Goal: Task Accomplishment & Management: Use online tool/utility

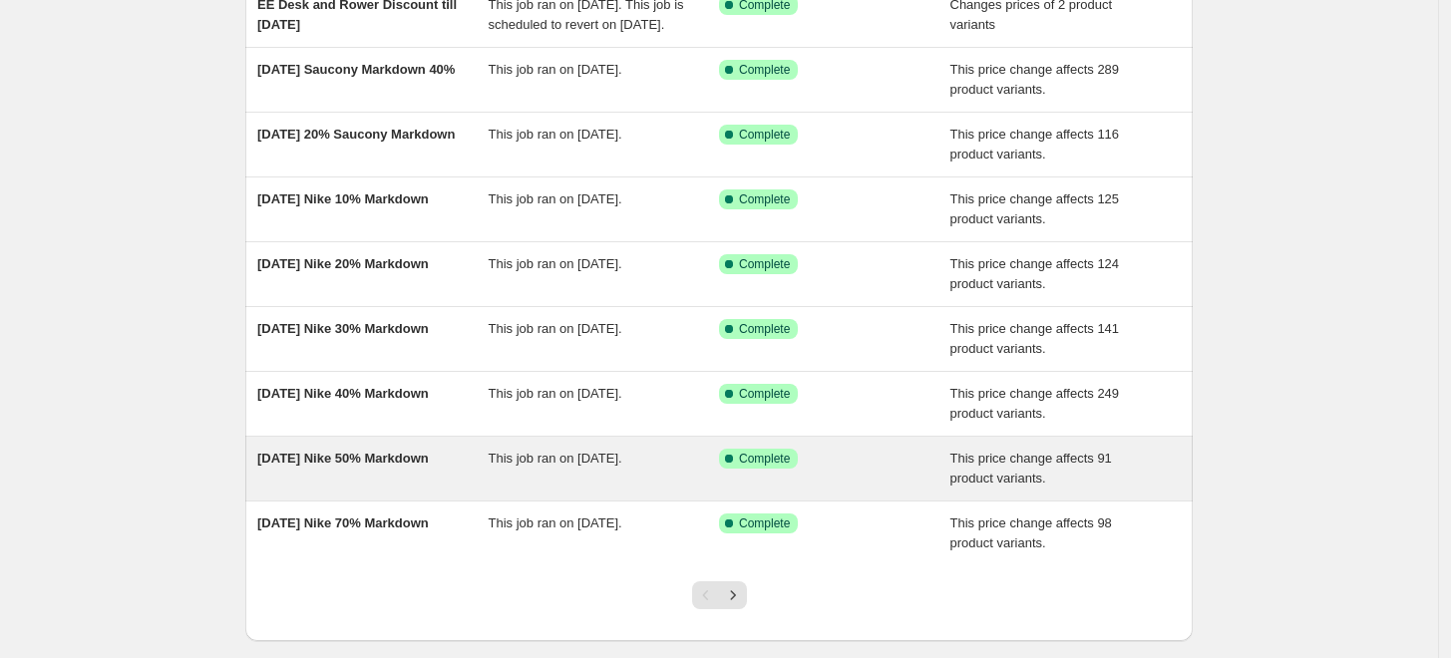
scroll to position [332, 0]
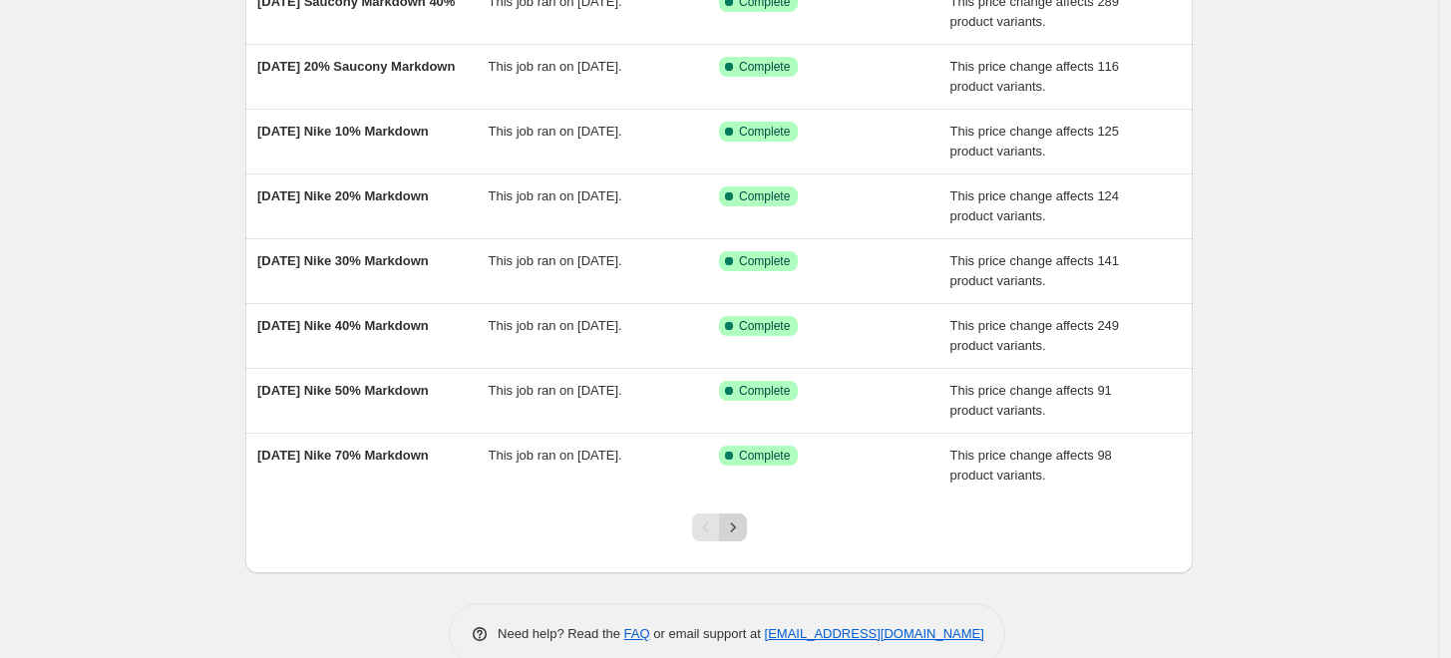
click at [743, 538] on icon "Next" at bounding box center [733, 528] width 20 height 20
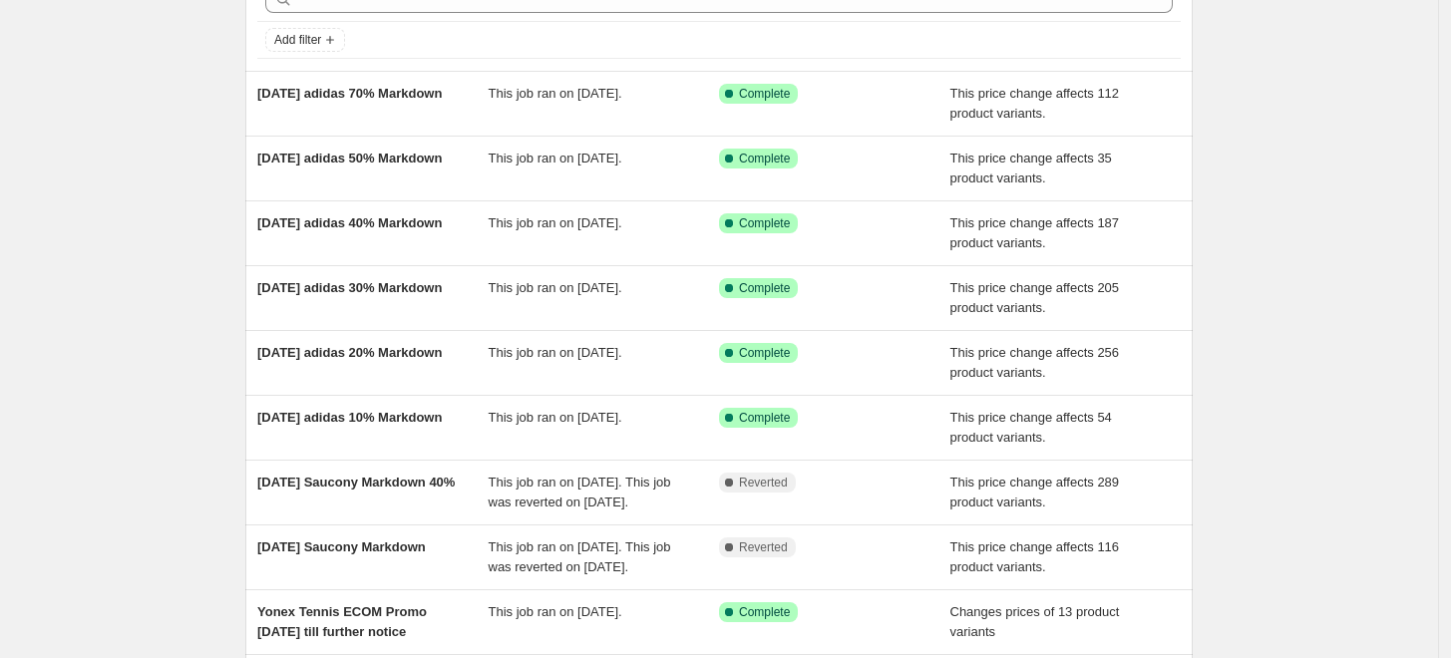
scroll to position [427, 0]
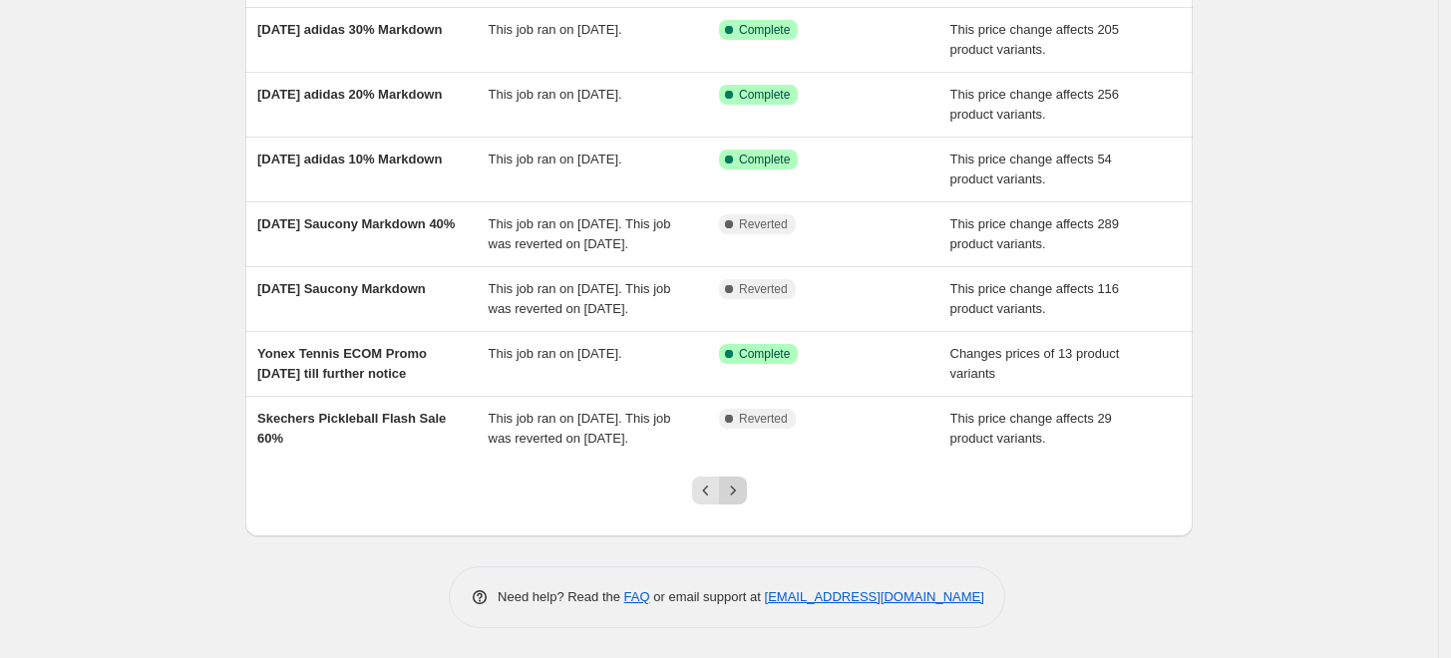
click at [741, 493] on icon "Next" at bounding box center [733, 491] width 20 height 20
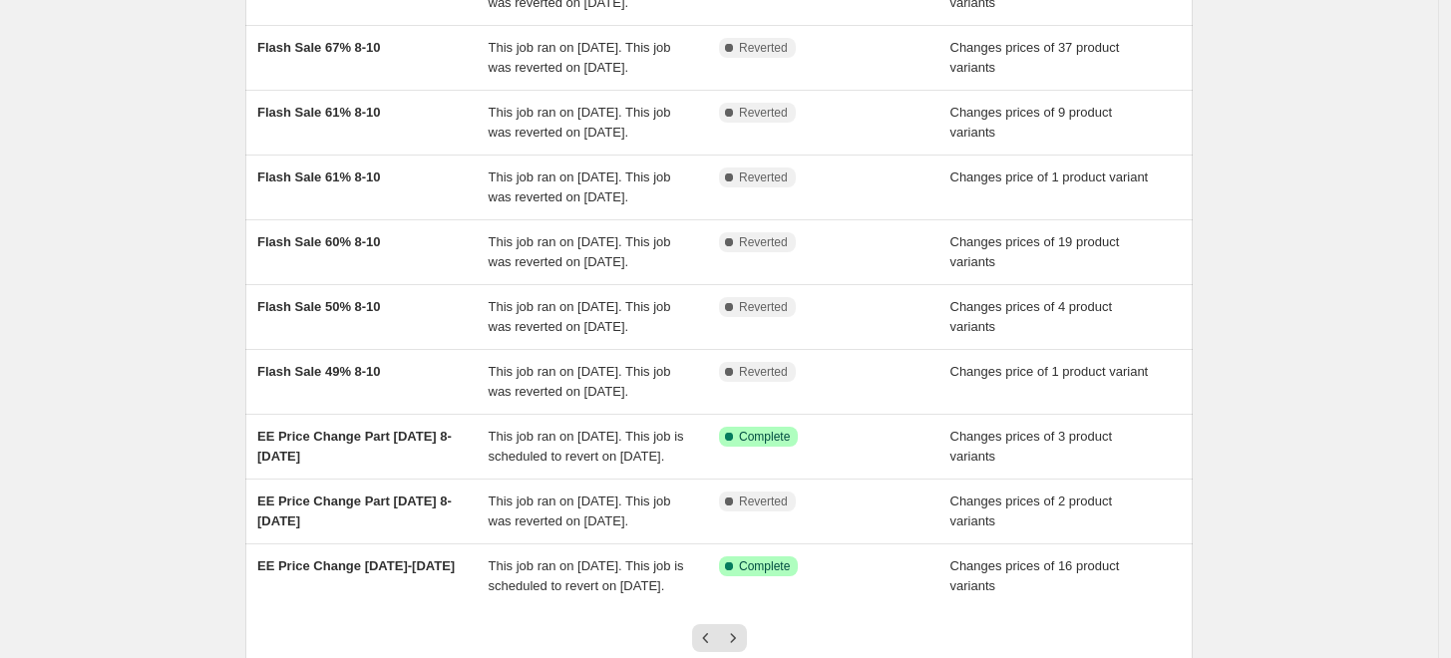
scroll to position [566, 0]
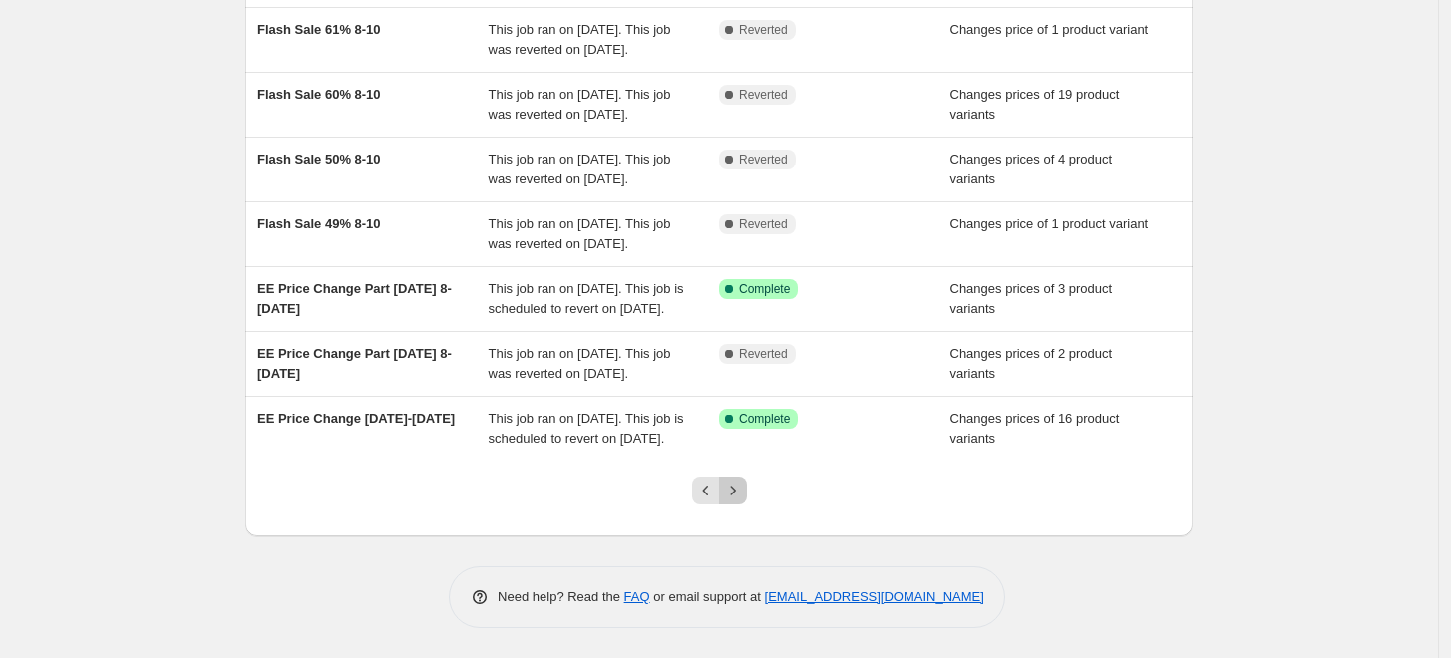
click at [732, 490] on icon "Next" at bounding box center [733, 491] width 20 height 20
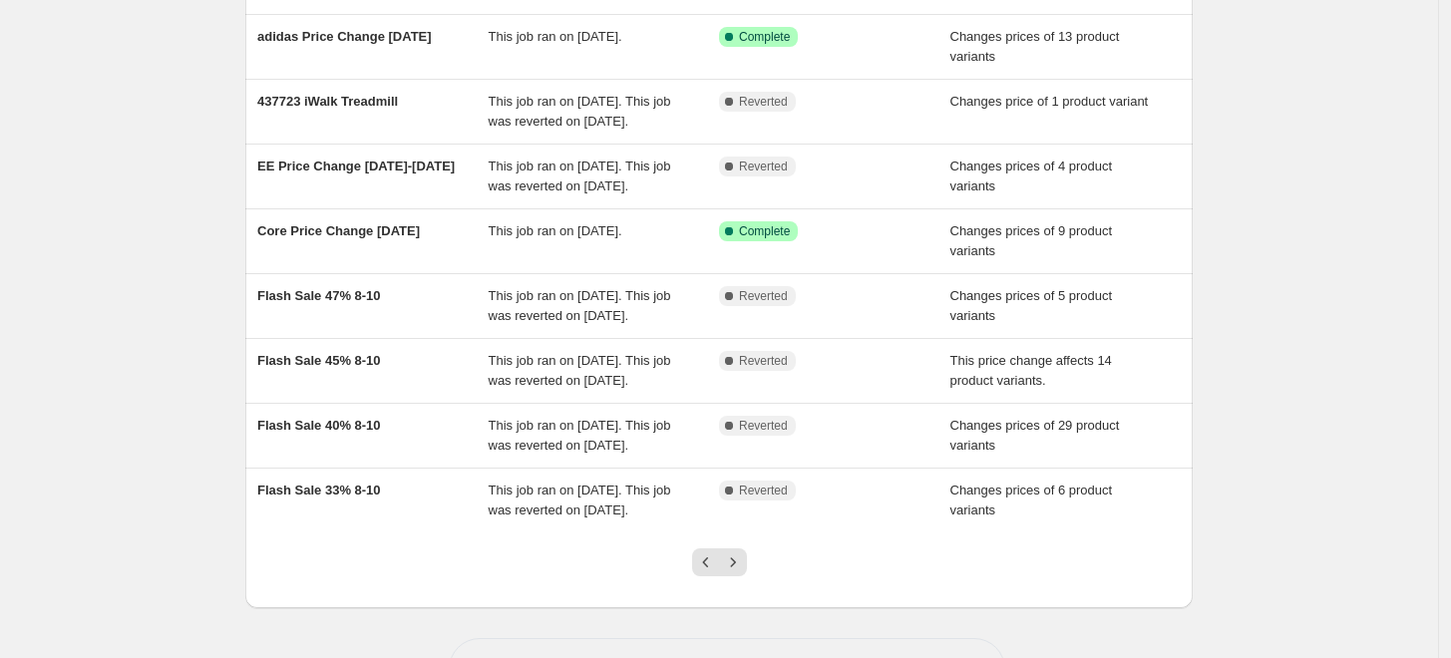
scroll to position [487, 0]
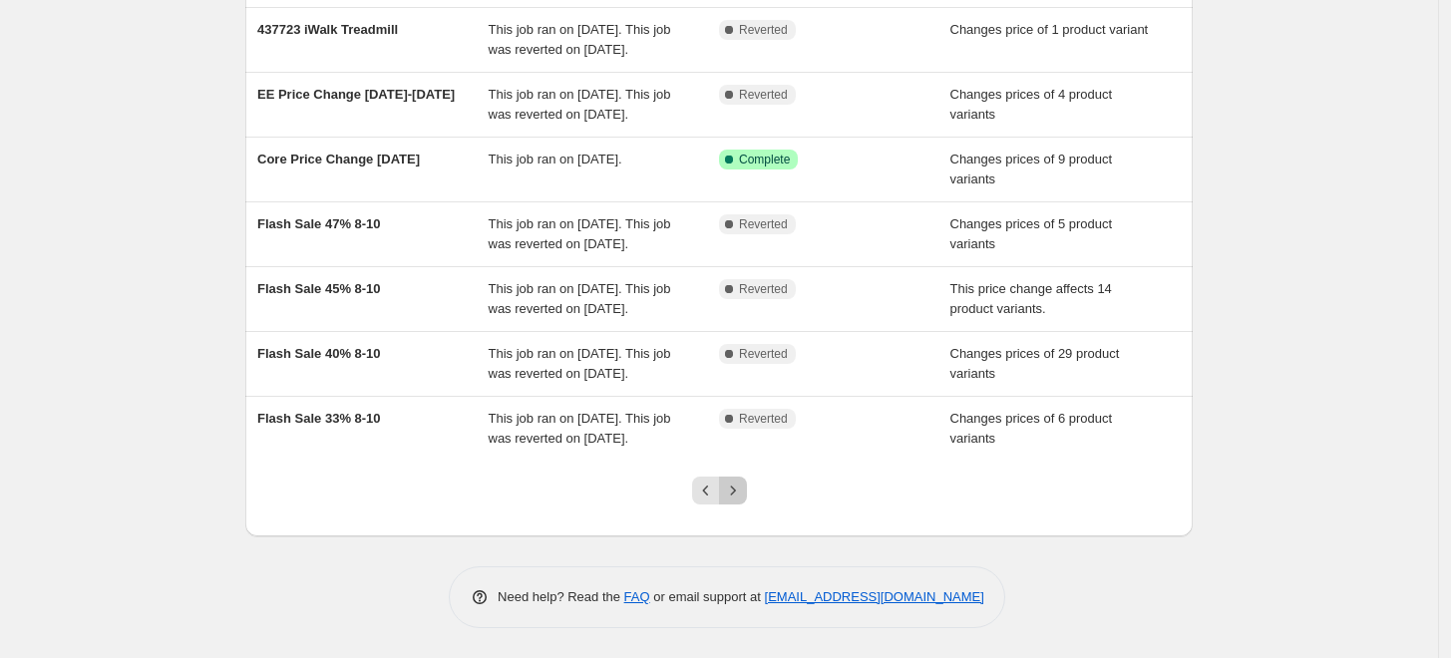
click at [741, 494] on icon "Next" at bounding box center [733, 491] width 20 height 20
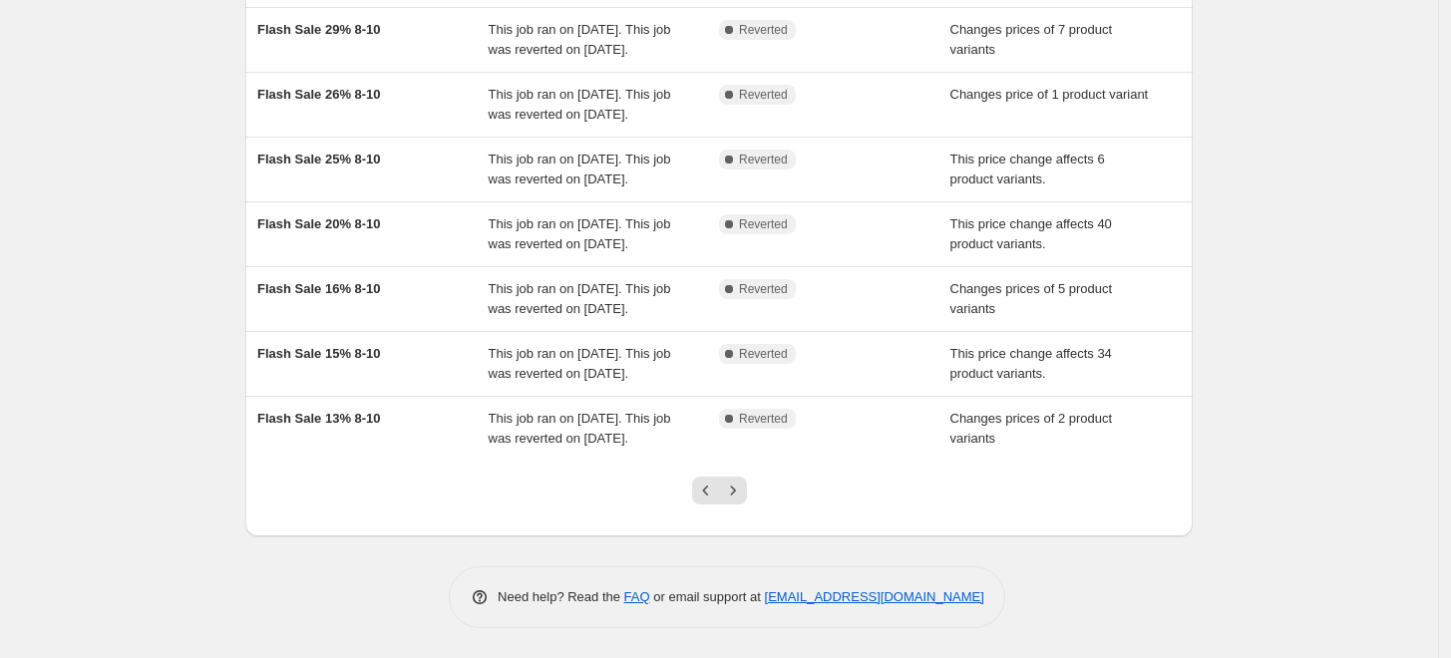
scroll to position [566, 0]
click at [734, 504] on button "Next" at bounding box center [733, 491] width 28 height 28
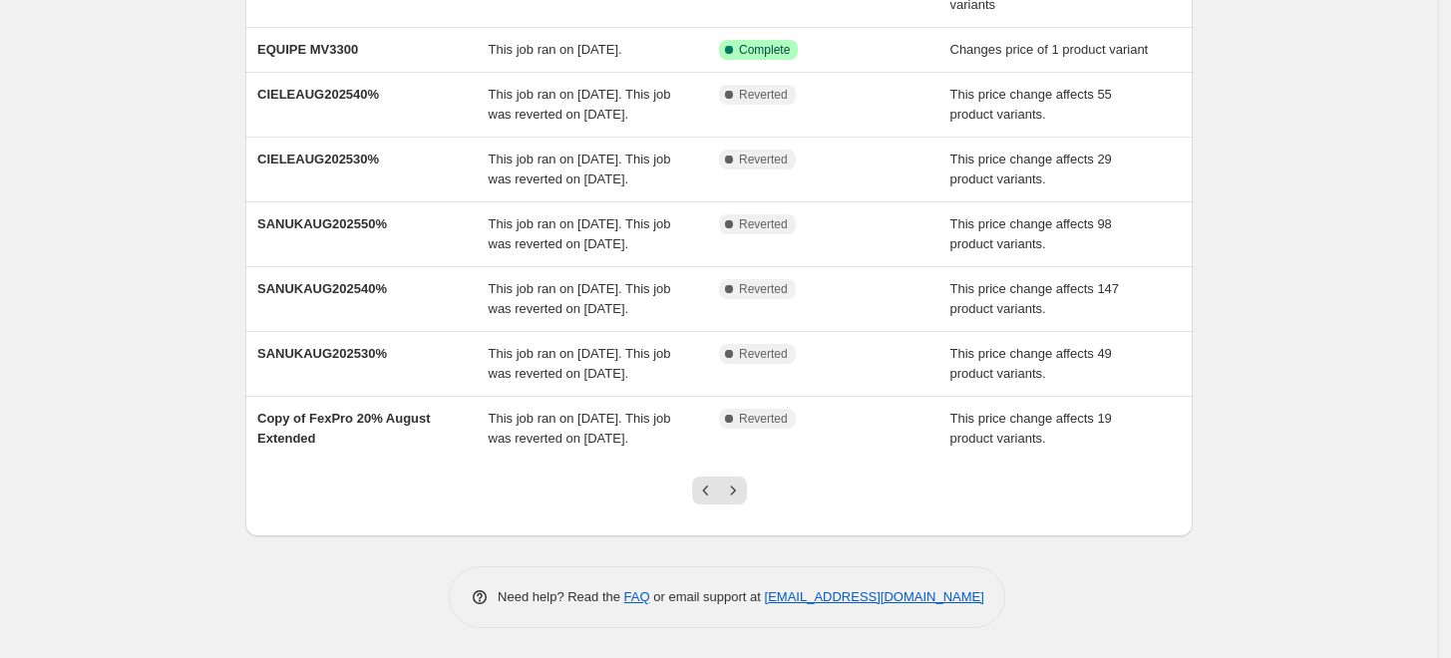
scroll to position [460, 0]
click at [735, 501] on icon "Next" at bounding box center [733, 491] width 20 height 20
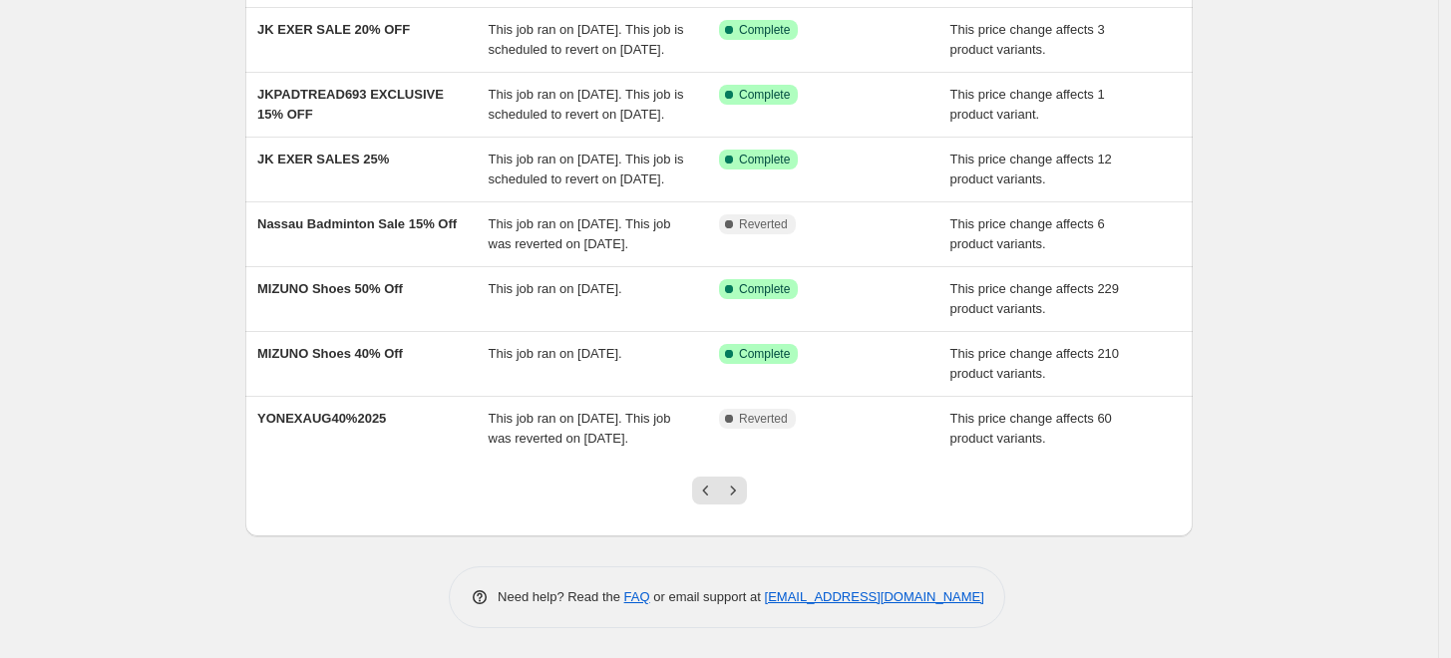
scroll to position [527, 0]
click at [743, 492] on icon "Next" at bounding box center [733, 491] width 20 height 20
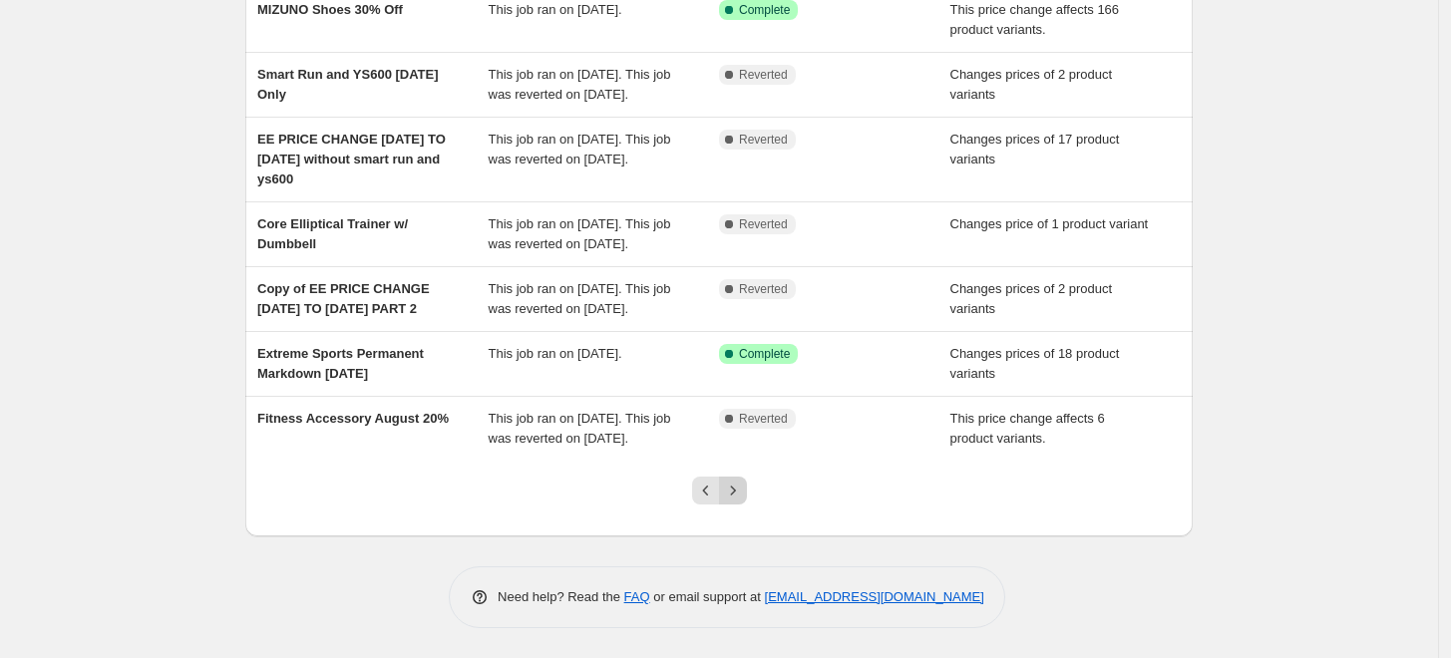
click at [743, 494] on icon "Next" at bounding box center [733, 491] width 20 height 20
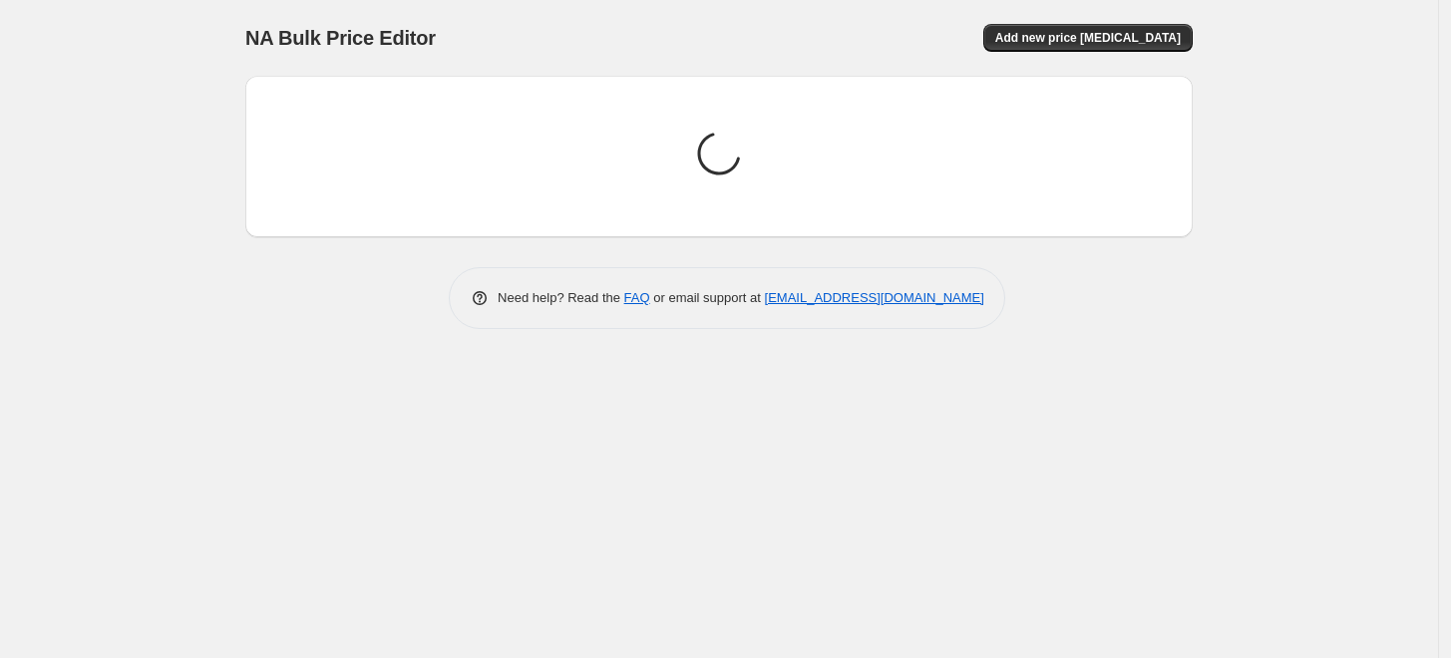
scroll to position [0, 0]
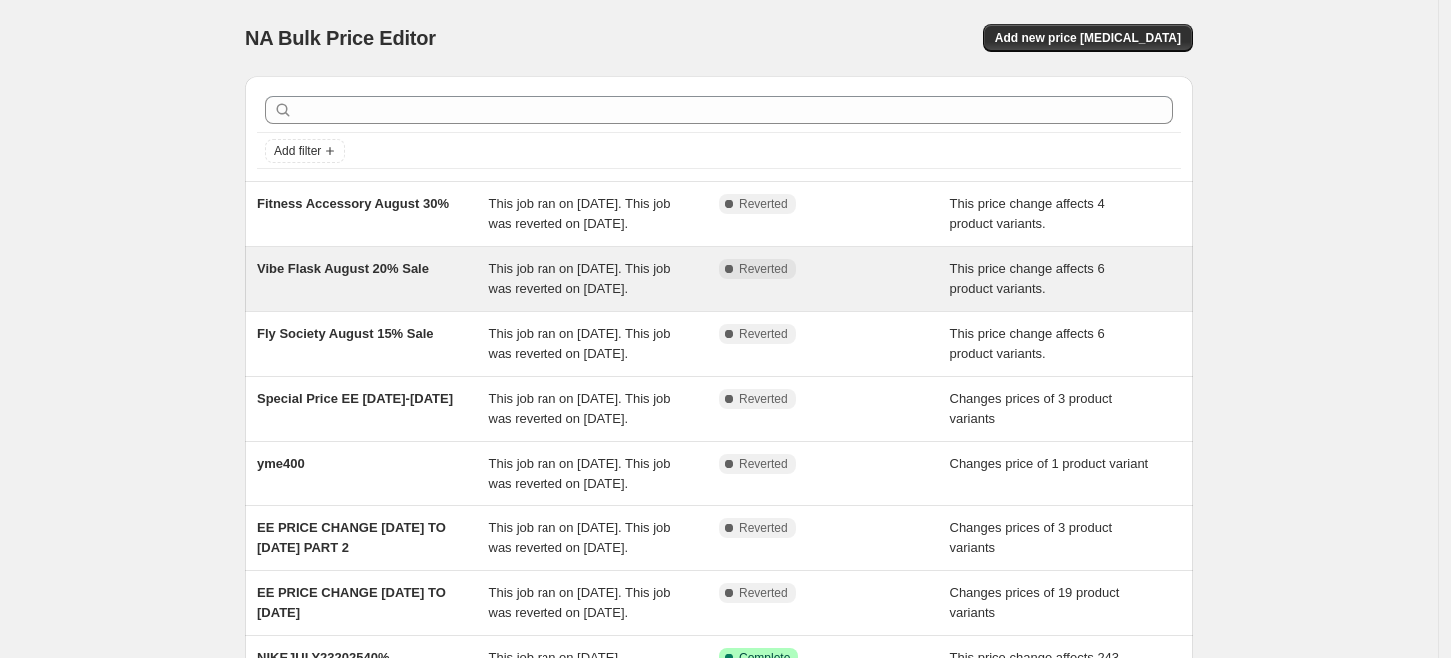
click at [334, 276] on span "Vibe Flask August 20% Sale" at bounding box center [343, 268] width 172 height 15
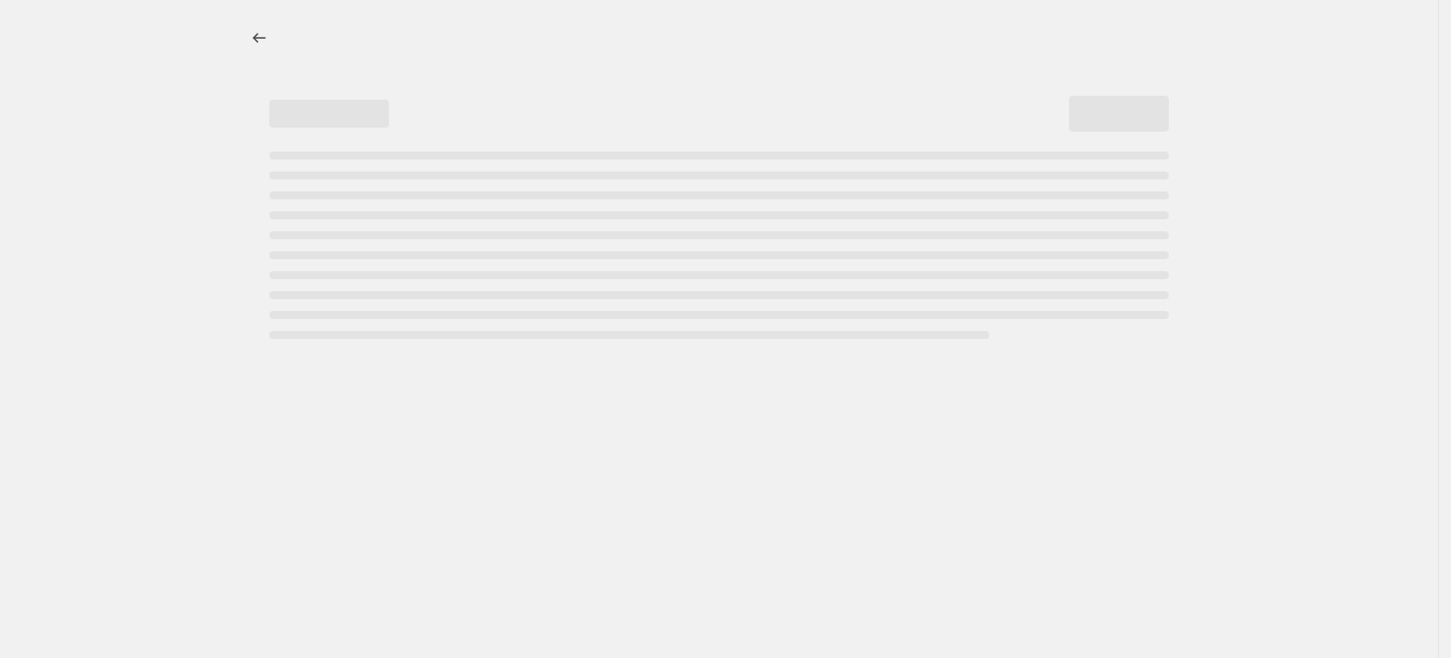
select select "pcap"
select select "no_change"
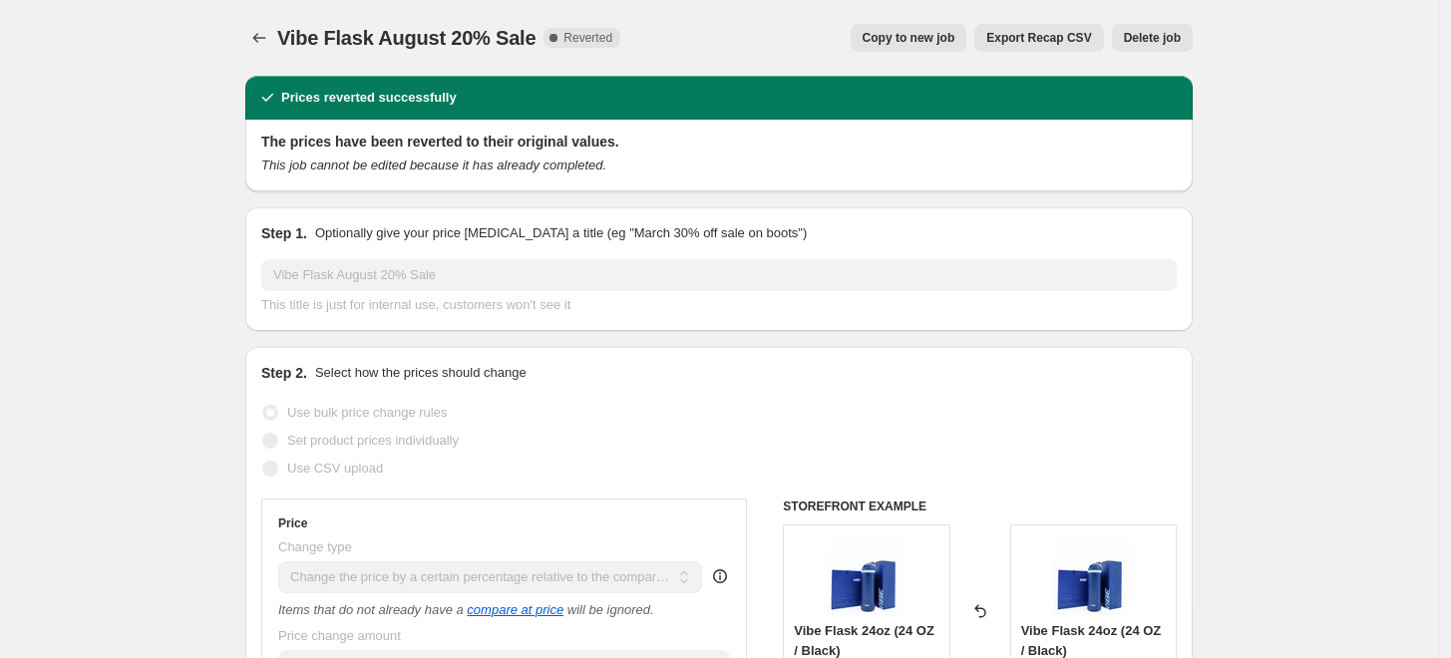
click at [955, 37] on span "Copy to new job" at bounding box center [909, 38] width 93 height 16
select select "pcap"
select select "no_change"
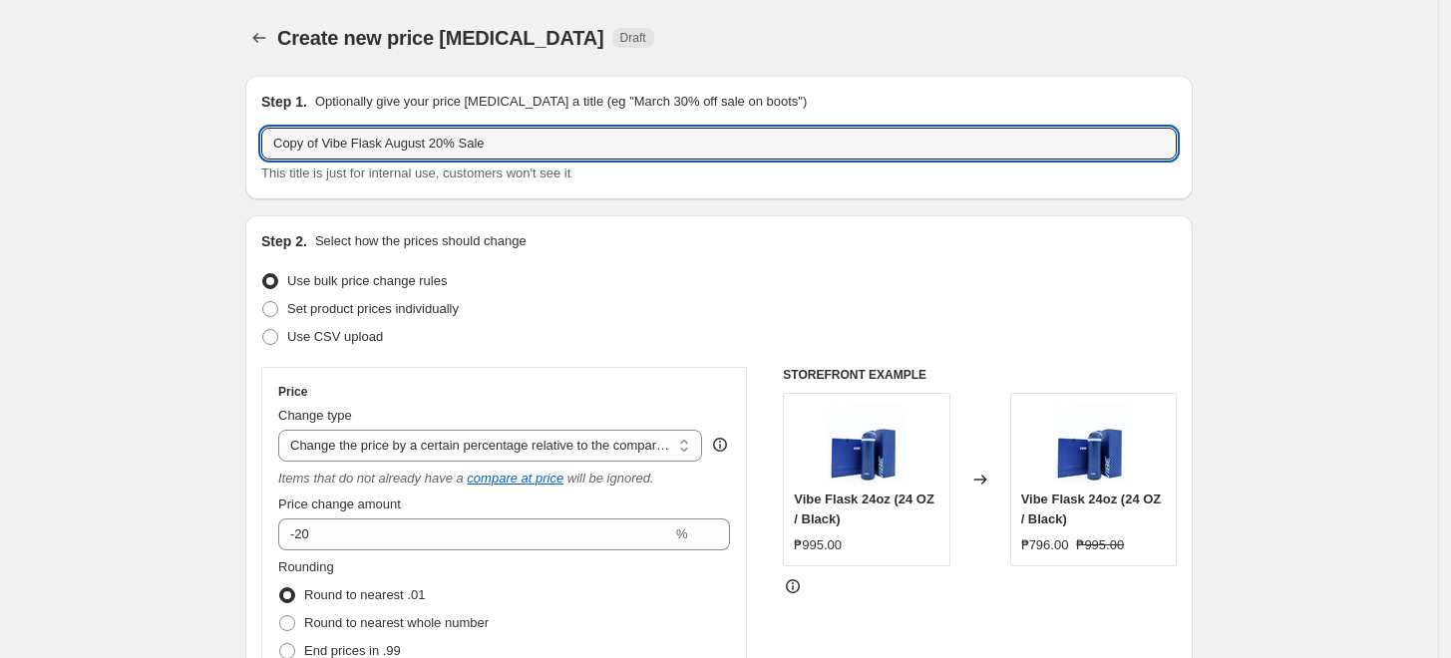
drag, startPoint x: 326, startPoint y: 137, endPoint x: -240, endPoint y: 72, distance: 570.1
click at [0, 72] on html "Home Settings Plans Skip to content Create new price change job. This page is r…" at bounding box center [725, 329] width 1451 height 658
click at [403, 141] on input "Vibe Flask August 20% Sale" at bounding box center [718, 144] width 915 height 32
drag, startPoint x: 379, startPoint y: 147, endPoint x: 340, endPoint y: 149, distance: 38.9
click at [340, 149] on input "Vibe Flask August 20% Sale" at bounding box center [718, 144] width 915 height 32
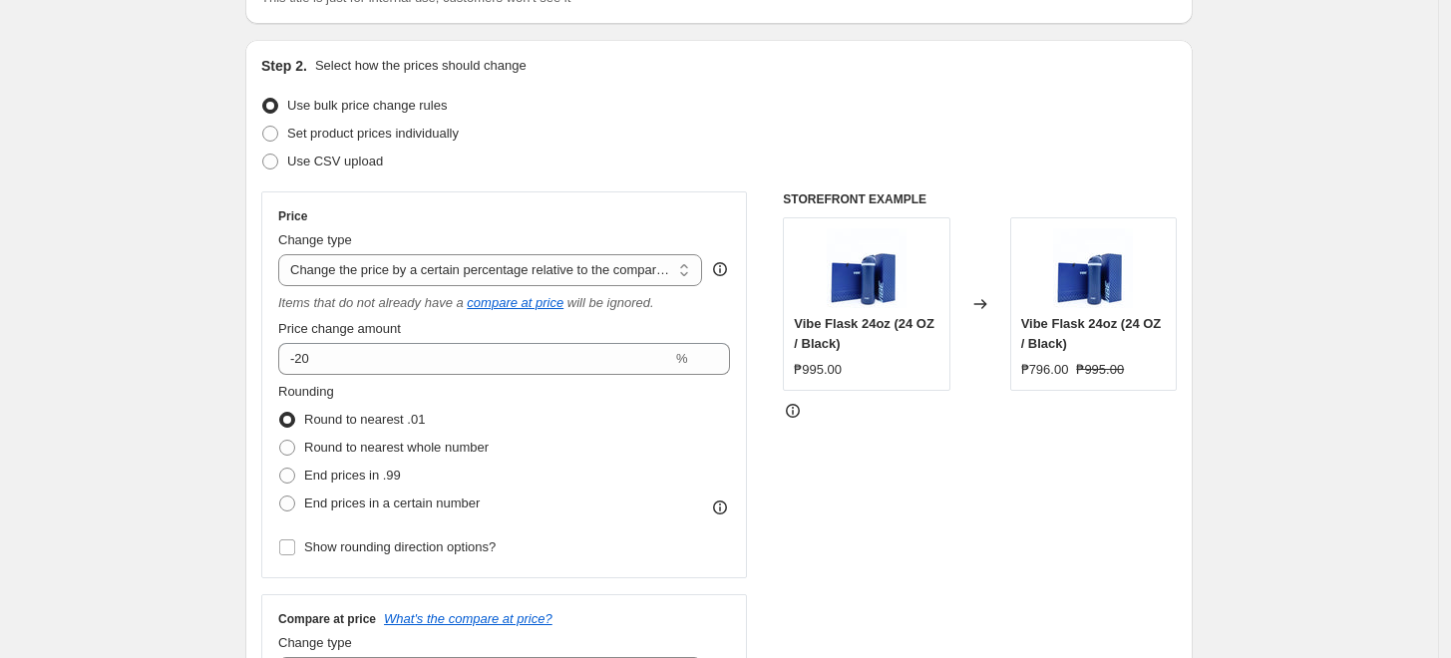
scroll to position [1421, 0]
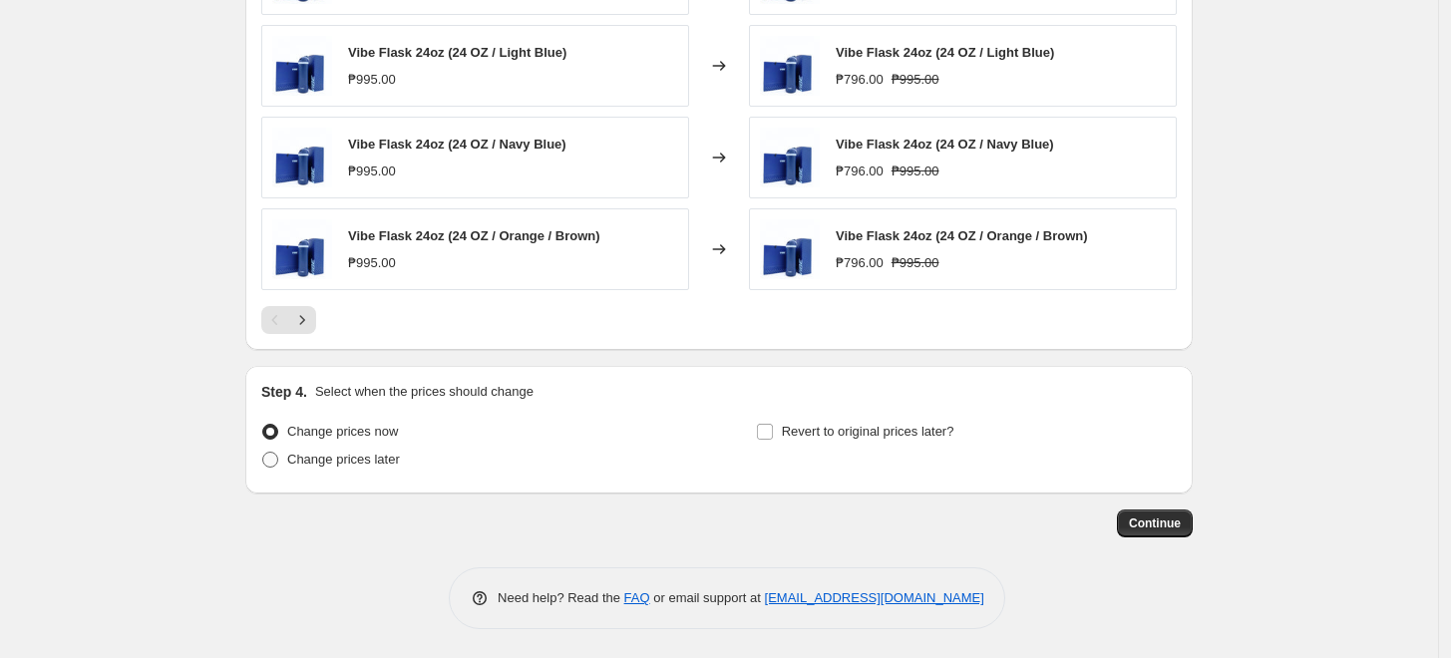
type input "Vibe Flask September 2025 20% Sale"
click at [367, 453] on span "Change prices later" at bounding box center [343, 459] width 113 height 15
click at [263, 453] on input "Change prices later" at bounding box center [262, 452] width 1 height 1
radio input "true"
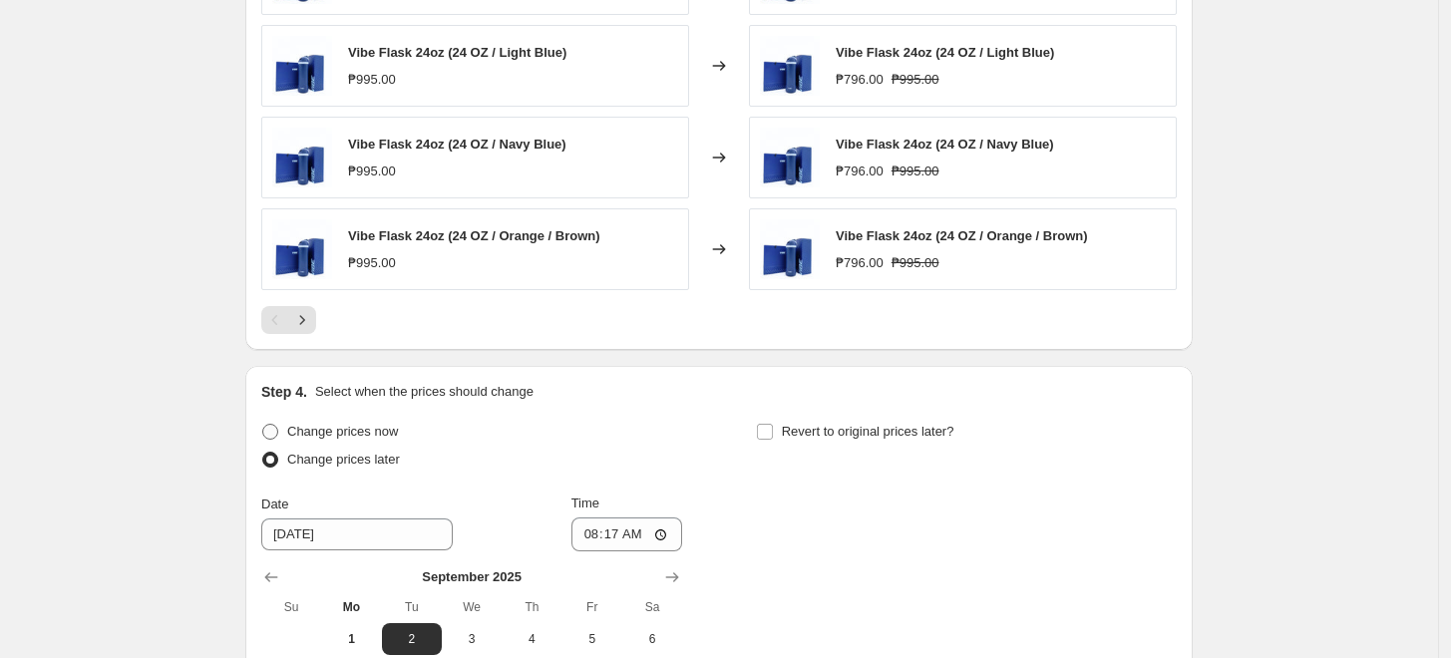
click at [366, 427] on span "Change prices now" at bounding box center [342, 431] width 111 height 15
click at [263, 425] on input "Change prices now" at bounding box center [262, 424] width 1 height 1
radio input "true"
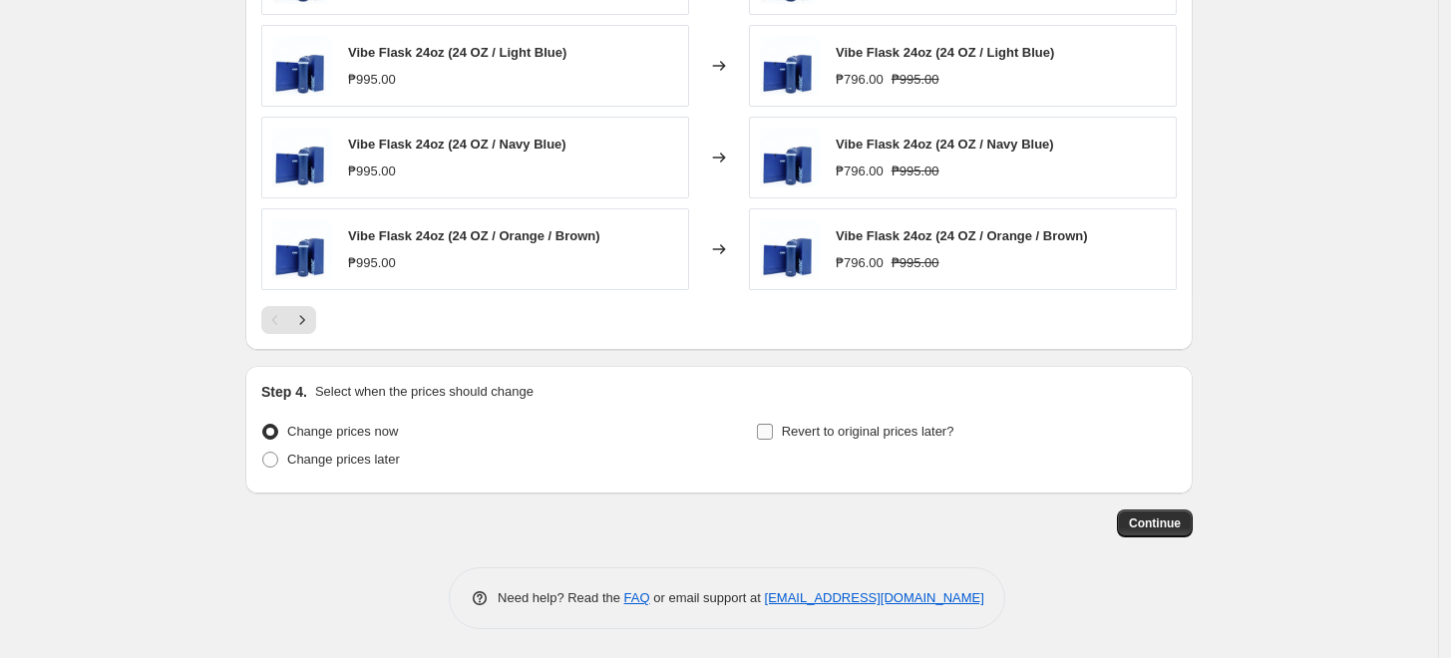
click at [892, 420] on label "Revert to original prices later?" at bounding box center [855, 432] width 198 height 28
click at [773, 424] on input "Revert to original prices later?" at bounding box center [765, 432] width 16 height 16
checkbox input "true"
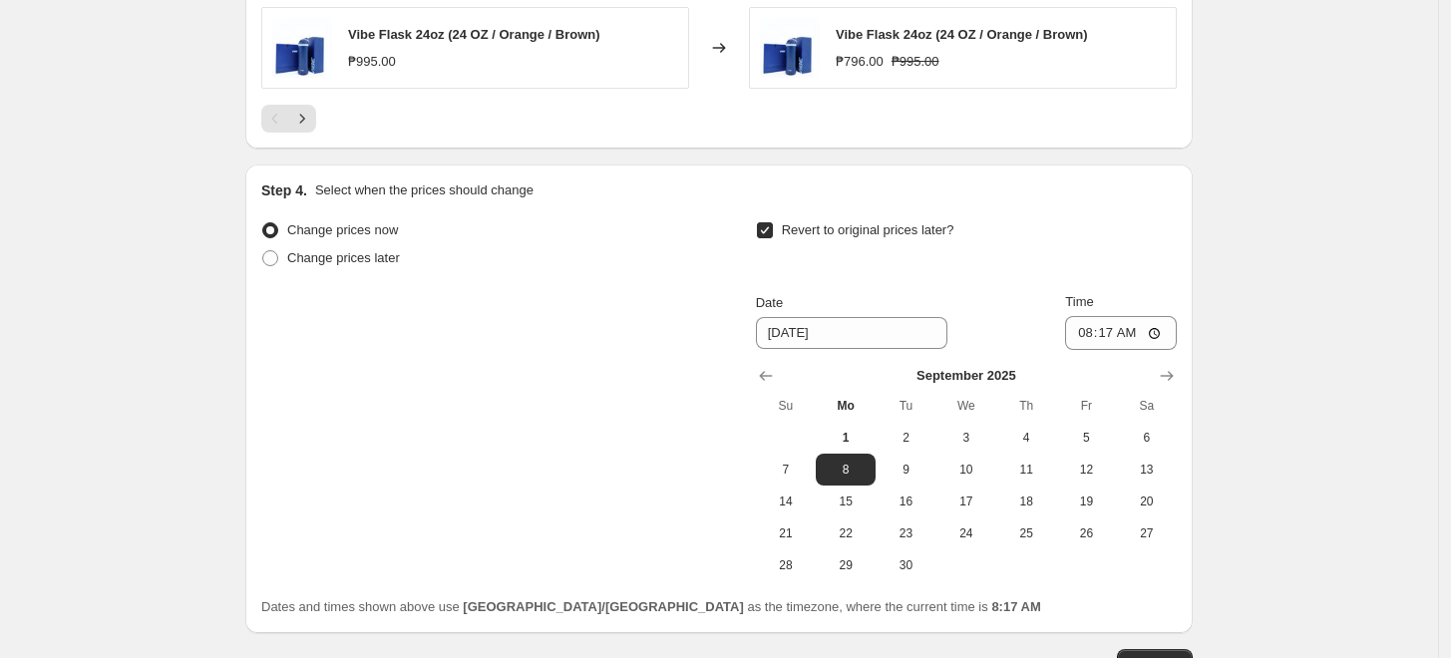
scroll to position [1763, 0]
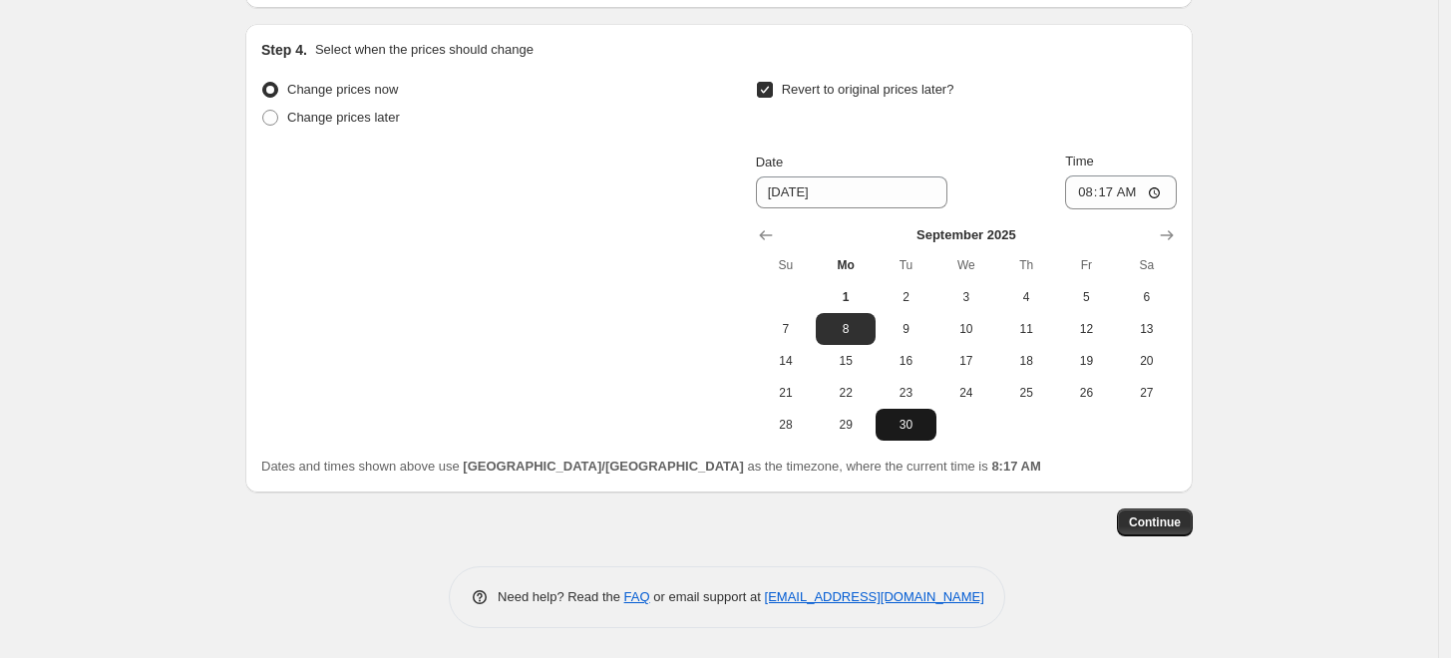
click at [918, 431] on span "30" at bounding box center [906, 425] width 44 height 16
type input "9/30/2025"
click at [1091, 193] on input "08:17" at bounding box center [1121, 193] width 112 height 34
click at [1163, 191] on input "08:17" at bounding box center [1121, 193] width 112 height 34
click at [1115, 196] on input "11:17" at bounding box center [1121, 193] width 112 height 34
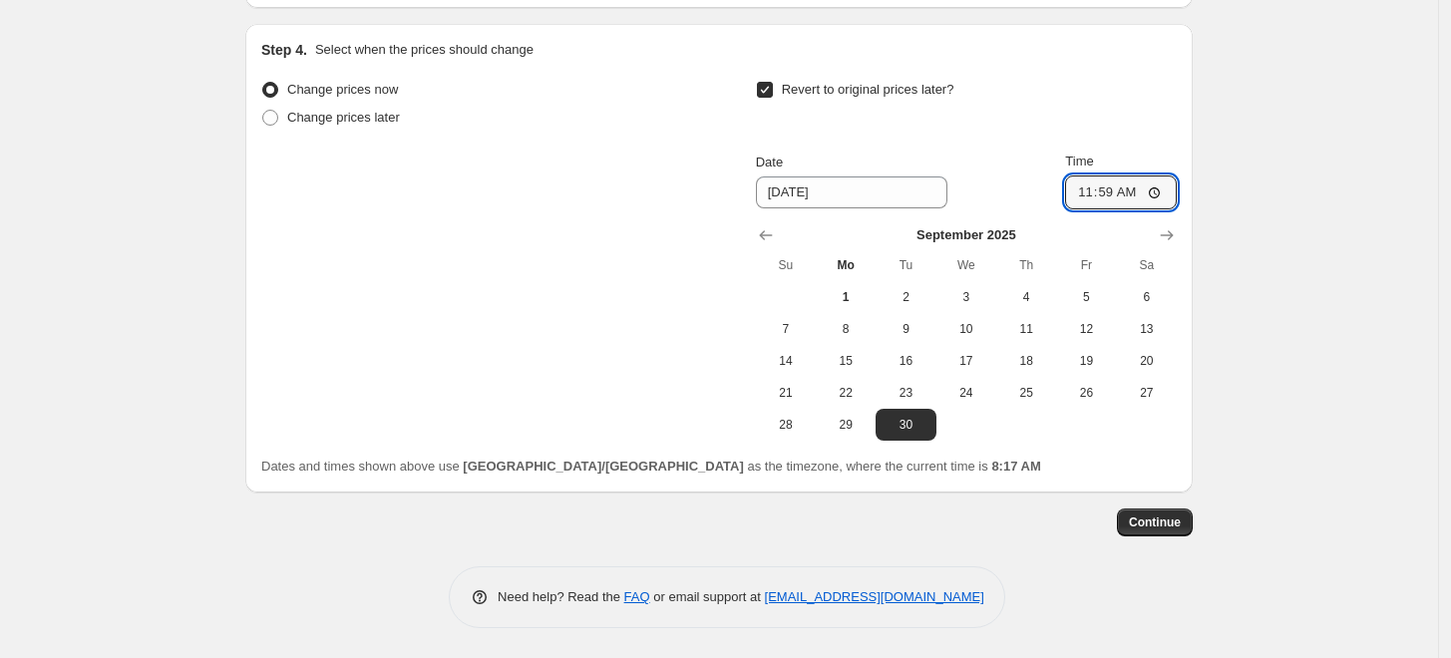
type input "23:59"
click at [1152, 536] on button "Continue" at bounding box center [1155, 523] width 76 height 28
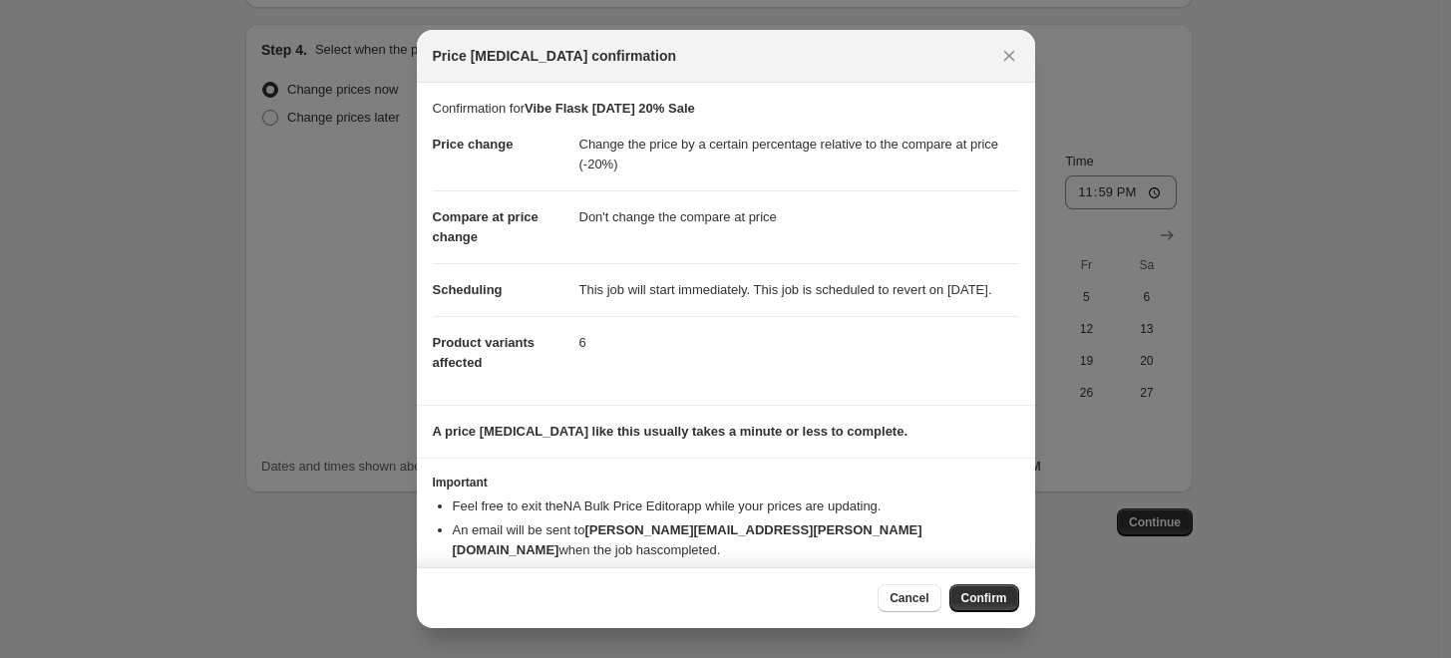
scroll to position [35, 0]
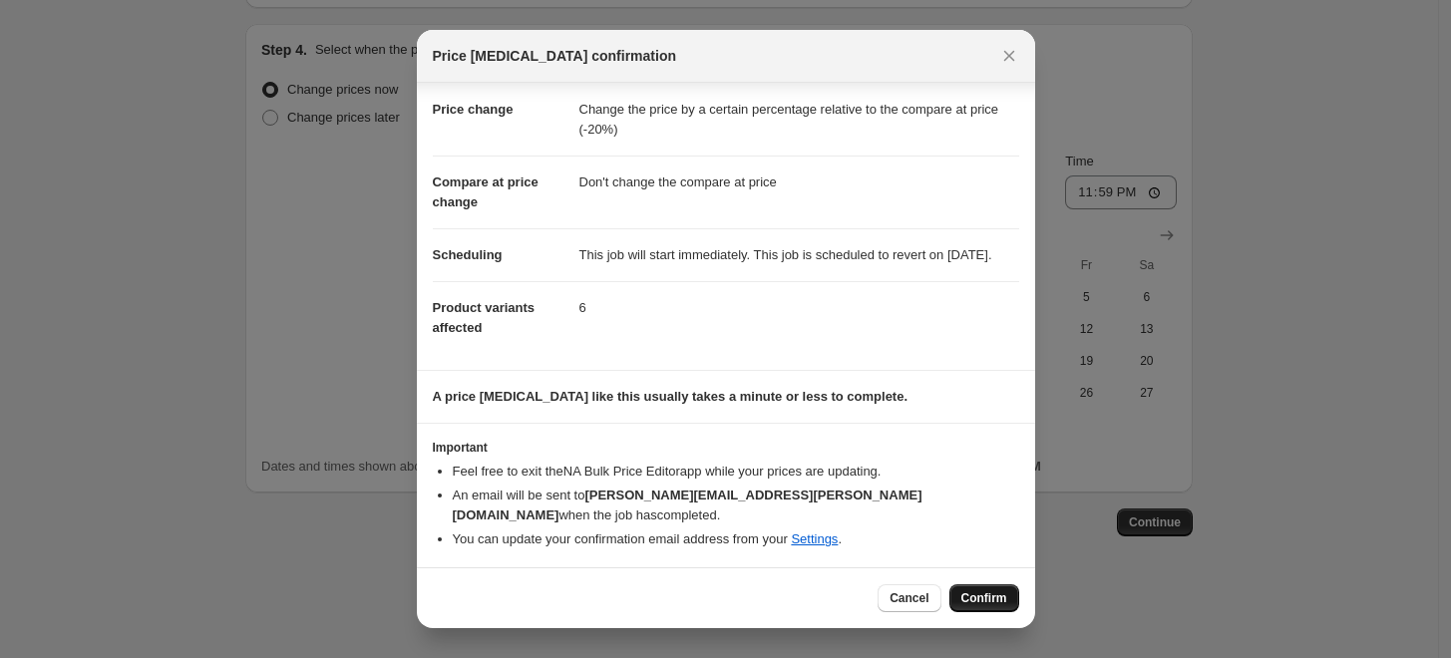
click at [972, 593] on span "Confirm" at bounding box center [984, 598] width 46 height 16
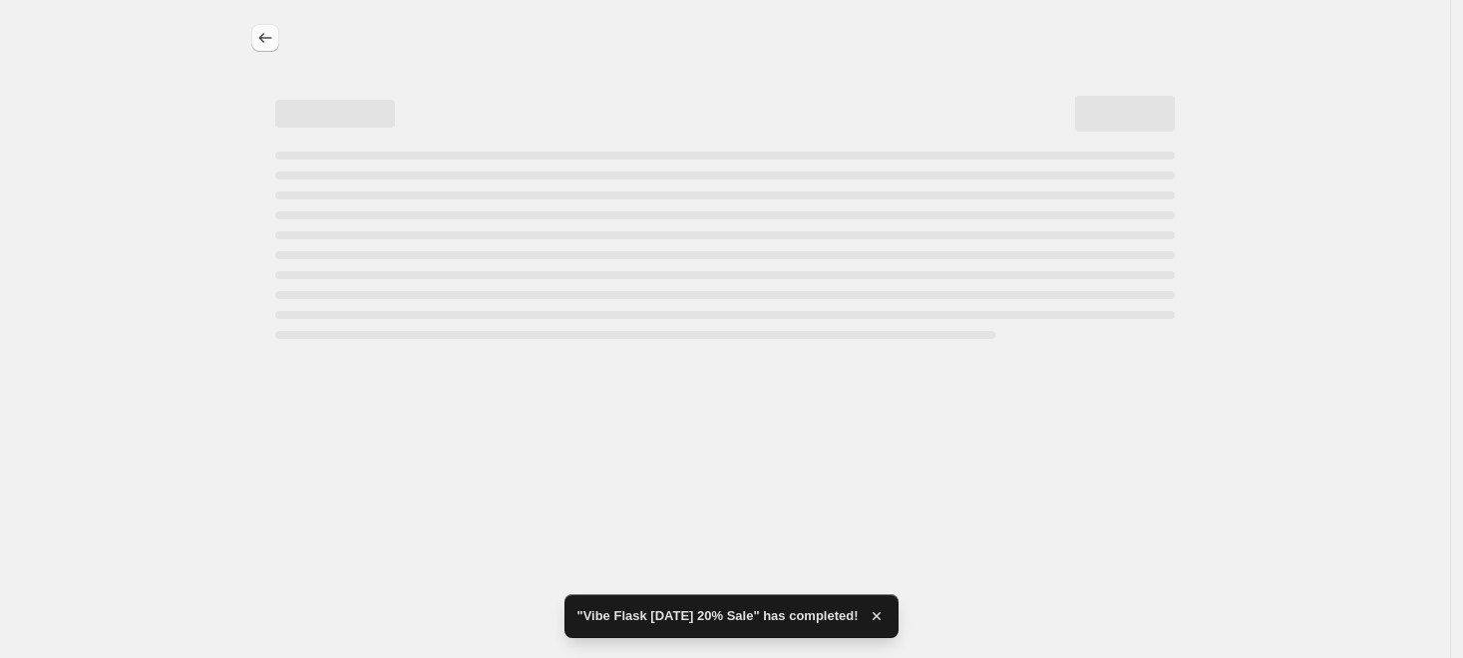
select select "pcap"
select select "no_change"
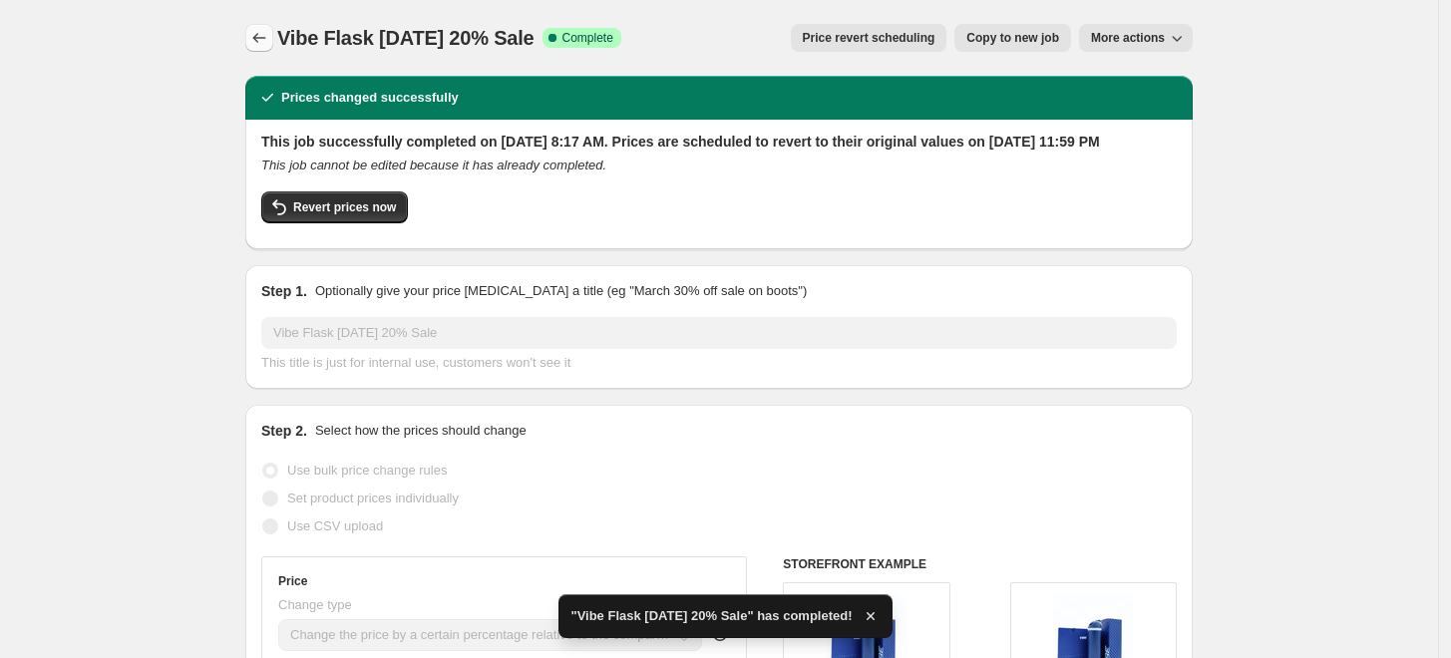
click at [269, 45] on icon "Price change jobs" at bounding box center [259, 38] width 20 height 20
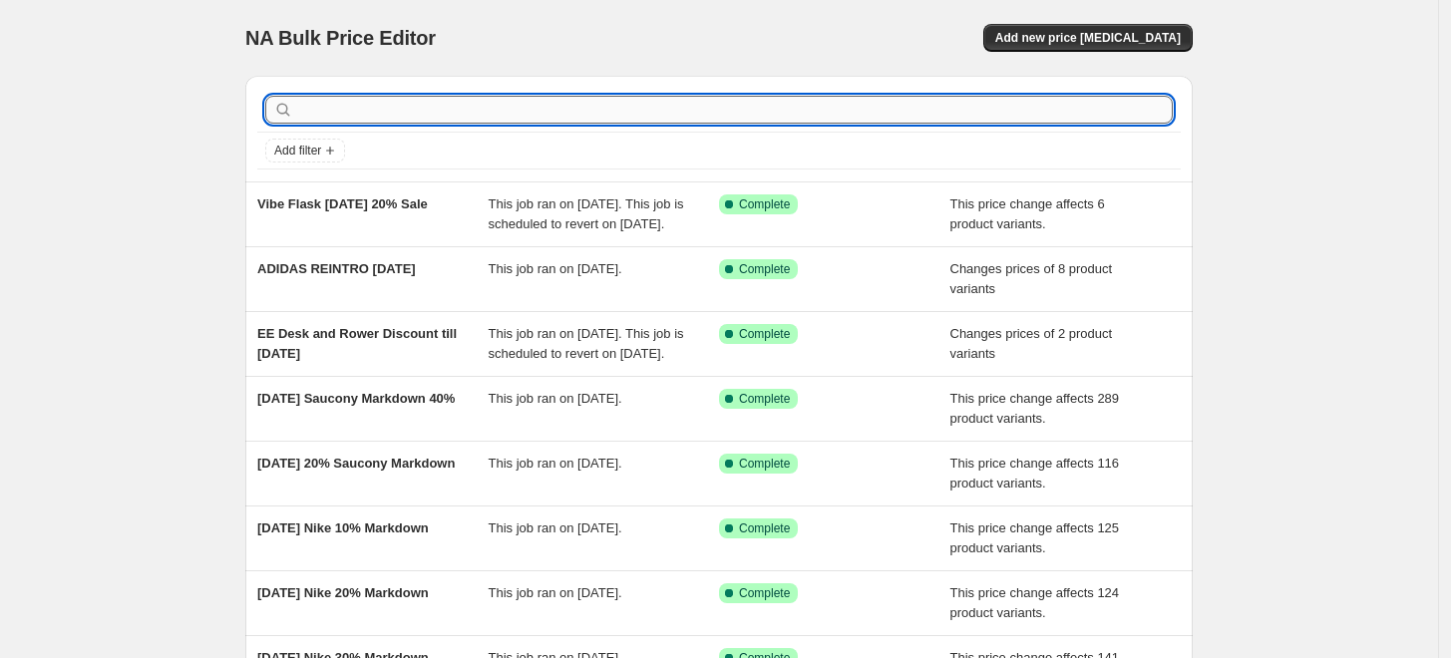
click at [468, 118] on input "text" at bounding box center [735, 110] width 876 height 28
type input "fly"
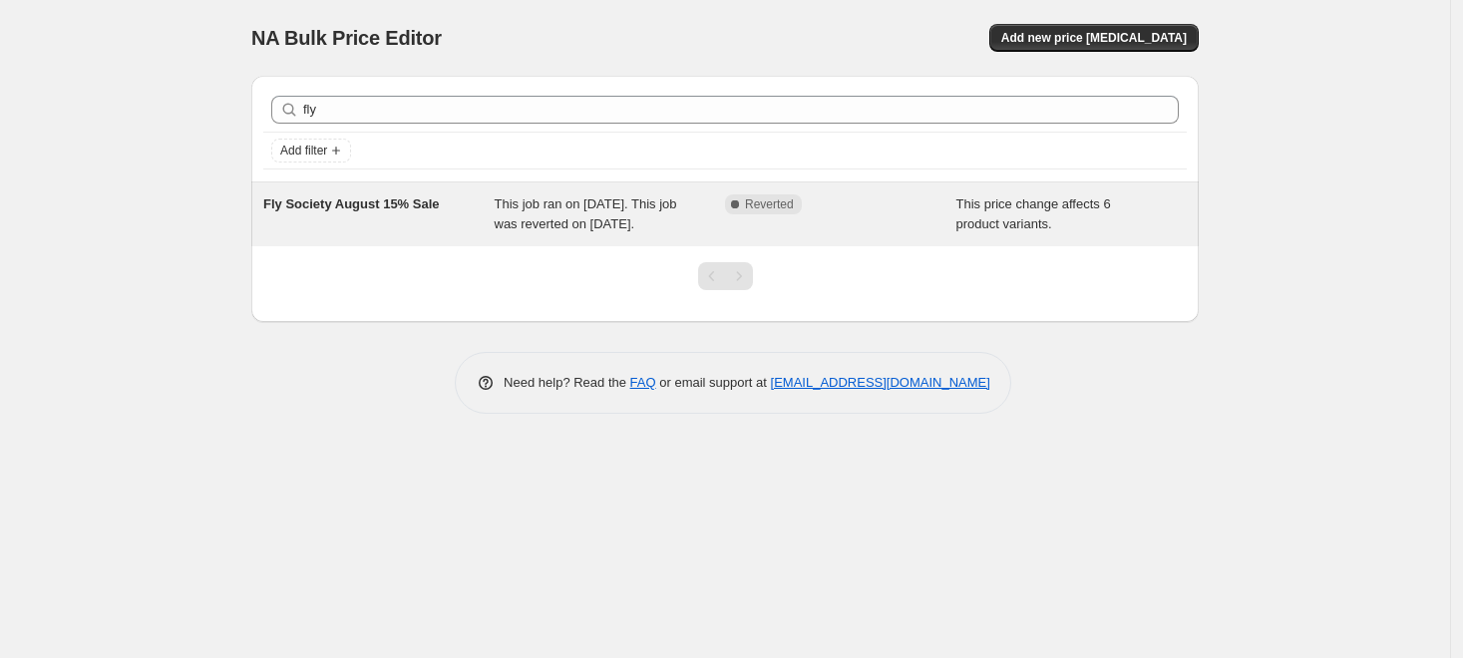
click at [342, 234] on div "Fly Society August 15% Sale" at bounding box center [378, 214] width 231 height 40
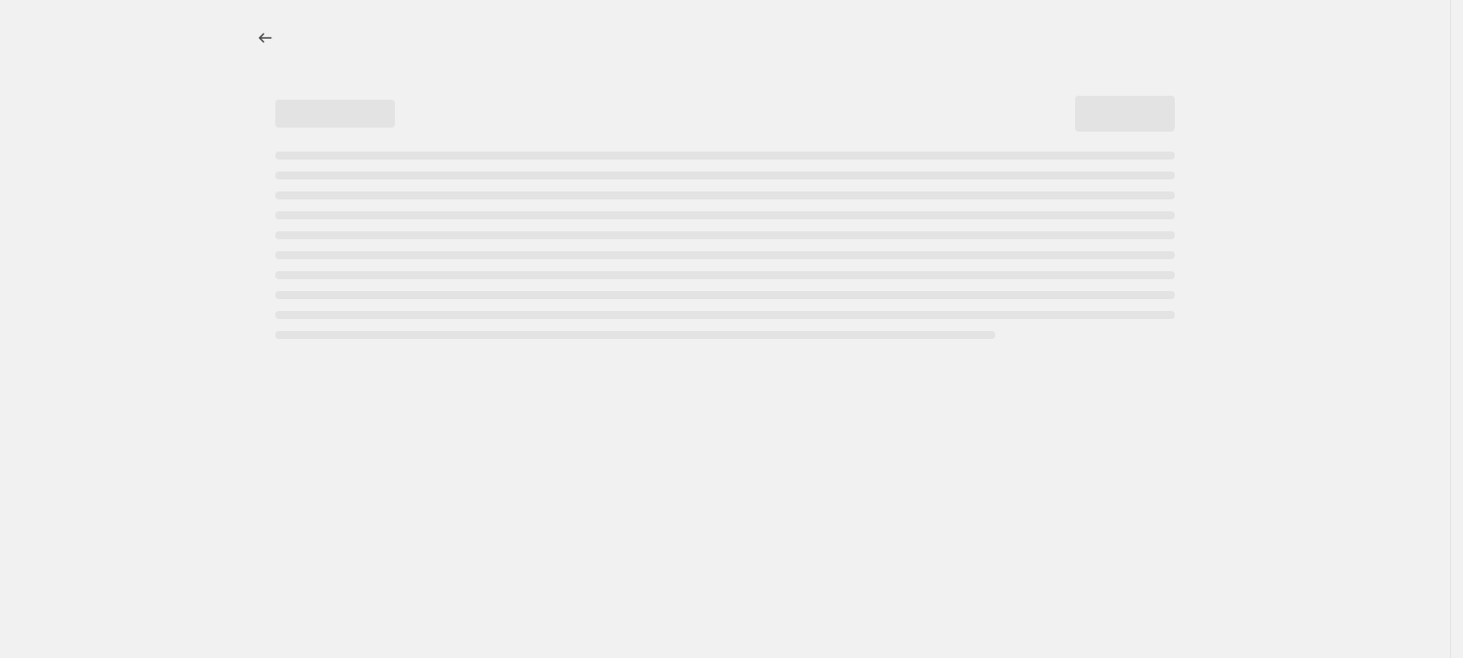
select select "pcap"
select select "no_change"
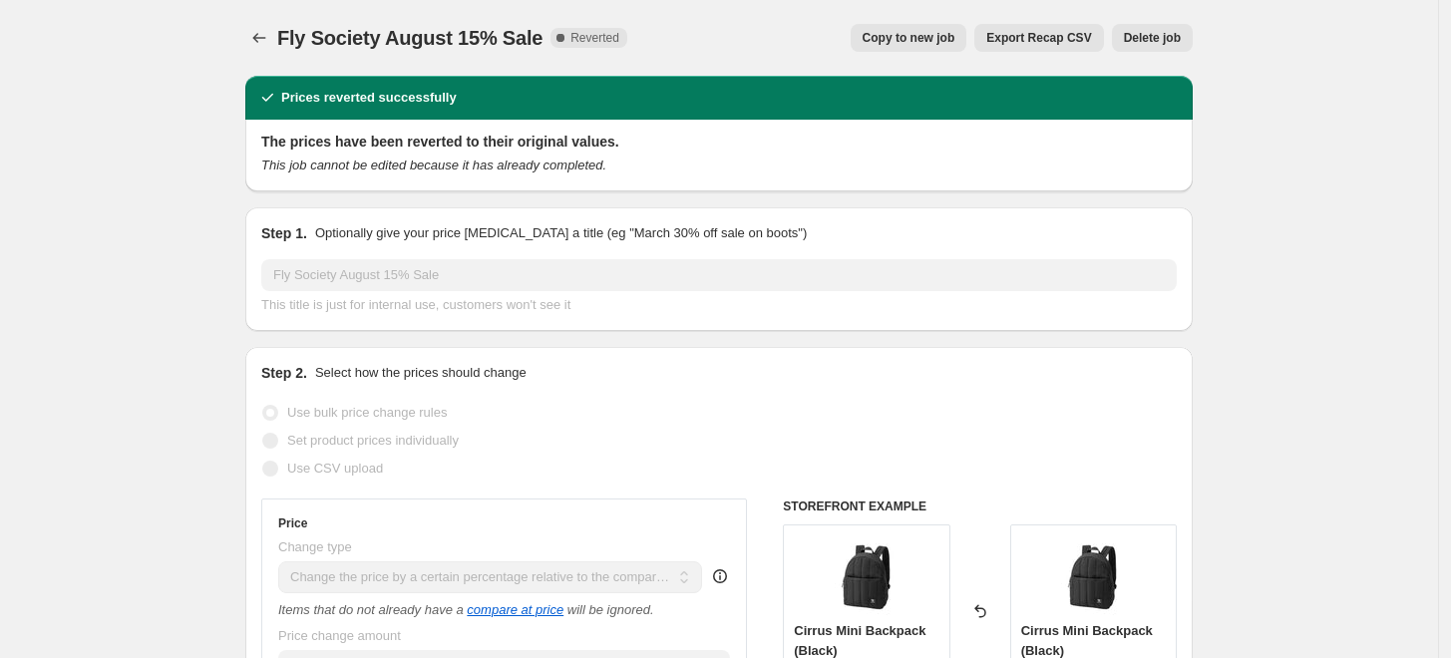
click at [921, 41] on span "Copy to new job" at bounding box center [909, 38] width 93 height 16
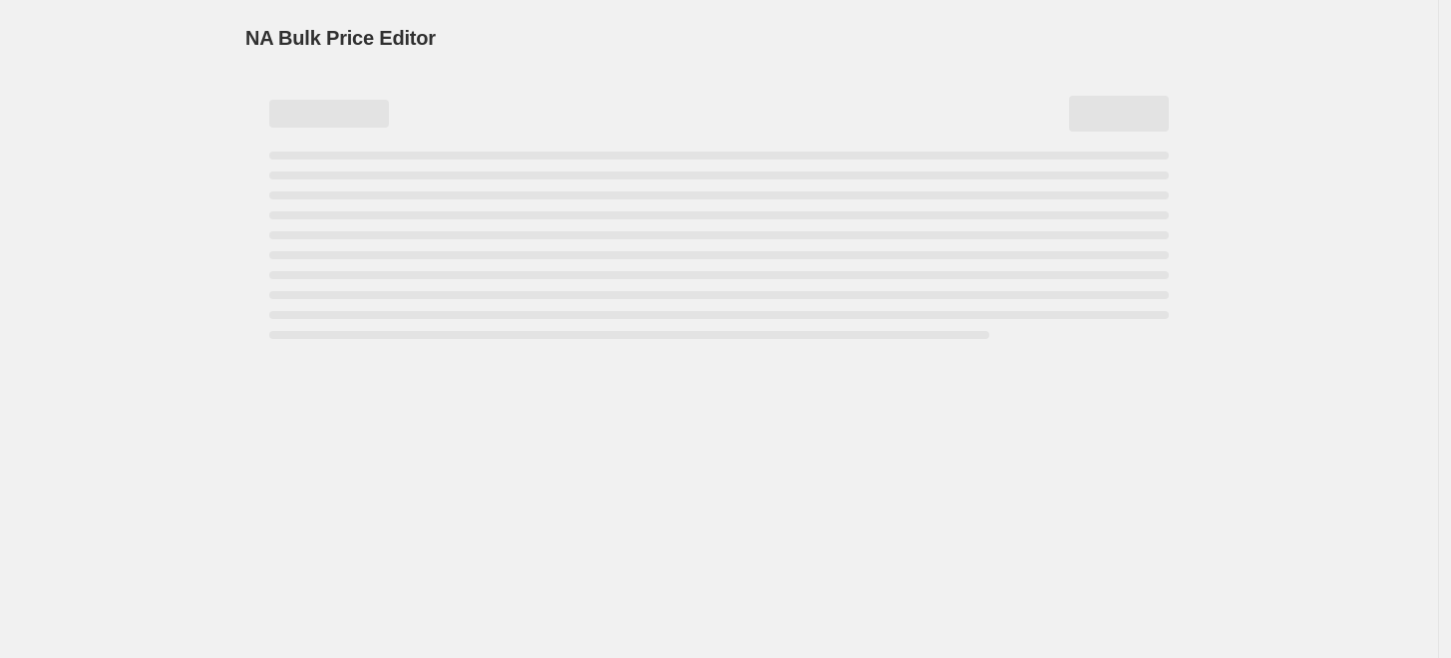
select select "pcap"
select select "no_change"
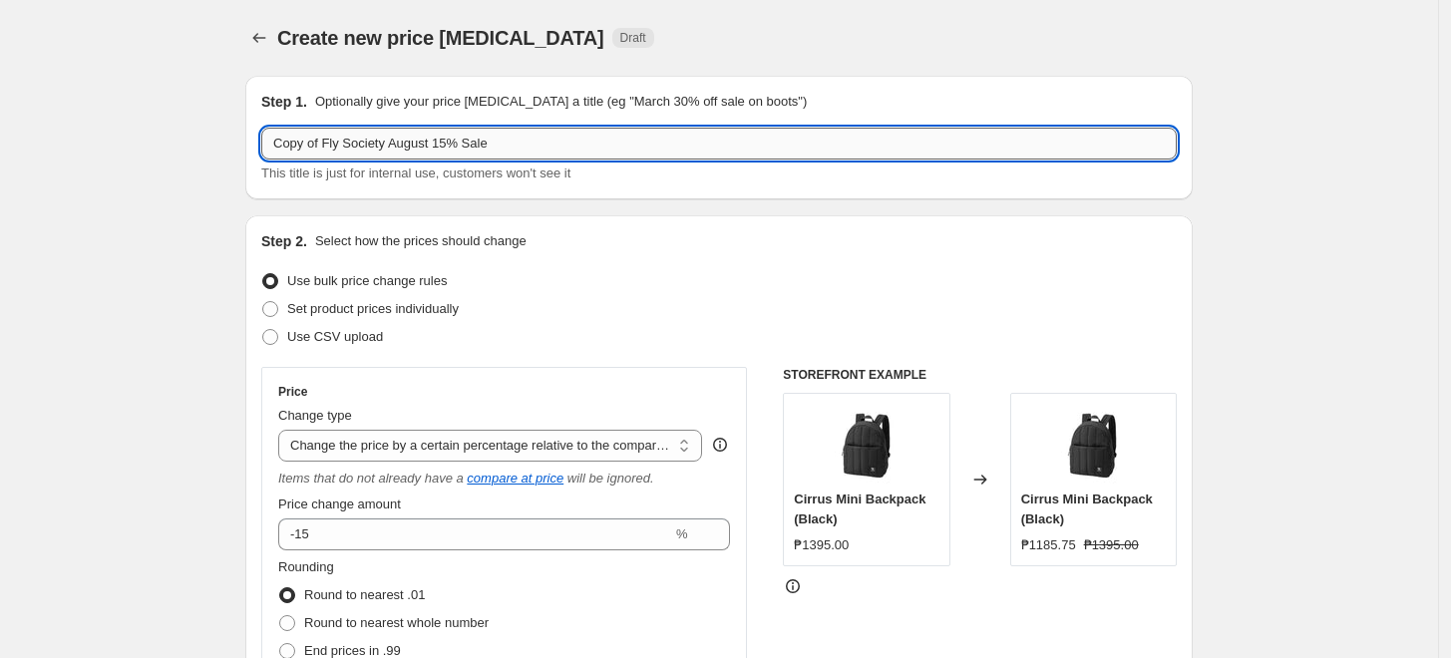
click at [335, 150] on input "Copy of Fly Society August 15% Sale" at bounding box center [718, 144] width 915 height 32
click at [319, 142] on input "Copy of Fly Society August 15% Sale" at bounding box center [718, 144] width 915 height 32
click at [395, 142] on input "Fly Society August 15% Sale" at bounding box center [718, 144] width 915 height 32
click at [383, 150] on input "Fly Society August 15% Sale" at bounding box center [718, 144] width 915 height 32
type input "Fly Society September 15% Sale"
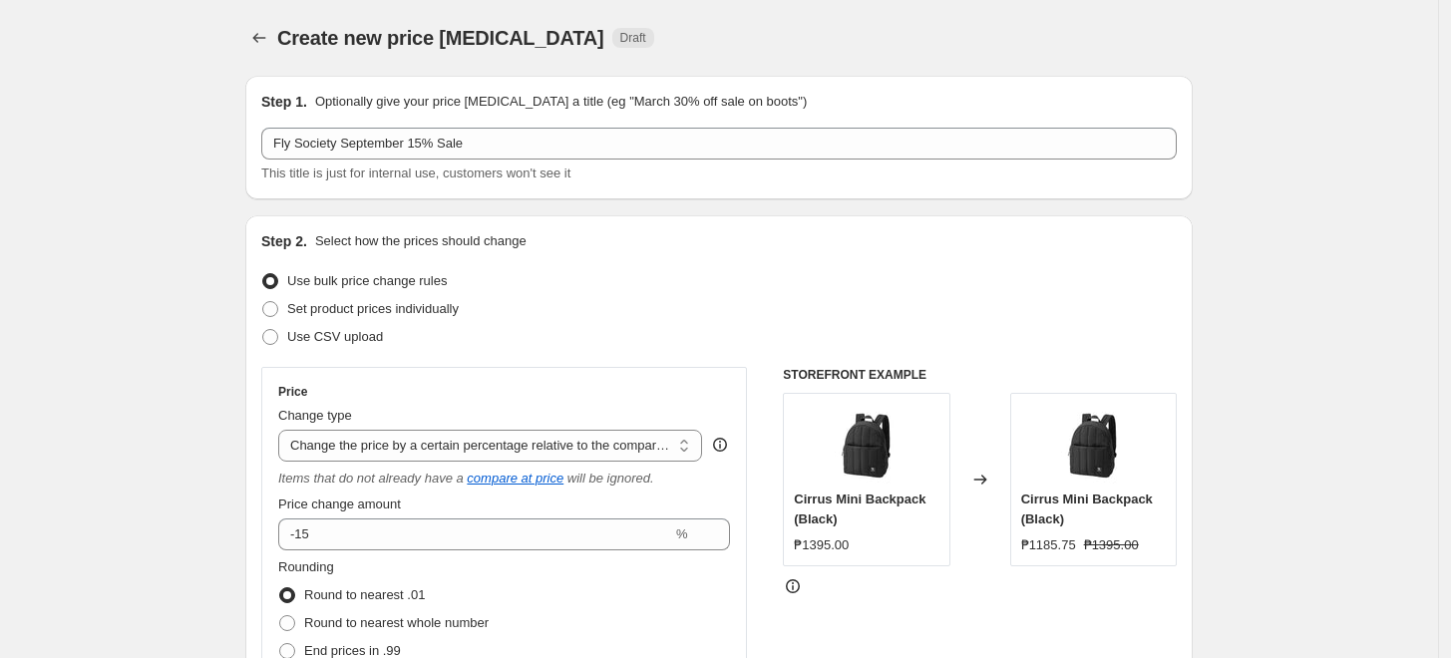
click at [710, 231] on div "Step 2. Select how the prices should change" at bounding box center [718, 241] width 915 height 20
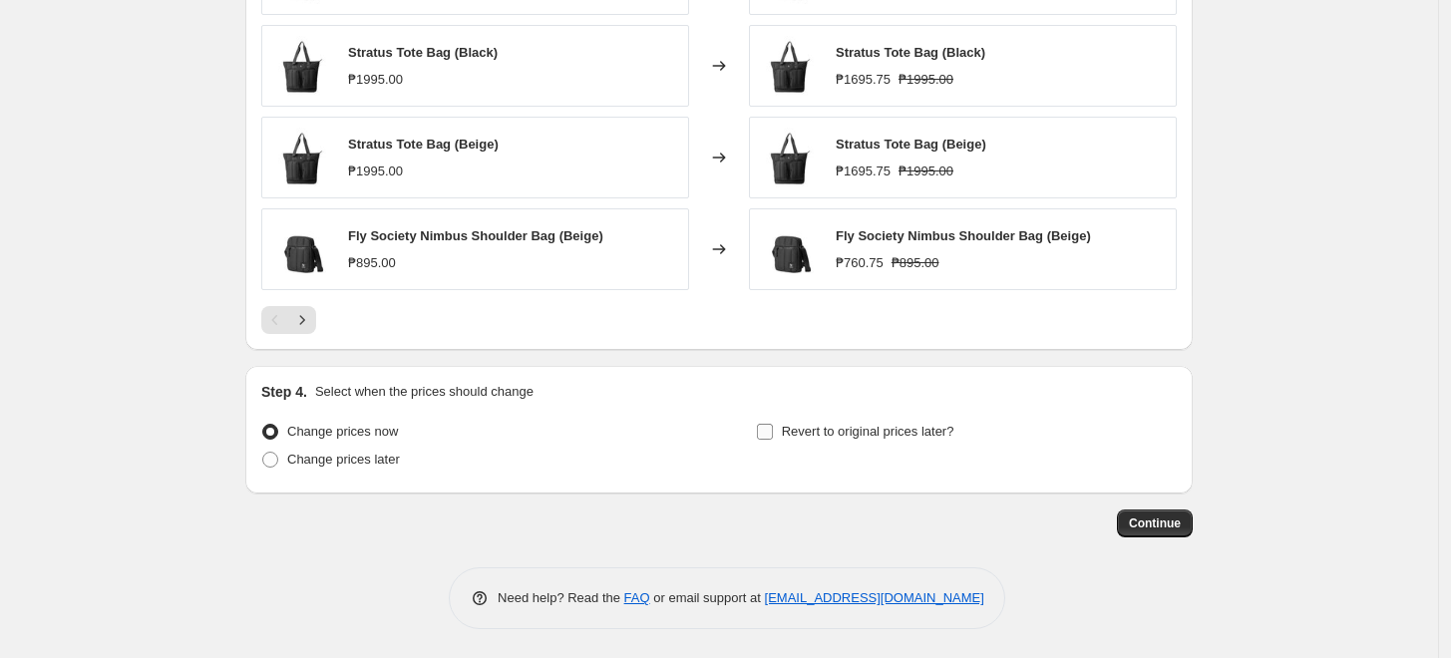
click at [877, 424] on span "Revert to original prices later?" at bounding box center [868, 431] width 173 height 15
click at [773, 424] on input "Revert to original prices later?" at bounding box center [765, 432] width 16 height 16
checkbox input "true"
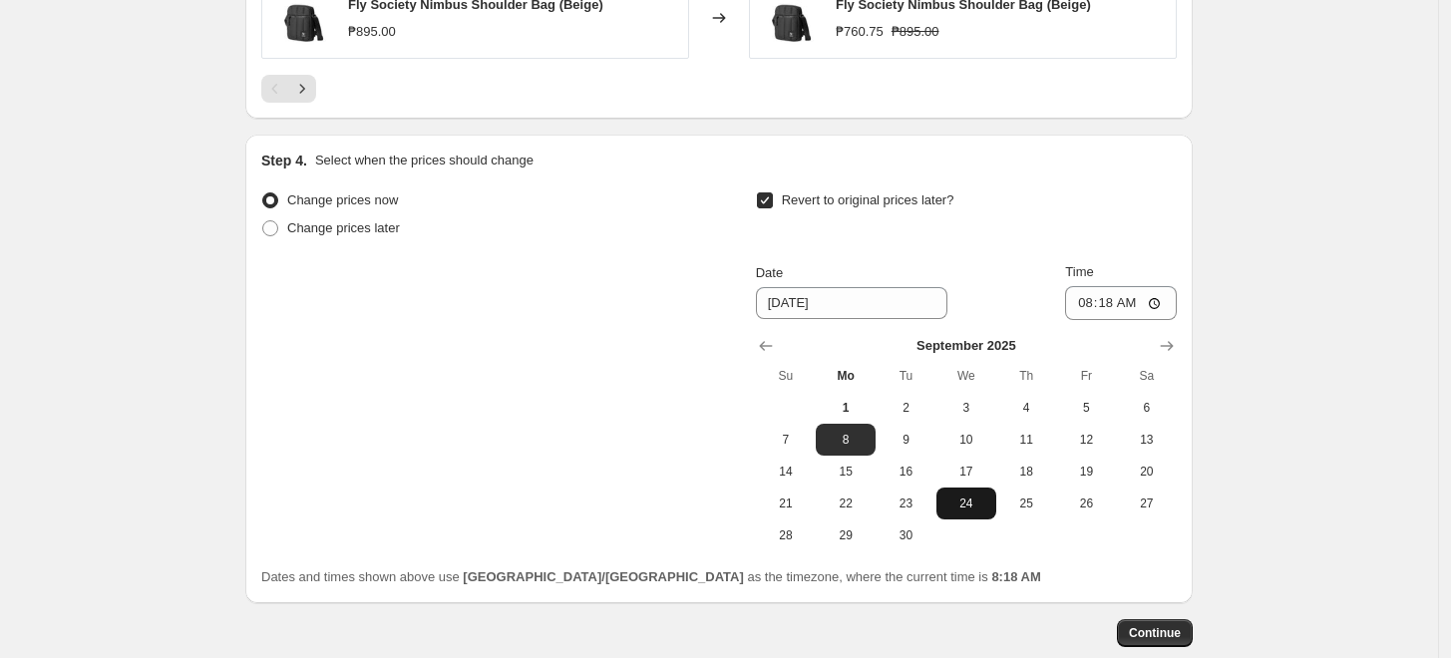
scroll to position [1651, 0]
drag, startPoint x: 904, startPoint y: 539, endPoint x: 997, endPoint y: 392, distance: 174.3
click at [904, 539] on span "30" at bounding box center [906, 537] width 44 height 16
type input "9/30/2025"
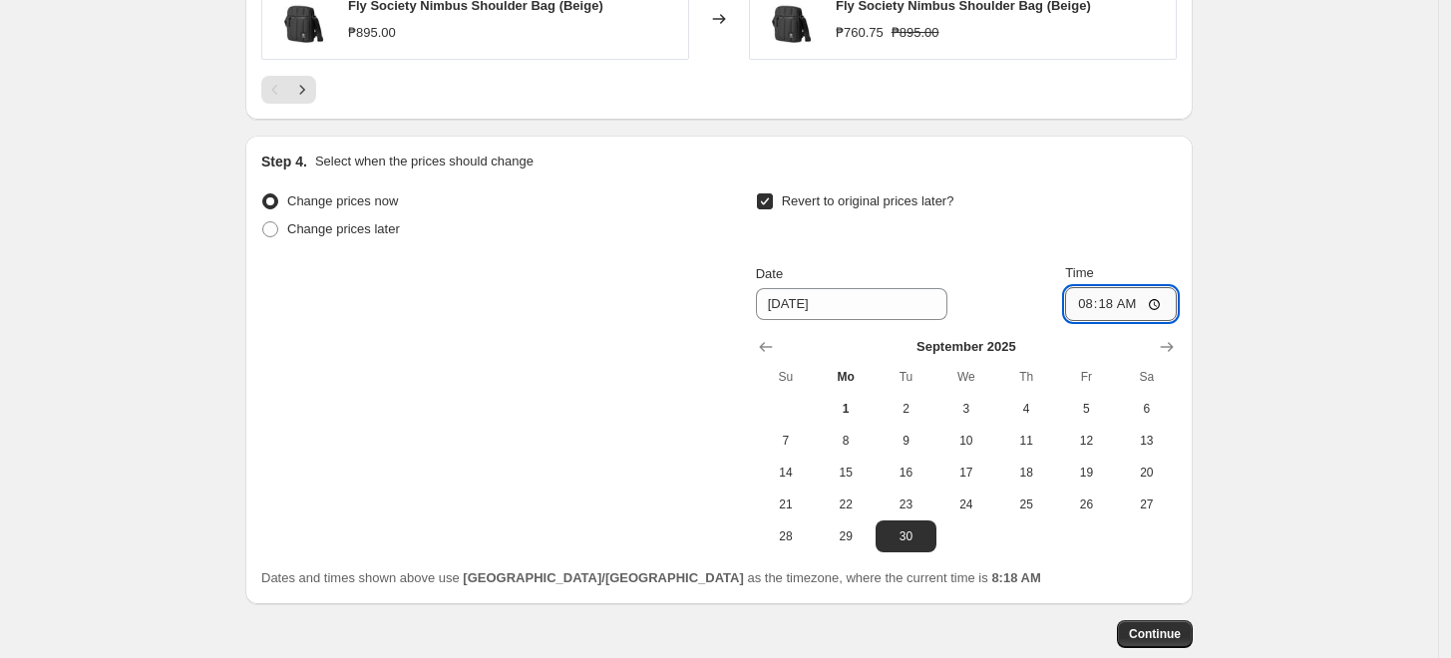
click at [1086, 301] on input "08:18" at bounding box center [1121, 304] width 112 height 34
type input "23:59"
click at [1156, 627] on span "Continue" at bounding box center [1155, 634] width 52 height 16
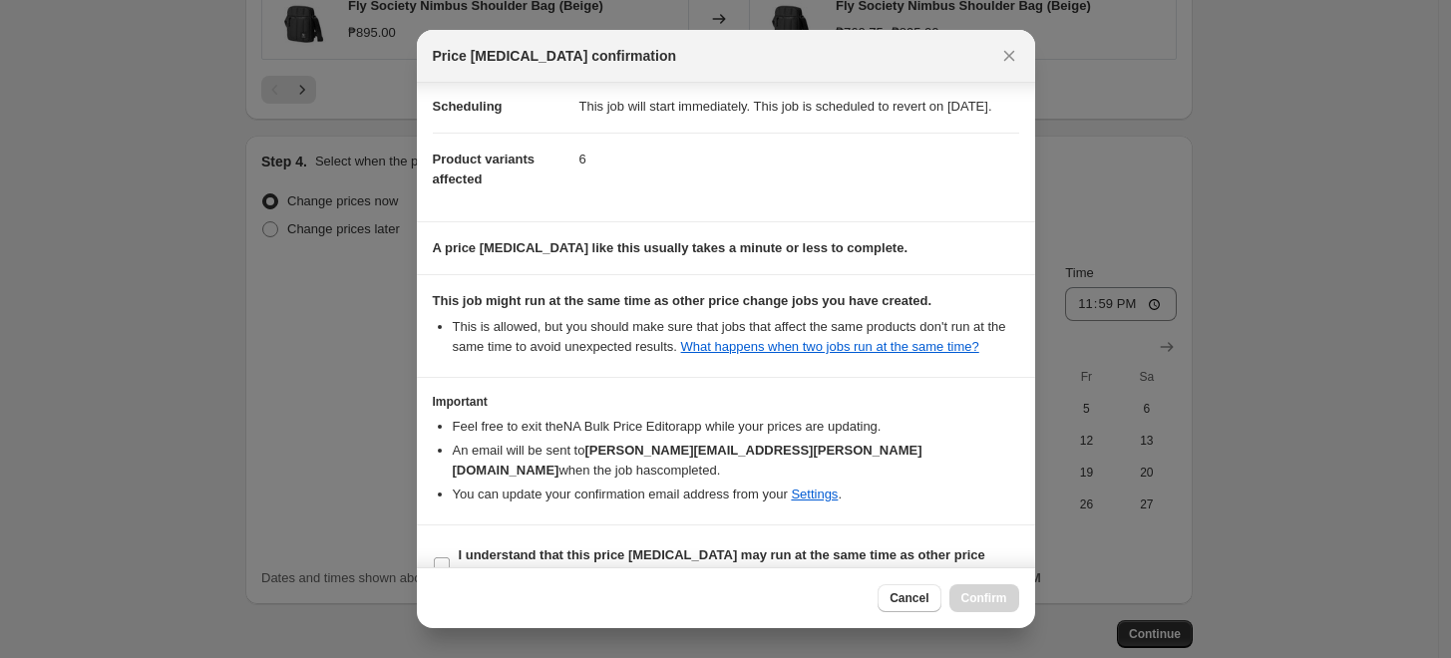
scroll to position [218, 0]
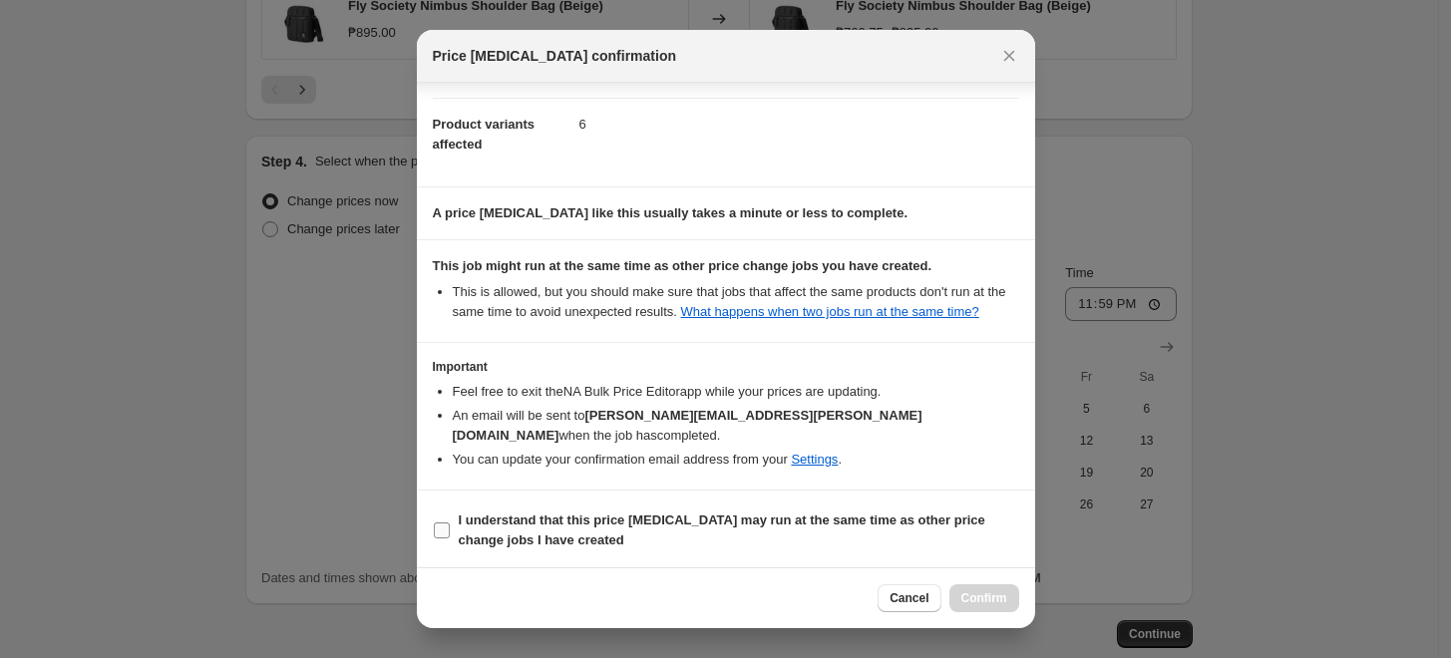
click at [954, 542] on span "I understand that this price change job may run at the same time as other price…" at bounding box center [739, 531] width 560 height 40
click at [450, 539] on input "I understand that this price change job may run at the same time as other price…" at bounding box center [442, 531] width 16 height 16
checkbox input "true"
click at [963, 593] on span "Confirm" at bounding box center [984, 598] width 46 height 16
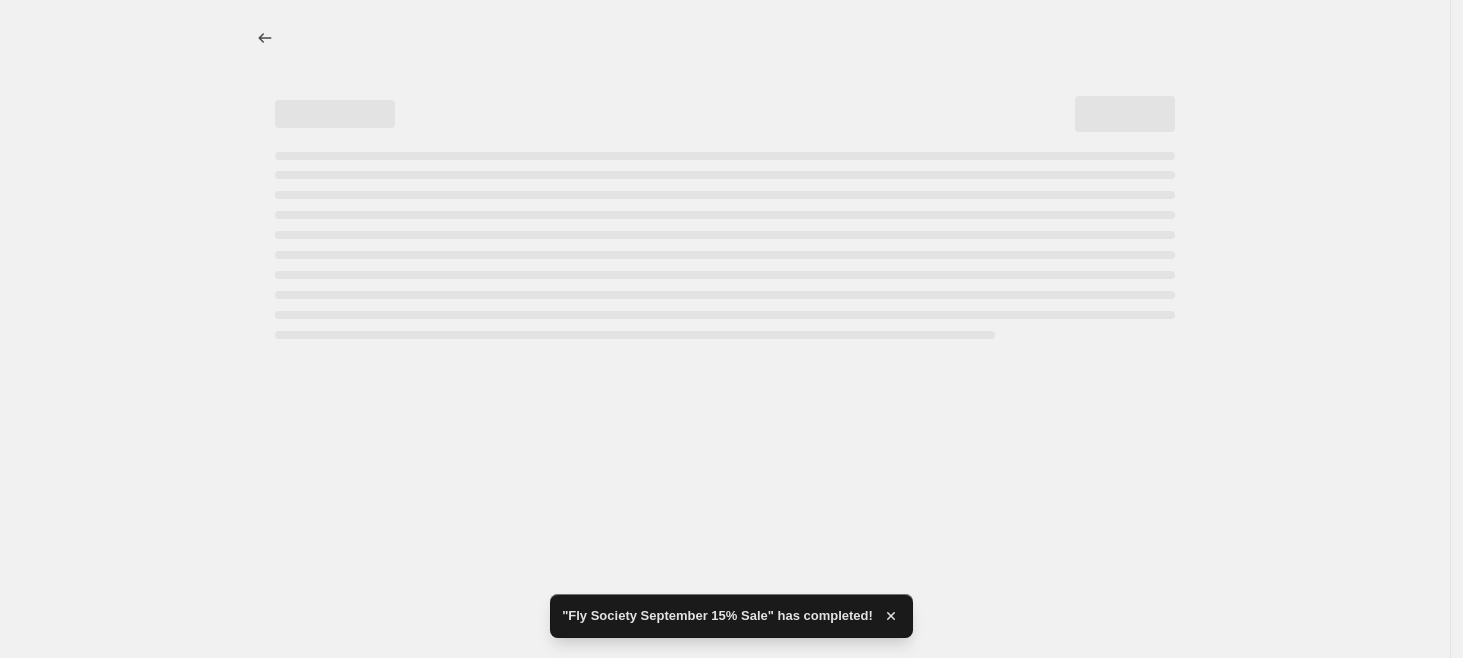
select select "pcap"
select select "no_change"
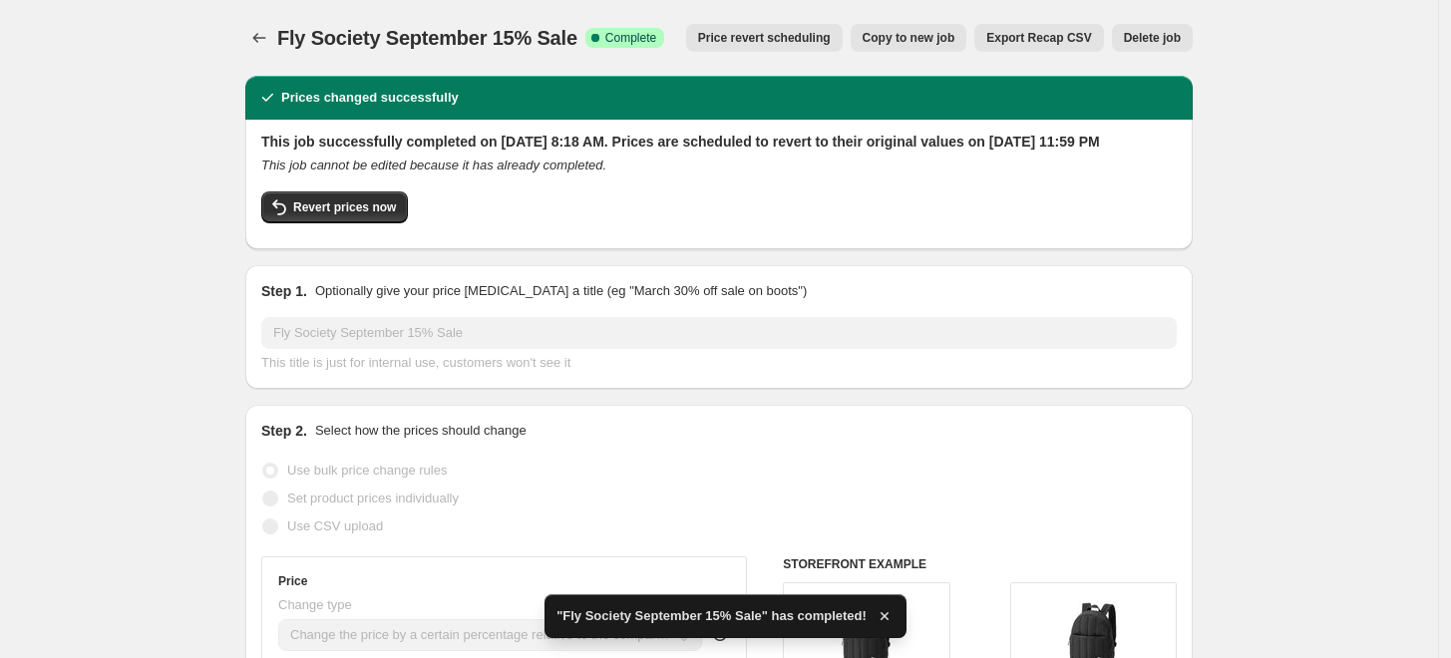
click at [881, 51] on button "Copy to new job" at bounding box center [909, 38] width 117 height 28
select select "pcap"
select select "no_change"
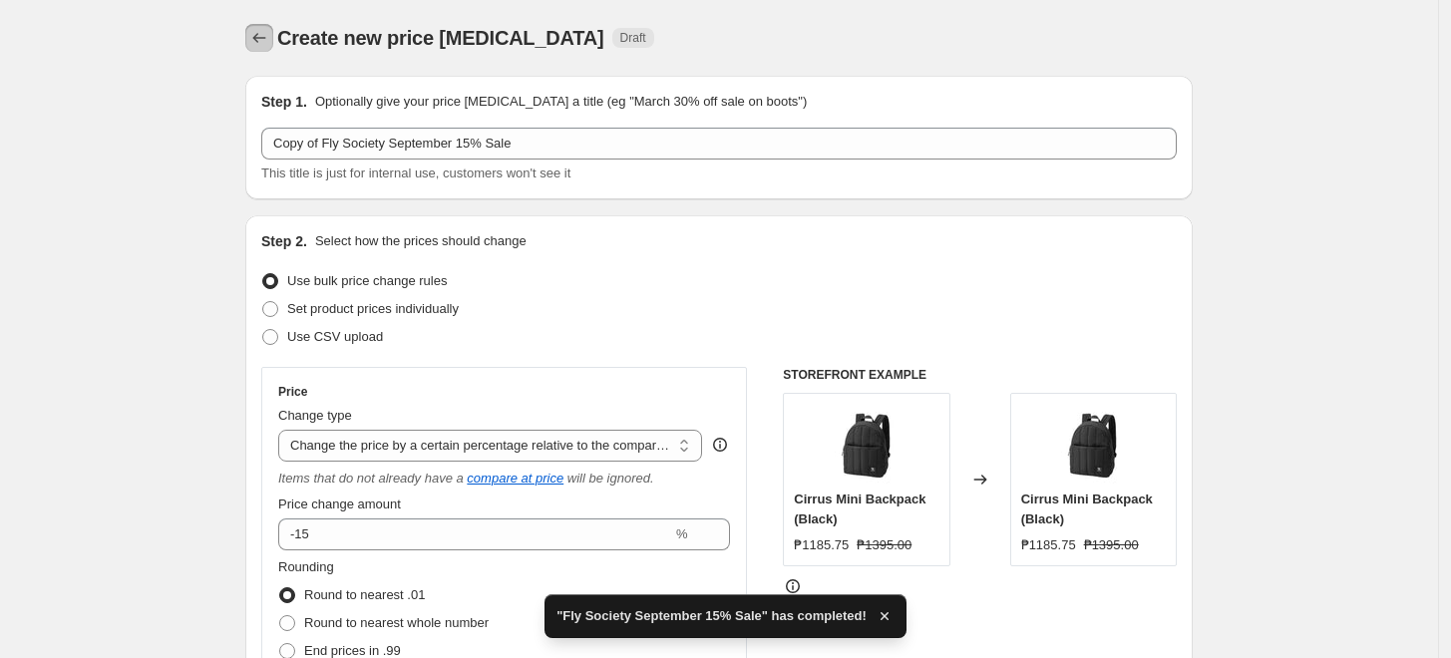
click at [255, 43] on icon "Price change jobs" at bounding box center [259, 38] width 20 height 20
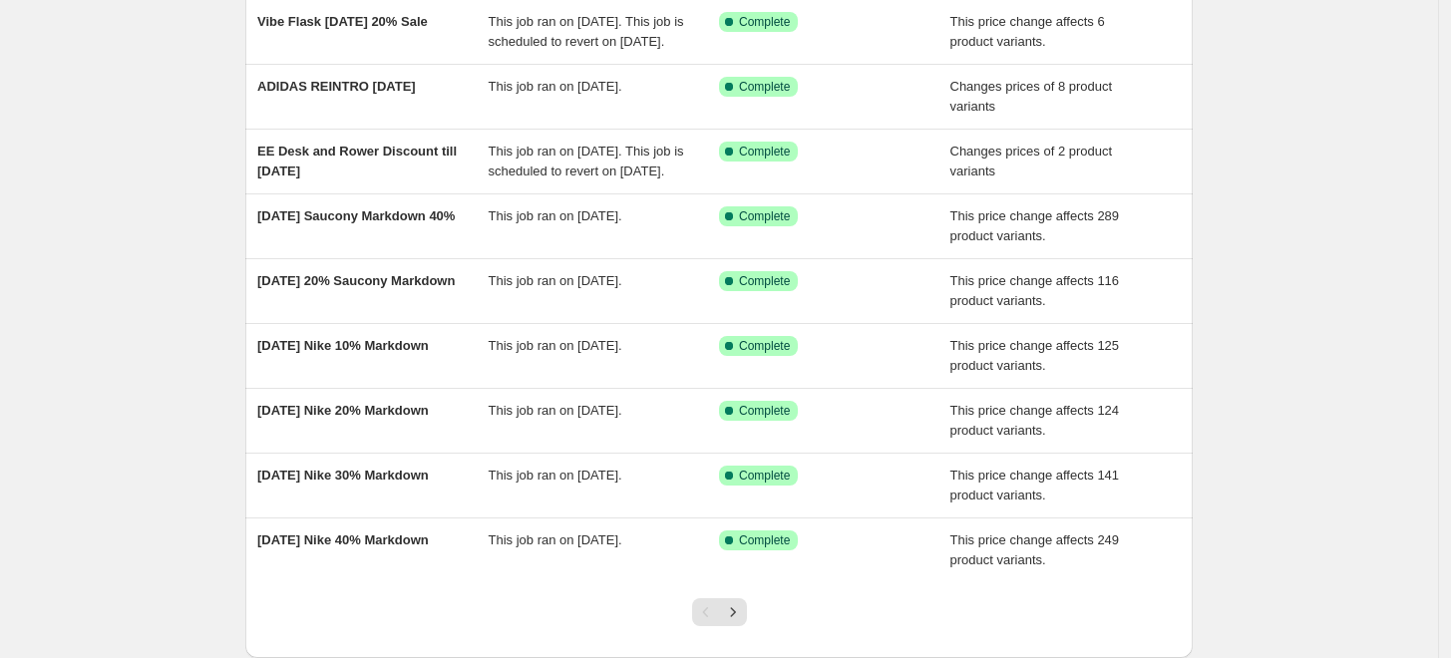
scroll to position [427, 0]
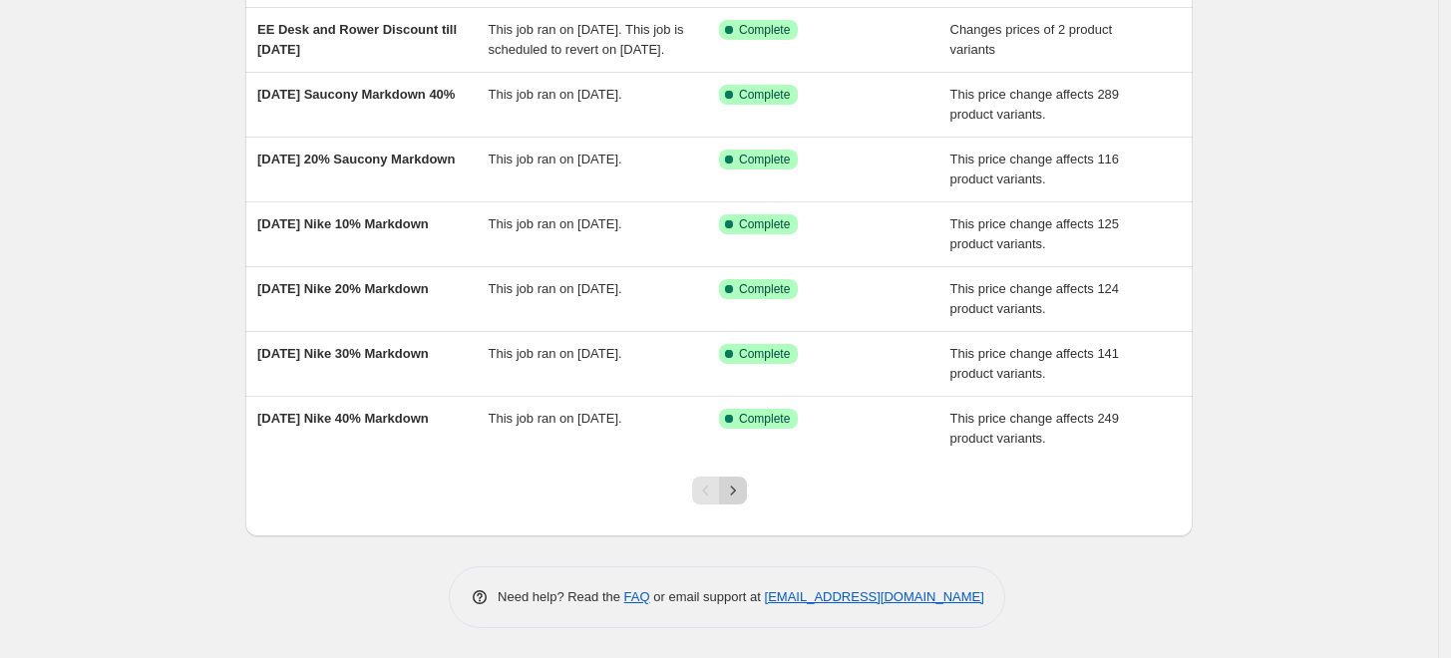
click at [740, 496] on icon "Next" at bounding box center [733, 491] width 20 height 20
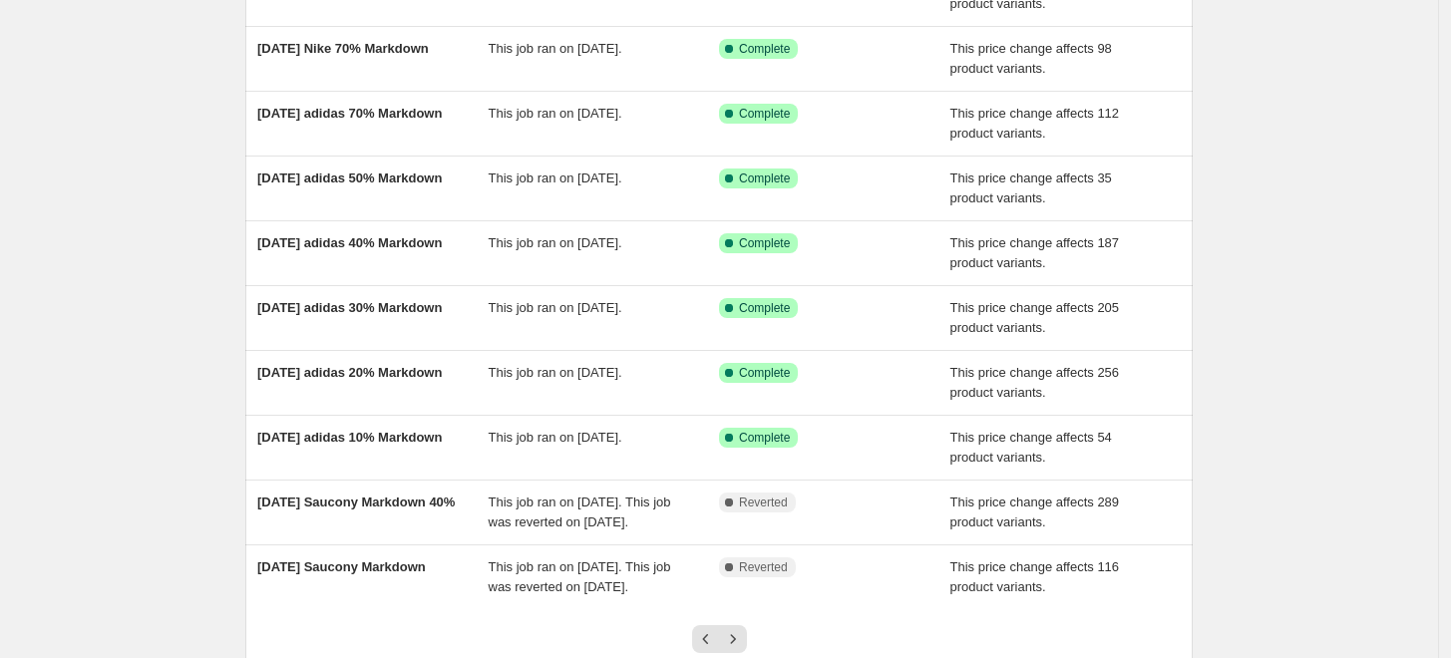
scroll to position [407, 0]
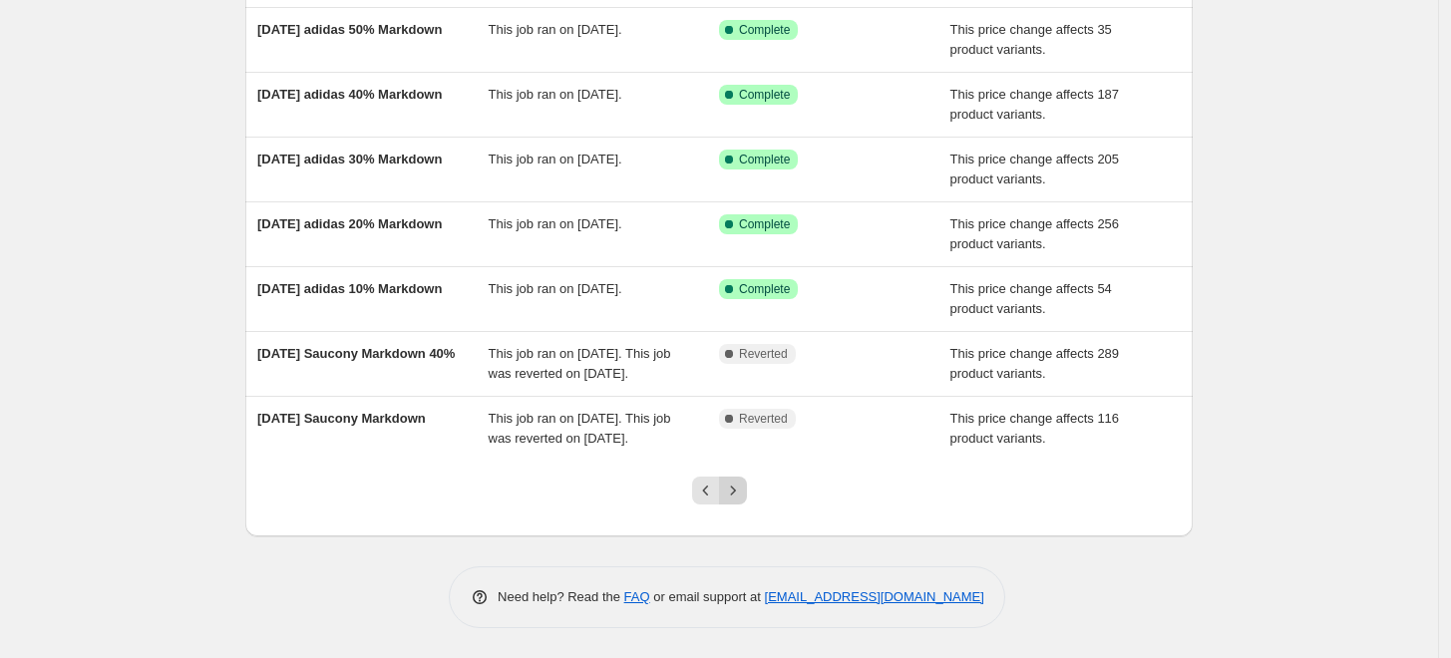
click at [731, 498] on icon "Next" at bounding box center [733, 491] width 20 height 20
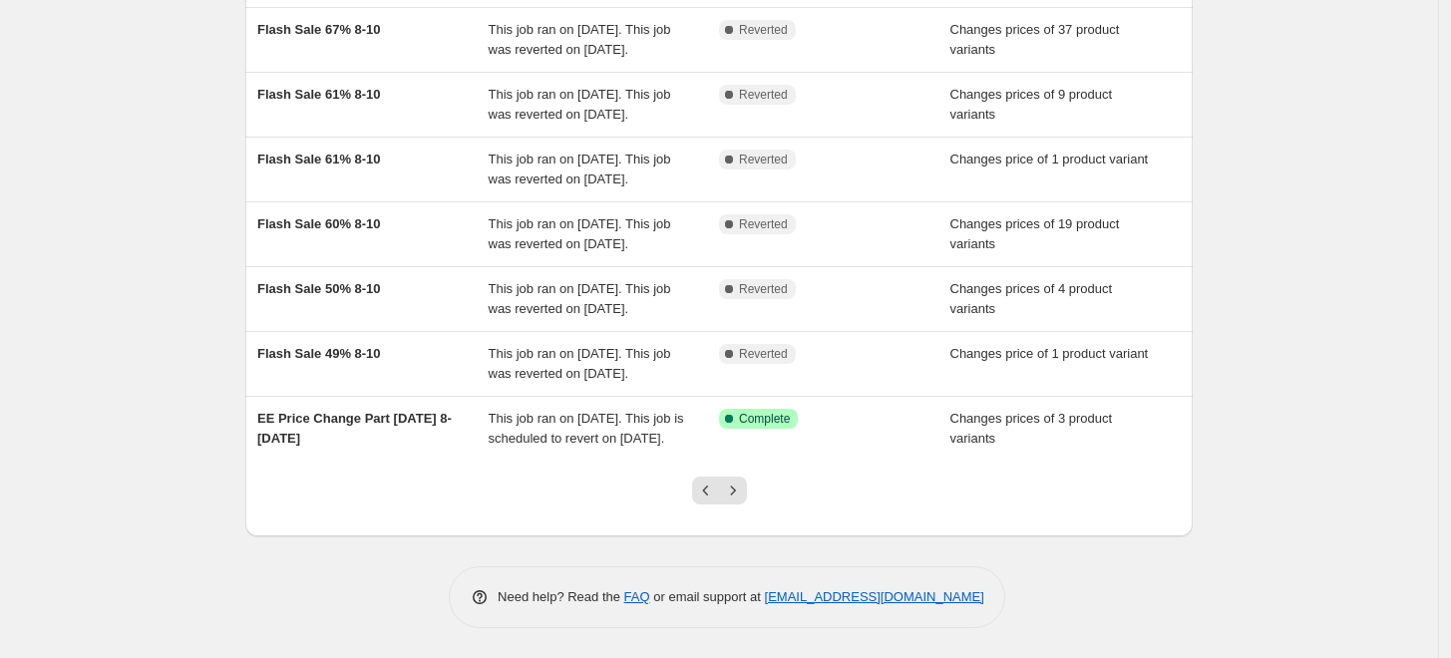
scroll to position [436, 0]
click at [735, 495] on icon "Next" at bounding box center [732, 490] width 5 height 9
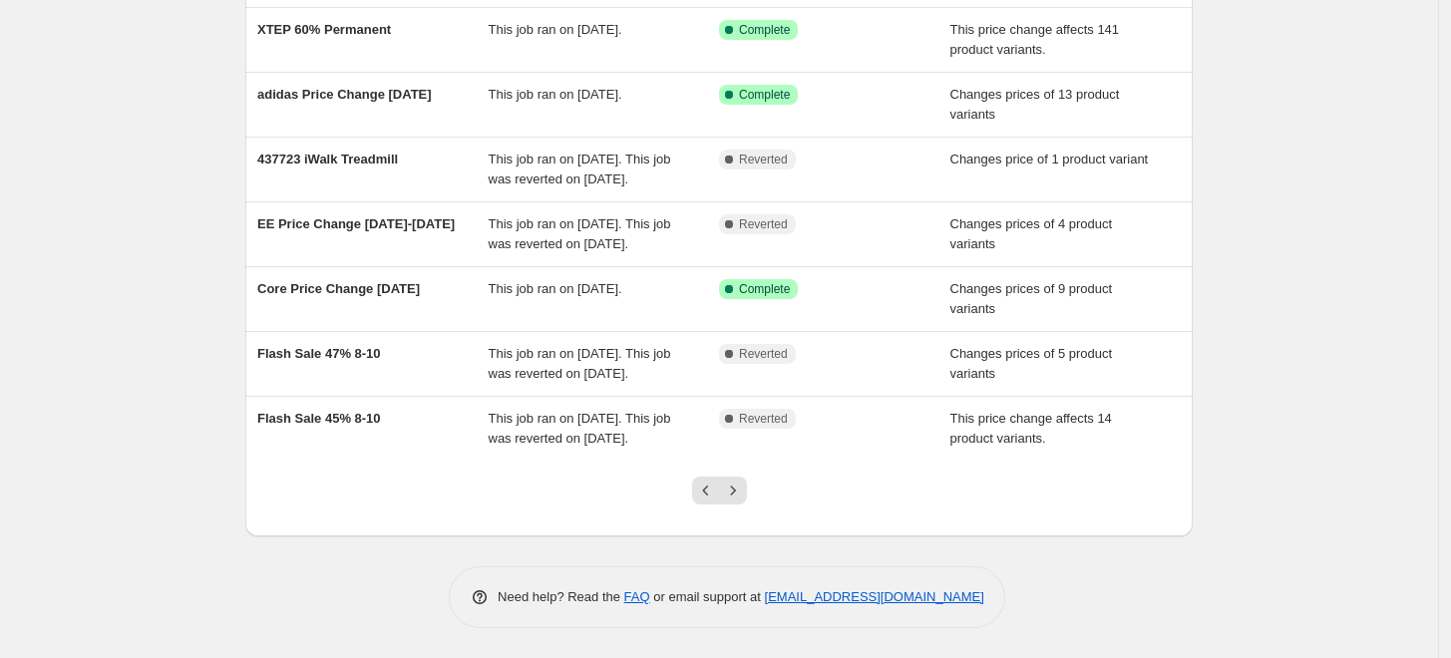
scroll to position [487, 0]
click at [733, 489] on icon "Next" at bounding box center [733, 491] width 20 height 20
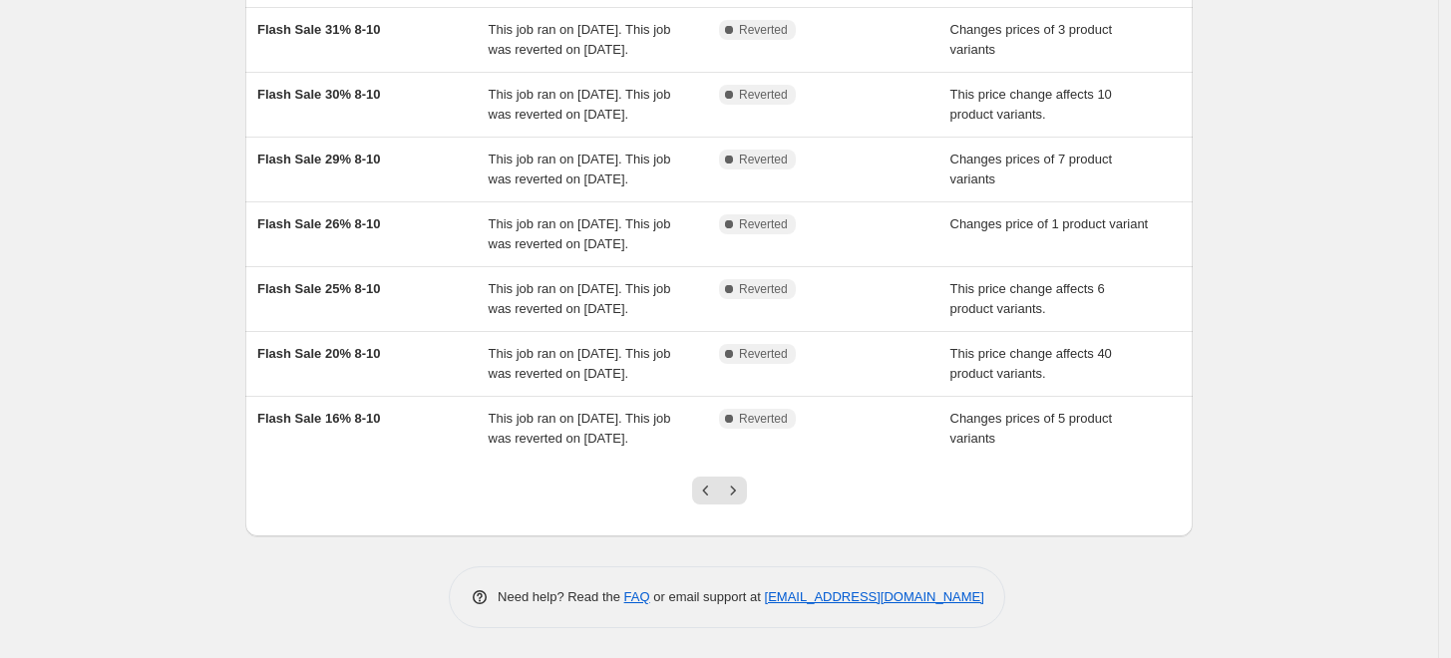
scroll to position [566, 0]
click at [743, 485] on icon "Next" at bounding box center [733, 491] width 20 height 20
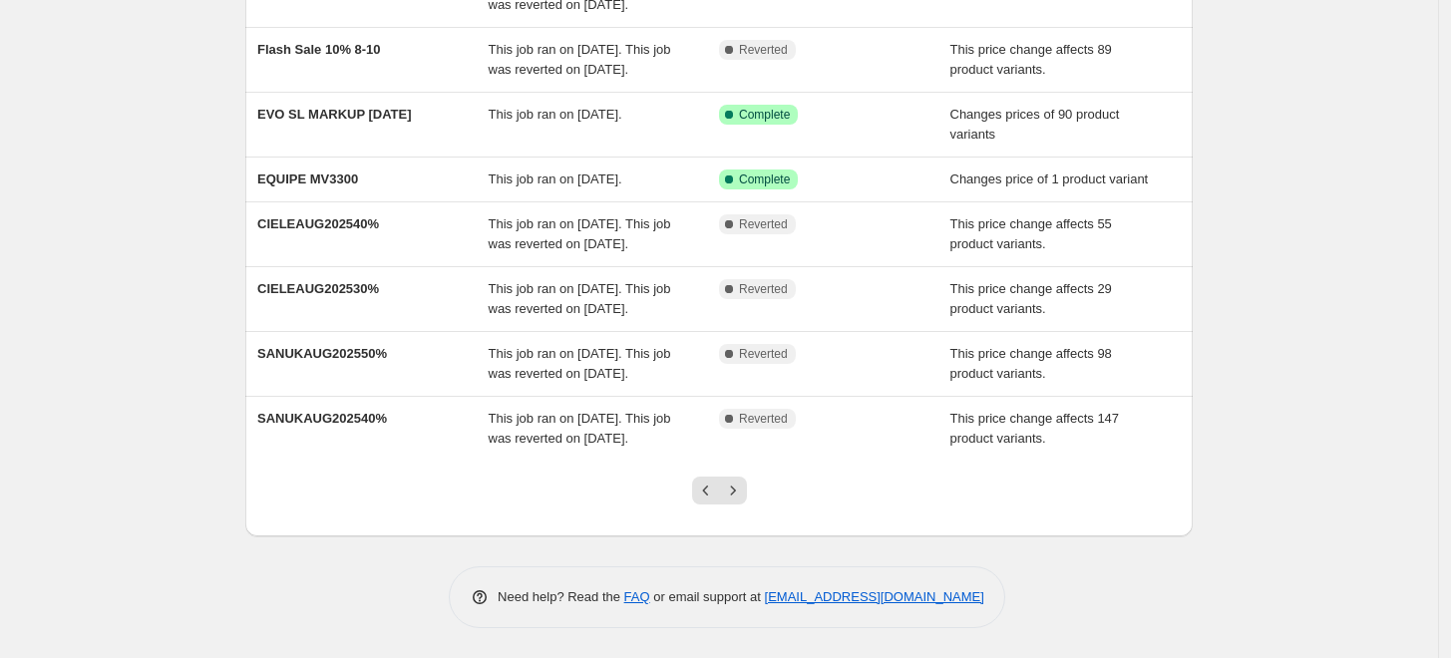
scroll to position [507, 0]
click at [739, 488] on icon "Next" at bounding box center [733, 491] width 20 height 20
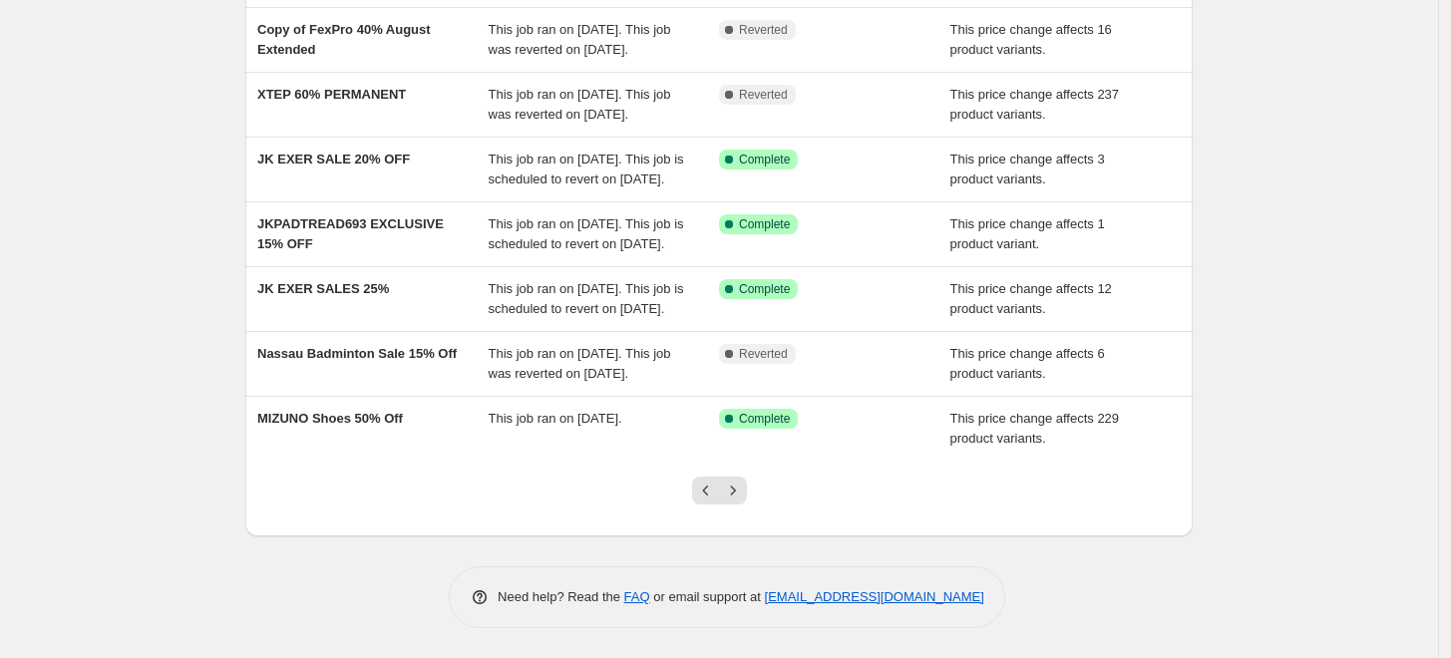
scroll to position [546, 0]
click at [731, 493] on icon "Next" at bounding box center [733, 491] width 20 height 20
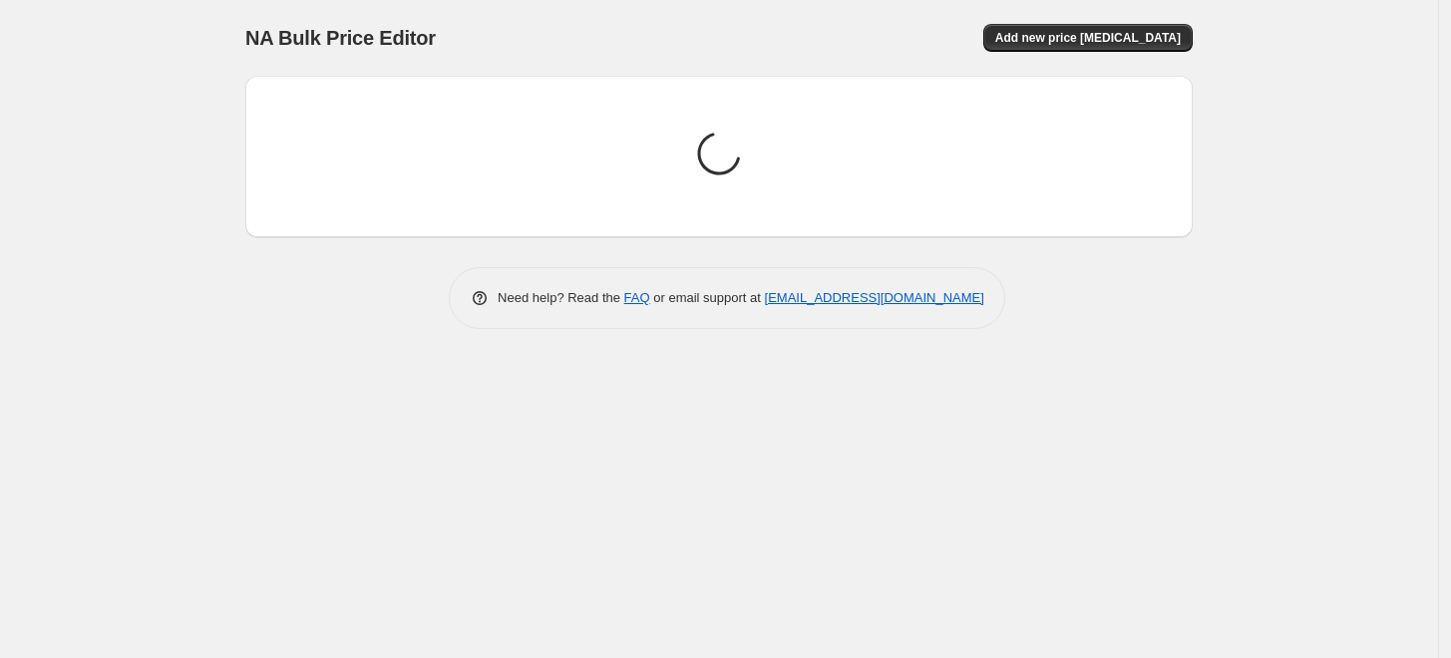
scroll to position [0, 0]
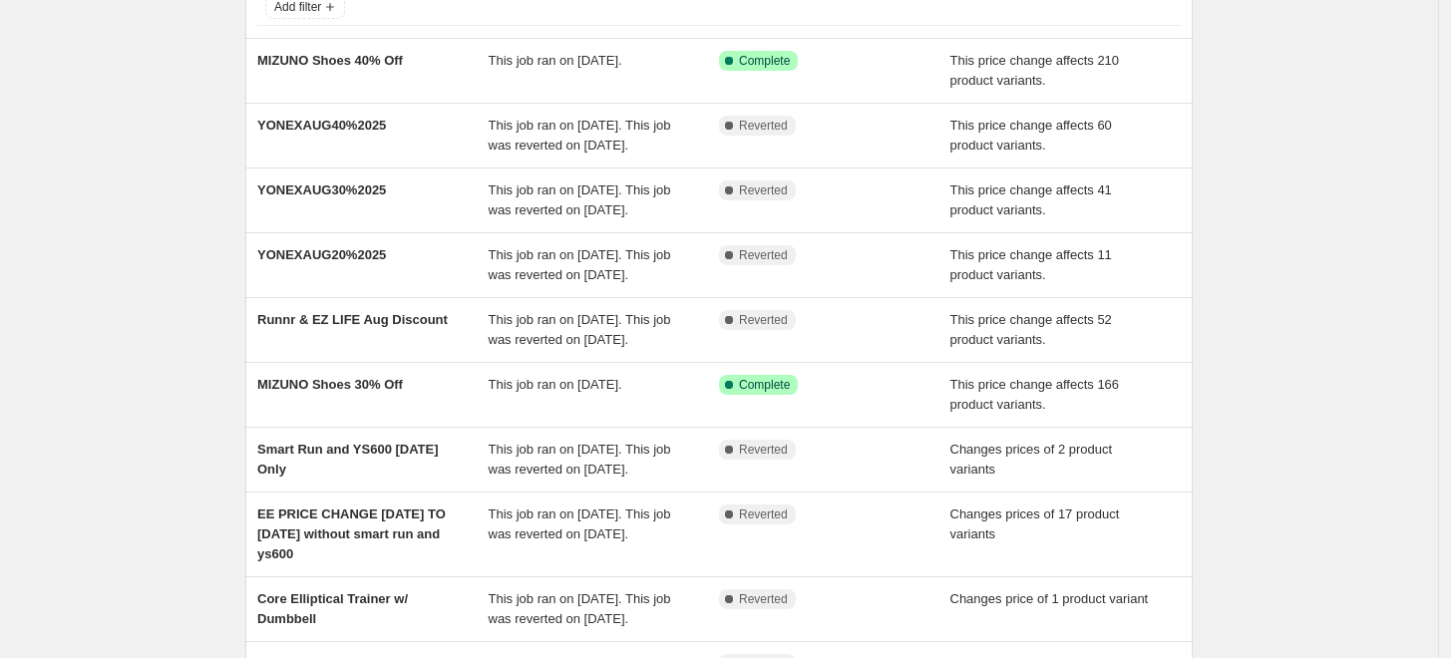
drag, startPoint x: 356, startPoint y: 120, endPoint x: 125, endPoint y: 152, distance: 233.5
click at [125, 152] on div "NA Bulk Price Editor. This page is ready NA Bulk Price Editor Add new price cha…" at bounding box center [719, 379] width 1438 height 1047
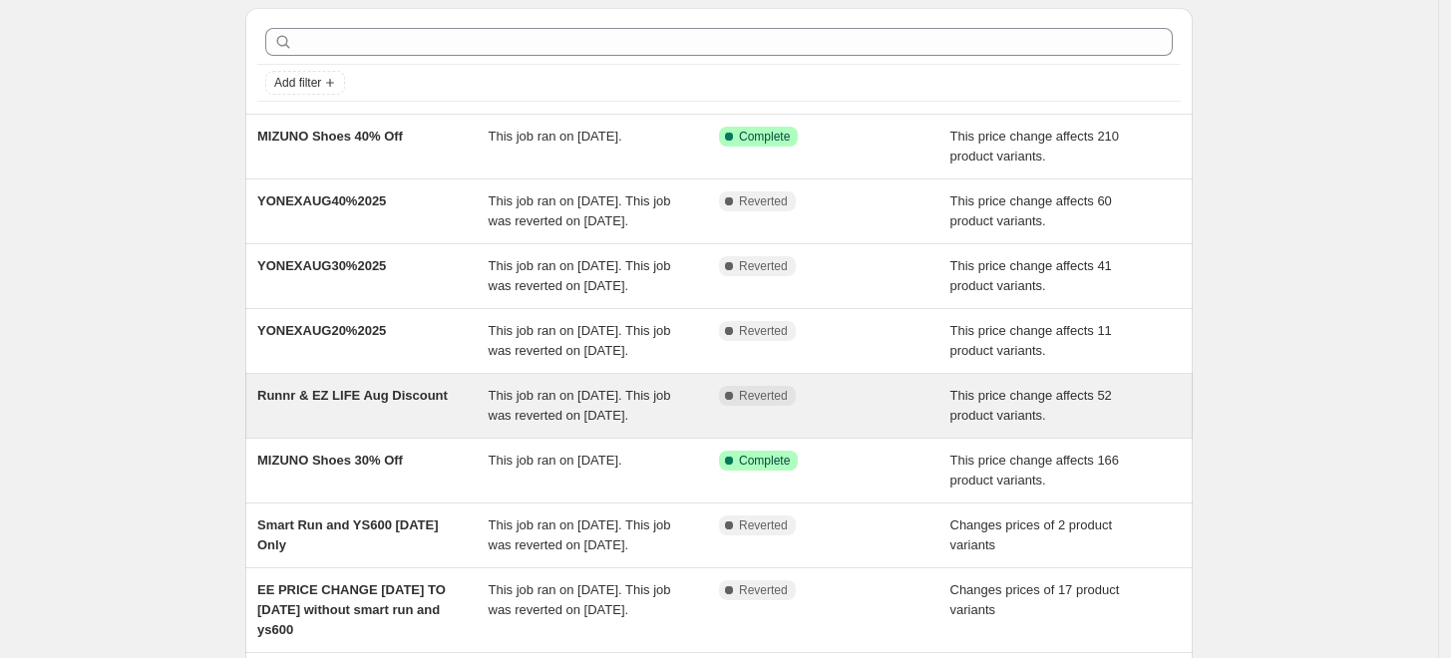
scroll to position [32, 0]
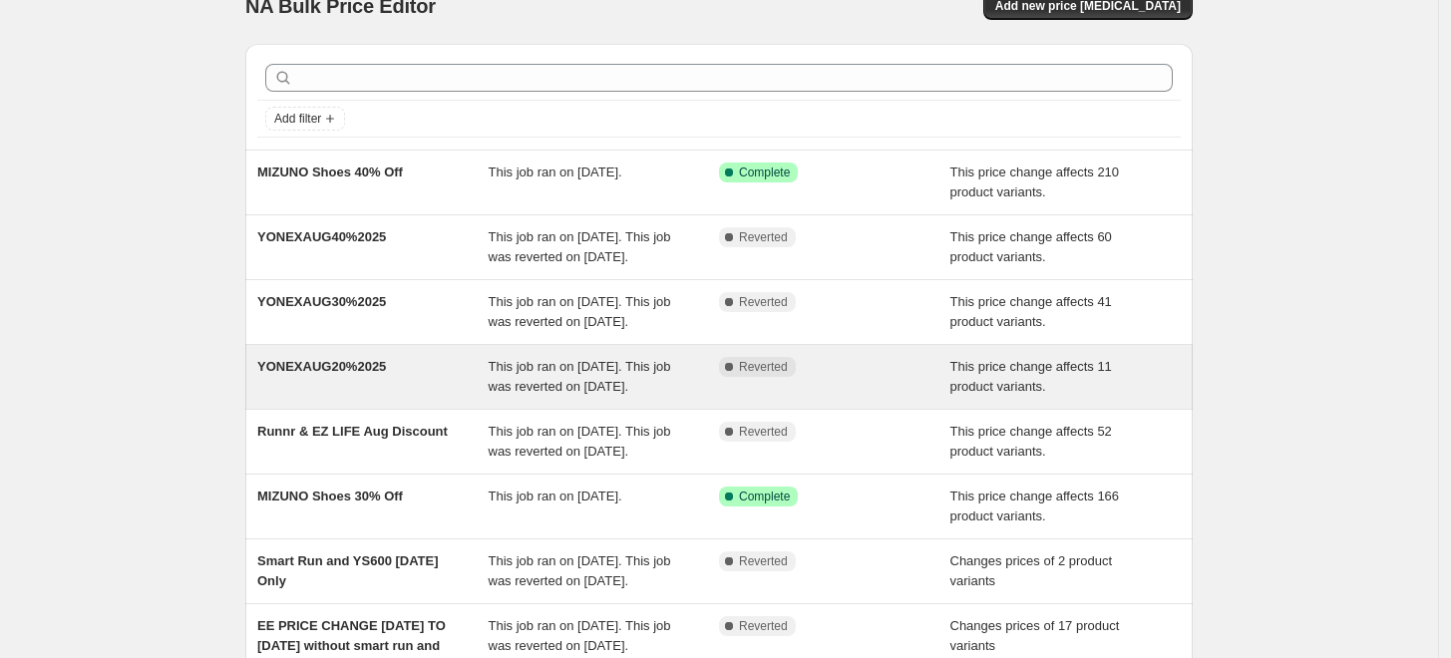
click at [360, 374] on span "YONEXAUG20%2025" at bounding box center [321, 366] width 129 height 15
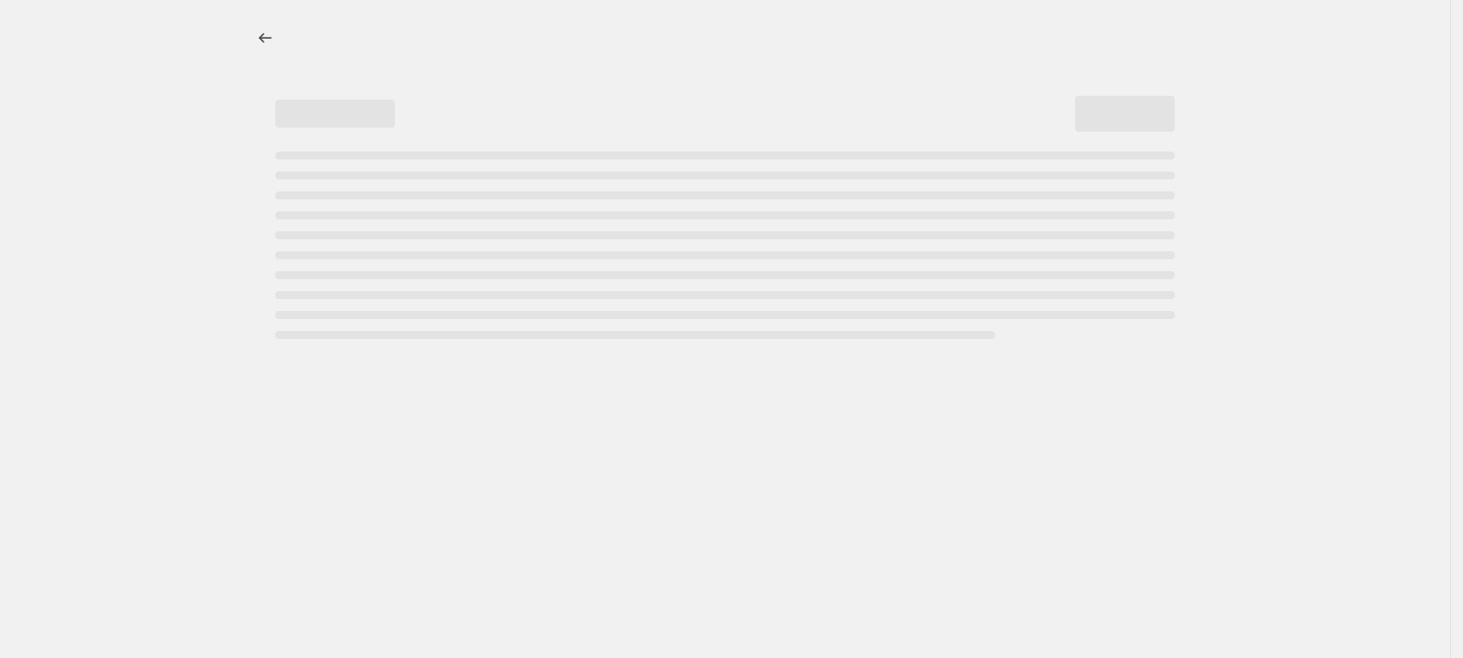
select select "pcap"
select select "no_change"
select select "tag"
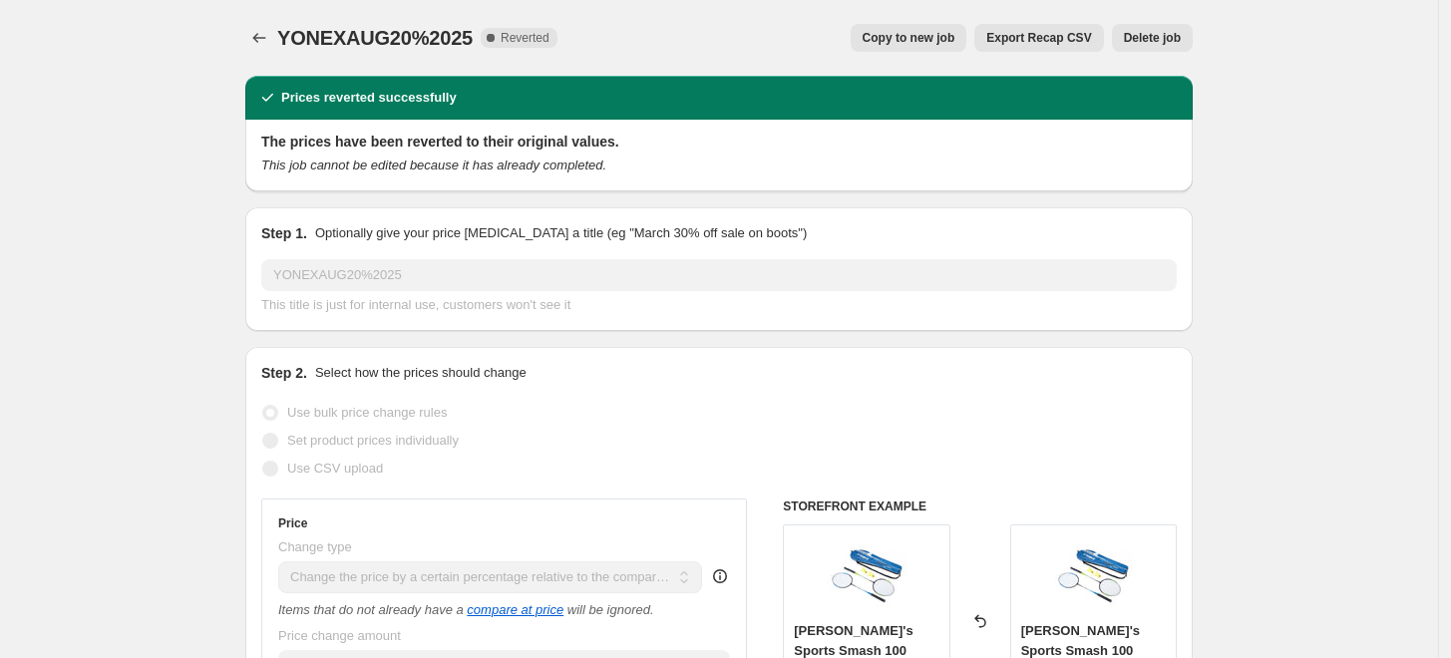
click at [740, 61] on div "YONEXAUG20%2025. This page is ready YONEXAUG20%2025 Complete Reverted Copy to n…" at bounding box center [718, 38] width 947 height 76
click at [908, 34] on span "Copy to new job" at bounding box center [909, 38] width 93 height 16
select select "pcap"
select select "no_change"
select select "tag"
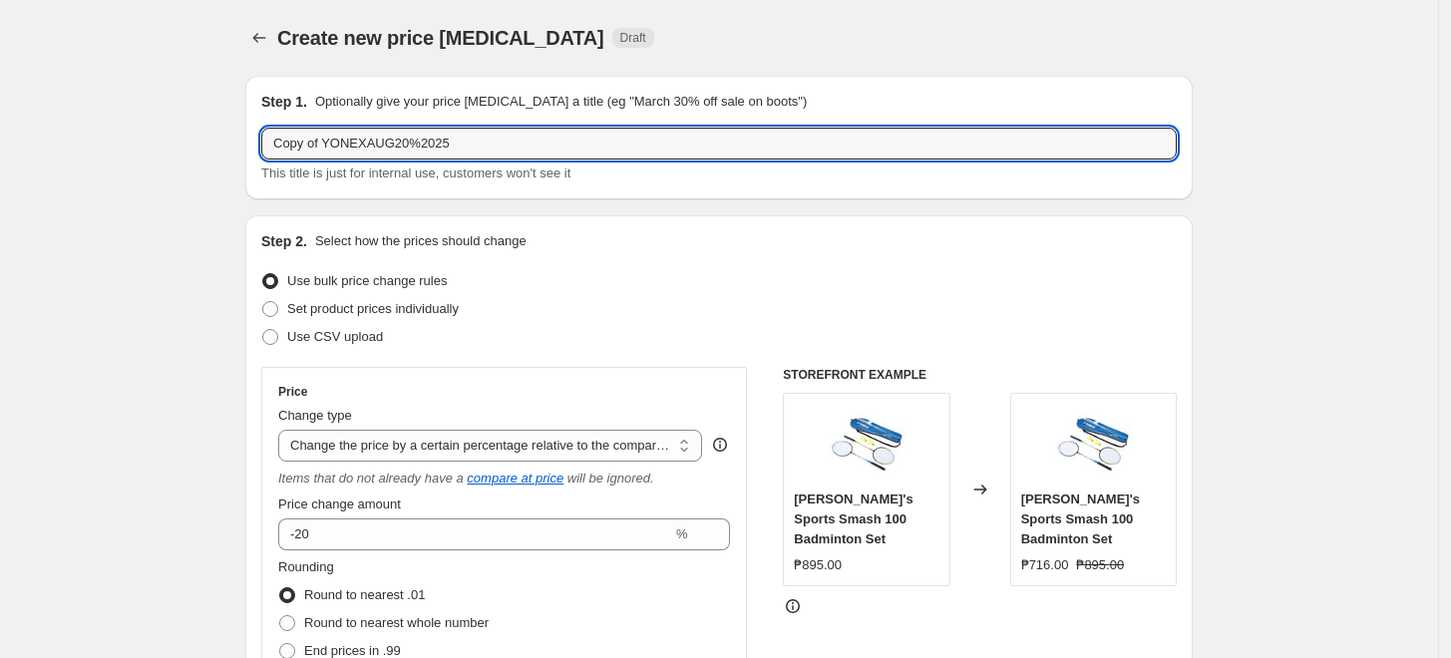
drag, startPoint x: 326, startPoint y: 149, endPoint x: -432, endPoint y: 53, distance: 763.9
click at [0, 53] on html "Home Settings Plans Skip to content Create new price change job. This page is r…" at bounding box center [725, 329] width 1451 height 658
click at [351, 145] on input "YONEXAUG20%2025" at bounding box center [718, 144] width 915 height 32
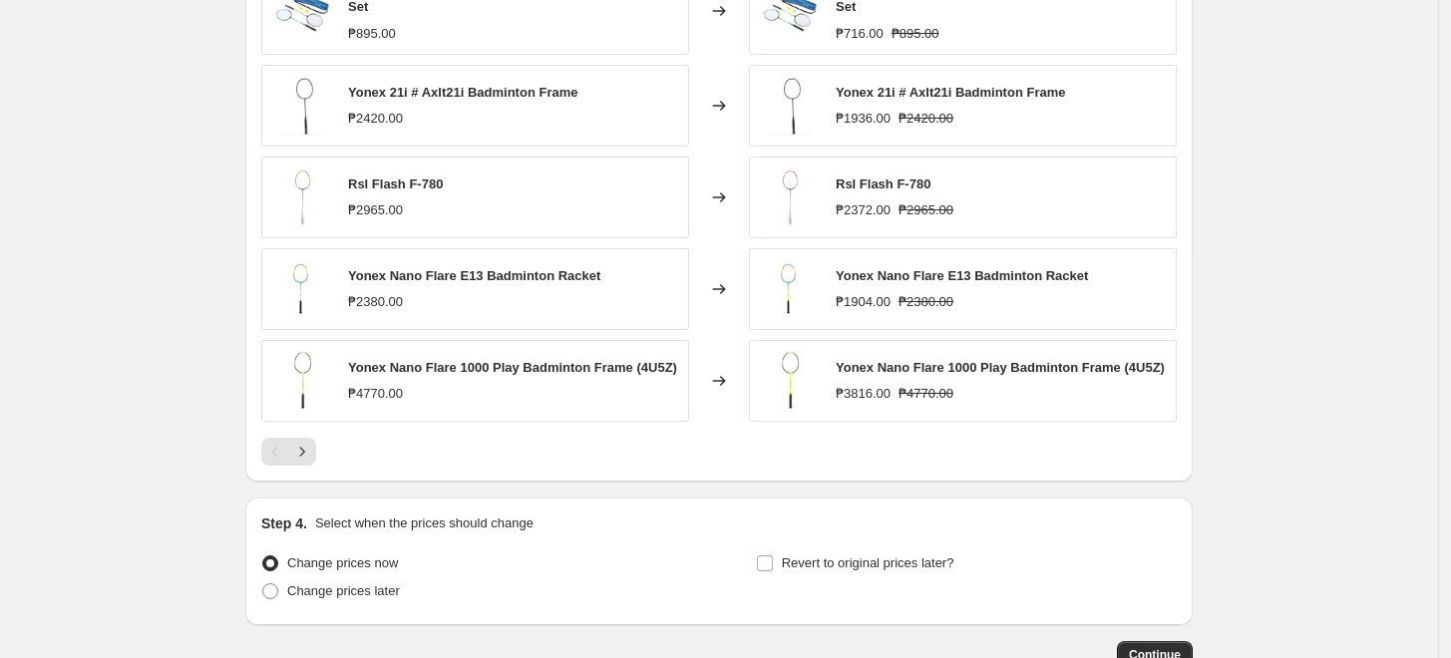
scroll to position [1585, 0]
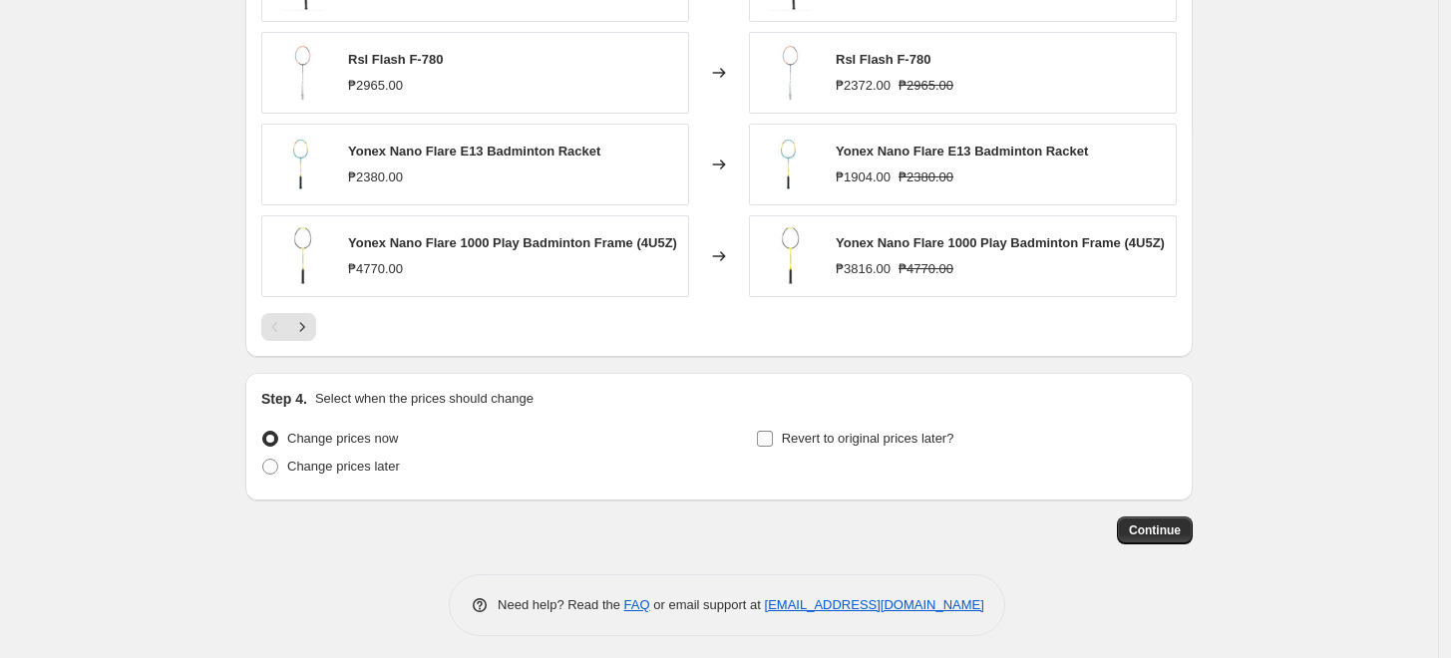
type input "YONEX SEPTEMBER 20%2025"
click at [804, 437] on span "Revert to original prices later?" at bounding box center [868, 438] width 173 height 15
click at [773, 437] on input "Revert to original prices later?" at bounding box center [765, 439] width 16 height 16
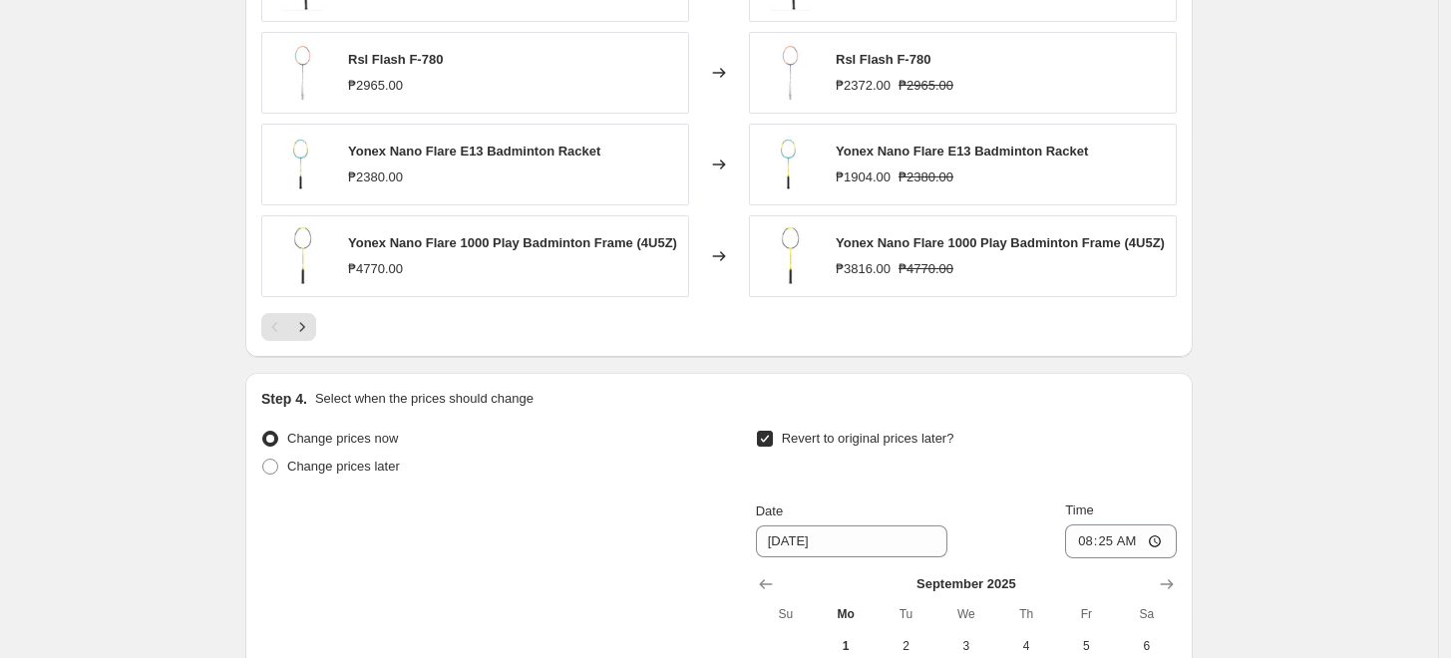
click at [790, 432] on span "Revert to original prices later?" at bounding box center [868, 438] width 173 height 15
click at [773, 432] on input "Revert to original prices later?" at bounding box center [765, 439] width 16 height 16
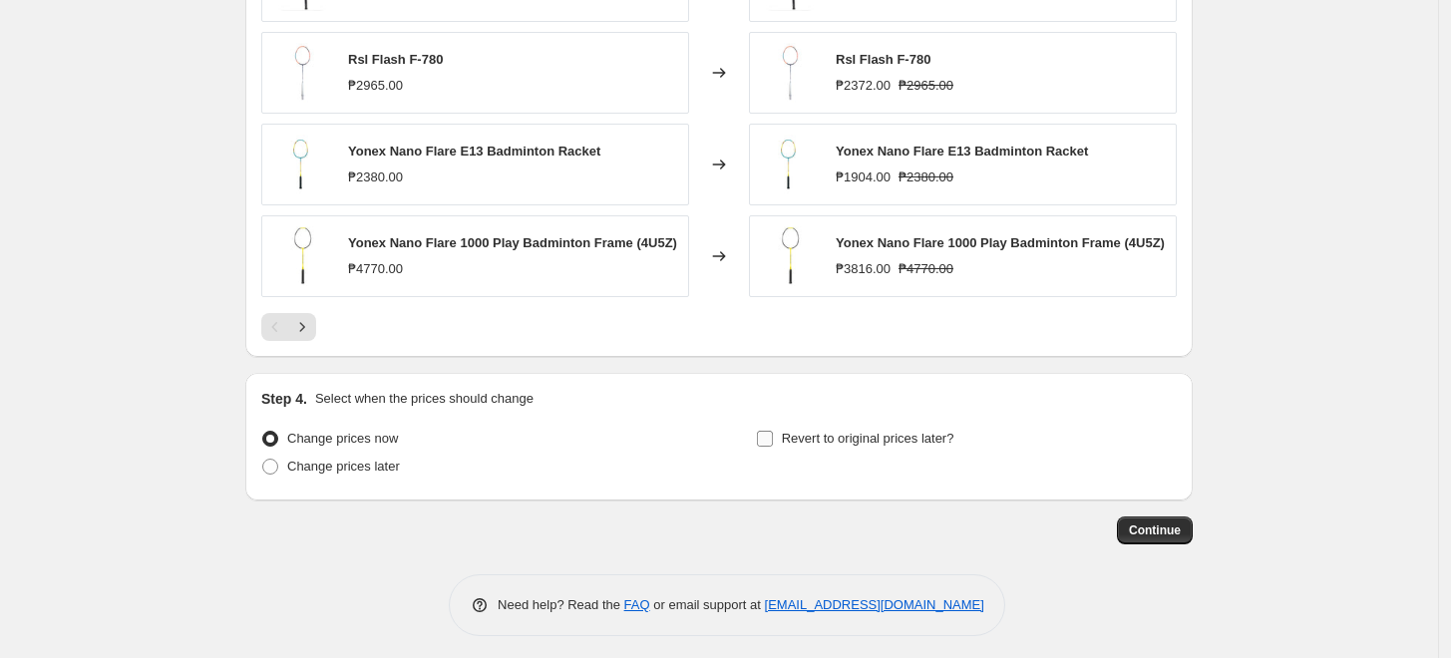
click at [886, 439] on span "Revert to original prices later?" at bounding box center [868, 438] width 173 height 15
click at [773, 439] on input "Revert to original prices later?" at bounding box center [765, 439] width 16 height 16
checkbox input "true"
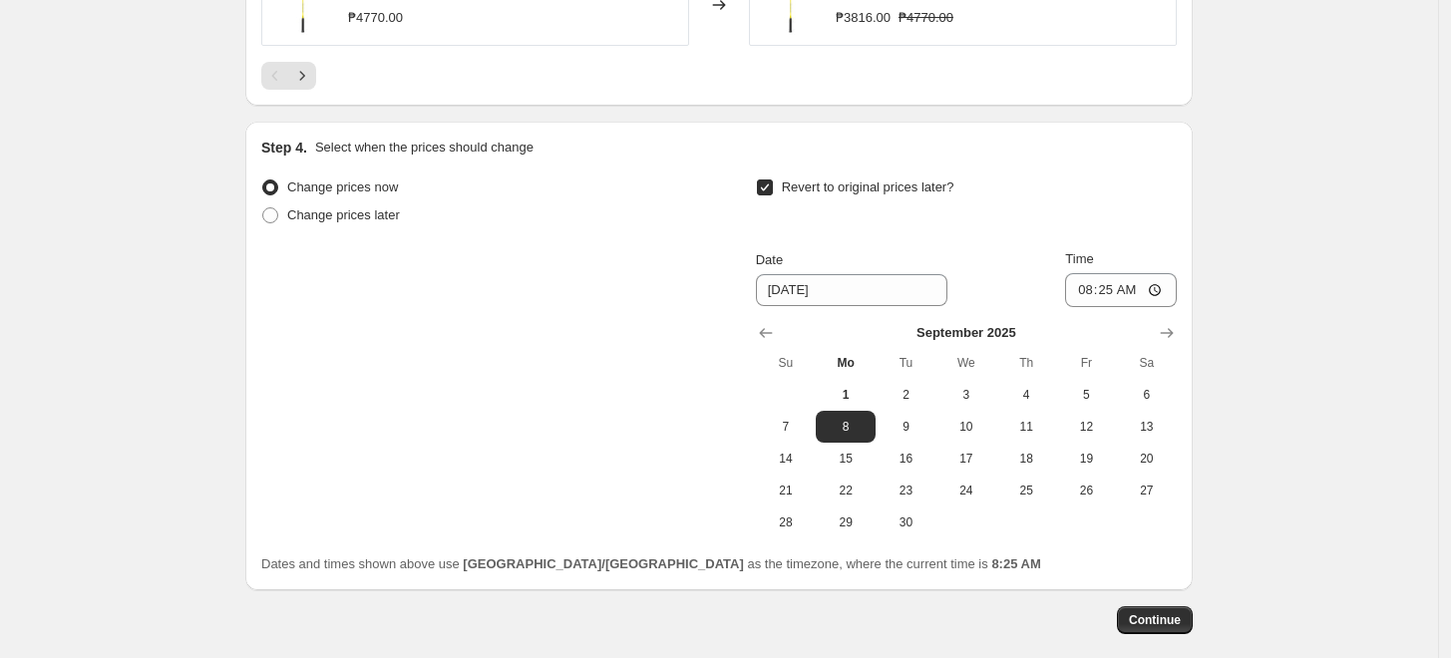
scroll to position [1926, 0]
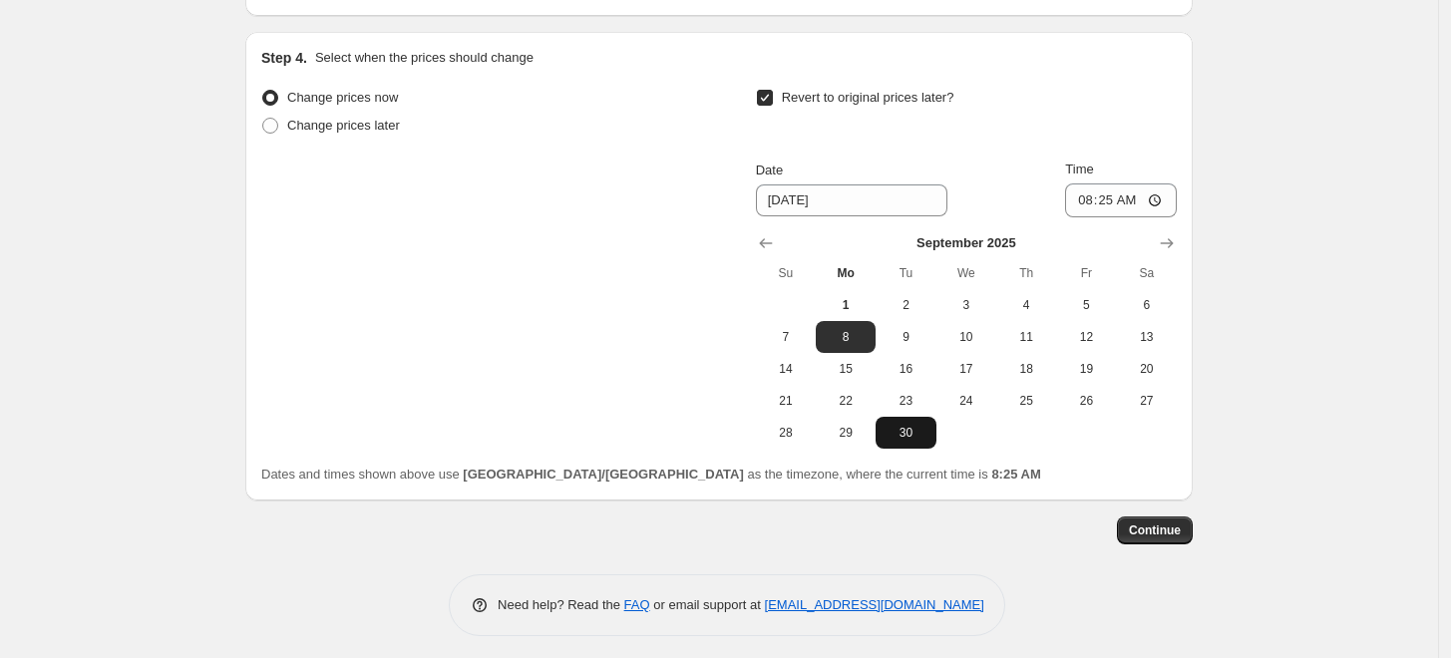
click at [892, 426] on span "30" at bounding box center [906, 433] width 44 height 16
type input "9/30/2025"
click at [1086, 200] on input "08:25" at bounding box center [1121, 200] width 112 height 34
type input "23:59"
drag, startPoint x: 1298, startPoint y: 394, endPoint x: 1274, endPoint y: 326, distance: 71.9
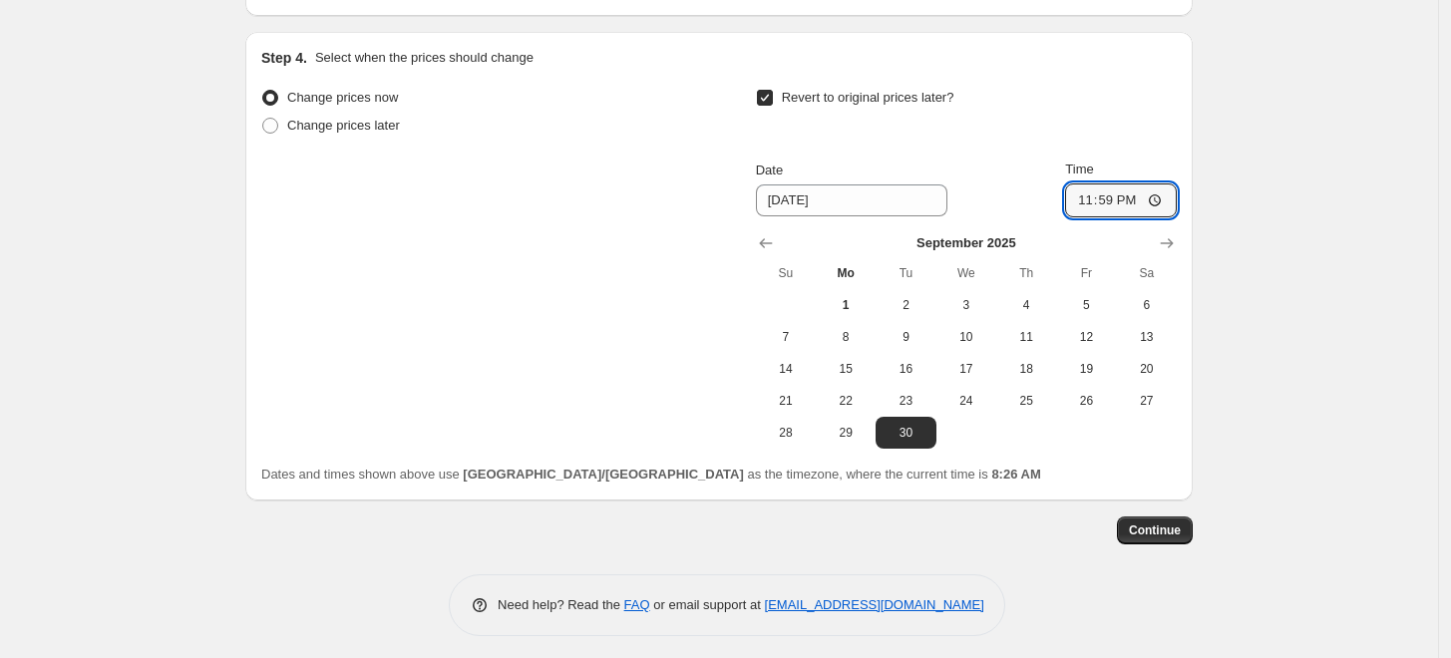
click at [1155, 523] on span "Continue" at bounding box center [1155, 531] width 52 height 16
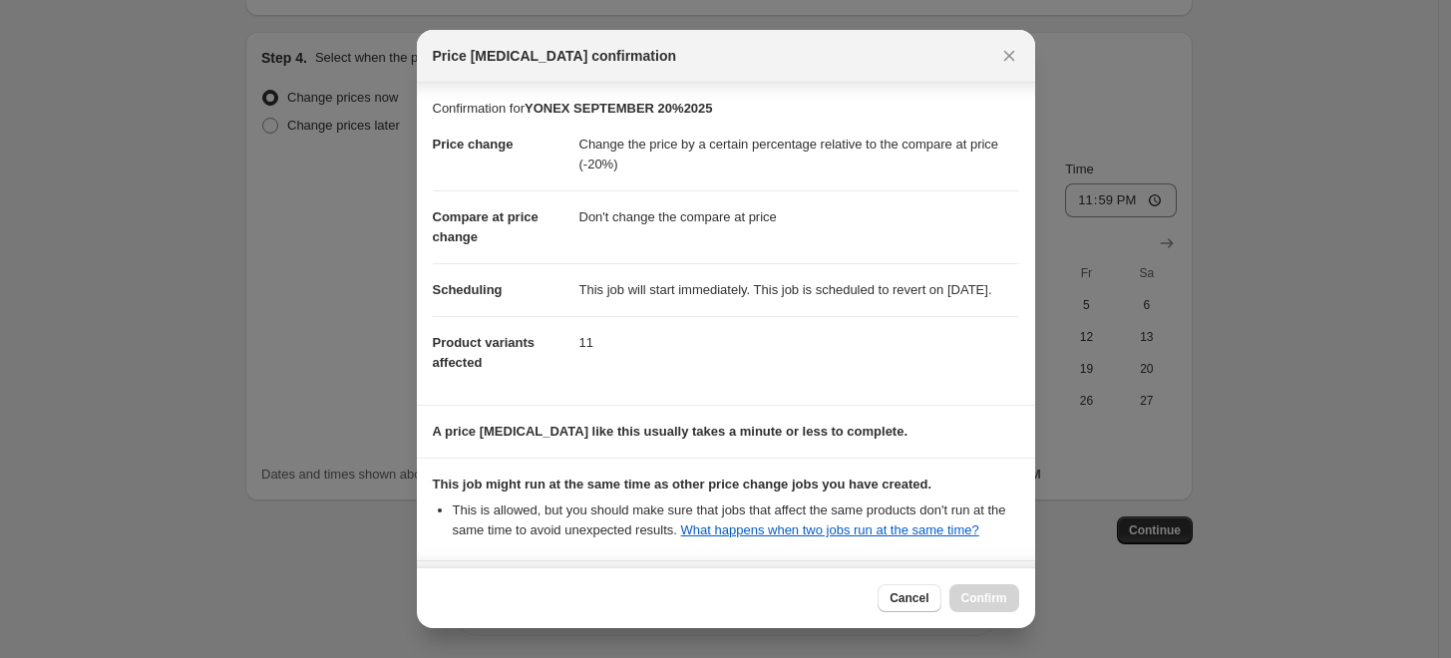
scroll to position [218, 0]
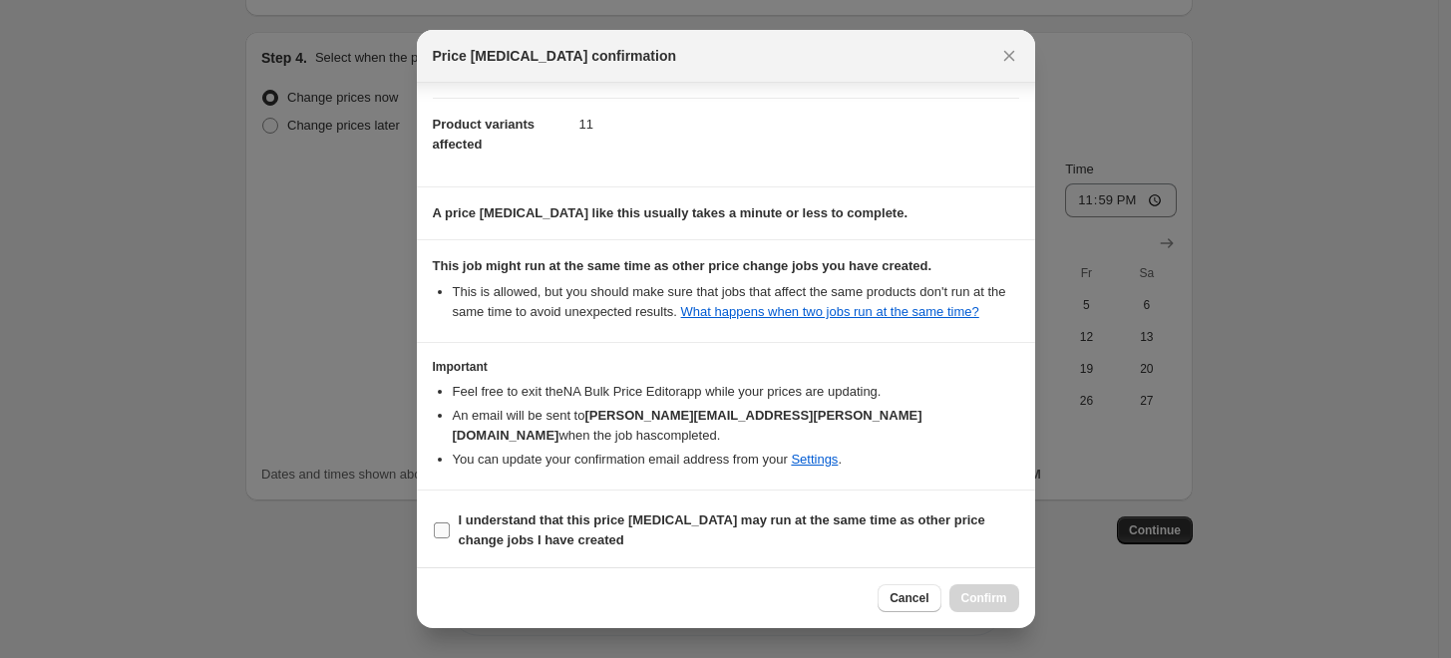
click at [623, 529] on span "I understand that this price change job may run at the same time as other price…" at bounding box center [739, 531] width 560 height 40
click at [450, 529] on input "I understand that this price change job may run at the same time as other price…" at bounding box center [442, 531] width 16 height 16
checkbox input "true"
drag, startPoint x: 976, startPoint y: 588, endPoint x: 949, endPoint y: 402, distance: 188.4
click at [949, 402] on div "Price change job confirmation Confirmation for YONEX SEPTEMBER 20%2025 Price ch…" at bounding box center [726, 329] width 618 height 598
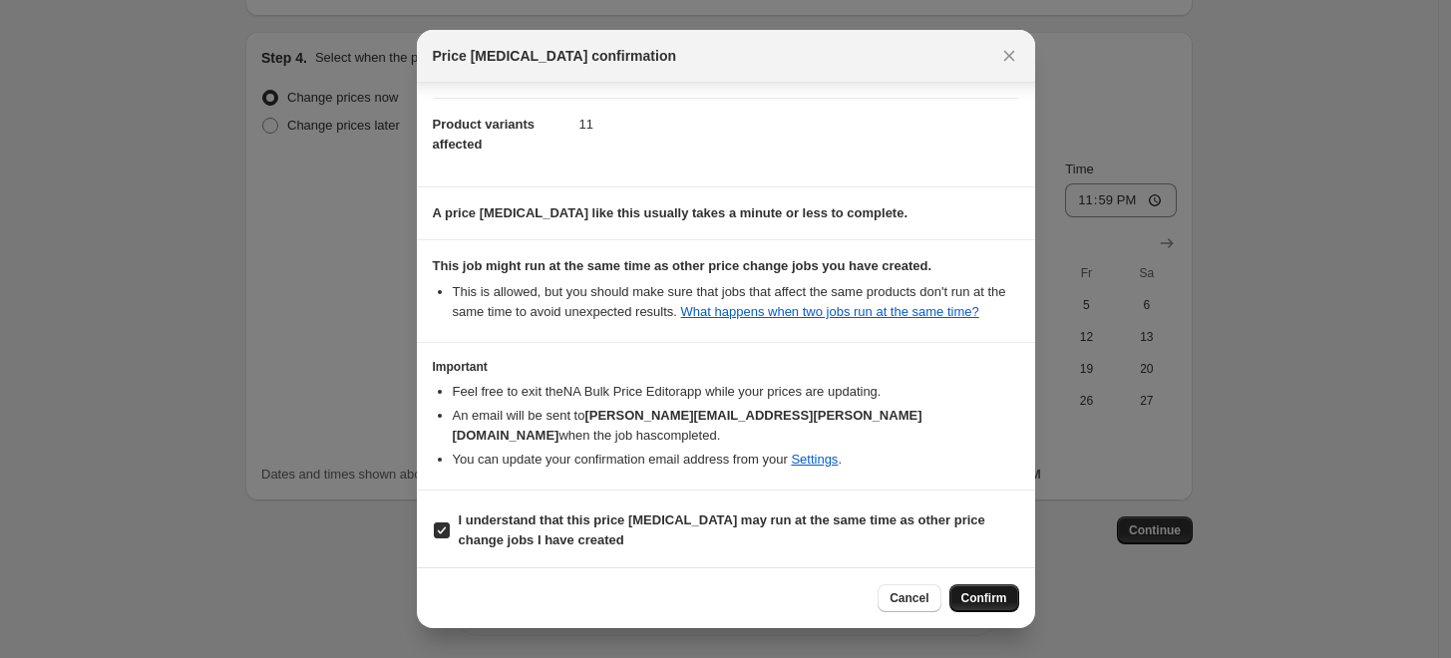
click at [989, 604] on span "Confirm" at bounding box center [984, 598] width 46 height 16
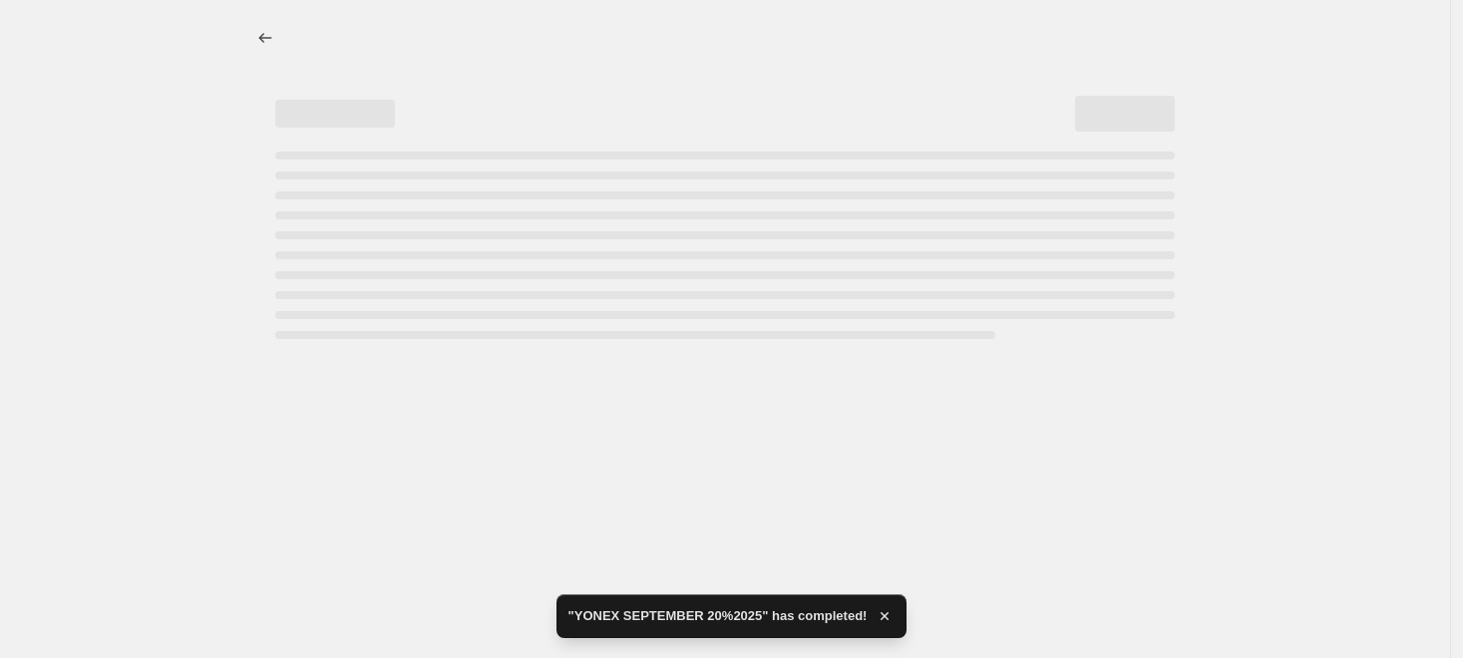
select select "pcap"
select select "no_change"
select select "tag"
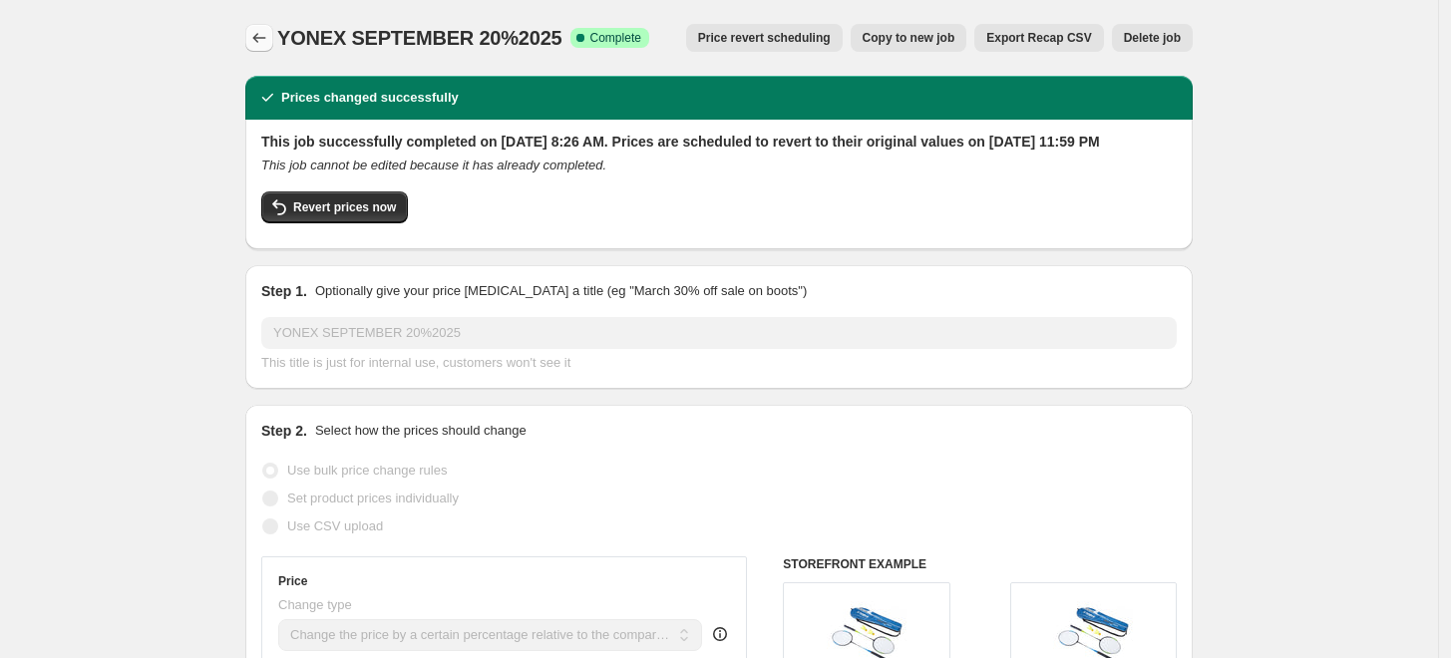
click at [273, 39] on button "Price change jobs" at bounding box center [259, 38] width 28 height 28
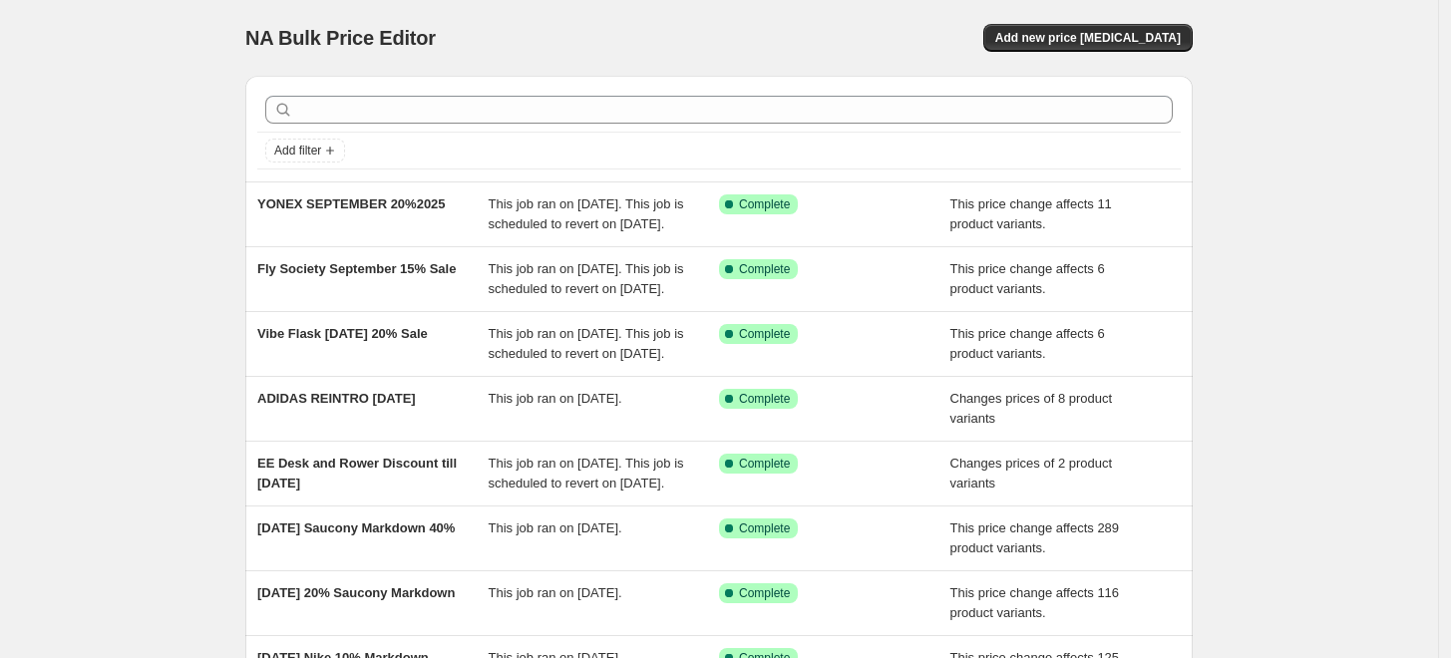
click at [1239, 278] on div "NA Bulk Price Editor. This page is ready NA Bulk Price Editor Add new price cha…" at bounding box center [719, 513] width 1438 height 1027
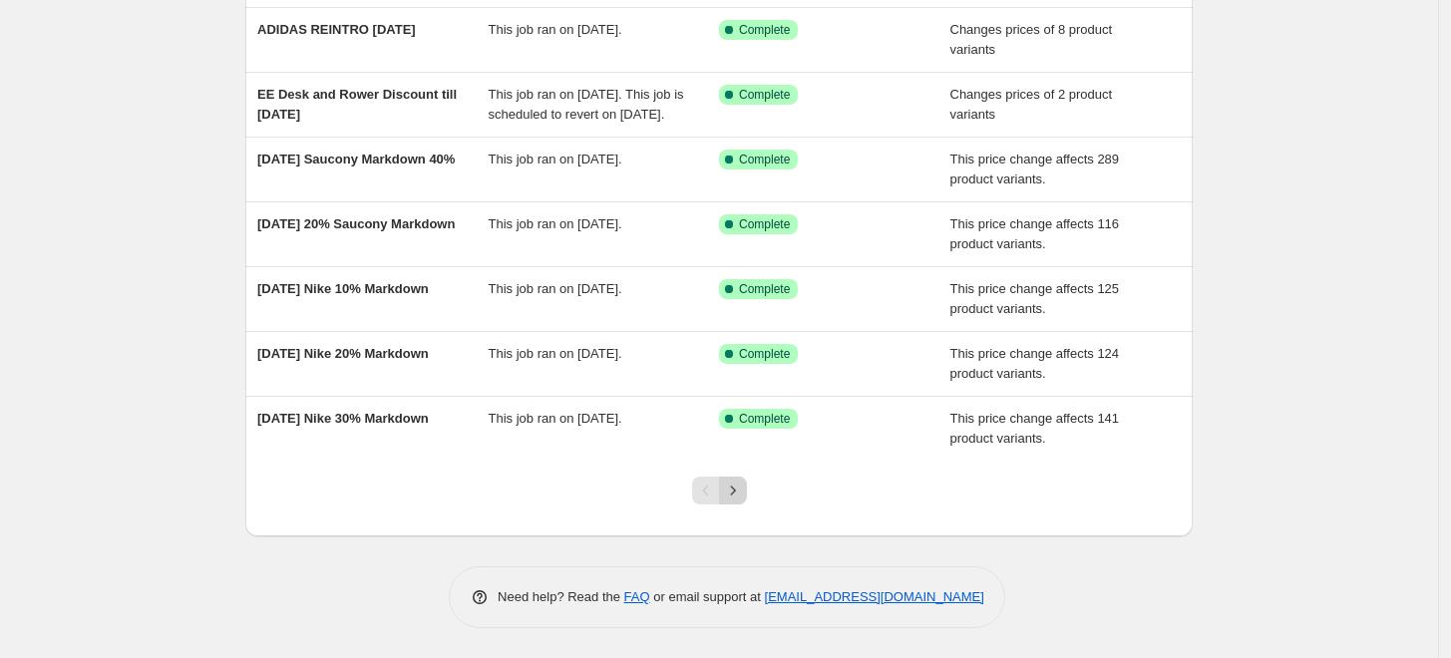
click at [734, 494] on icon "Next" at bounding box center [733, 491] width 20 height 20
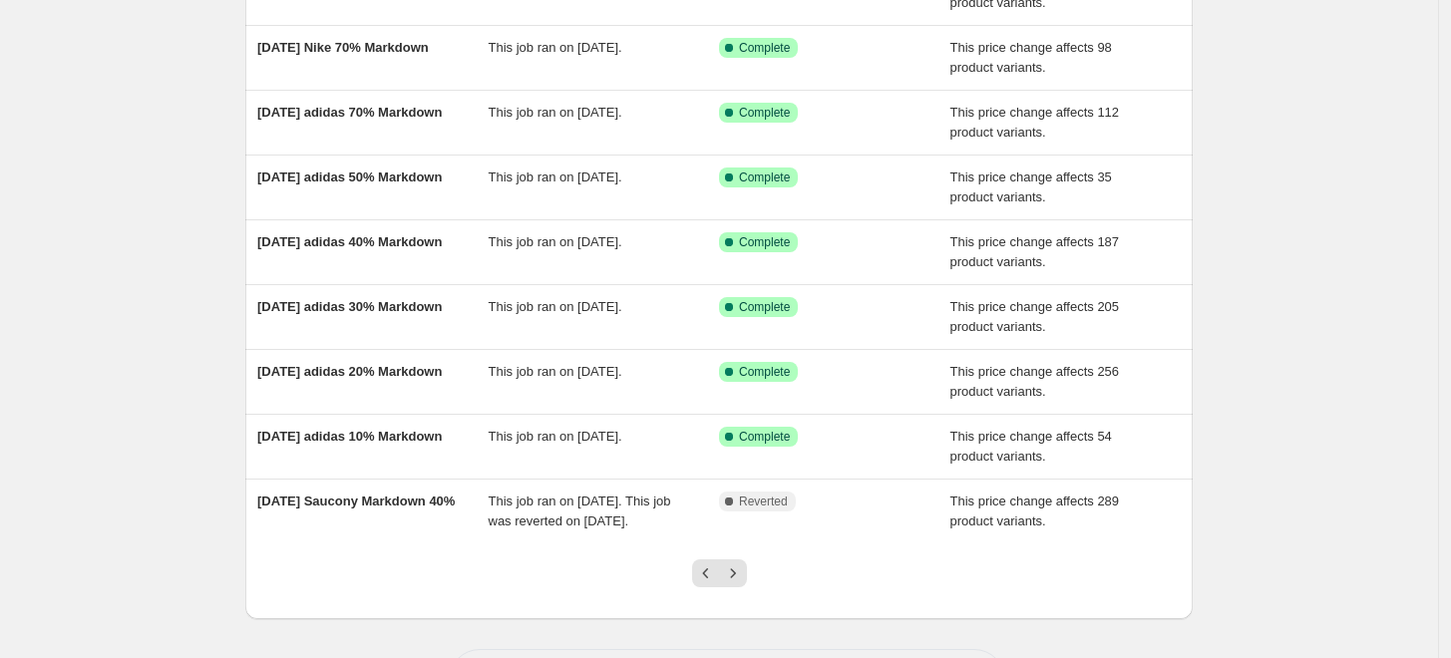
scroll to position [387, 0]
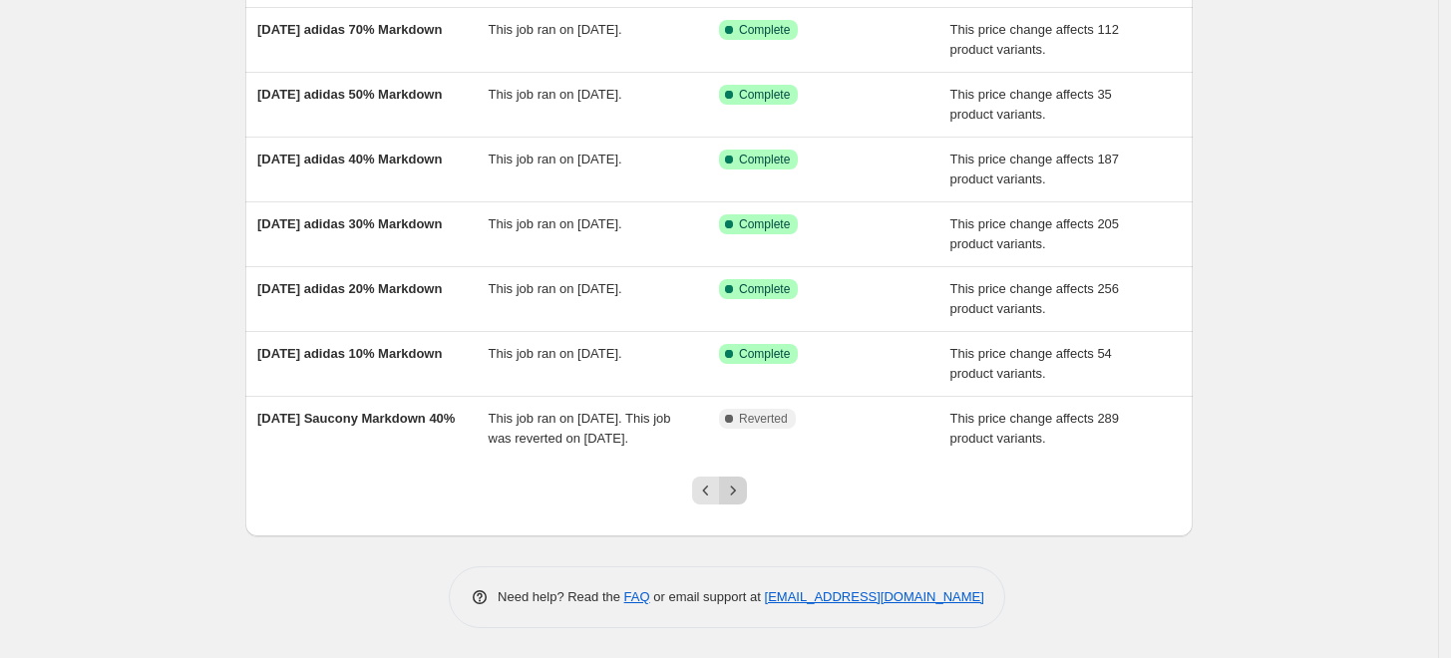
click at [738, 502] on button "Next" at bounding box center [733, 491] width 28 height 28
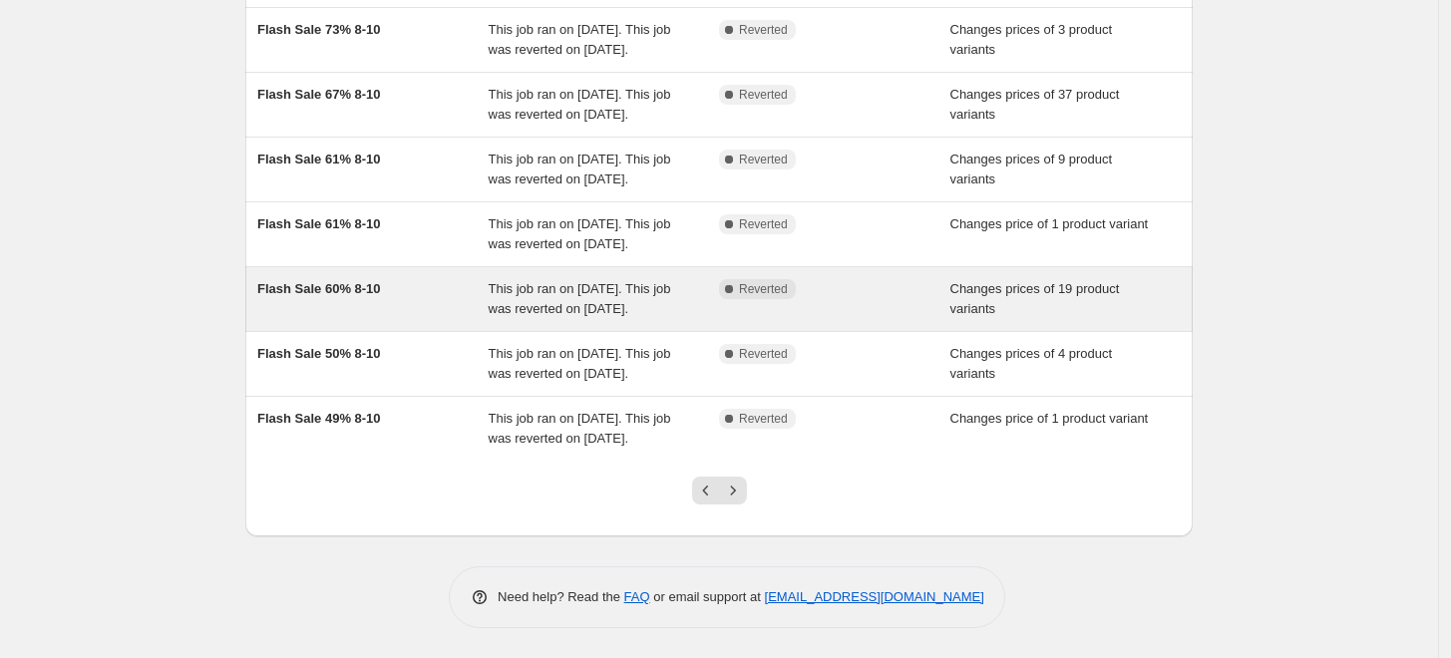
scroll to position [546, 0]
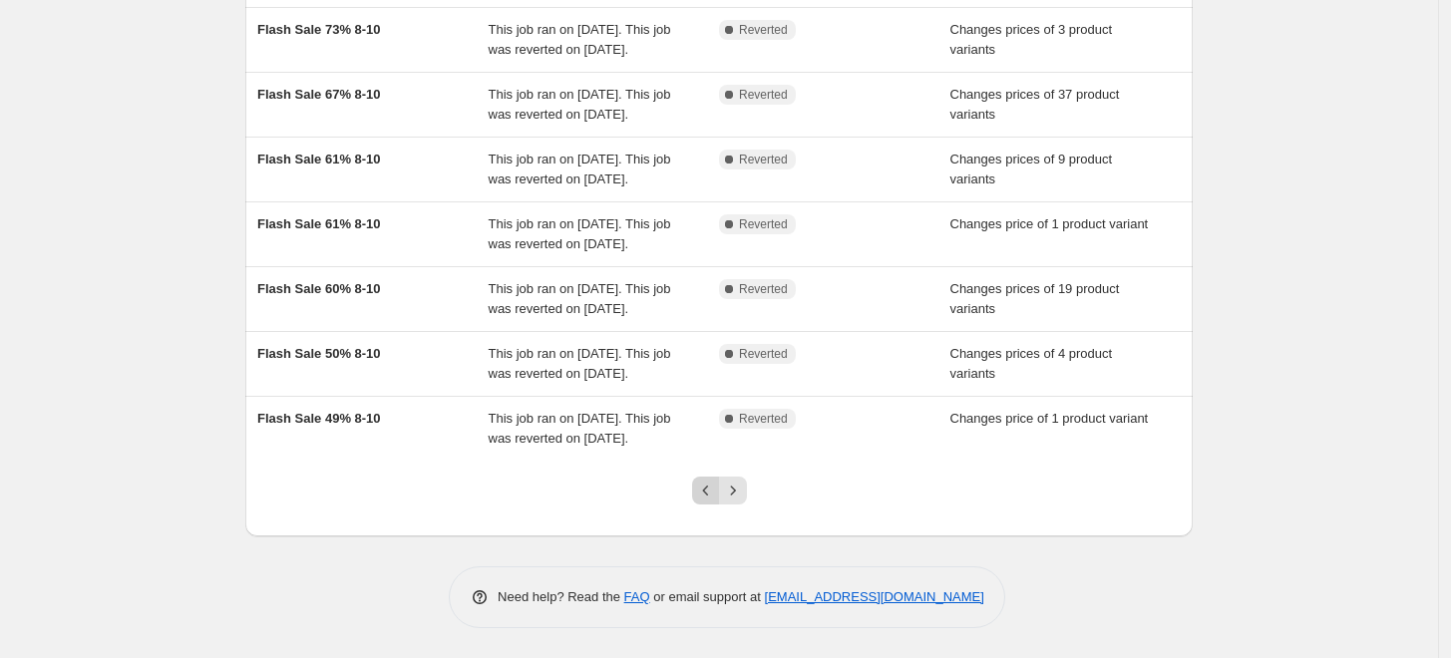
click at [720, 491] on button "Previous" at bounding box center [706, 491] width 28 height 28
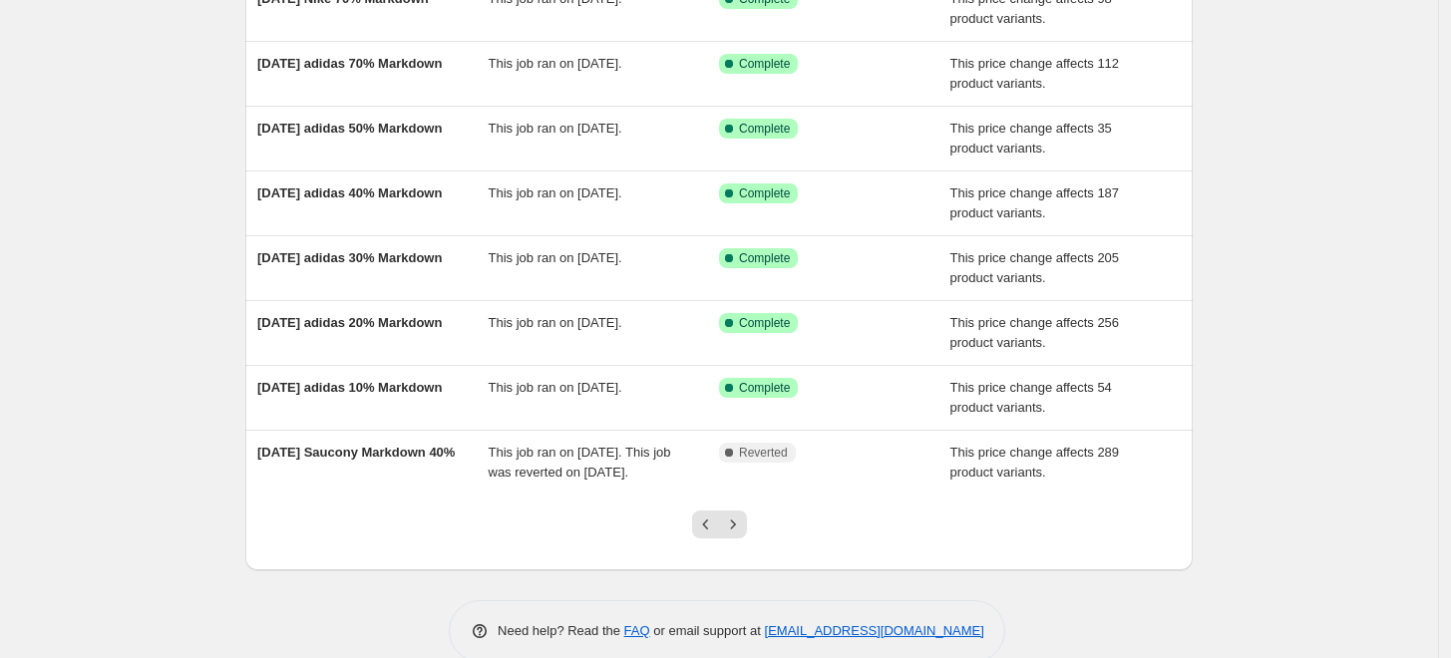
scroll to position [387, 0]
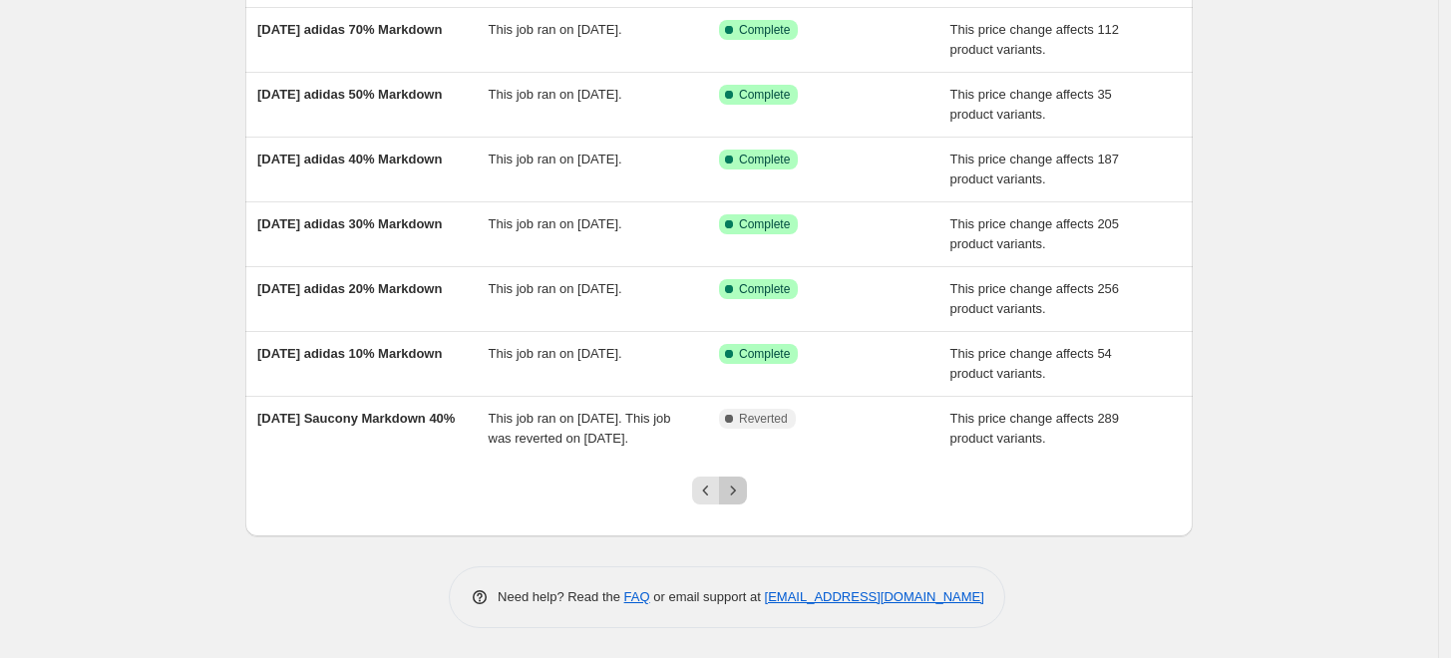
click at [739, 500] on button "Next" at bounding box center [733, 491] width 28 height 28
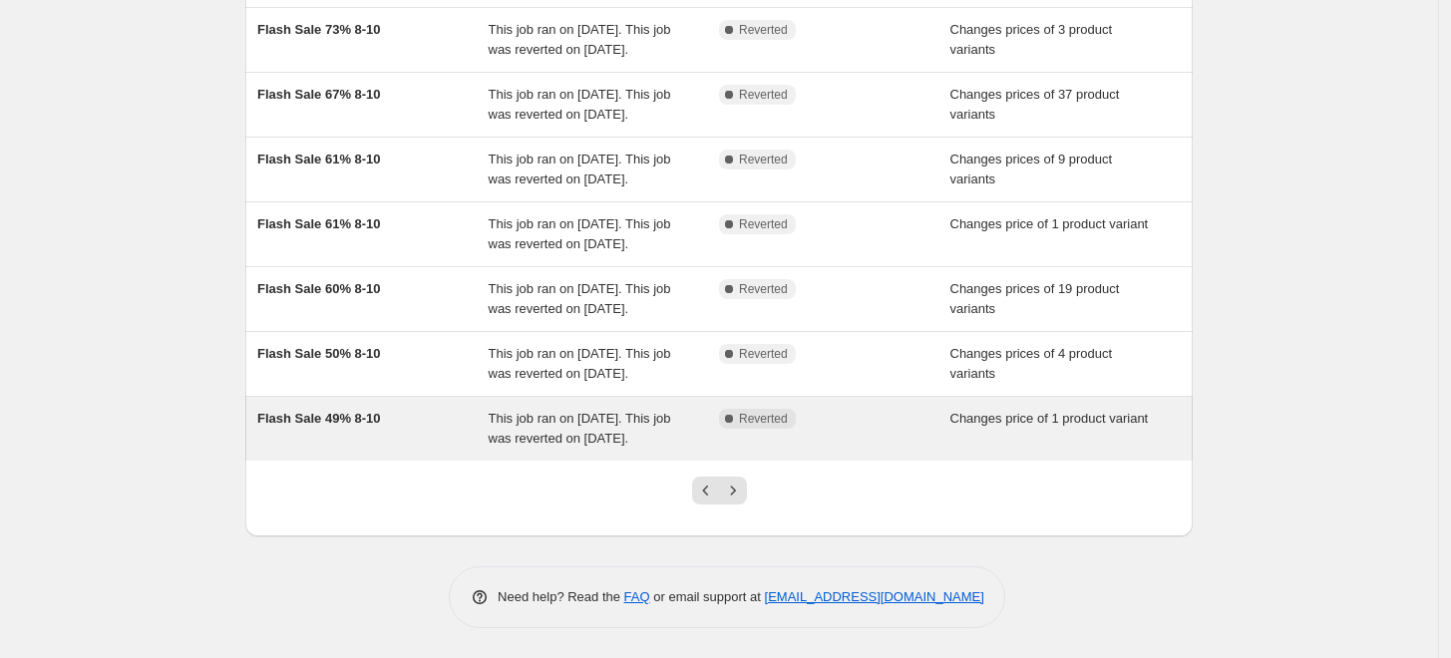
scroll to position [546, 0]
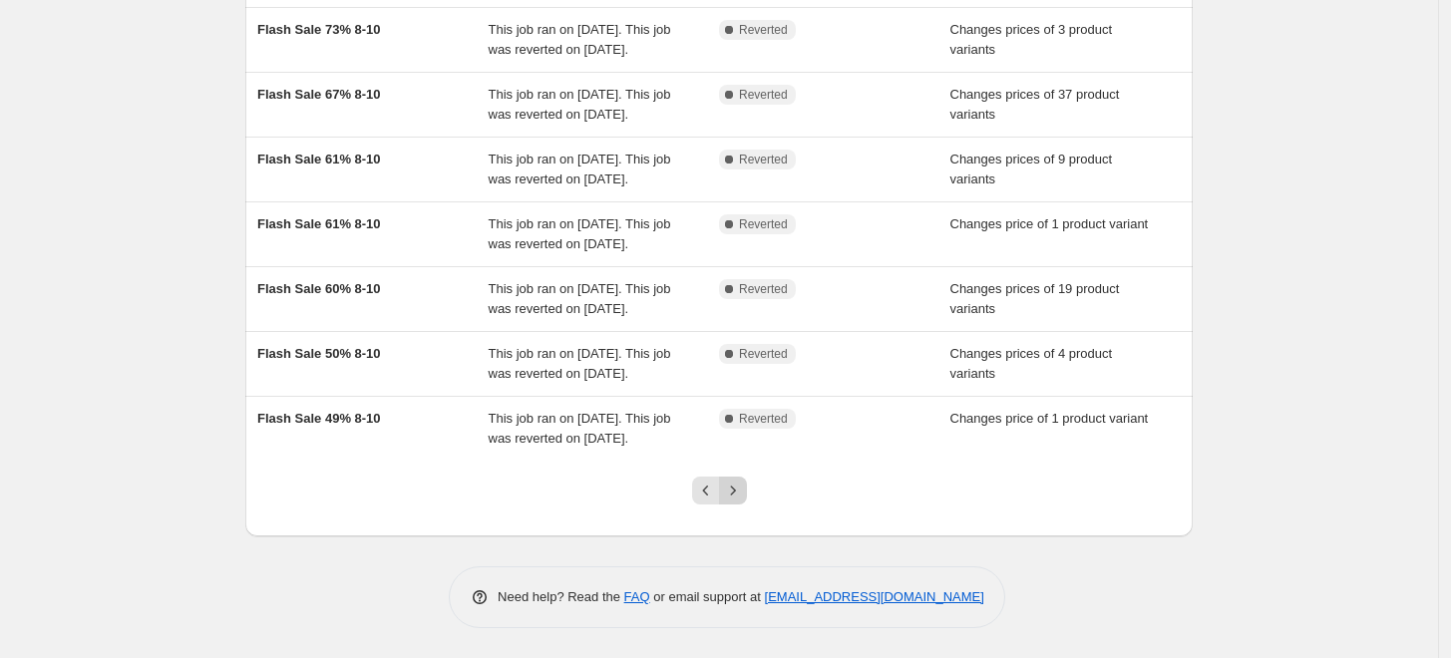
click at [747, 497] on button "Next" at bounding box center [733, 491] width 28 height 28
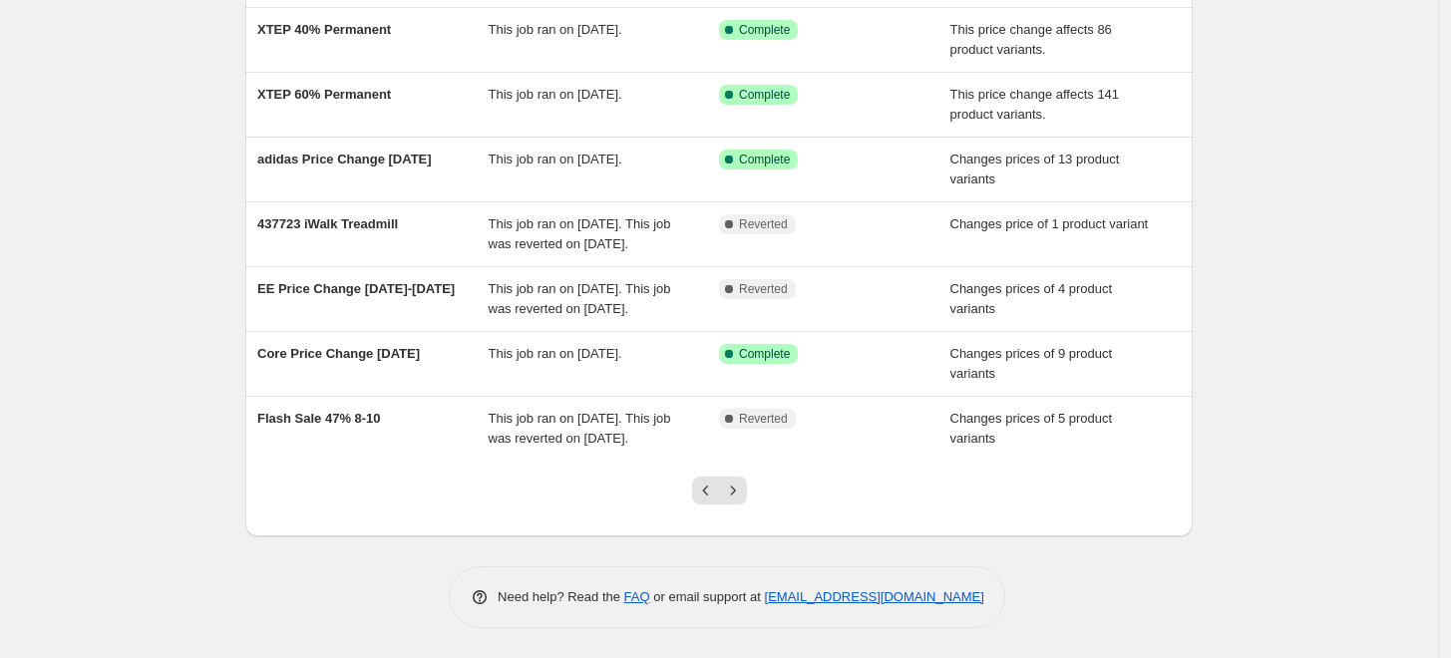
scroll to position [487, 0]
click at [739, 498] on icon "Next" at bounding box center [733, 491] width 20 height 20
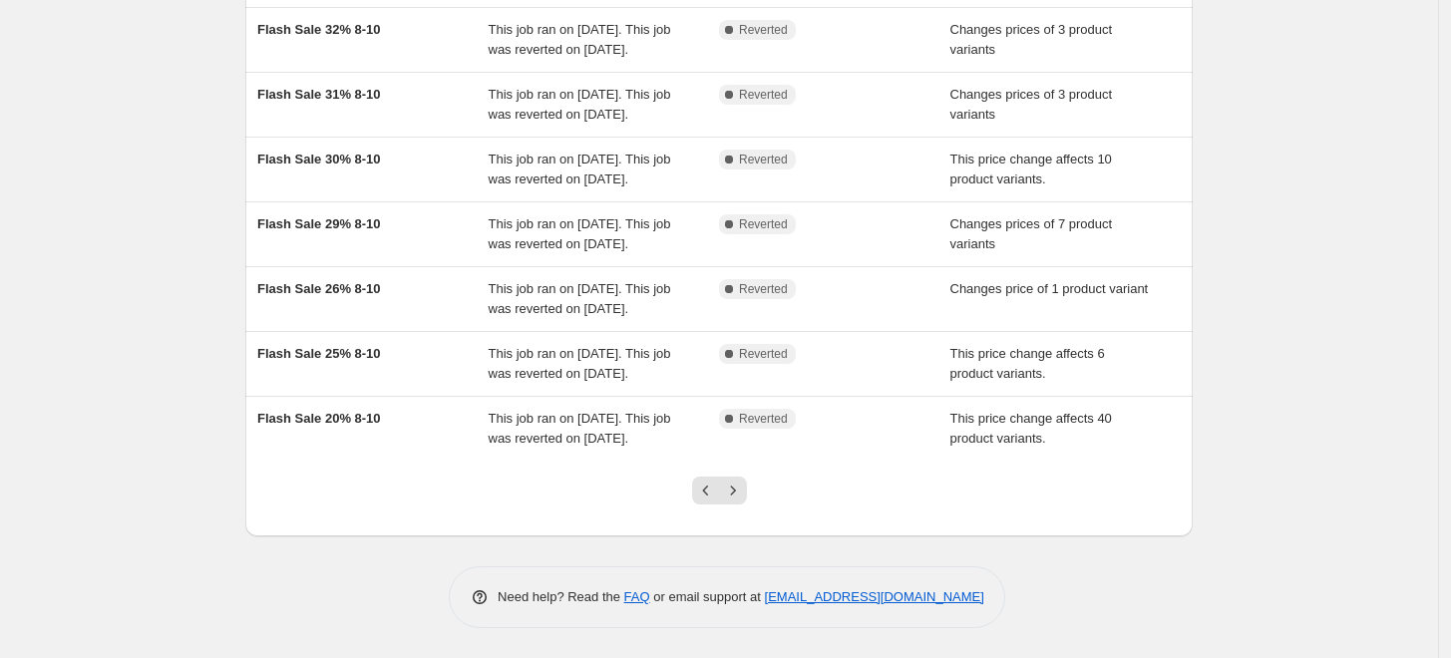
scroll to position [566, 0]
click at [743, 484] on icon "Next" at bounding box center [733, 491] width 20 height 20
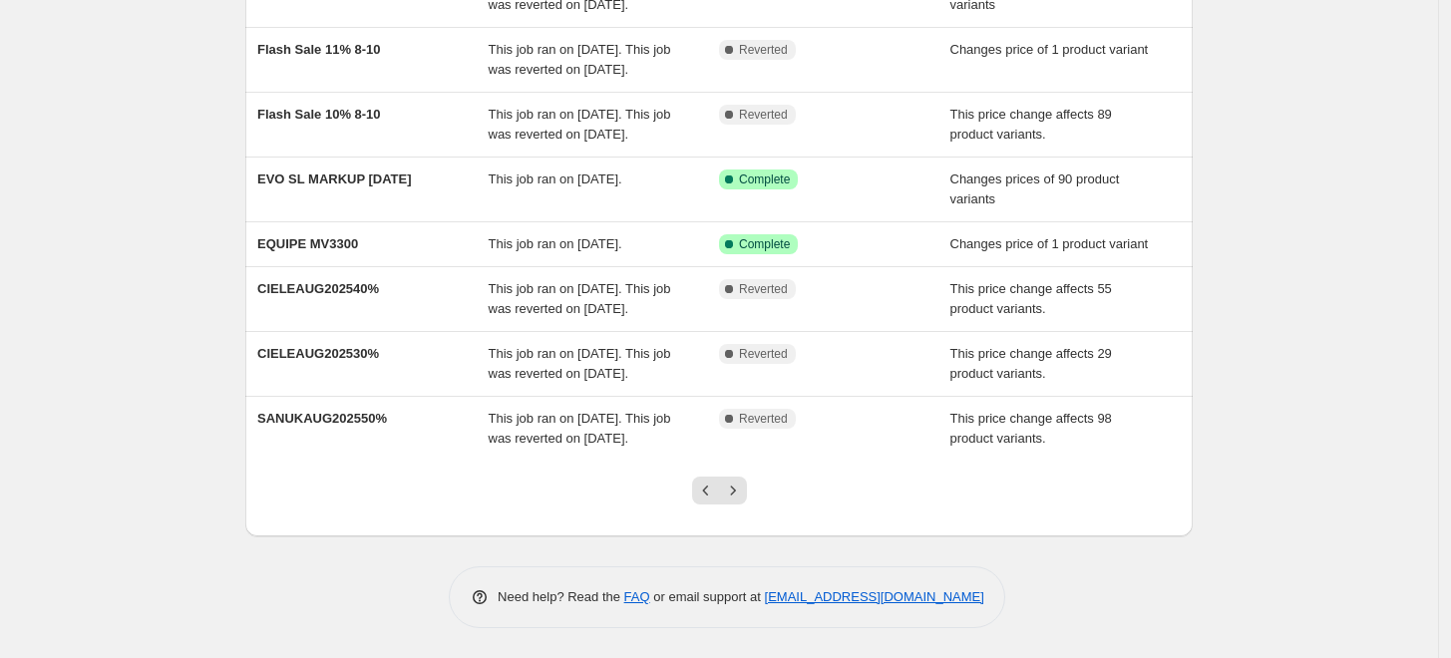
scroll to position [507, 0]
click at [742, 494] on icon "Next" at bounding box center [733, 491] width 20 height 20
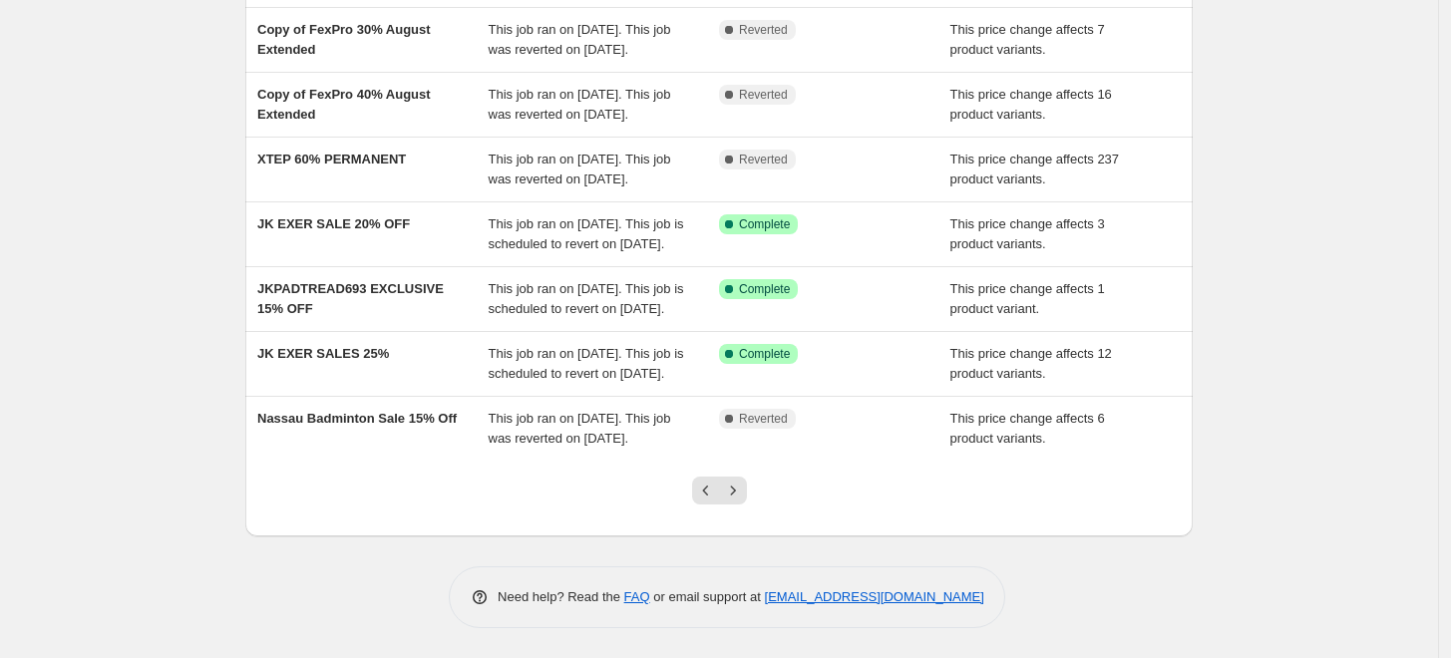
scroll to position [540, 0]
click at [740, 501] on icon "Next" at bounding box center [733, 491] width 20 height 20
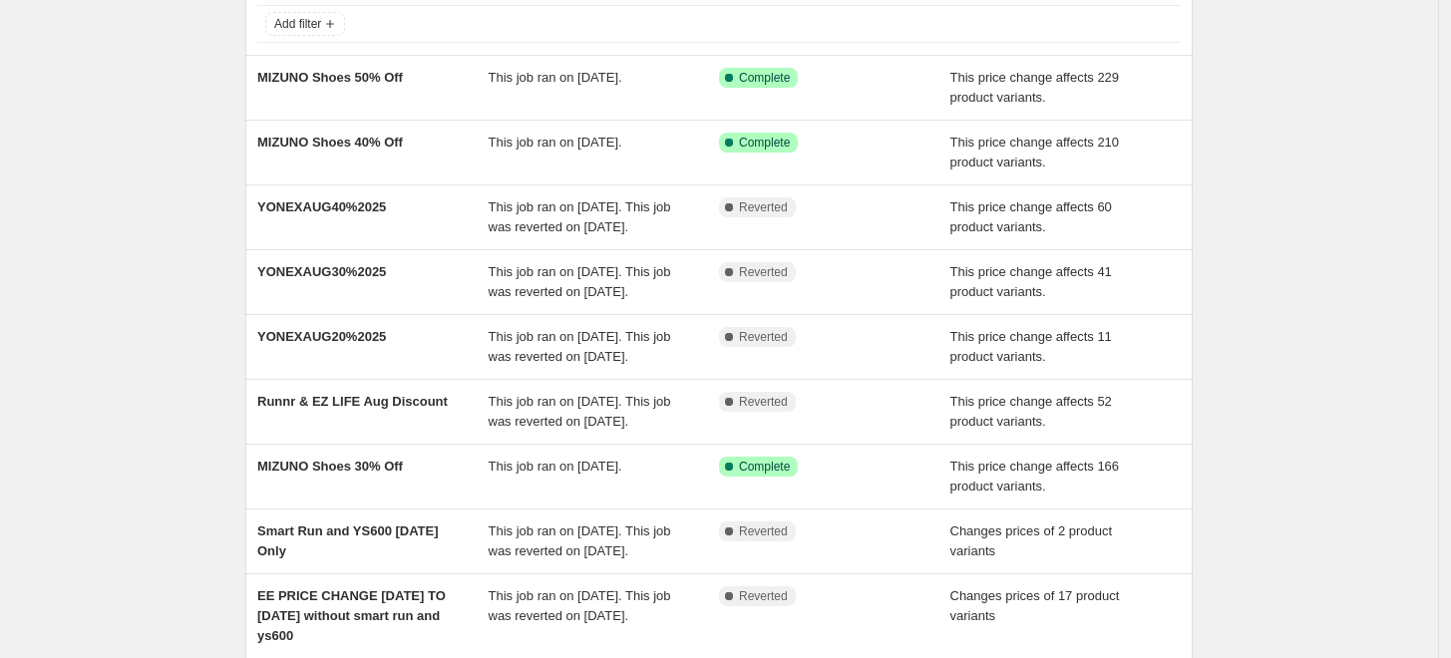
scroll to position [160, 0]
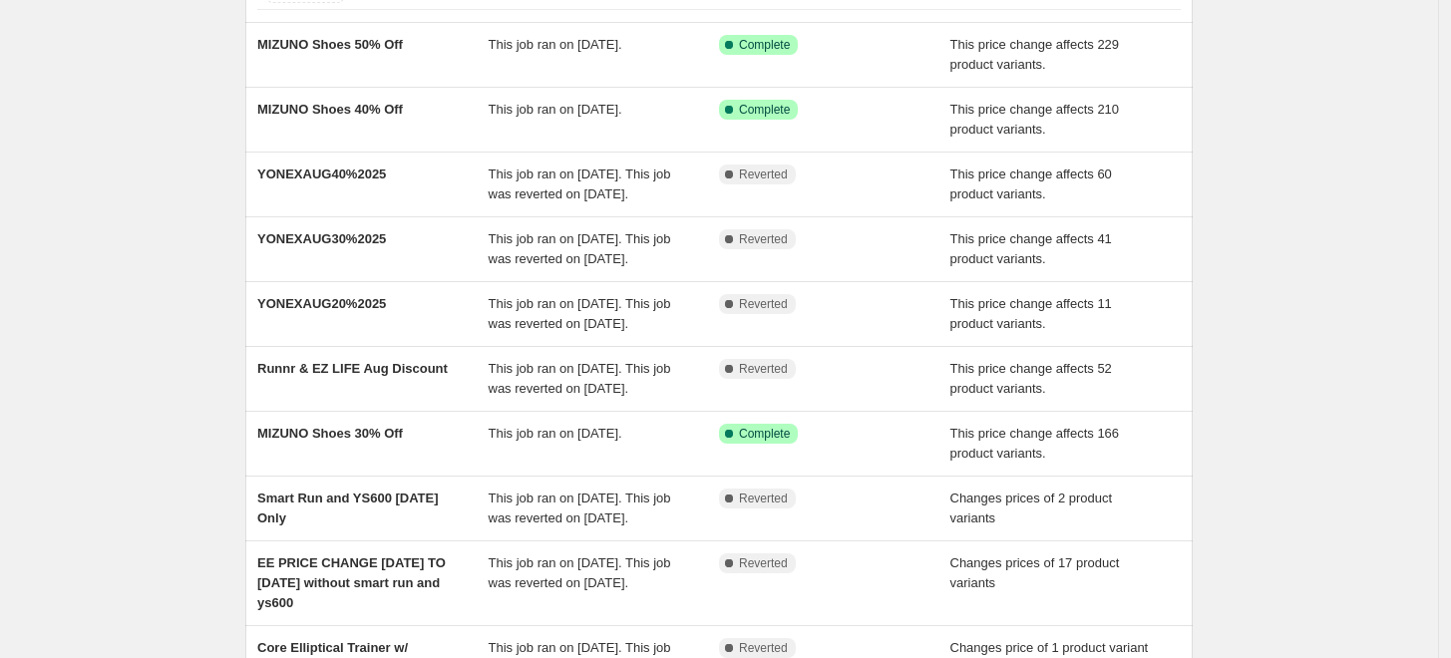
drag, startPoint x: 344, startPoint y: 262, endPoint x: 136, endPoint y: 244, distance: 209.2
click at [136, 244] on div "NA Bulk Price Editor. This page is ready NA Bulk Price Editor Add new price cha…" at bounding box center [719, 363] width 1438 height 1047
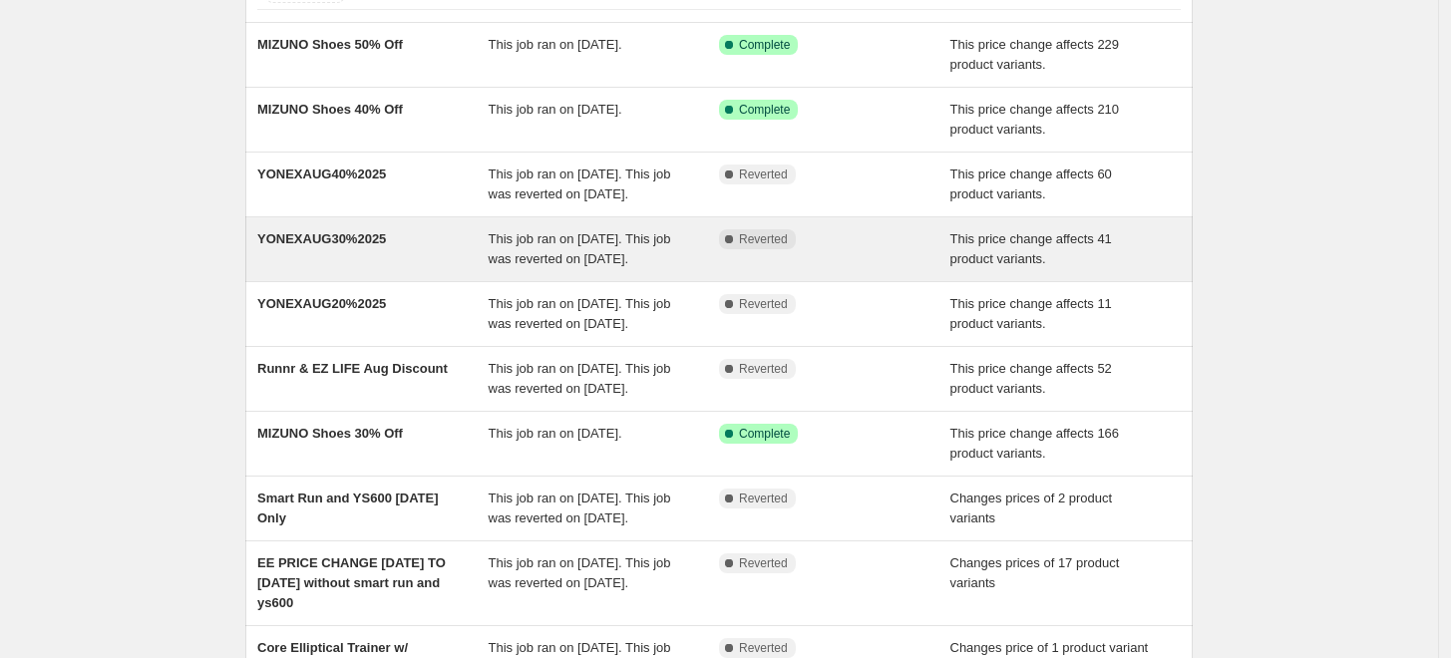
click at [283, 269] on div "YONEXAUG30%2025" at bounding box center [372, 249] width 231 height 40
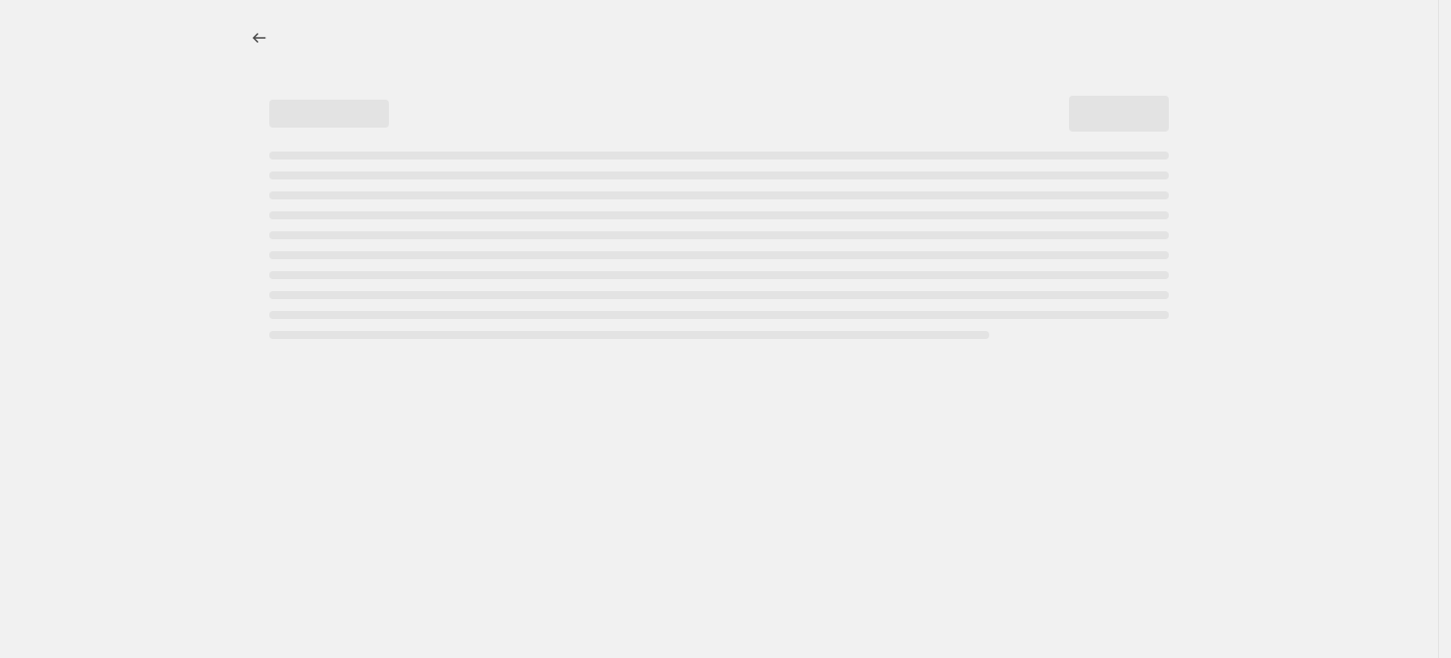
select select "pcap"
select select "no_change"
select select "tag"
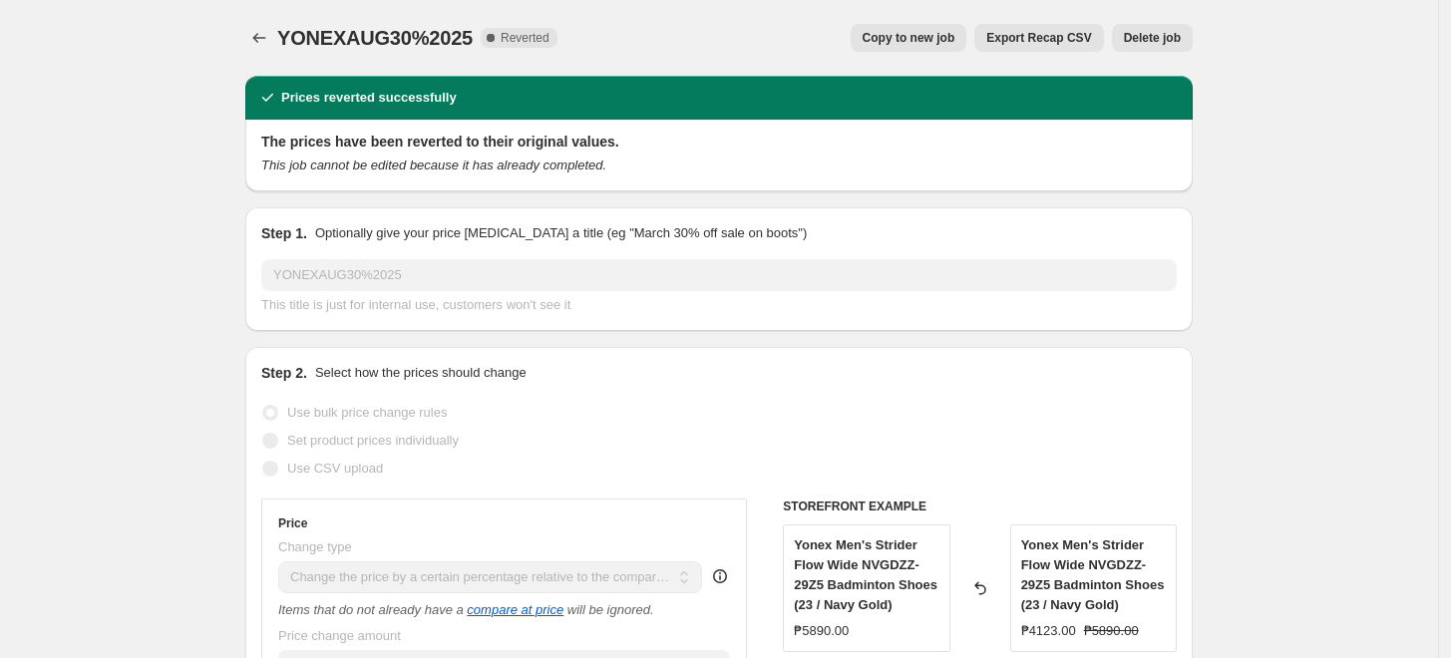
click at [937, 38] on span "Copy to new job" at bounding box center [909, 38] width 93 height 16
select select "pcap"
select select "no_change"
select select "tag"
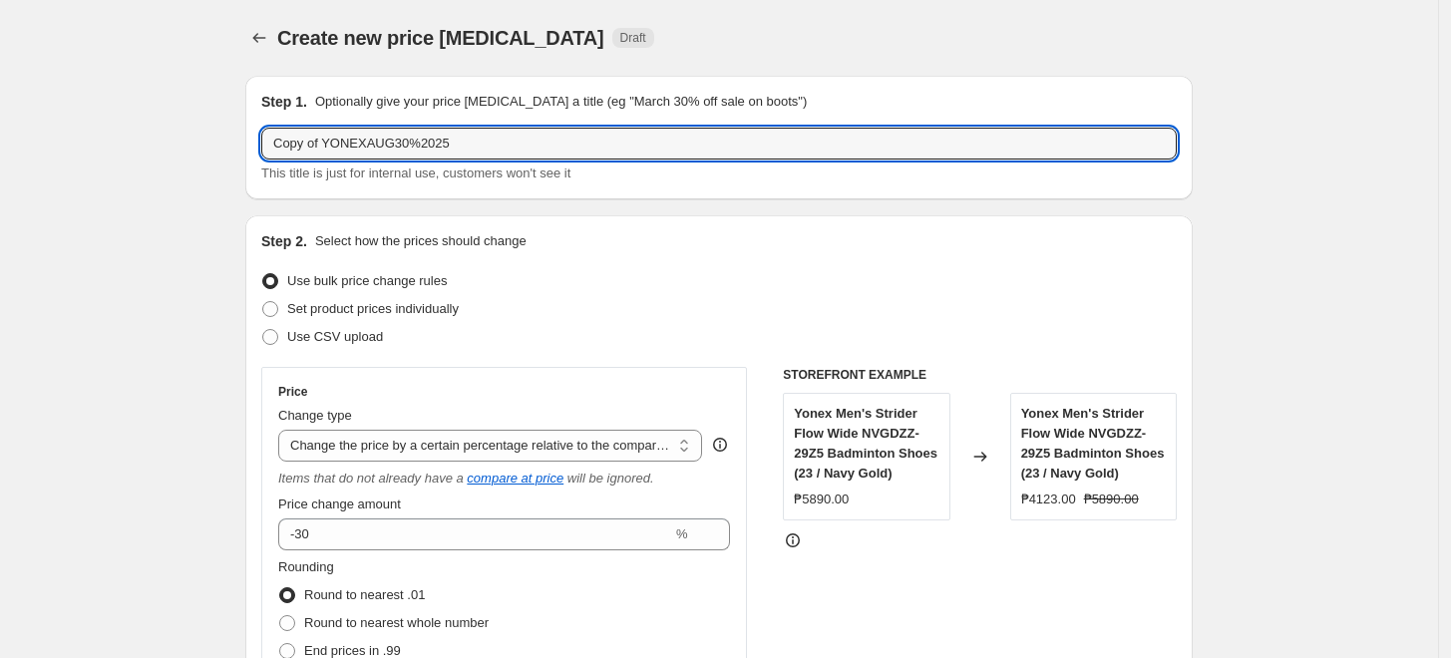
drag, startPoint x: 327, startPoint y: 144, endPoint x: 178, endPoint y: 137, distance: 149.7
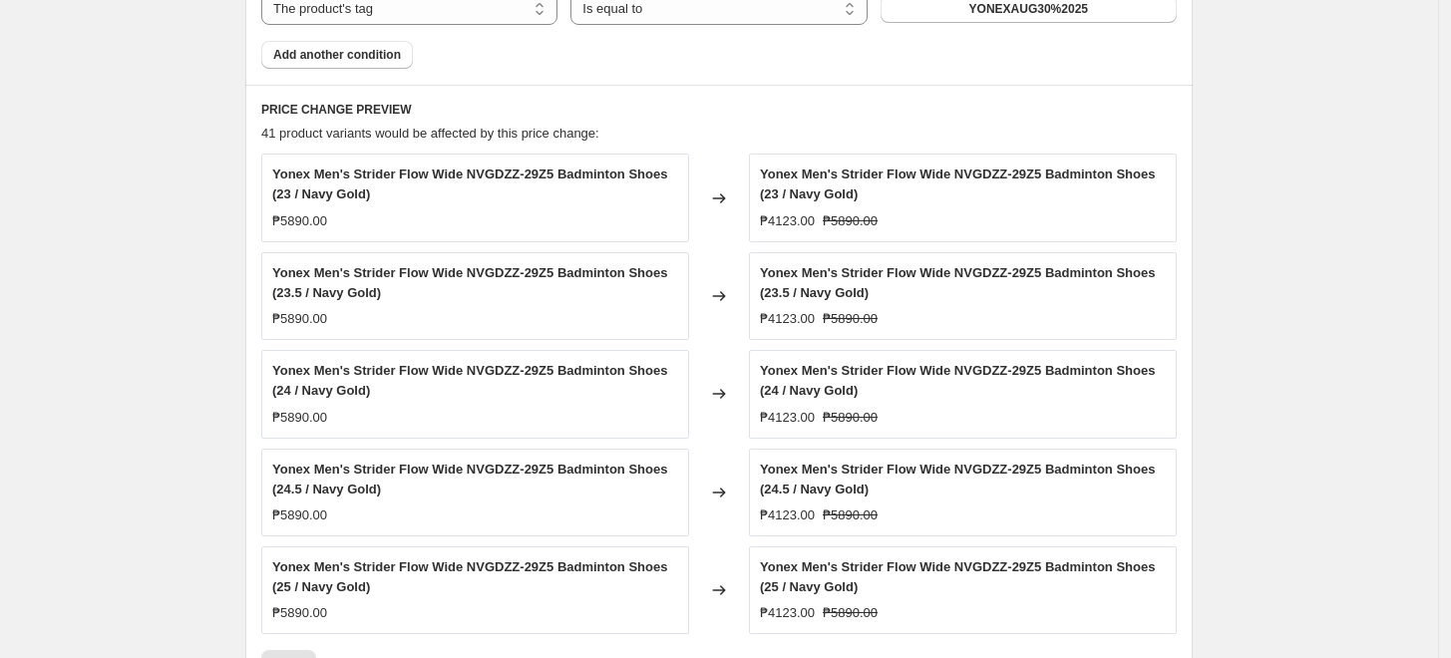
scroll to position [1617, 0]
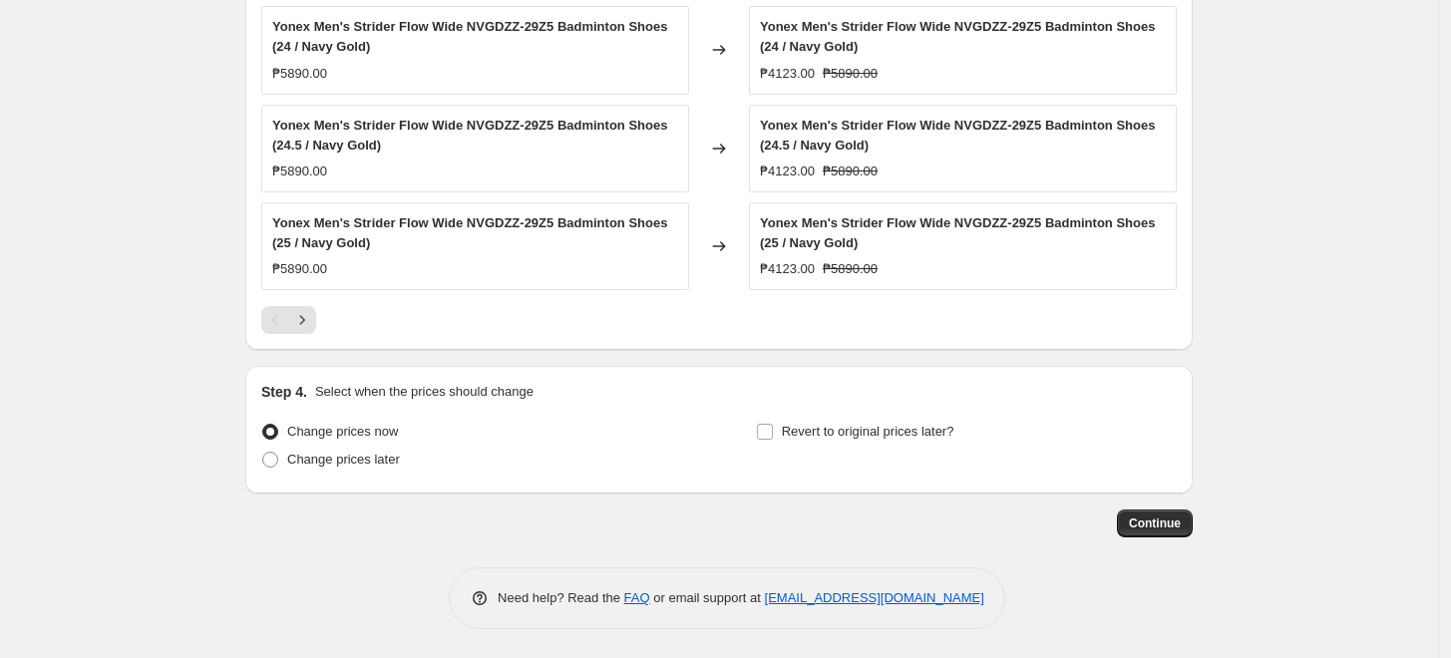
type input "YONEX SEPTEMBER 30%2025"
click at [743, 408] on div "Step 4. Select when the prices should change Change prices now Change prices la…" at bounding box center [718, 430] width 915 height 96
click at [782, 421] on label "Revert to original prices later?" at bounding box center [855, 432] width 198 height 28
click at [773, 424] on input "Revert to original prices later?" at bounding box center [765, 432] width 16 height 16
checkbox input "true"
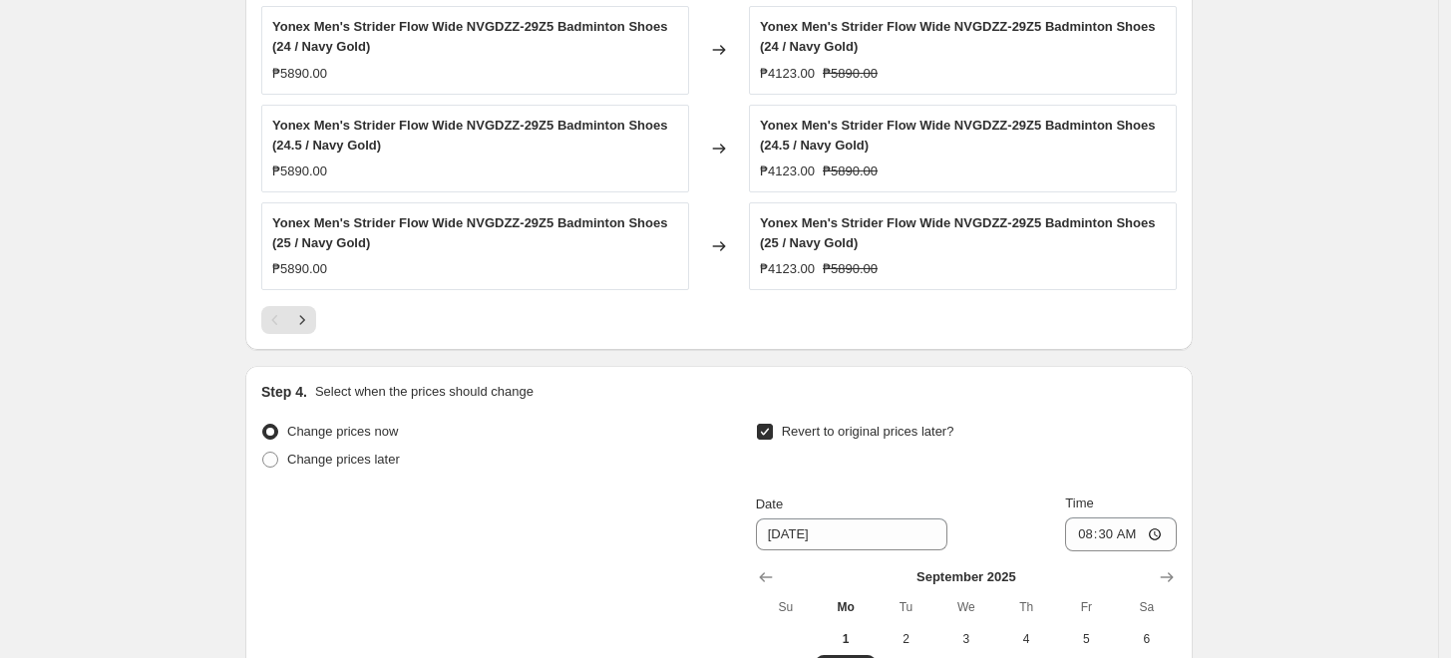
scroll to position [1958, 0]
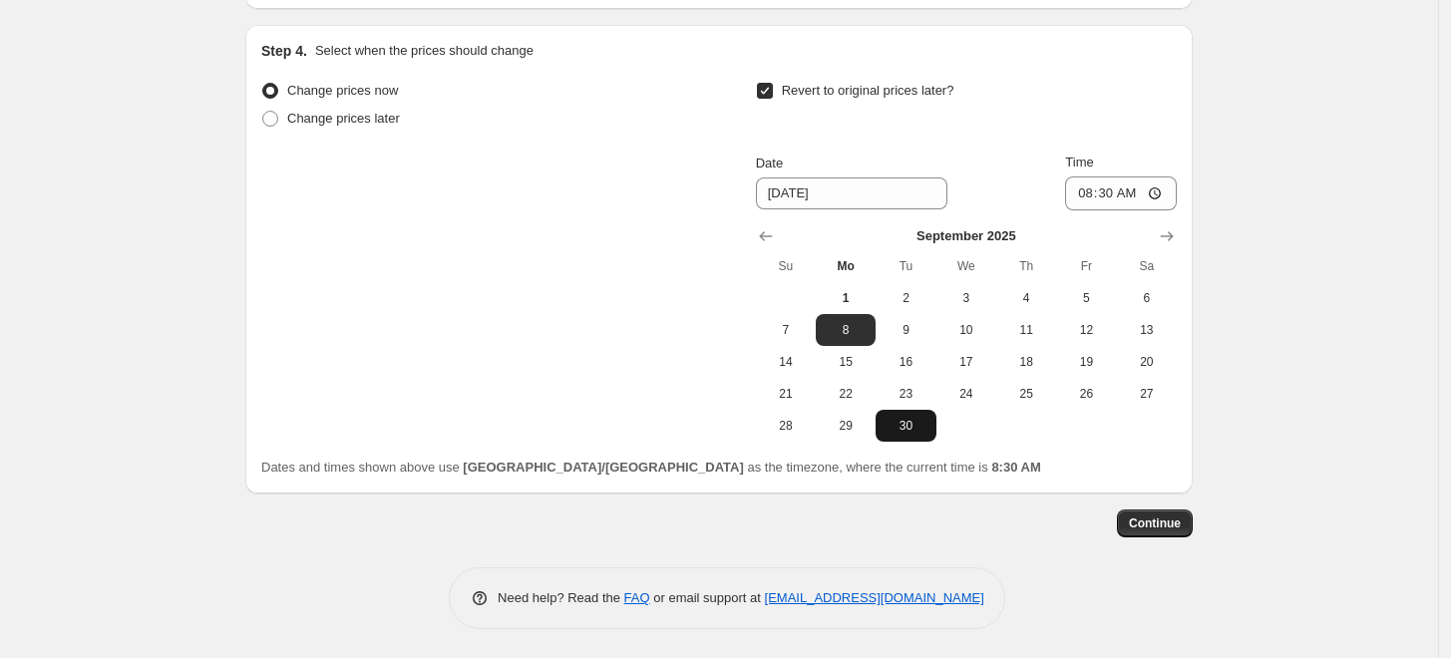
click at [919, 429] on span "30" at bounding box center [906, 426] width 44 height 16
type input "9/30/2025"
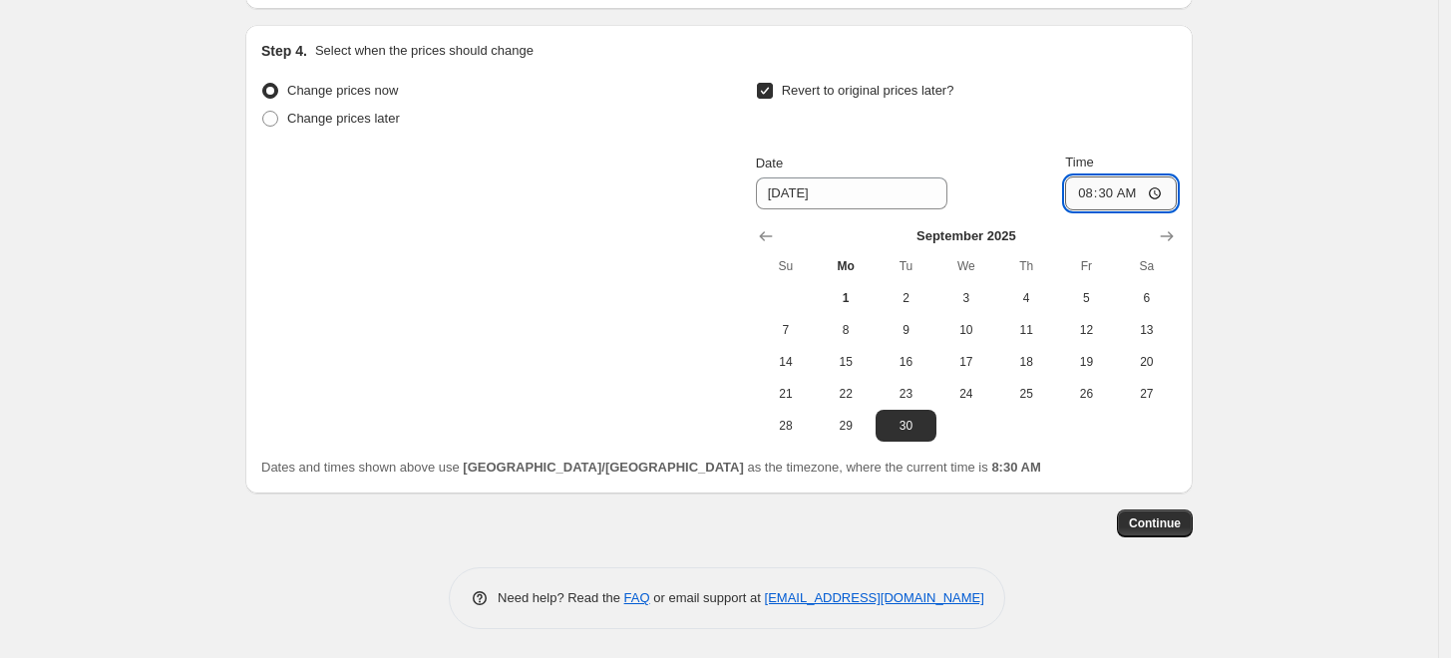
click at [1095, 192] on input "08:30" at bounding box center [1121, 194] width 112 height 34
type input "23:59"
click at [1143, 534] on button "Continue" at bounding box center [1155, 524] width 76 height 28
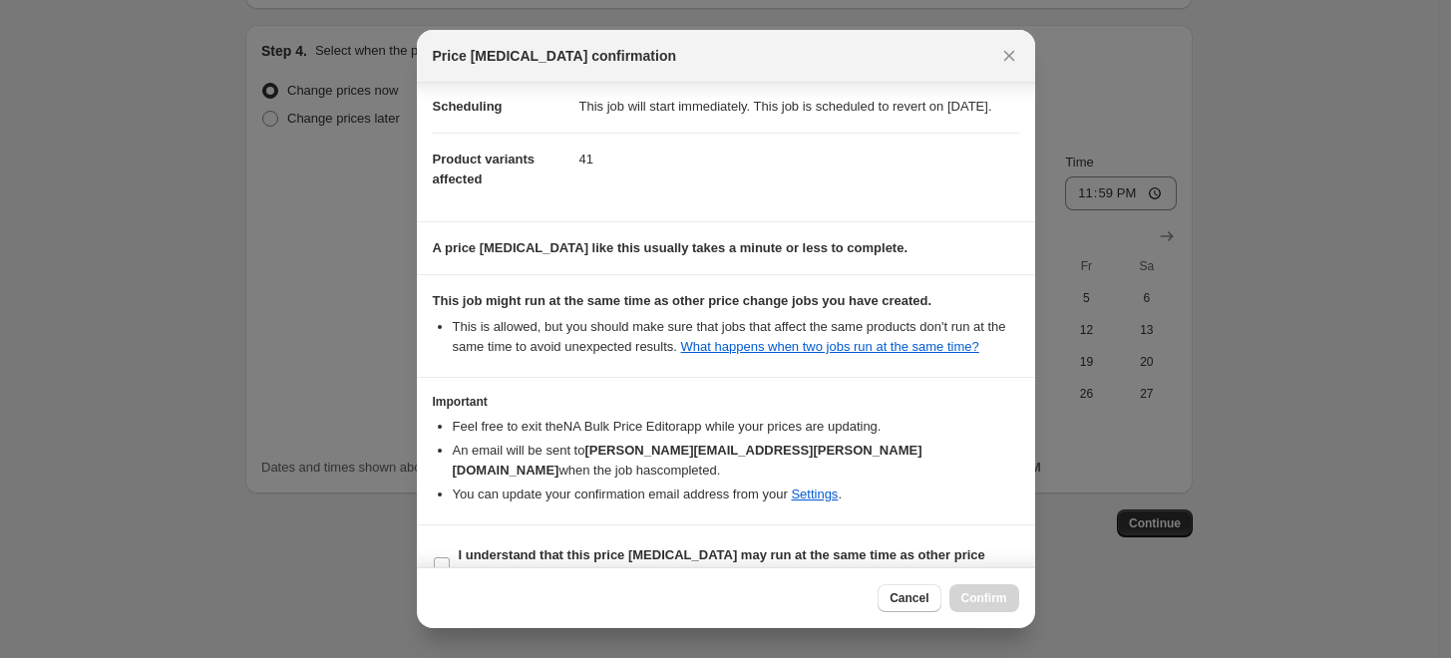
scroll to position [218, 0]
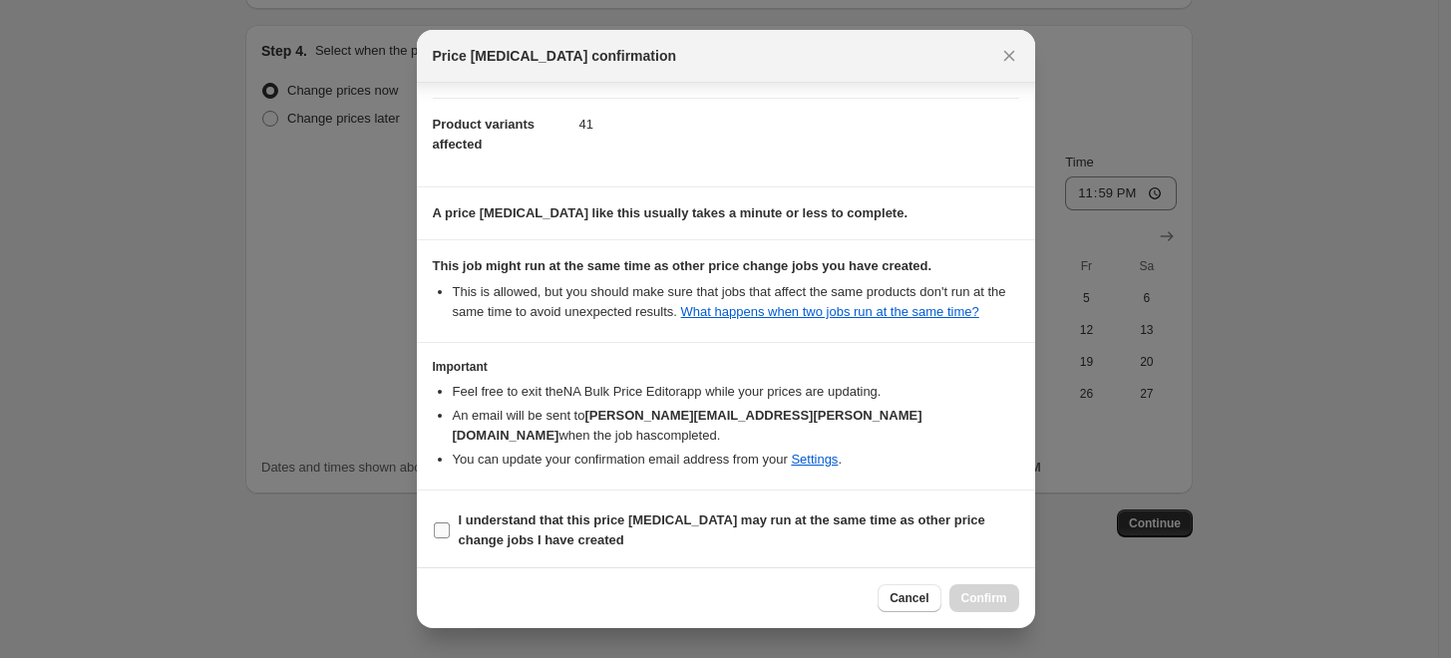
click at [670, 508] on label "I understand that this price change job may run at the same time as other price…" at bounding box center [726, 531] width 586 height 48
click at [450, 523] on input "I understand that this price change job may run at the same time as other price…" at bounding box center [442, 531] width 16 height 16
checkbox input "true"
click at [991, 602] on span "Confirm" at bounding box center [984, 598] width 46 height 16
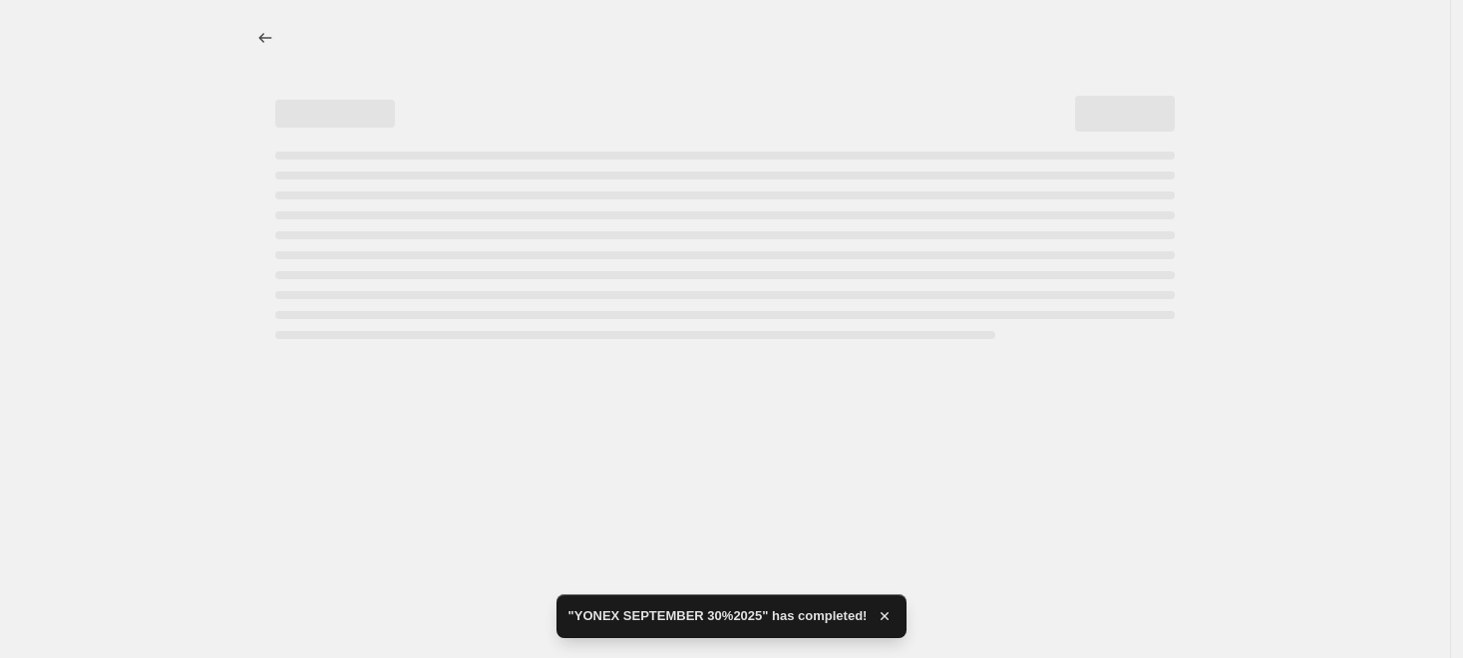
select select "pcap"
select select "no_change"
select select "tag"
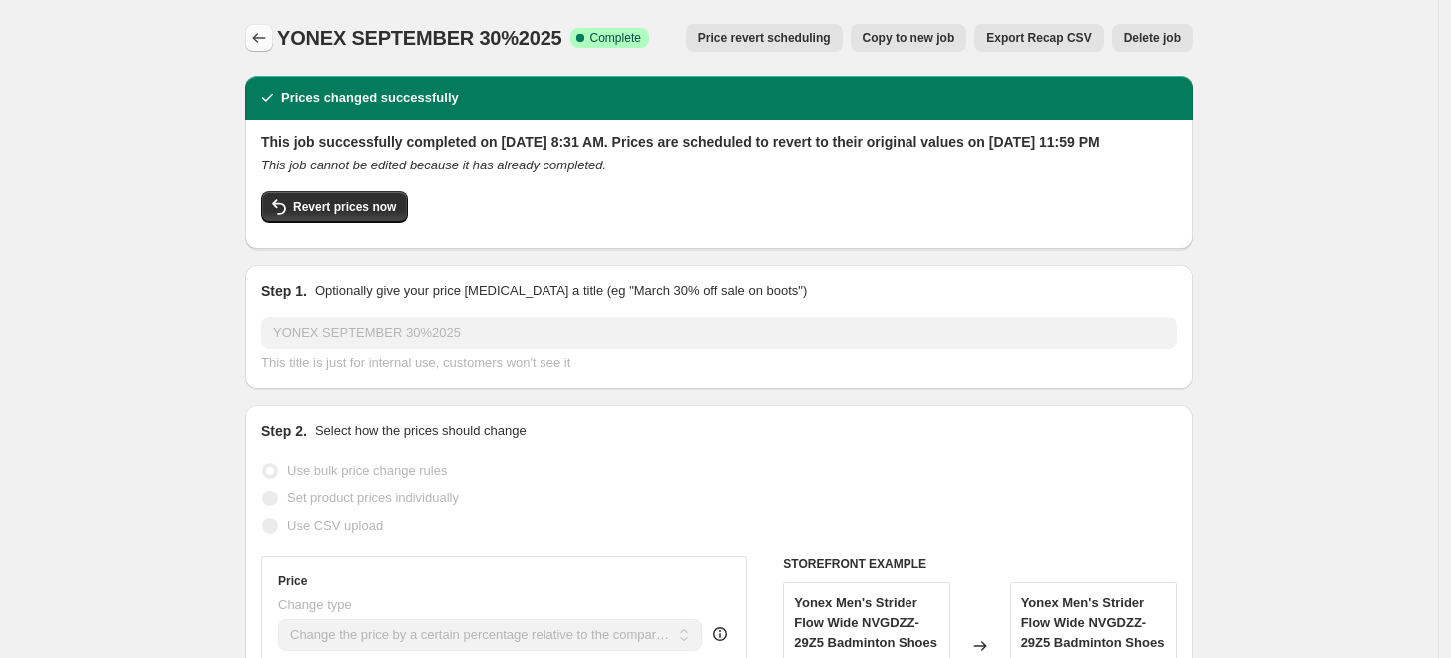
click at [262, 39] on icon "Price change jobs" at bounding box center [259, 38] width 20 height 20
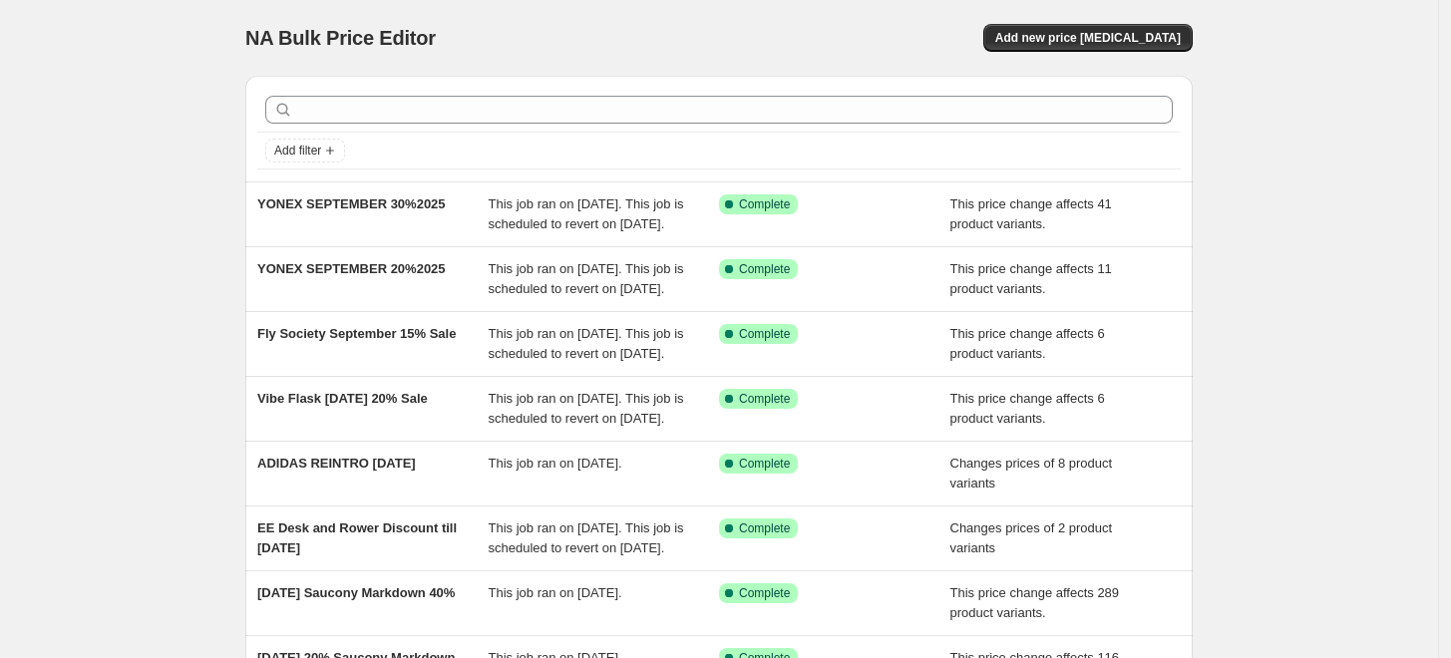
drag, startPoint x: 1245, startPoint y: 239, endPoint x: 1251, endPoint y: 263, distance: 24.7
click at [1251, 263] on div "NA Bulk Price Editor. This page is ready NA Bulk Price Editor Add new price cha…" at bounding box center [719, 513] width 1438 height 1027
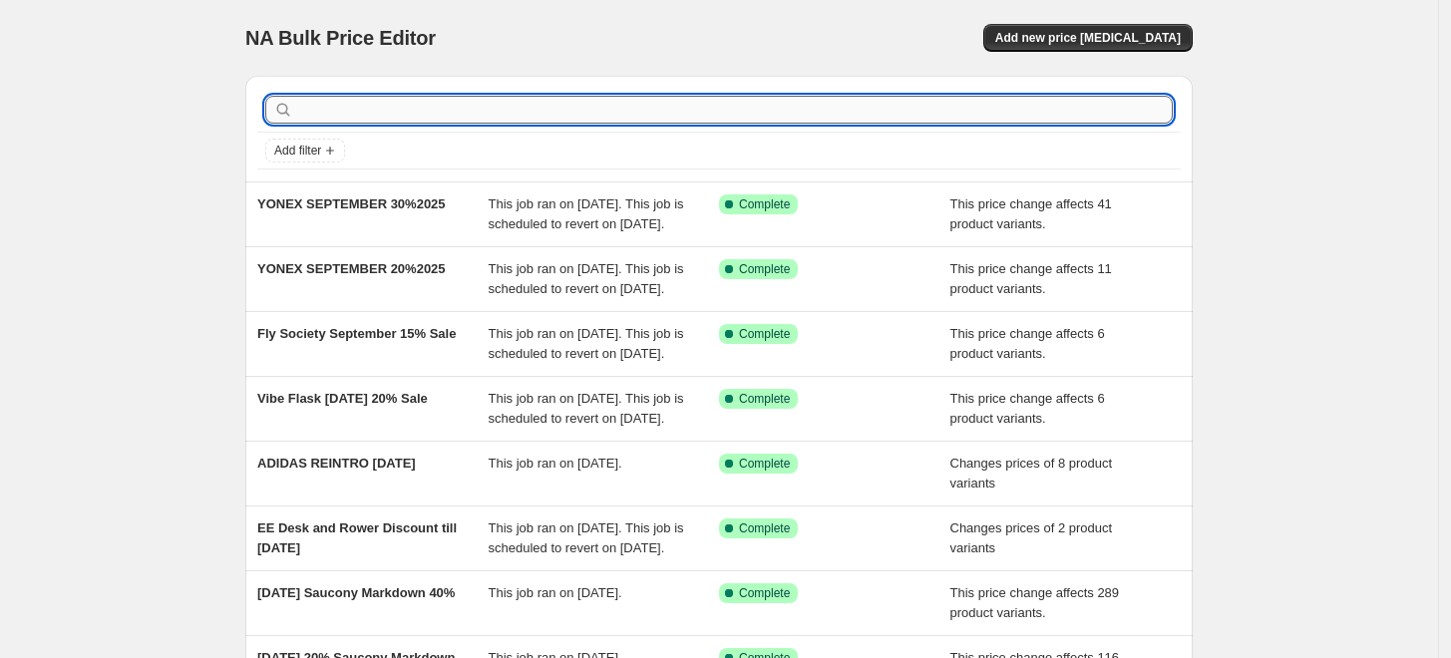
click at [348, 118] on input "text" at bounding box center [735, 110] width 876 height 28
type input "YONEX"
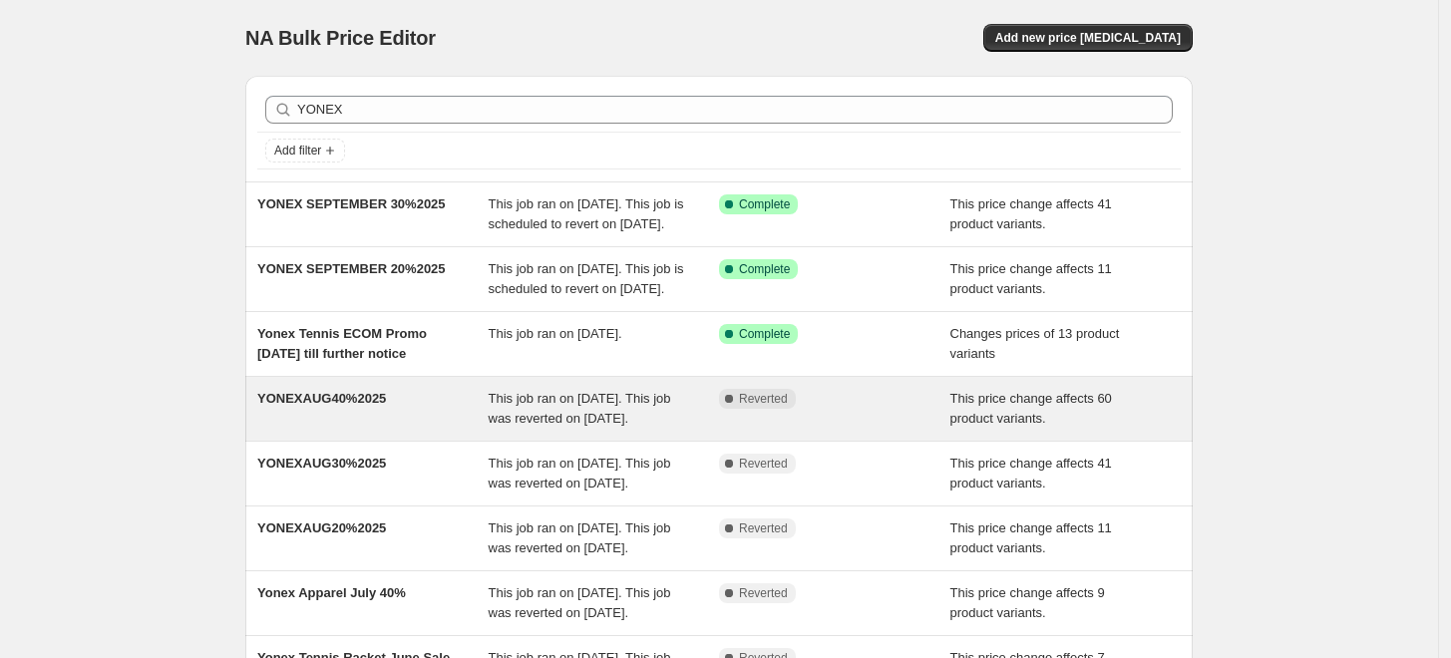
click at [362, 406] on span "YONEXAUG40%2025" at bounding box center [321, 398] width 129 height 15
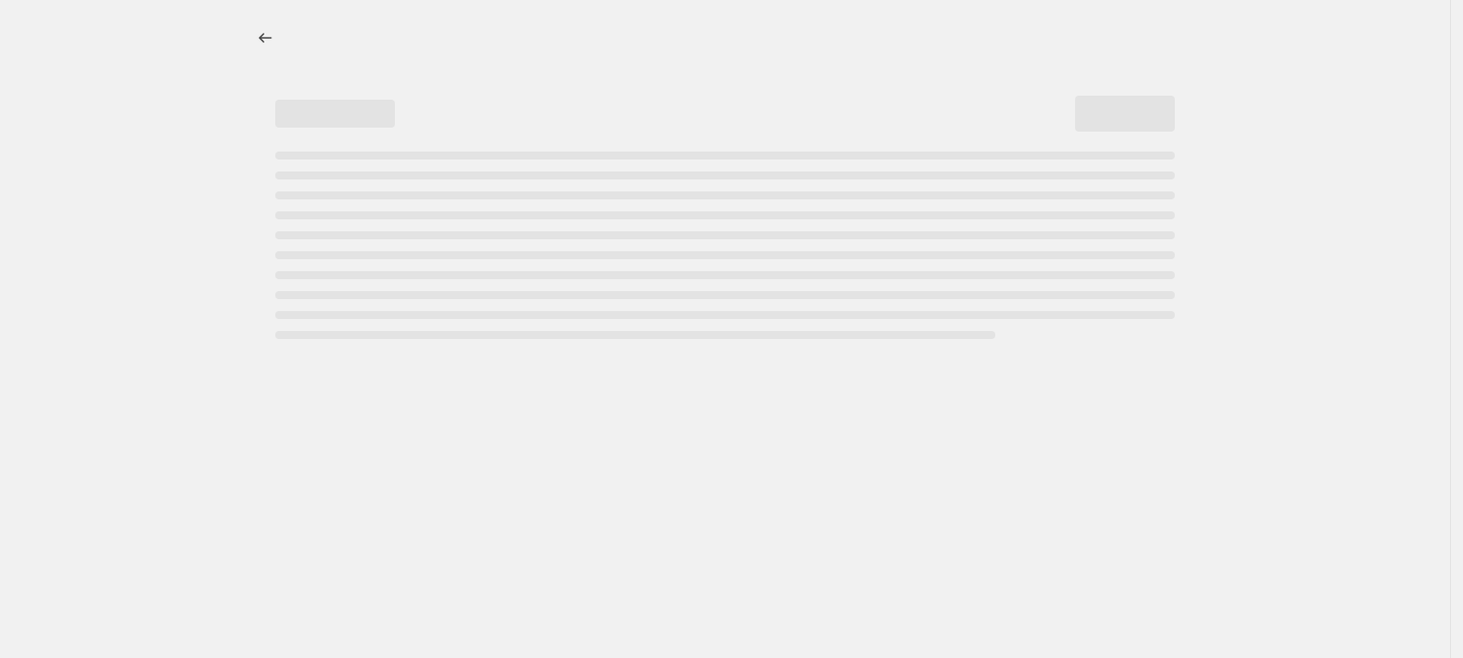
select select "pcap"
select select "no_change"
select select "tag"
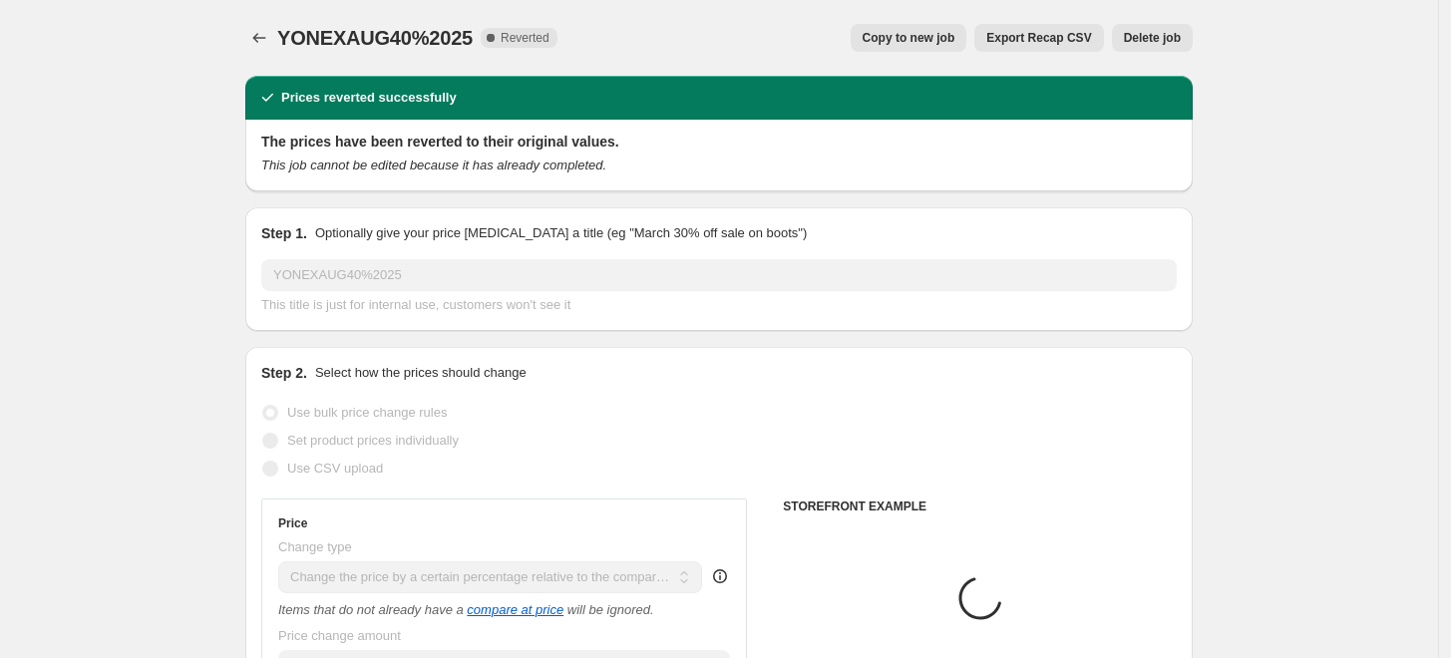
click at [889, 32] on div "YONEXAUG40%2025. This page is ready YONEXAUG40%2025 Complete Reverted Copy to n…" at bounding box center [718, 38] width 947 height 76
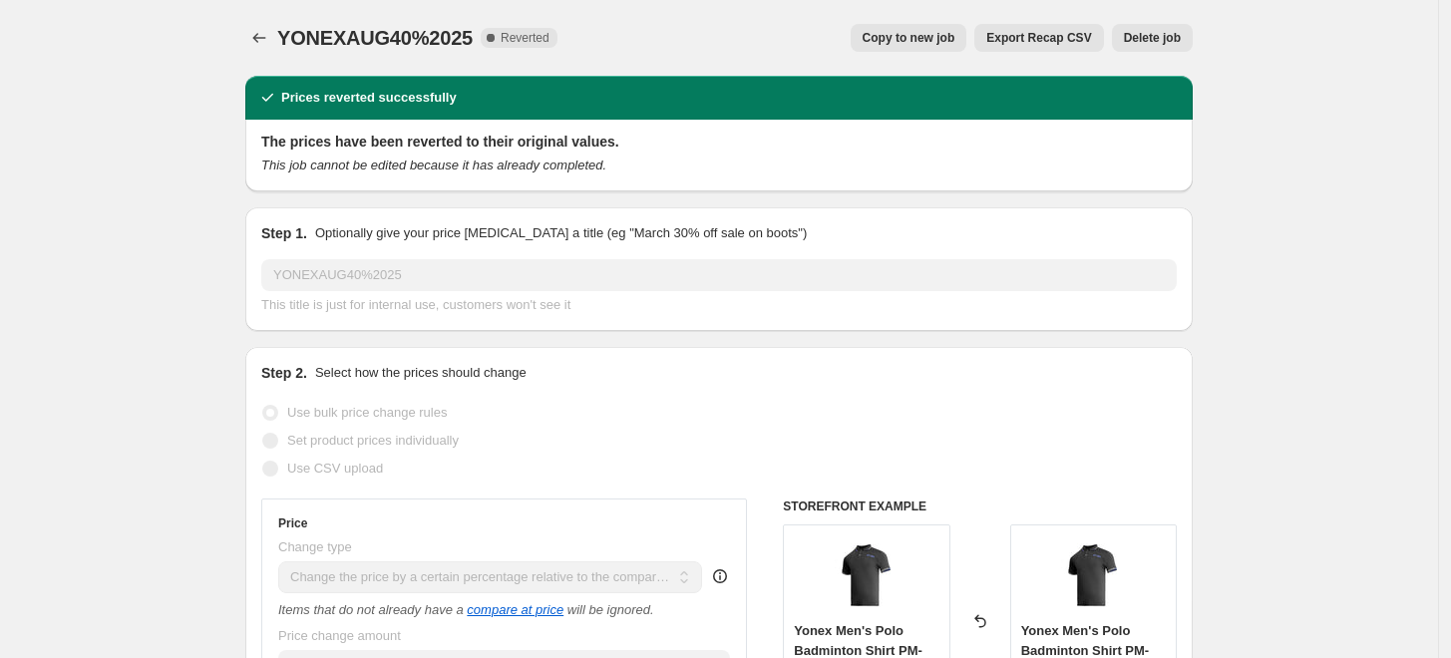
click at [889, 33] on span "Copy to new job" at bounding box center [909, 38] width 93 height 16
select select "pcap"
select select "no_change"
select select "tag"
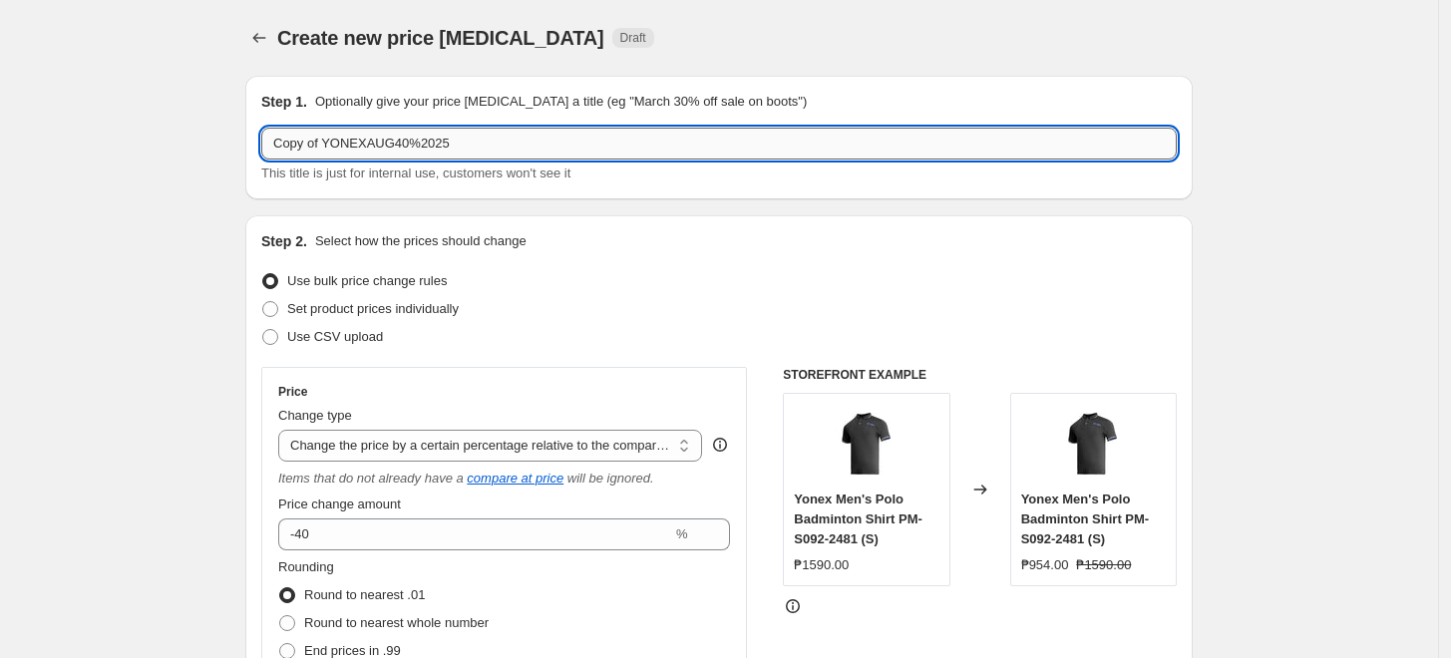
click at [327, 150] on input "Copy of YONEXAUG40%2025" at bounding box center [718, 144] width 915 height 32
click at [348, 147] on input "YONEXAUG40%2025" at bounding box center [718, 144] width 915 height 32
click at [422, 144] on input "YONEX SEPTEMBER 40%2025" at bounding box center [718, 144] width 915 height 32
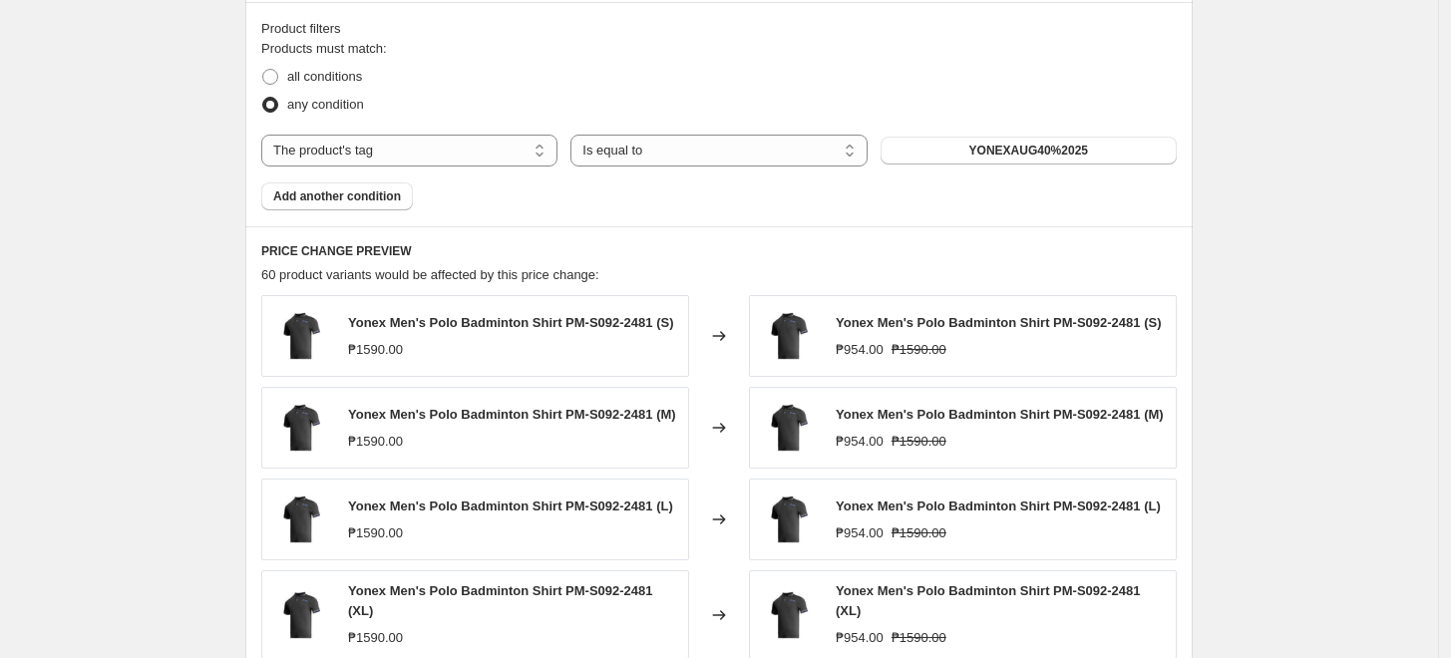
scroll to position [1269, 0]
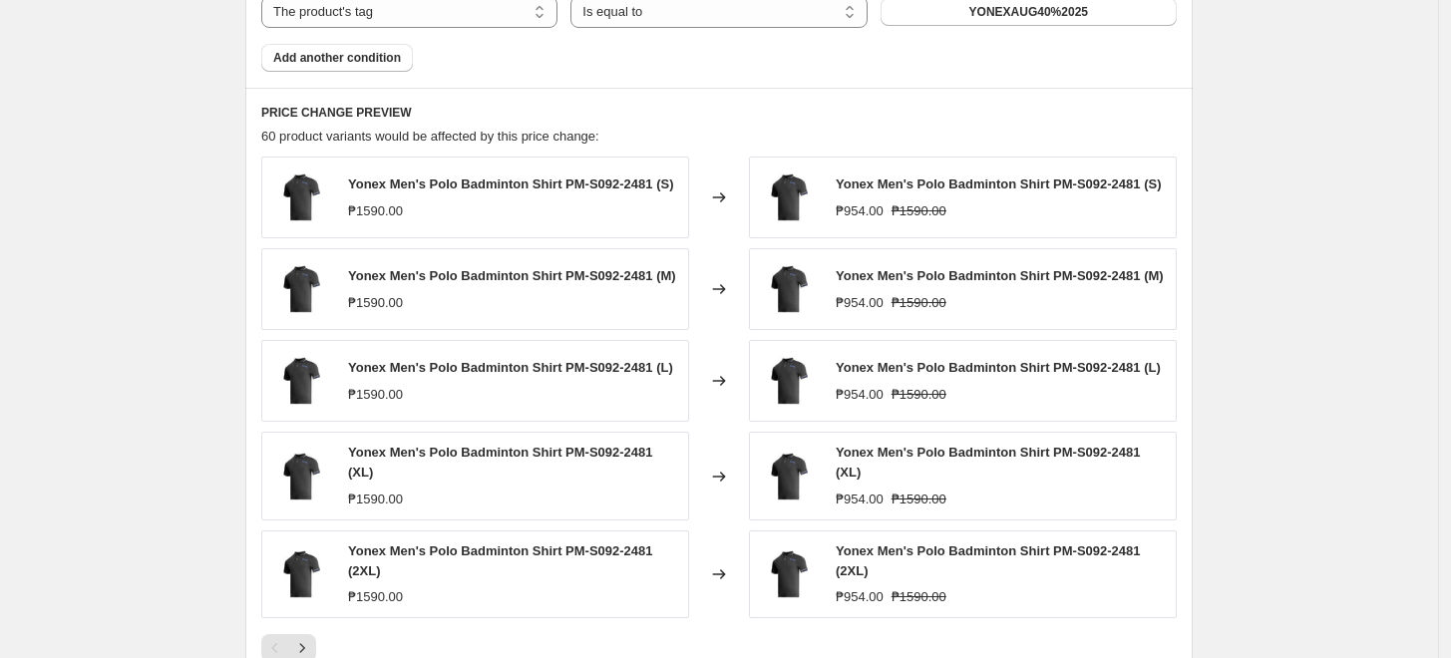
type input "YONEX SEPTEMBER 40% 2025"
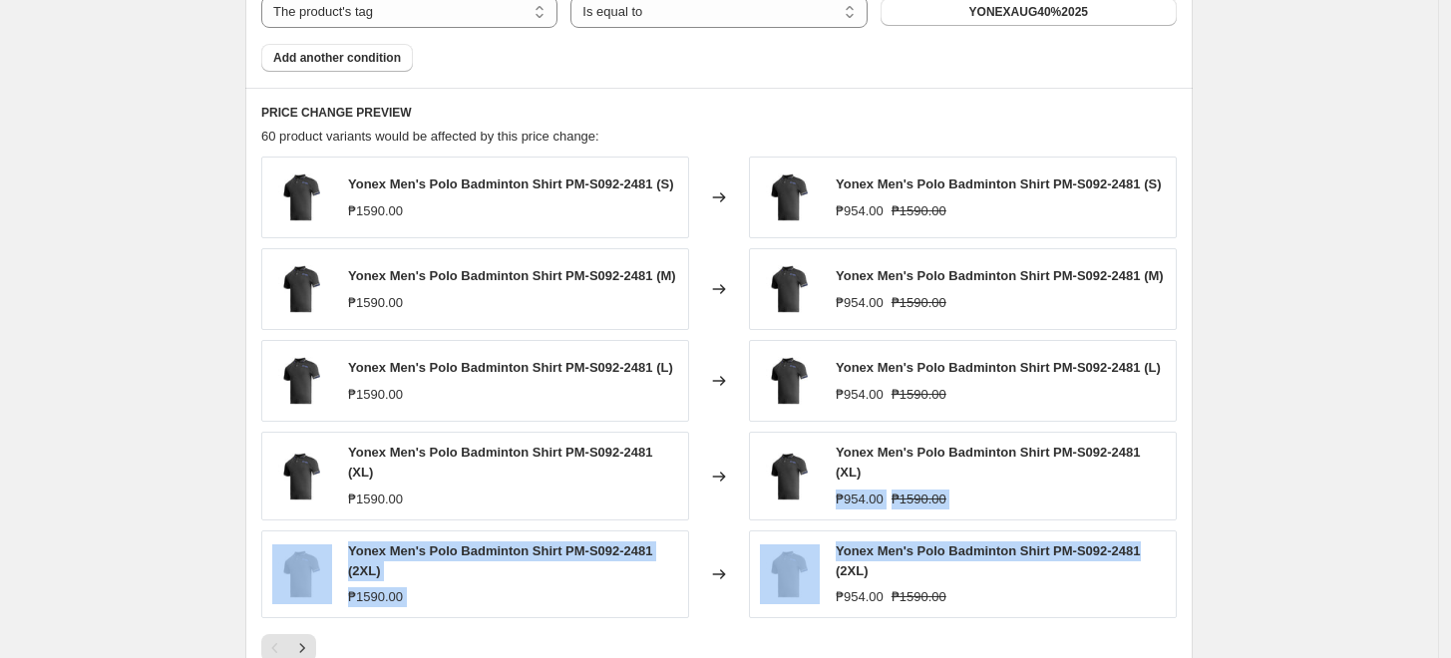
drag, startPoint x: 1424, startPoint y: 494, endPoint x: 1432, endPoint y: 557, distance: 64.3
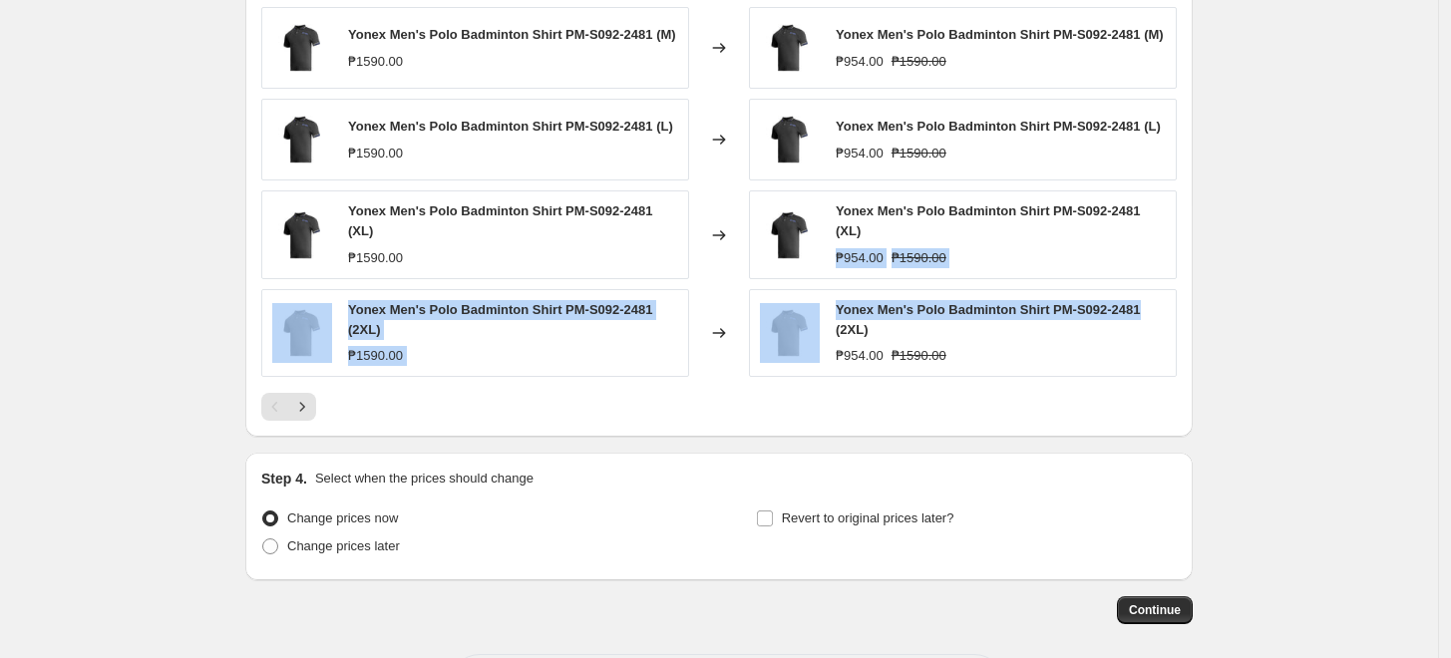
scroll to position [1598, 0]
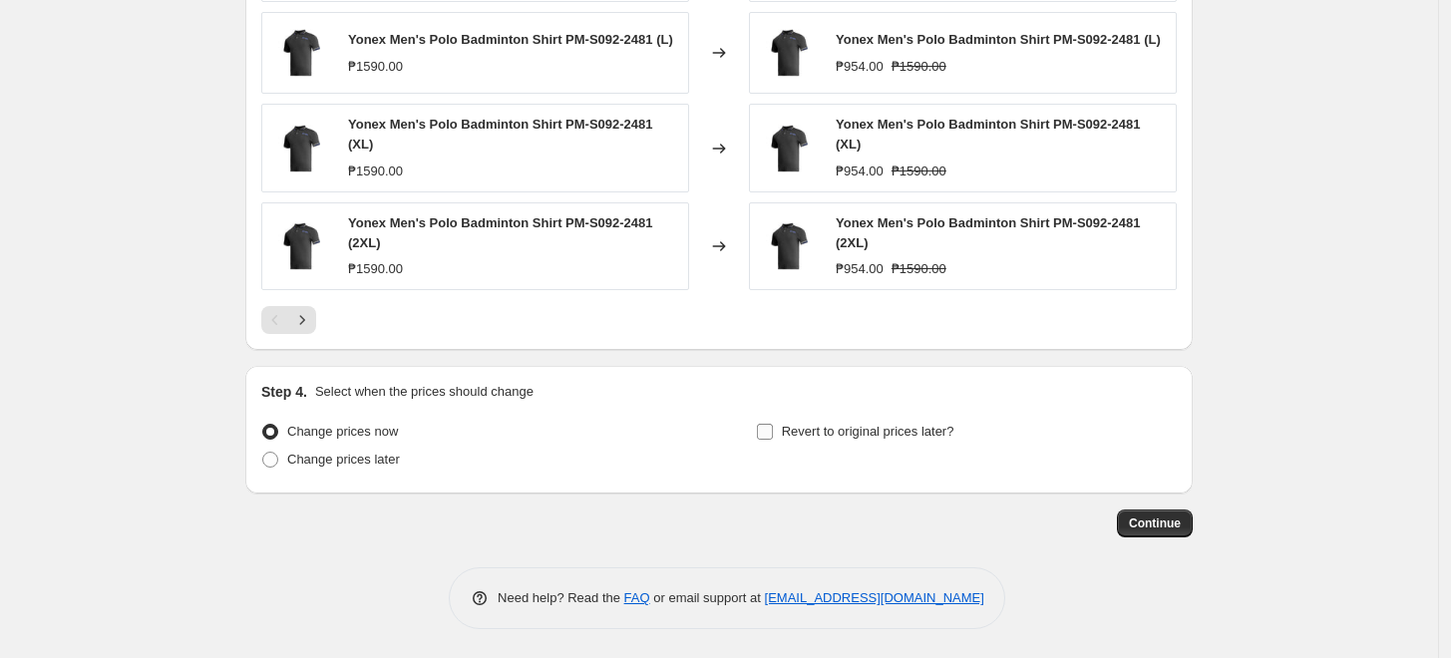
click at [922, 433] on span "Revert to original prices later?" at bounding box center [868, 431] width 173 height 15
click at [773, 433] on input "Revert to original prices later?" at bounding box center [765, 432] width 16 height 16
checkbox input "true"
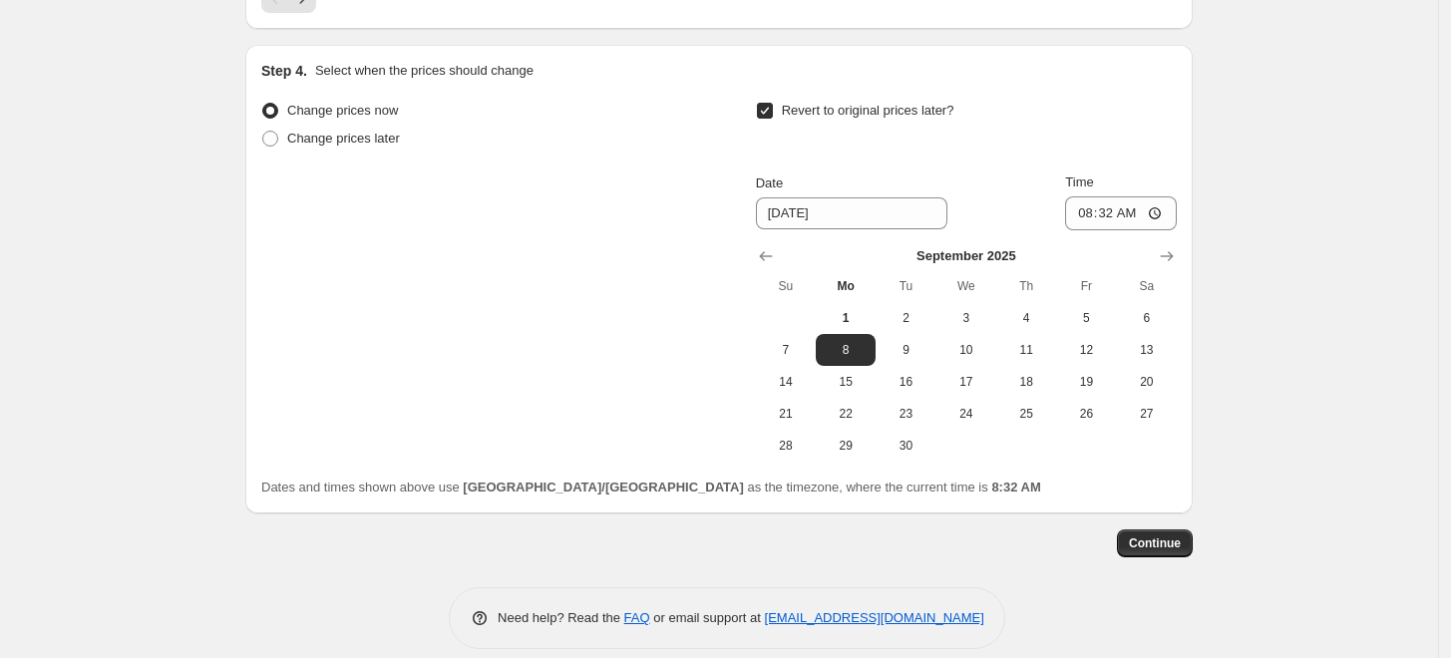
scroll to position [1939, 0]
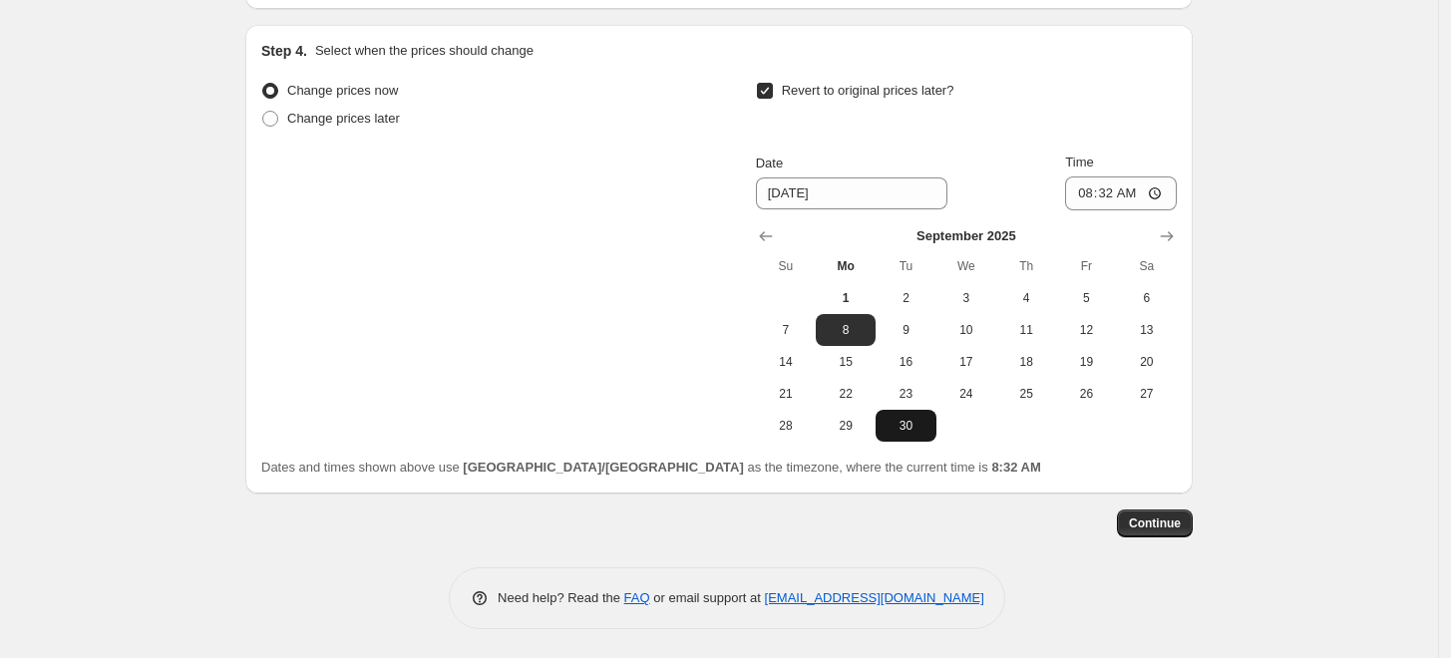
click at [914, 437] on button "30" at bounding box center [906, 426] width 60 height 32
type input "9/30/2025"
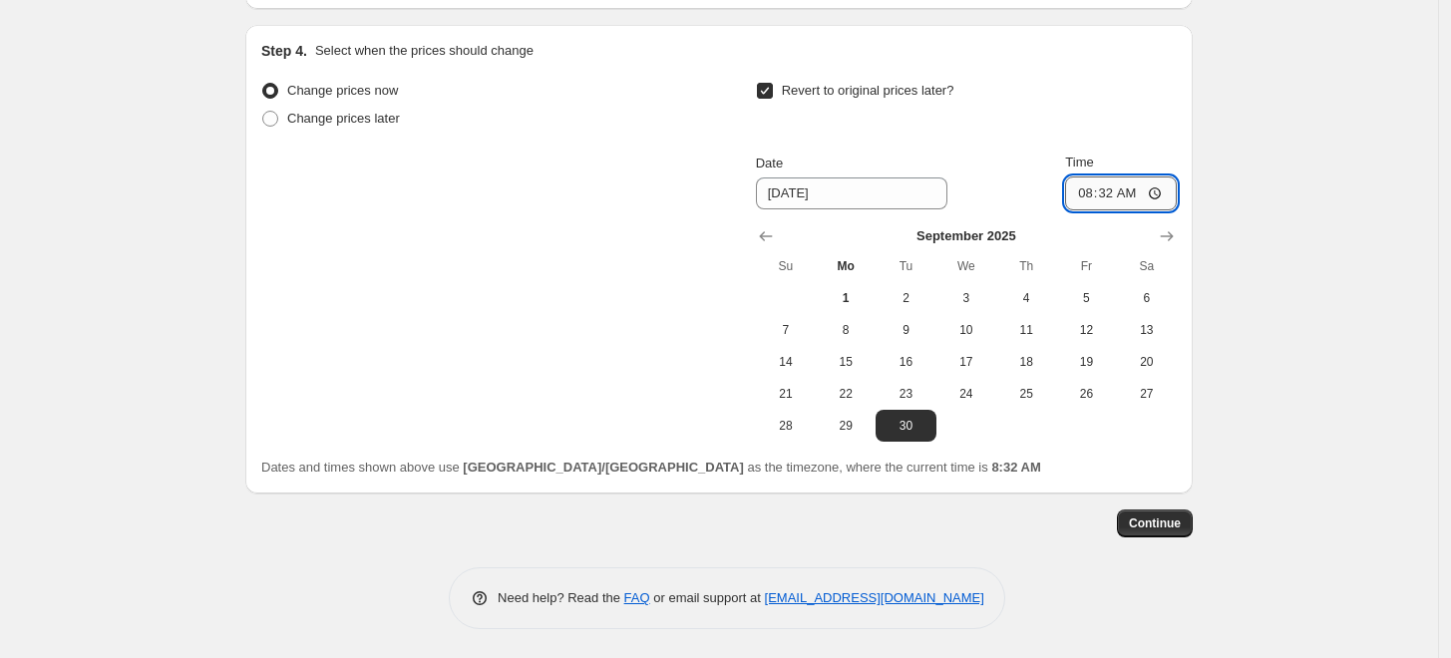
click at [1091, 188] on input "08:32" at bounding box center [1121, 194] width 112 height 34
type input "23:59"
click at [1183, 513] on button "Continue" at bounding box center [1155, 524] width 76 height 28
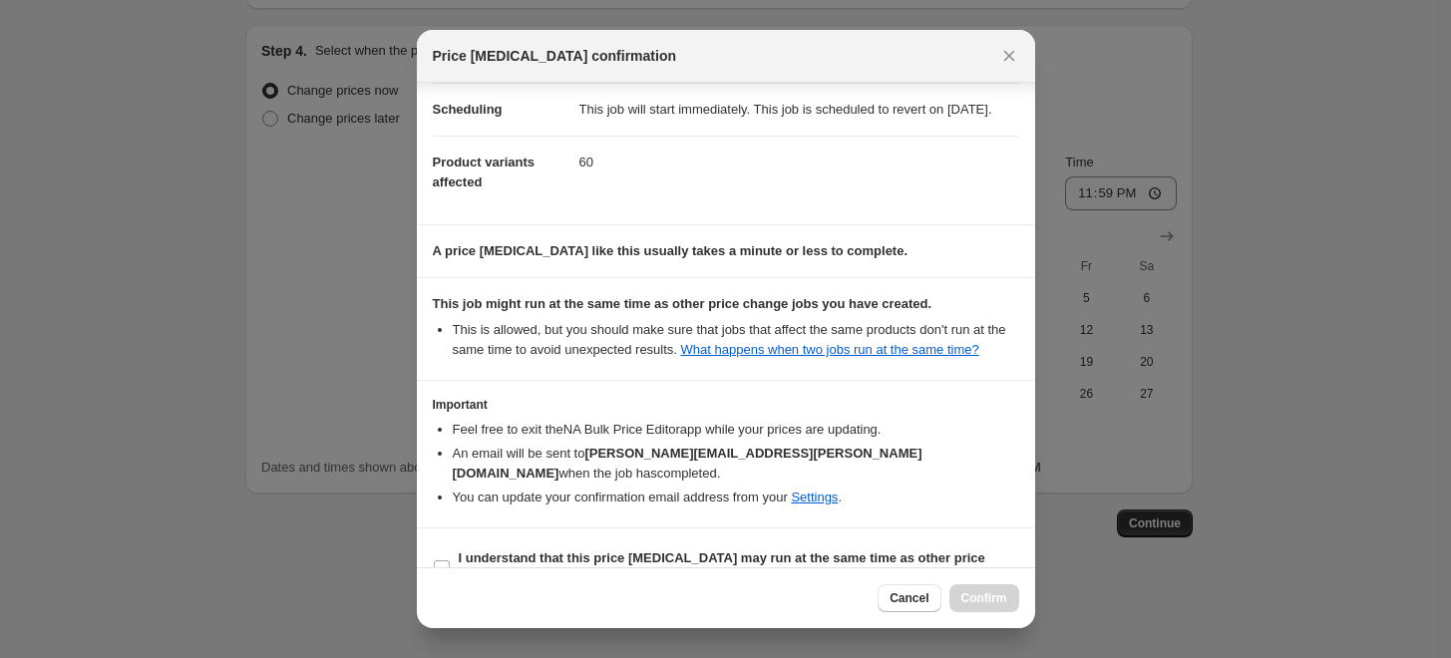
scroll to position [218, 0]
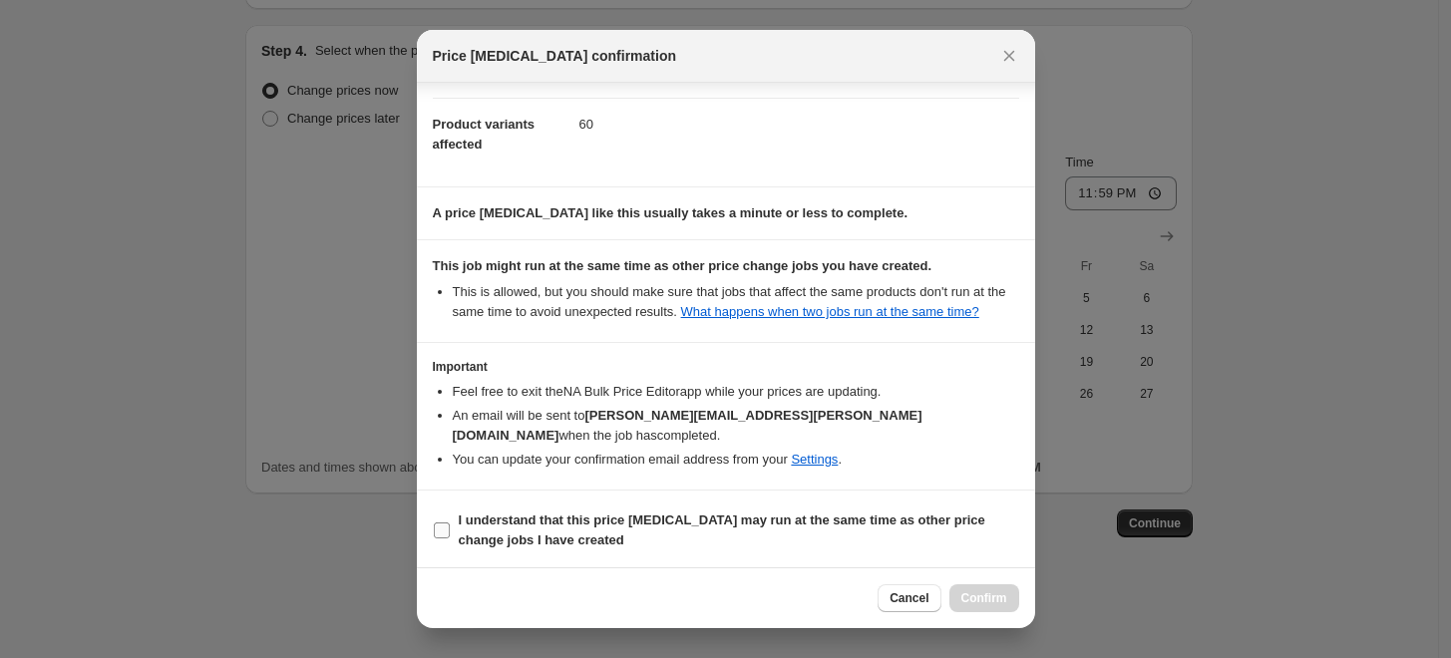
click at [754, 533] on span "I understand that this price change job may run at the same time as other price…" at bounding box center [739, 531] width 560 height 40
click at [450, 533] on input "I understand that this price change job may run at the same time as other price…" at bounding box center [442, 531] width 16 height 16
checkbox input "true"
click at [965, 596] on span "Confirm" at bounding box center [984, 598] width 46 height 16
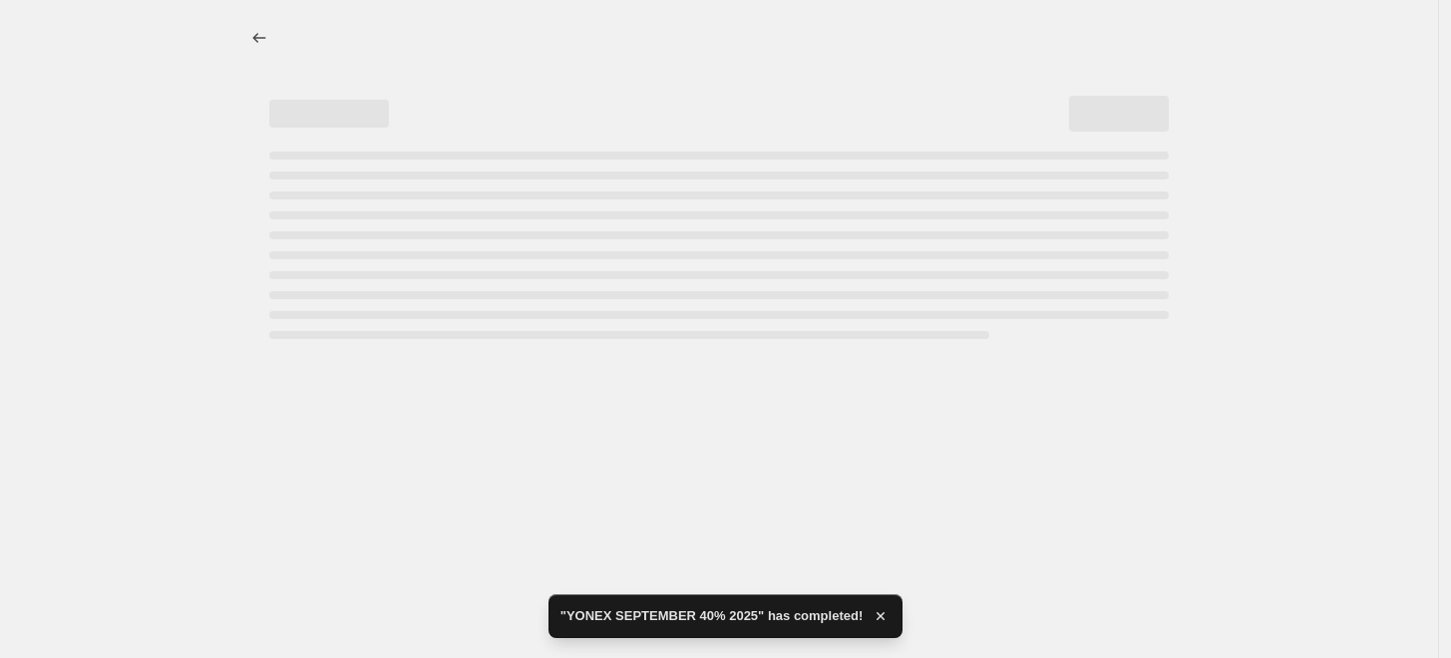
select select "pcap"
select select "no_change"
select select "tag"
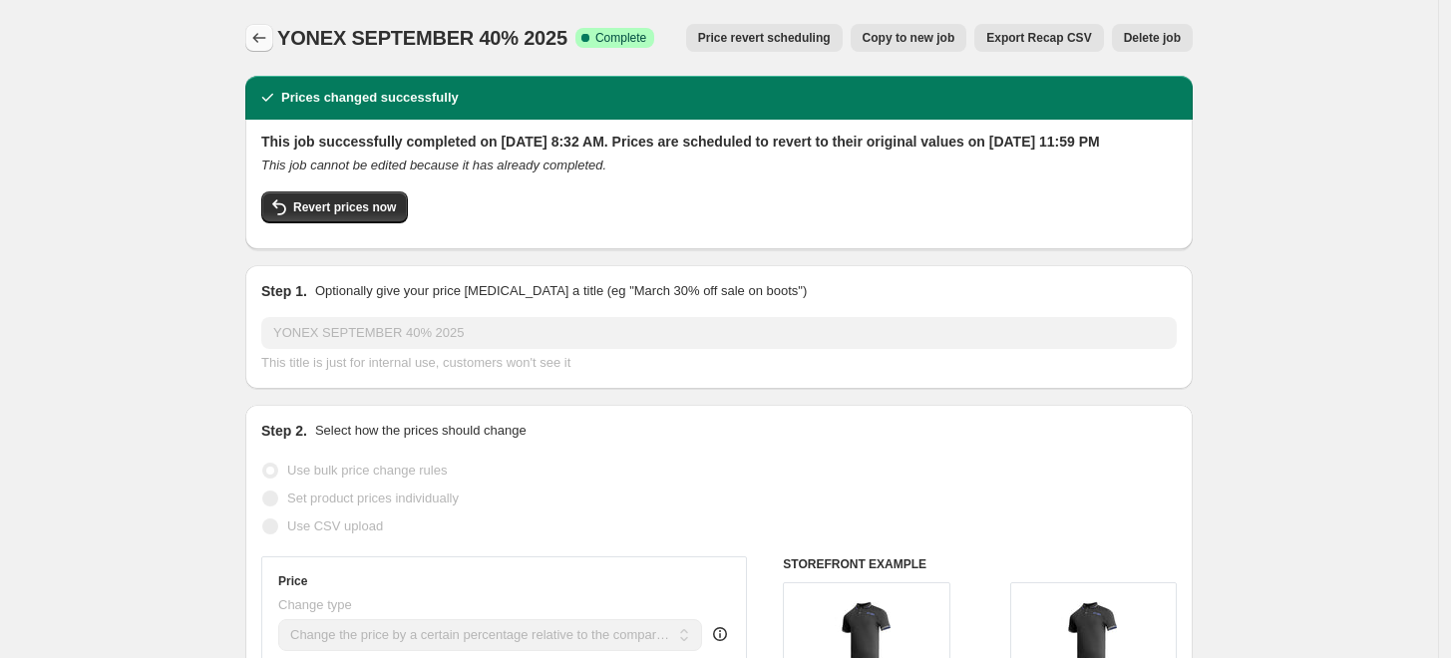
click at [256, 41] on icon "Price change jobs" at bounding box center [259, 38] width 20 height 20
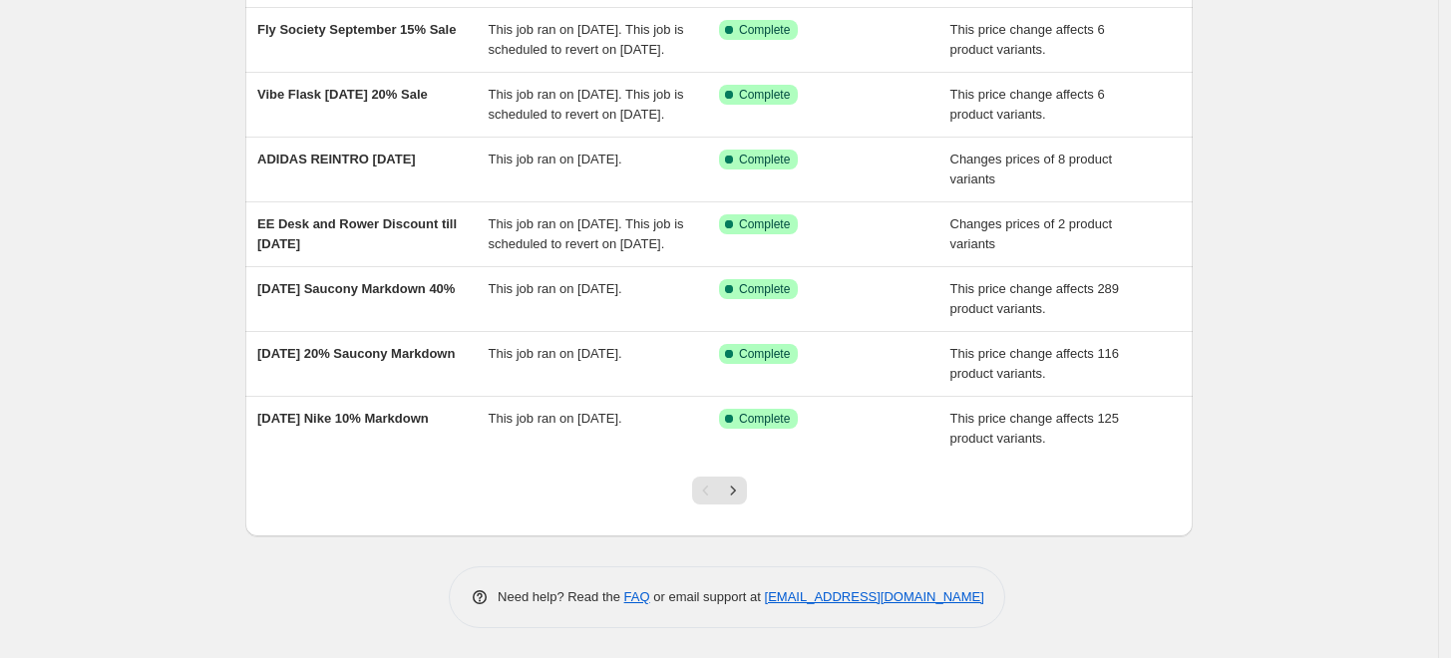
scroll to position [421, 0]
click at [742, 501] on icon "Next" at bounding box center [733, 491] width 20 height 20
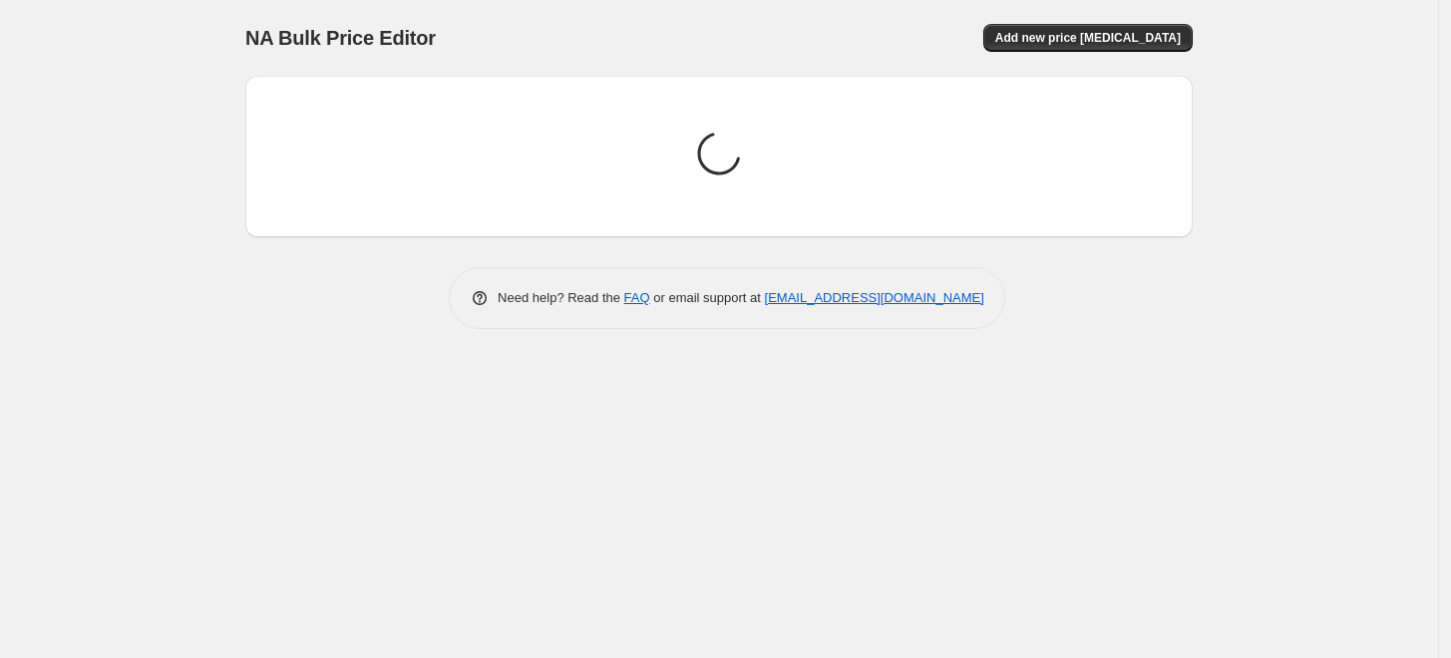
scroll to position [0, 0]
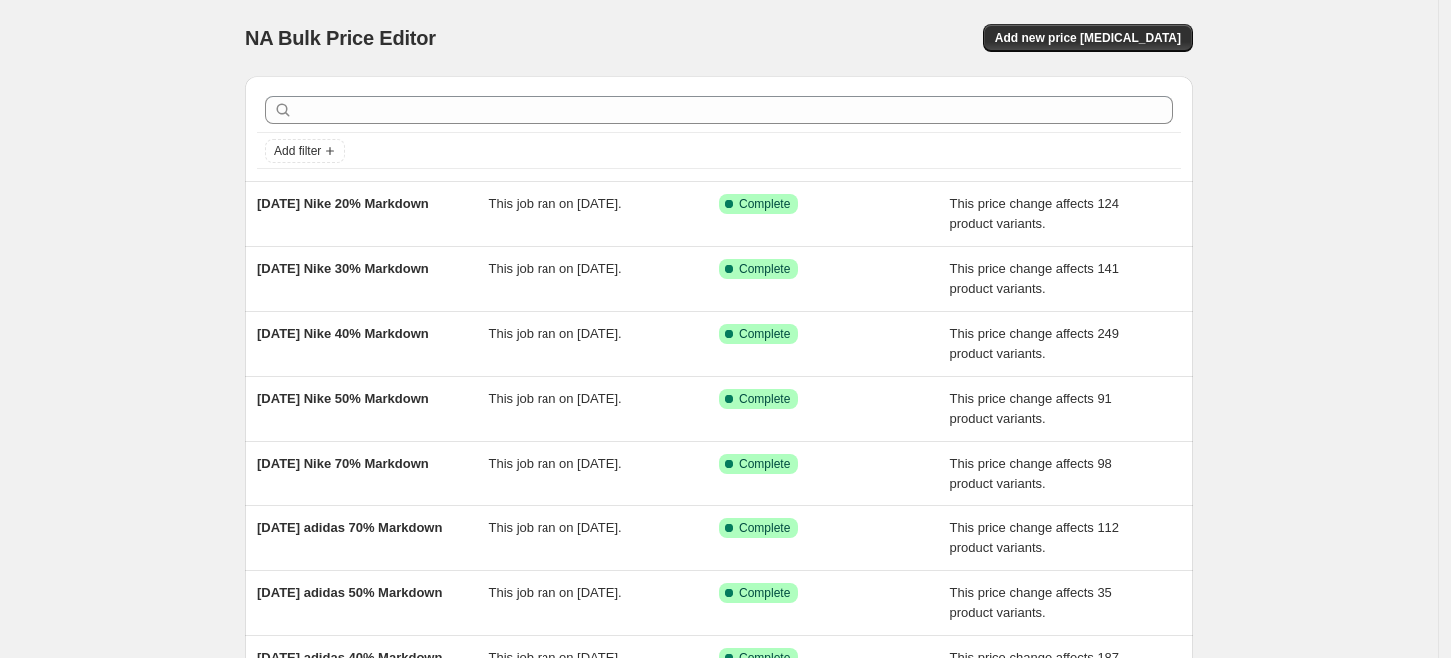
click at [742, 559] on div "August 19 adidas 70% Markdown This job ran on August 19, 2025. Success Complete…" at bounding box center [718, 539] width 947 height 64
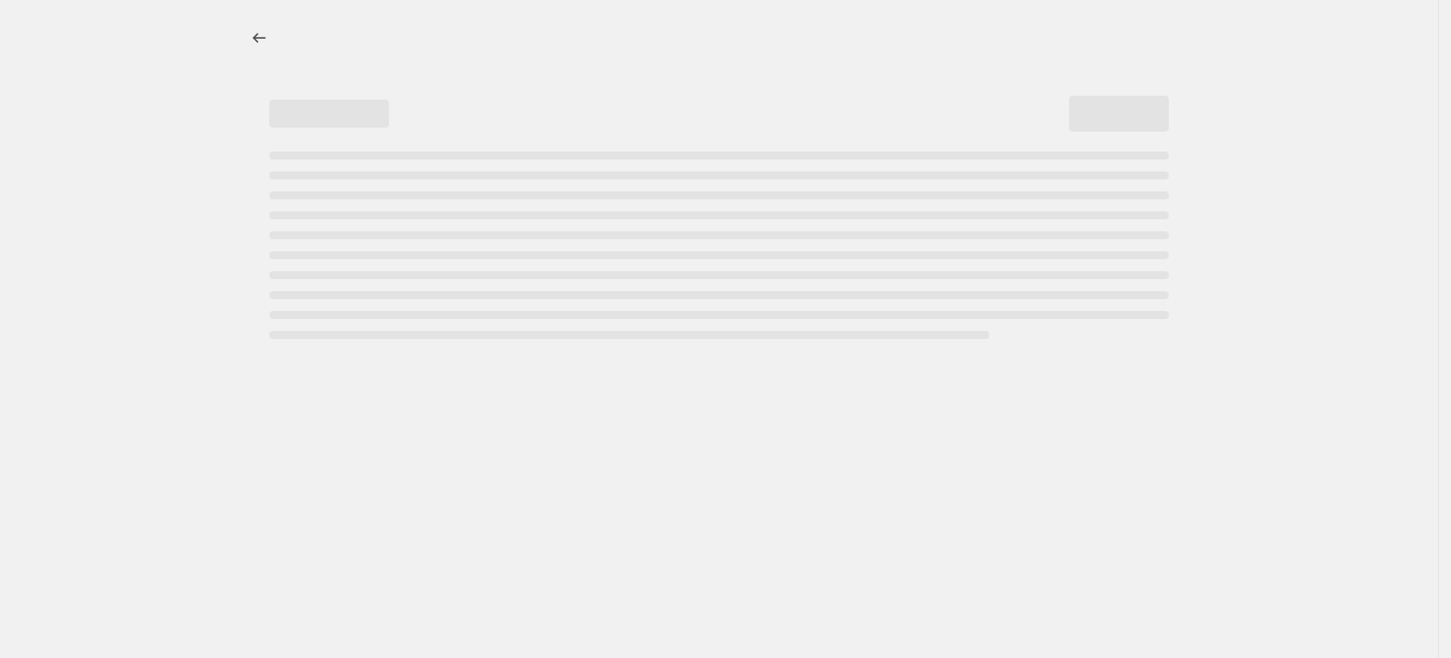
select select "pcap"
select select "no_change"
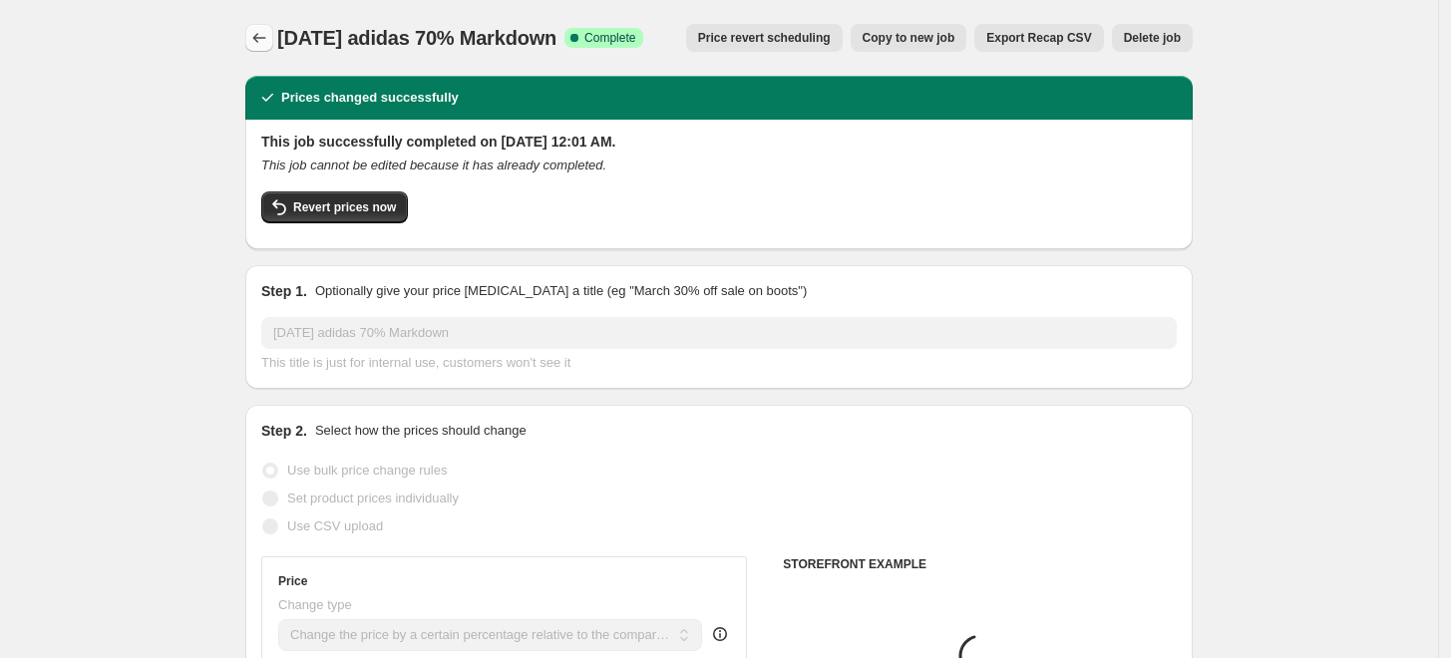
click at [256, 38] on button "Price change jobs" at bounding box center [259, 38] width 28 height 28
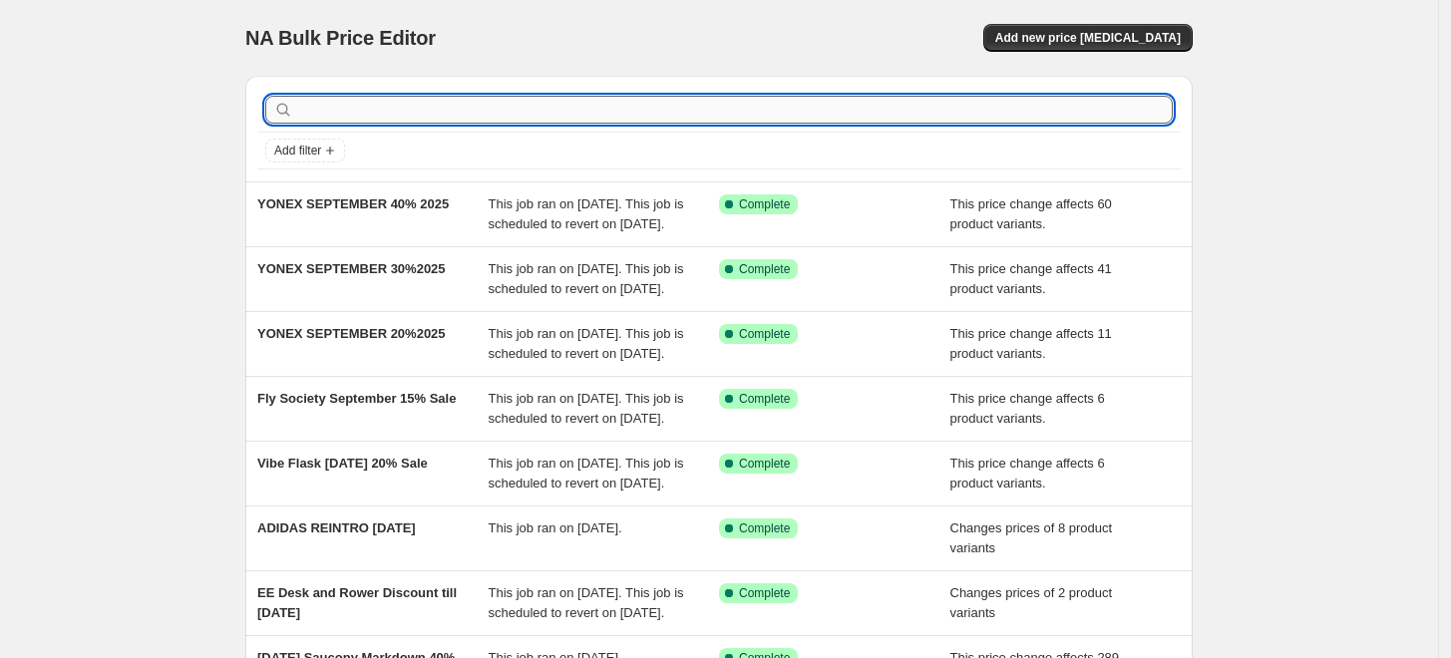
click at [830, 118] on input "text" at bounding box center [735, 110] width 876 height 28
type input "FITNESS"
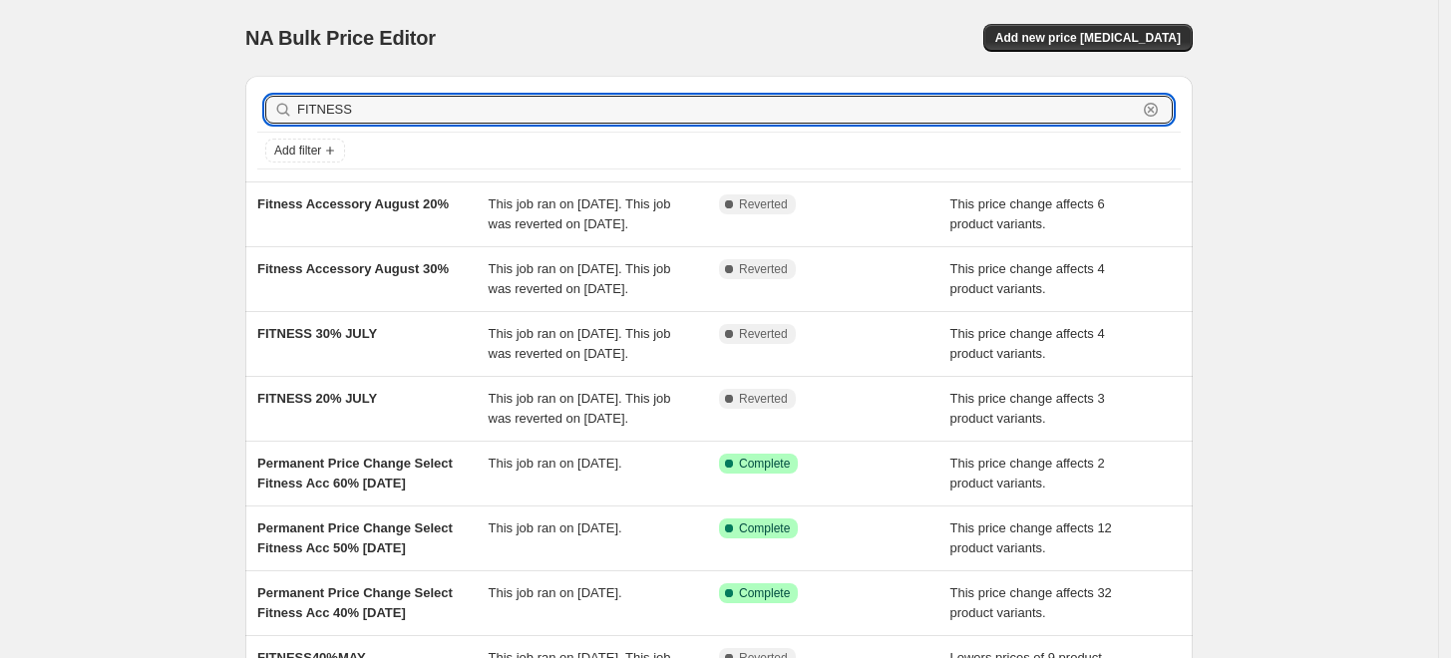
drag, startPoint x: 443, startPoint y: 111, endPoint x: -2, endPoint y: 78, distance: 446.0
click at [0, 78] on html "Home Settings Plans Skip to content NA Bulk Price Editor. This page is ready NA…" at bounding box center [725, 329] width 1451 height 658
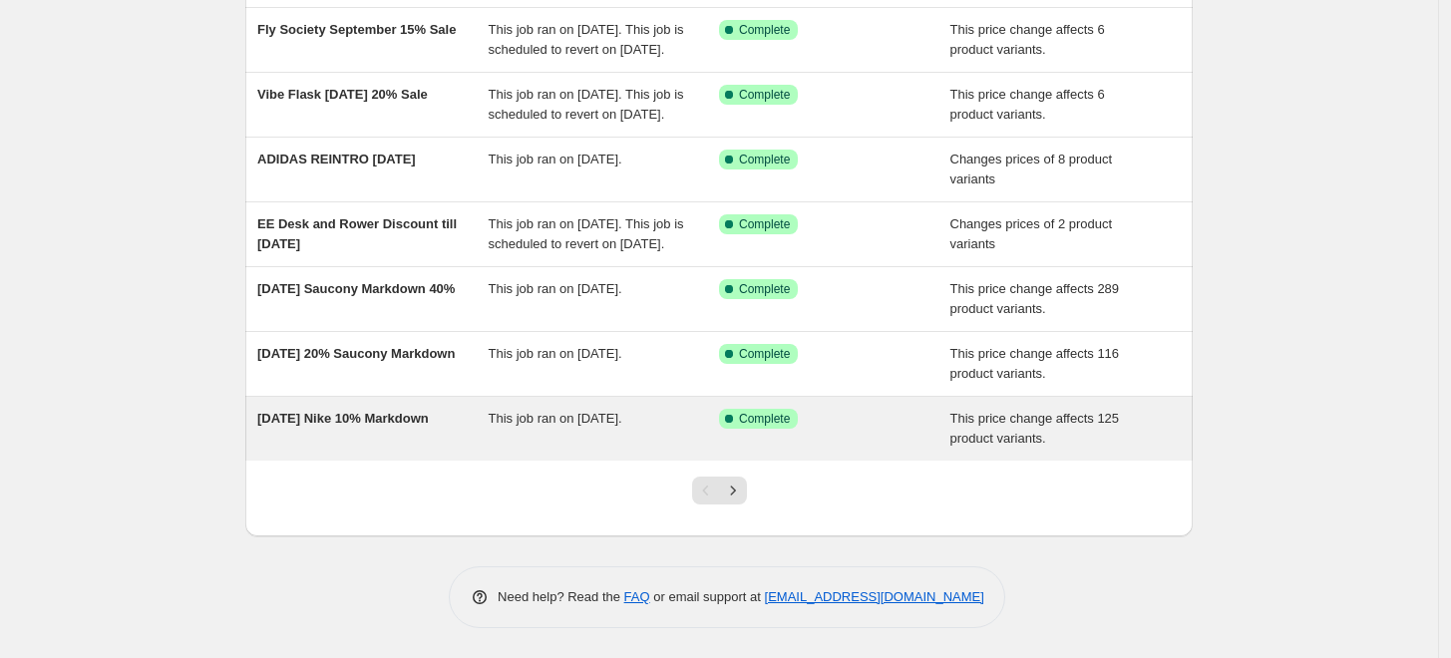
scroll to position [375, 0]
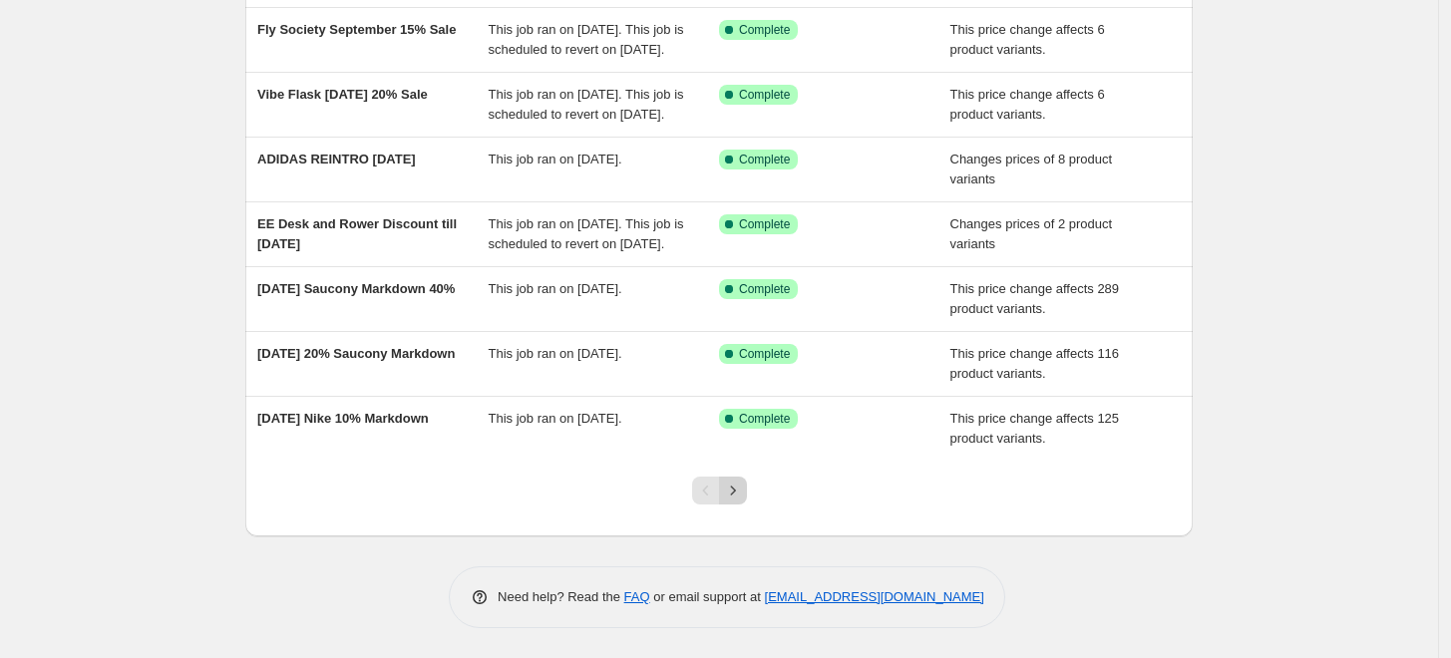
click at [747, 505] on button "Next" at bounding box center [733, 491] width 28 height 28
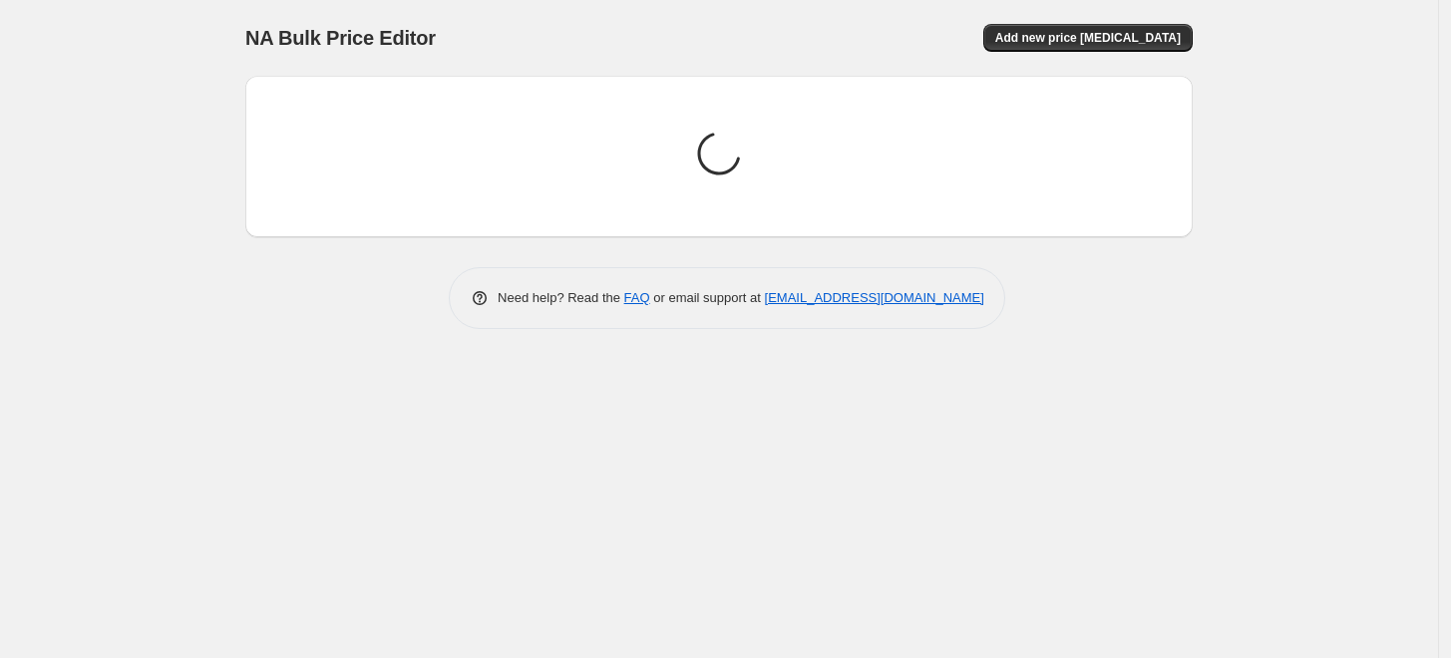
scroll to position [0, 0]
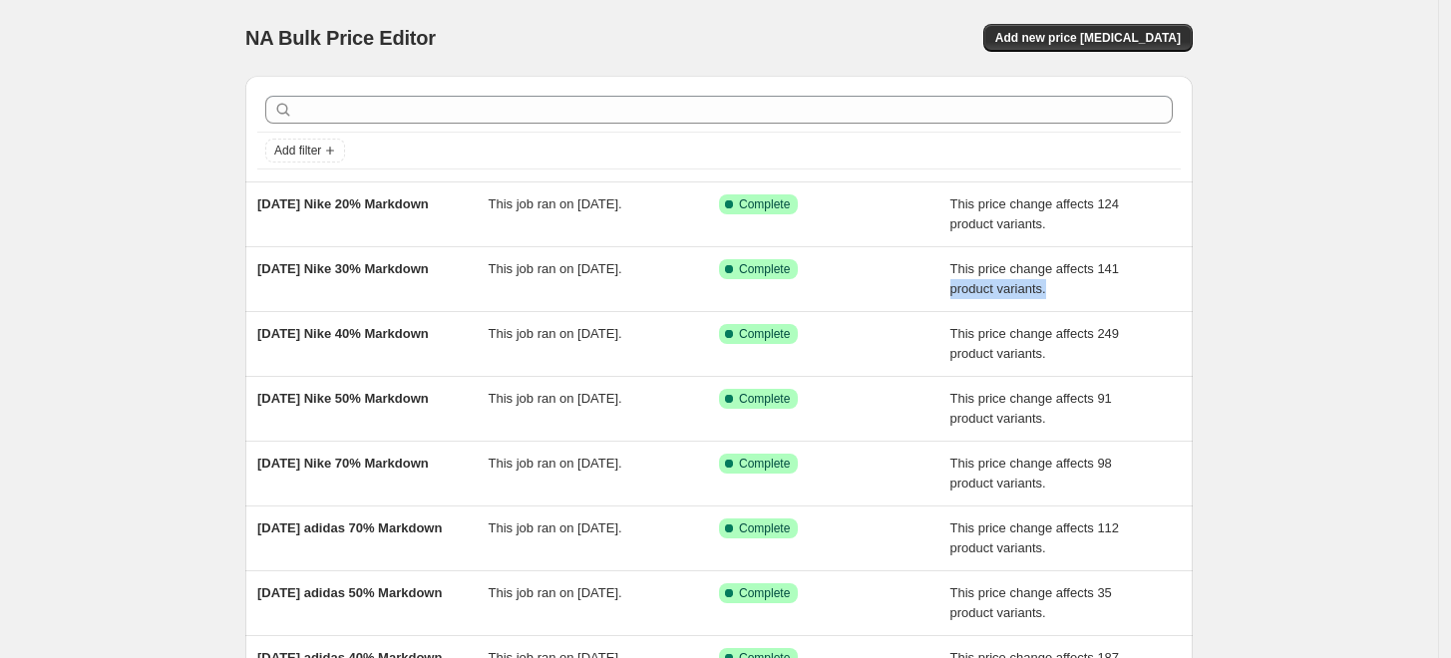
drag, startPoint x: 1233, startPoint y: 289, endPoint x: 1220, endPoint y: 294, distance: 13.9
click at [1228, 292] on div "NA Bulk Price Editor. This page is ready NA Bulk Price Editor Add new price cha…" at bounding box center [719, 513] width 1438 height 1027
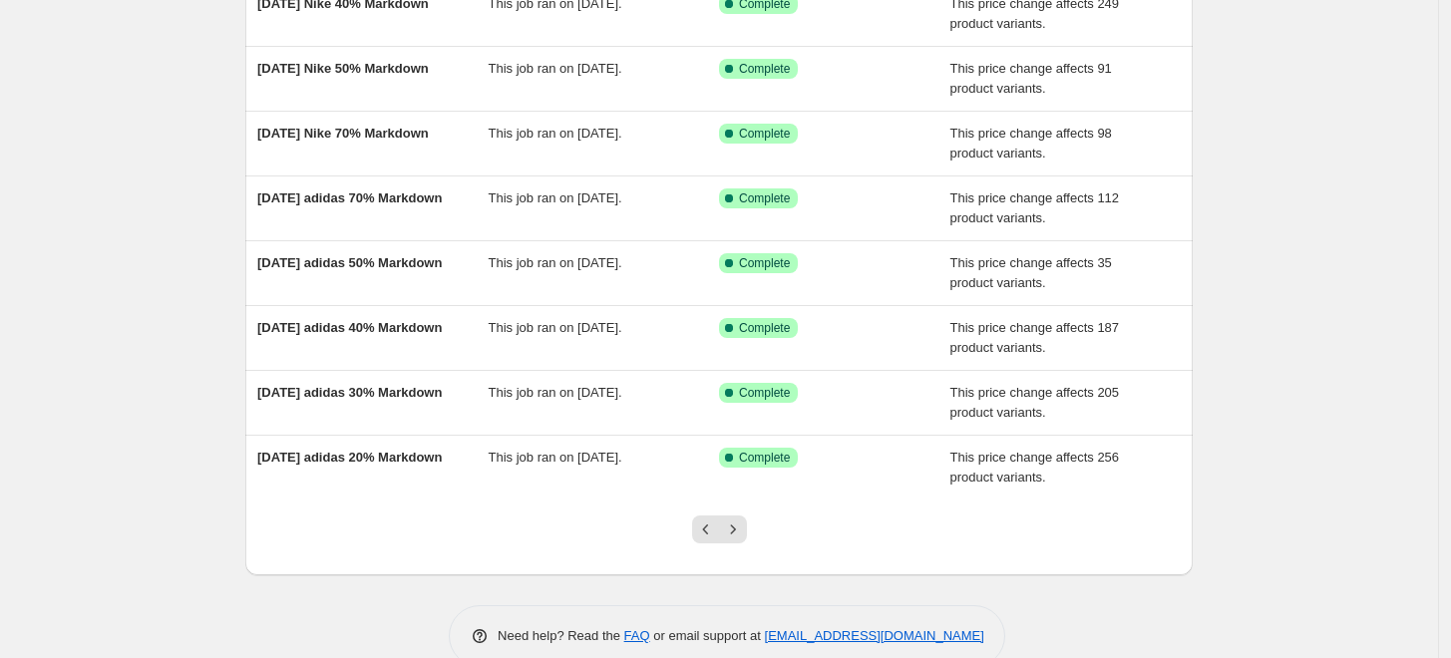
scroll to position [367, 0]
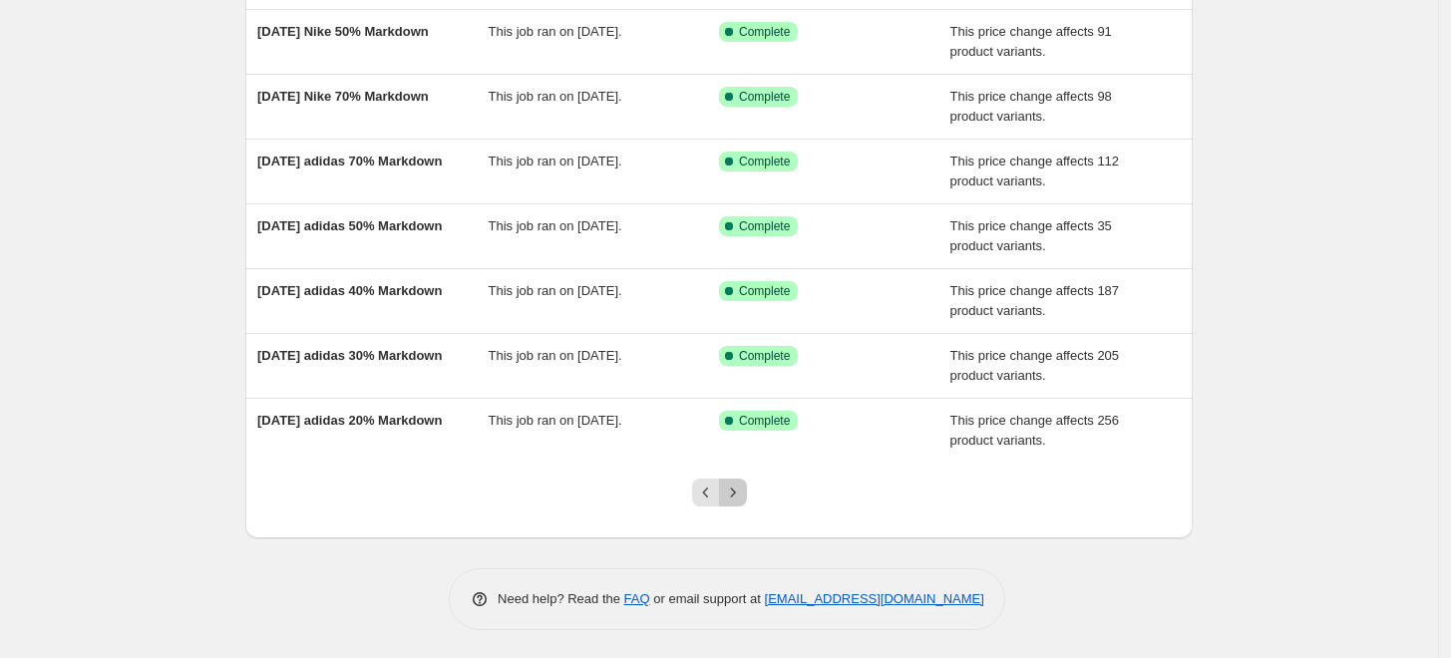
click at [742, 486] on icon "Next" at bounding box center [733, 493] width 20 height 20
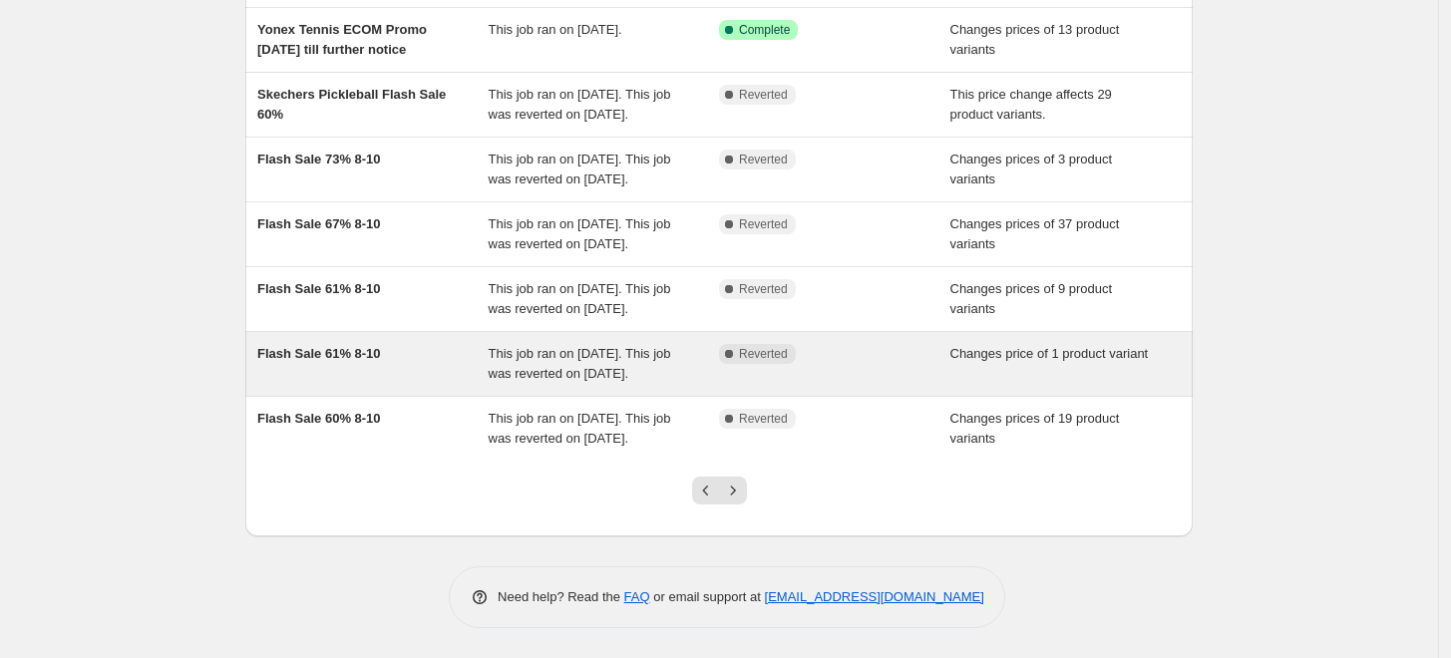
scroll to position [527, 0]
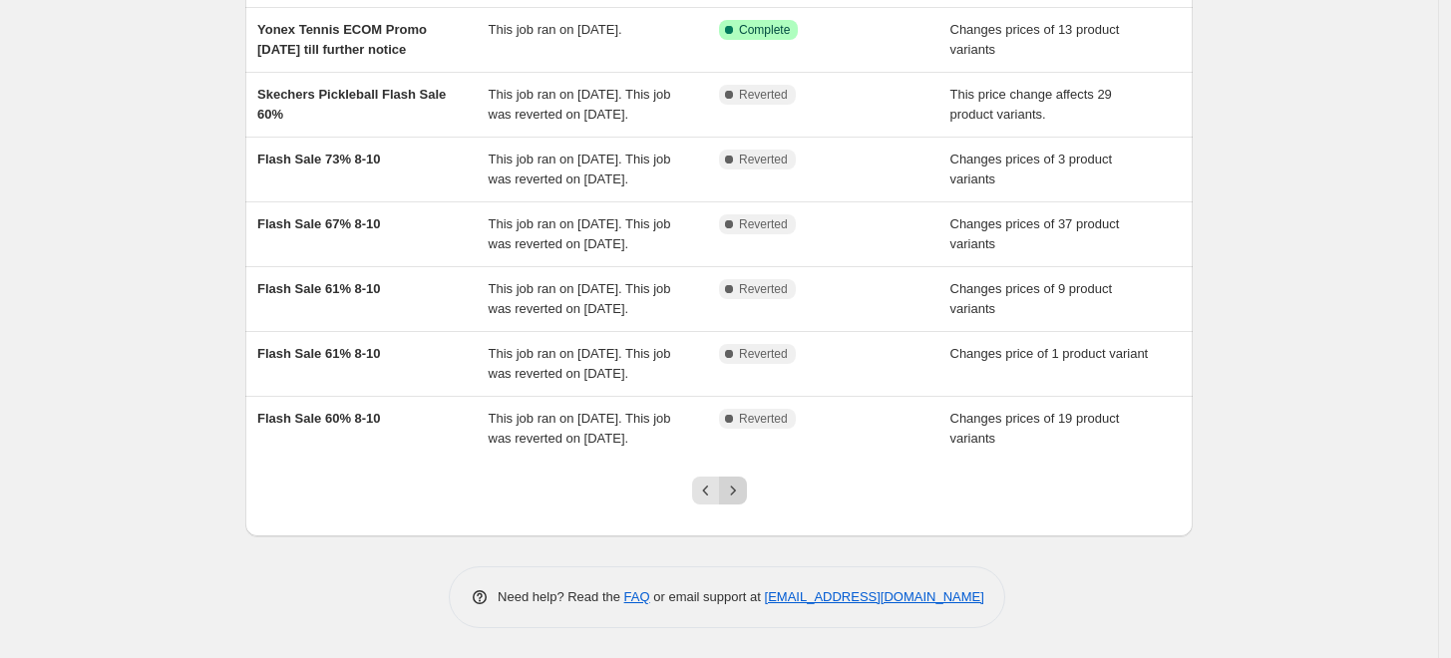
click at [743, 493] on icon "Next" at bounding box center [733, 491] width 20 height 20
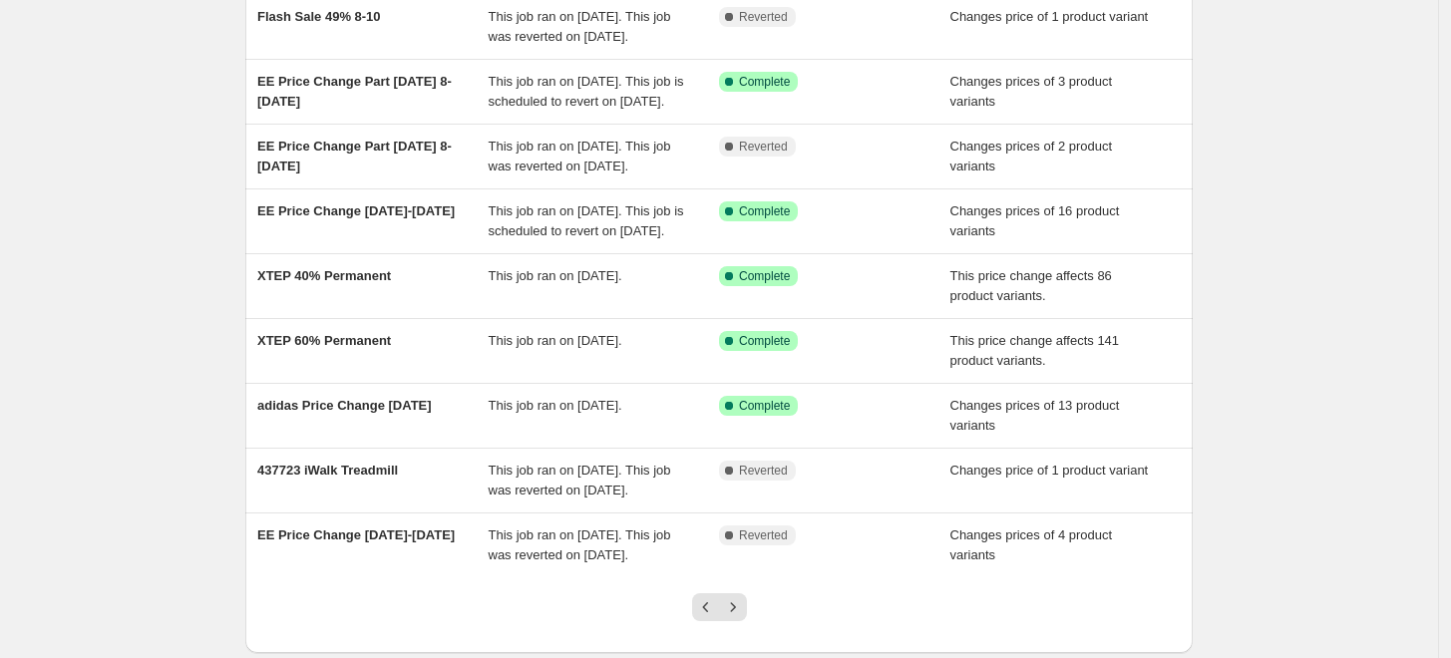
scroll to position [507, 0]
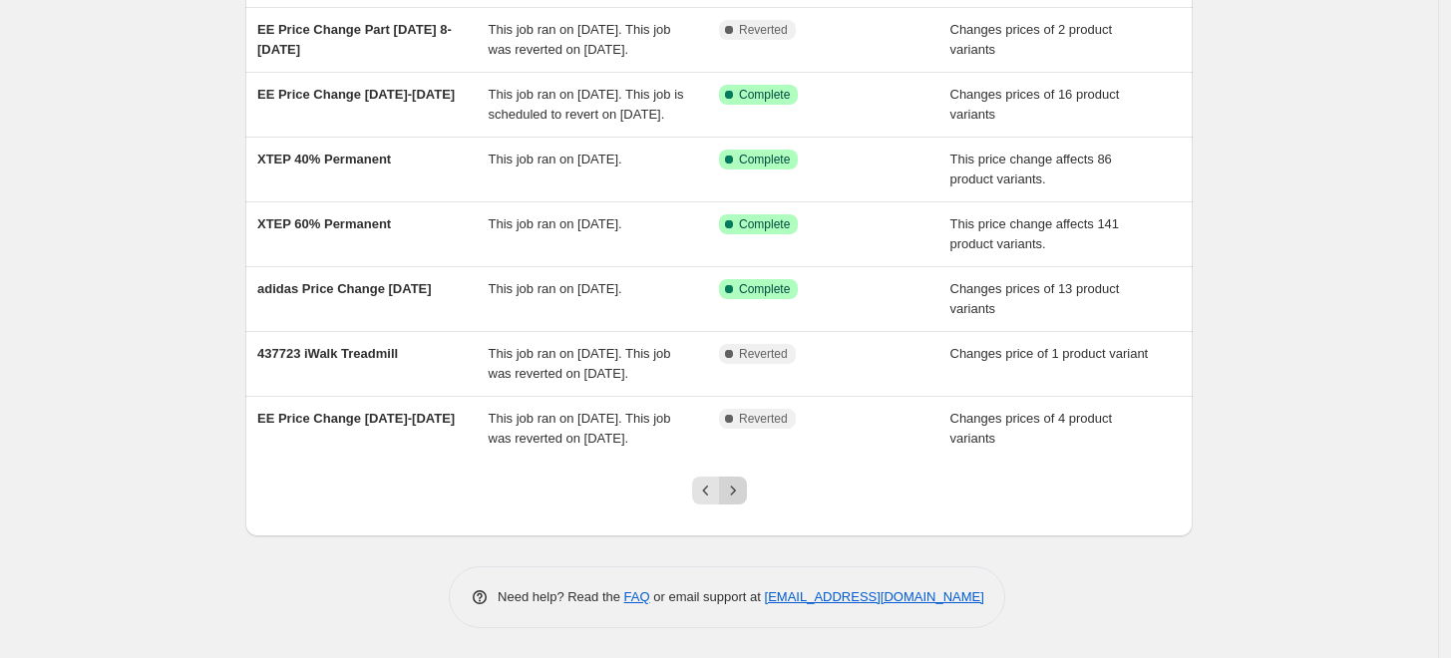
click at [735, 498] on icon "Next" at bounding box center [733, 491] width 20 height 20
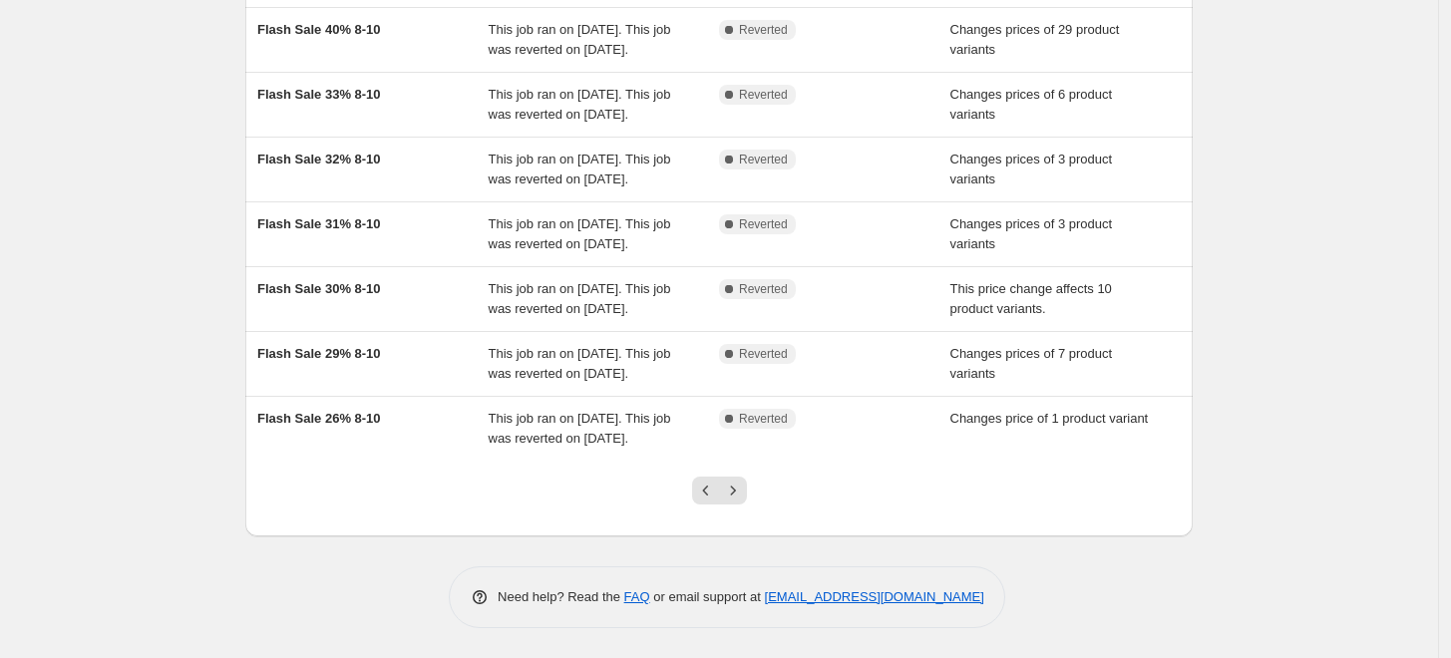
scroll to position [546, 0]
drag, startPoint x: 723, startPoint y: 501, endPoint x: 742, endPoint y: 499, distance: 19.1
click at [742, 500] on div "Pagination" at bounding box center [719, 491] width 55 height 28
click at [740, 498] on icon "Next" at bounding box center [733, 491] width 20 height 20
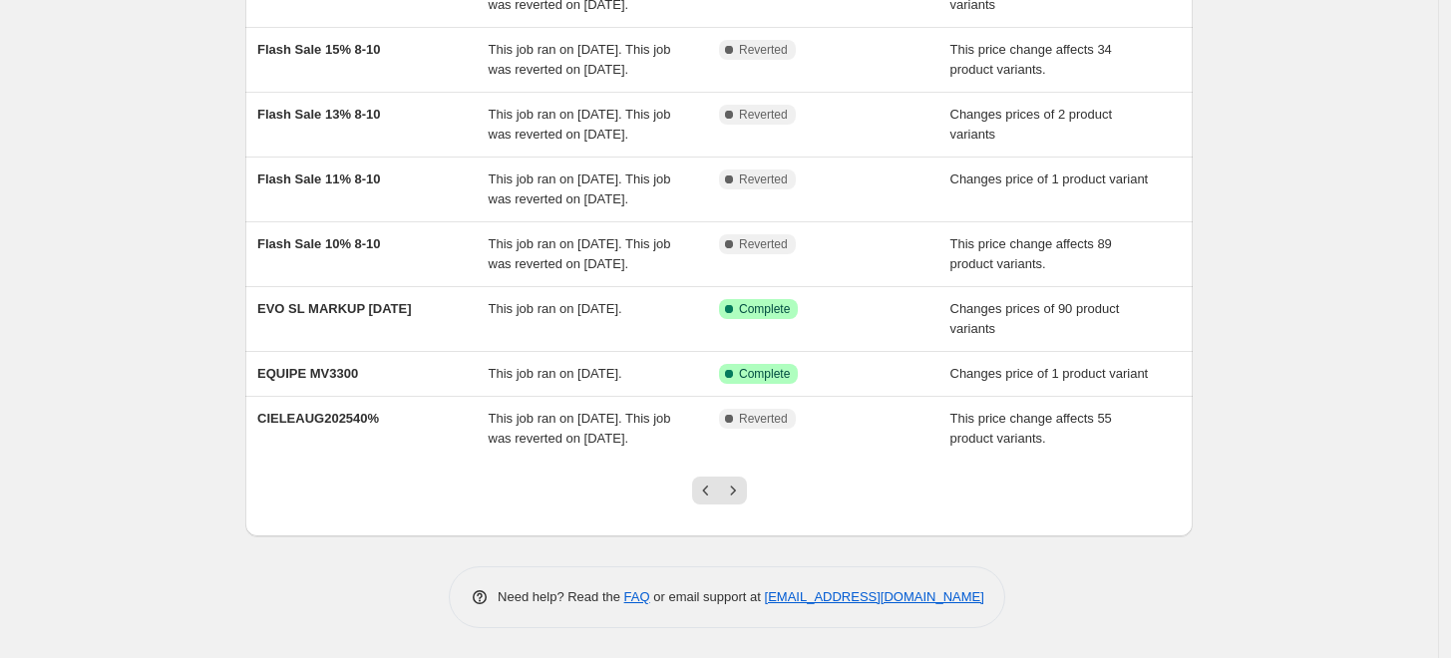
scroll to position [507, 0]
click at [743, 485] on icon "Next" at bounding box center [733, 491] width 20 height 20
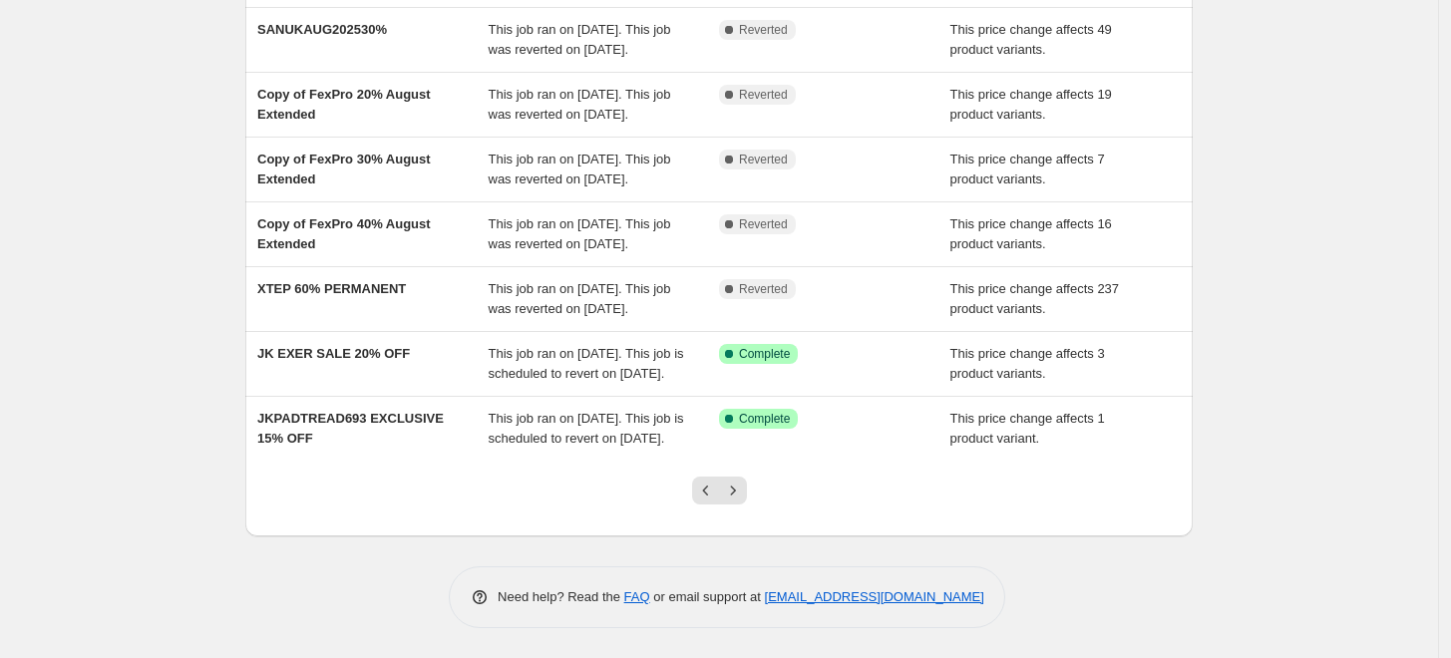
scroll to position [566, 0]
click at [731, 499] on icon "Next" at bounding box center [733, 491] width 20 height 20
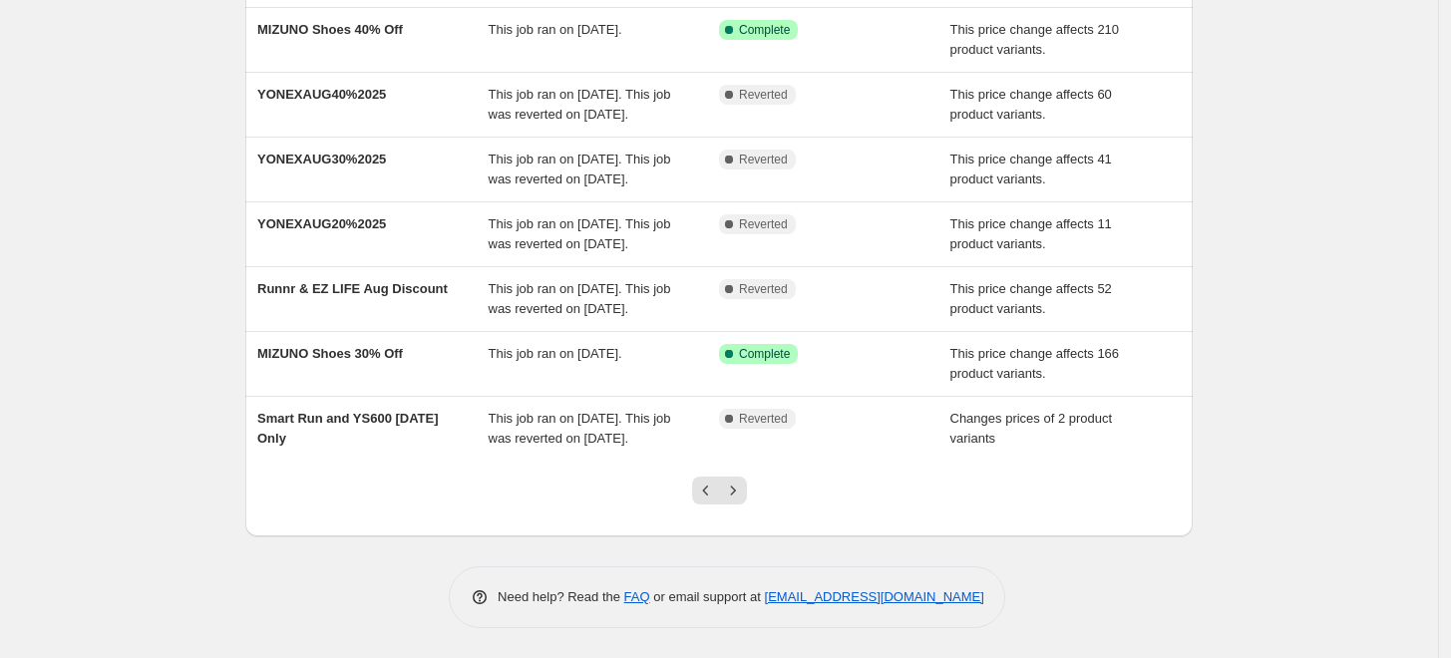
scroll to position [507, 0]
click at [741, 498] on icon "Next" at bounding box center [733, 491] width 20 height 20
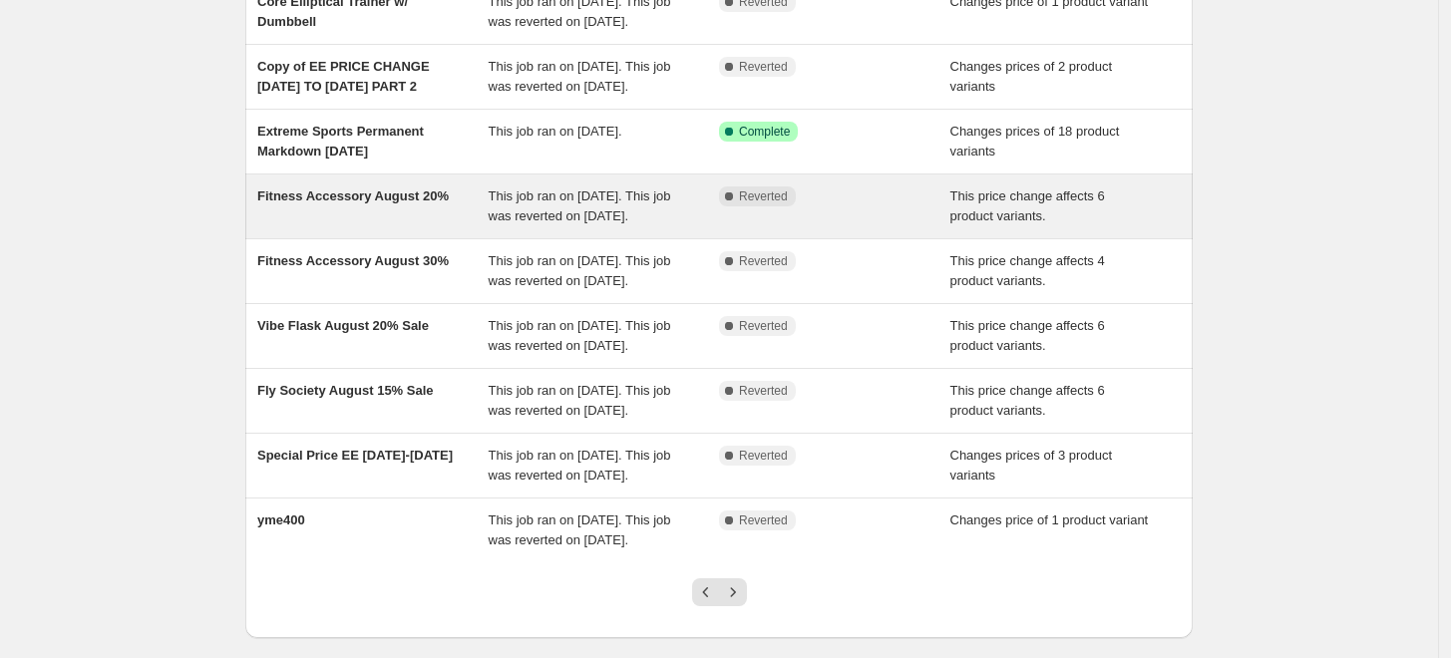
scroll to position [325, 0]
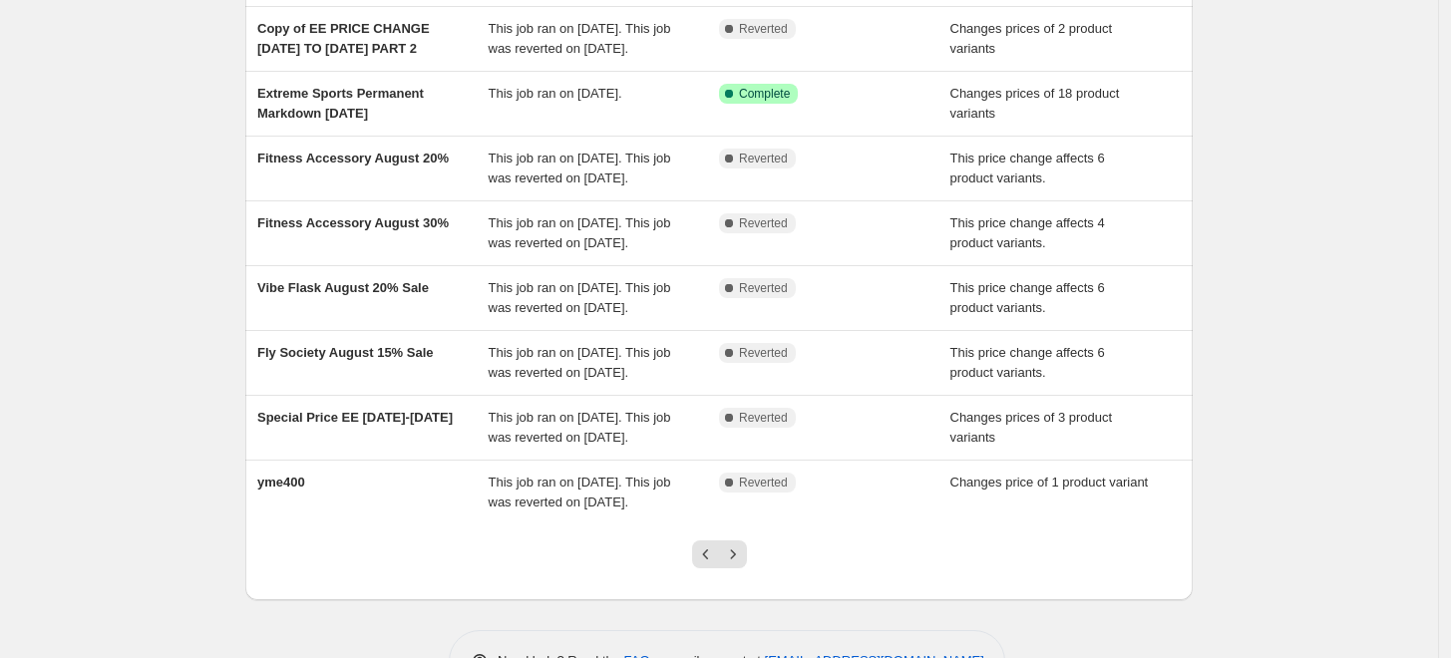
drag, startPoint x: 281, startPoint y: 230, endPoint x: 168, endPoint y: 253, distance: 116.0
click at [168, 253] on div "NA Bulk Price Editor. This page is ready NA Bulk Price Editor Add new price cha…" at bounding box center [719, 198] width 1438 height 1047
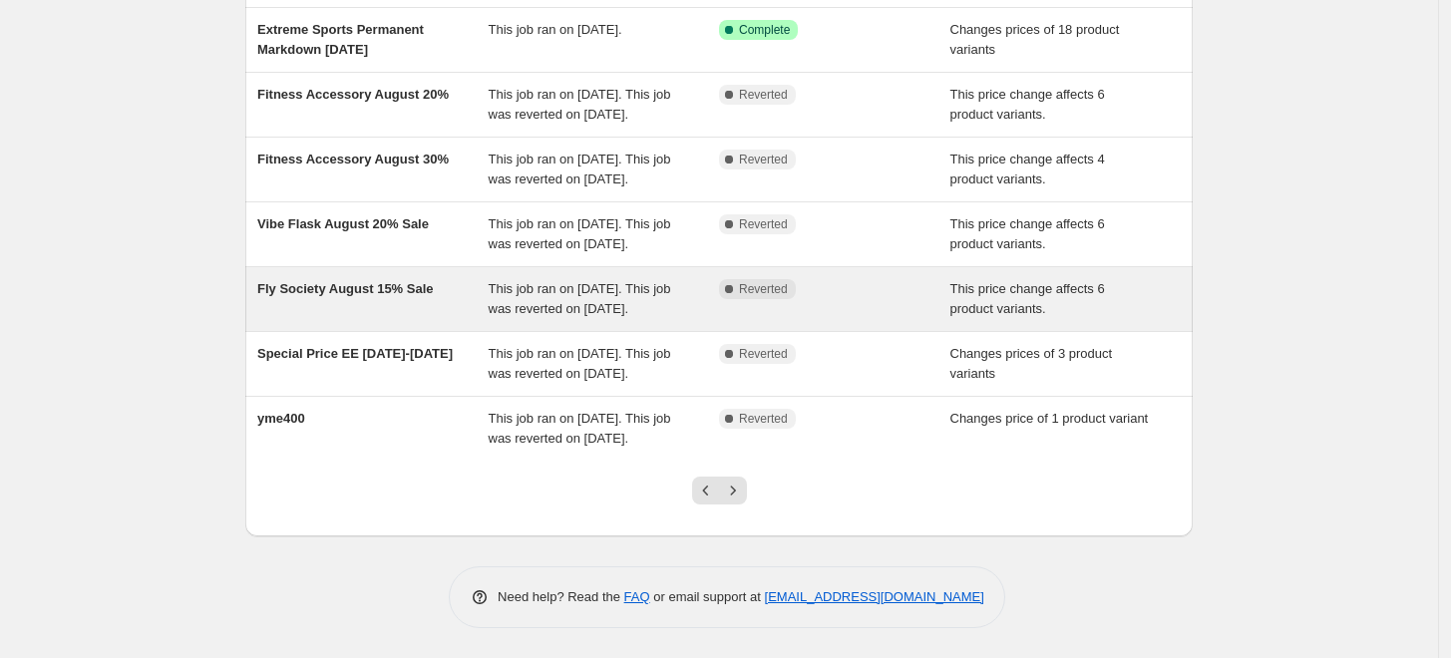
scroll to position [546, 0]
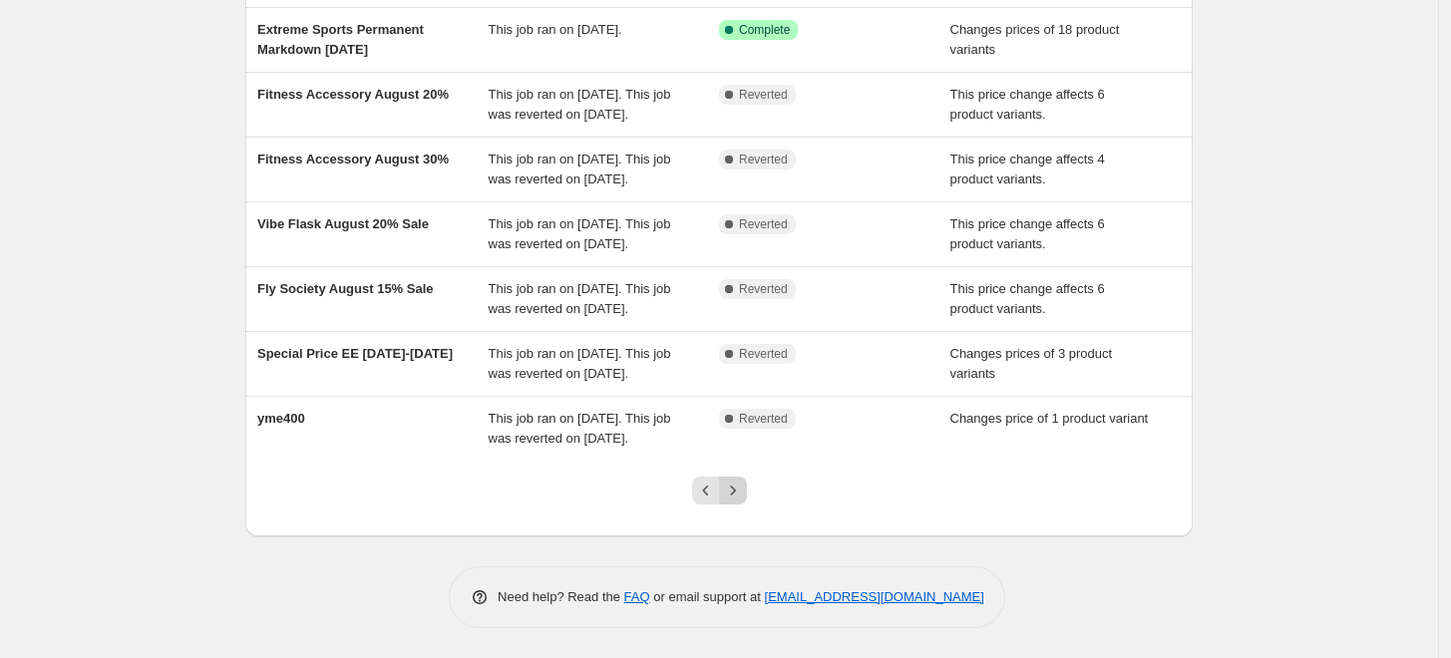
click at [741, 484] on icon "Next" at bounding box center [733, 491] width 20 height 20
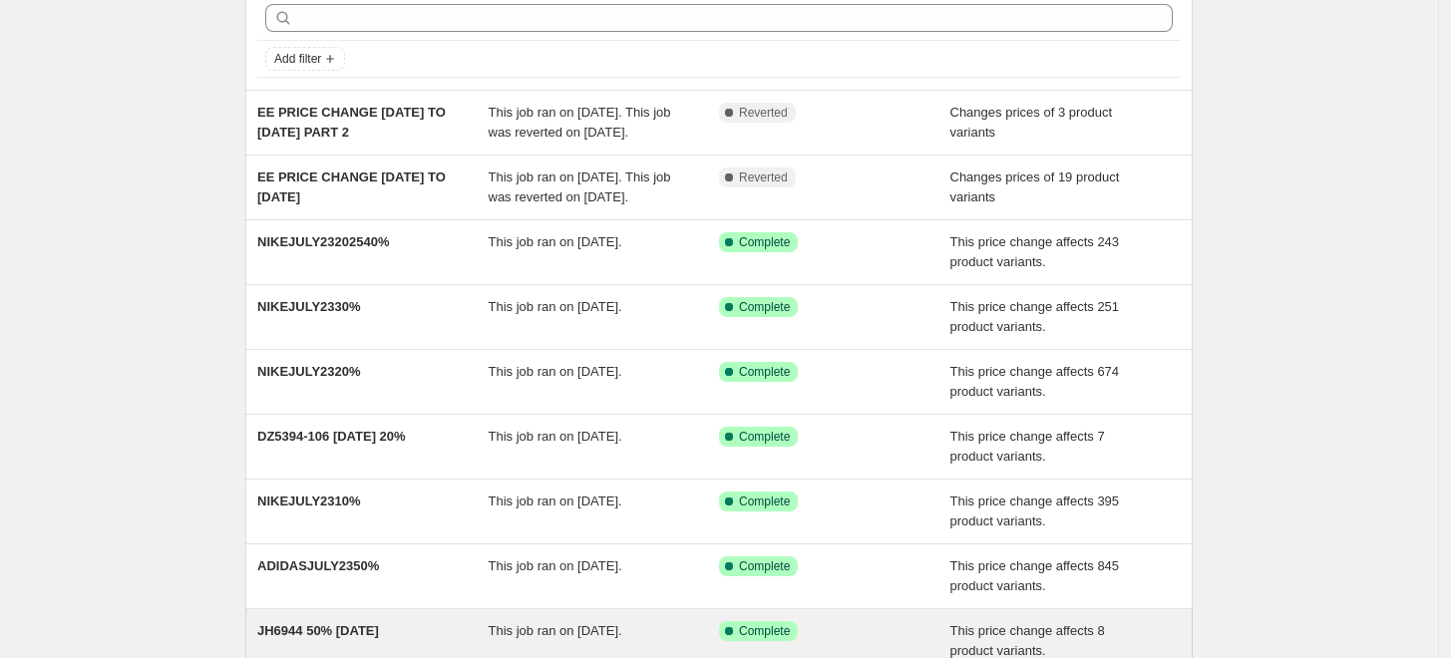
scroll to position [221, 0]
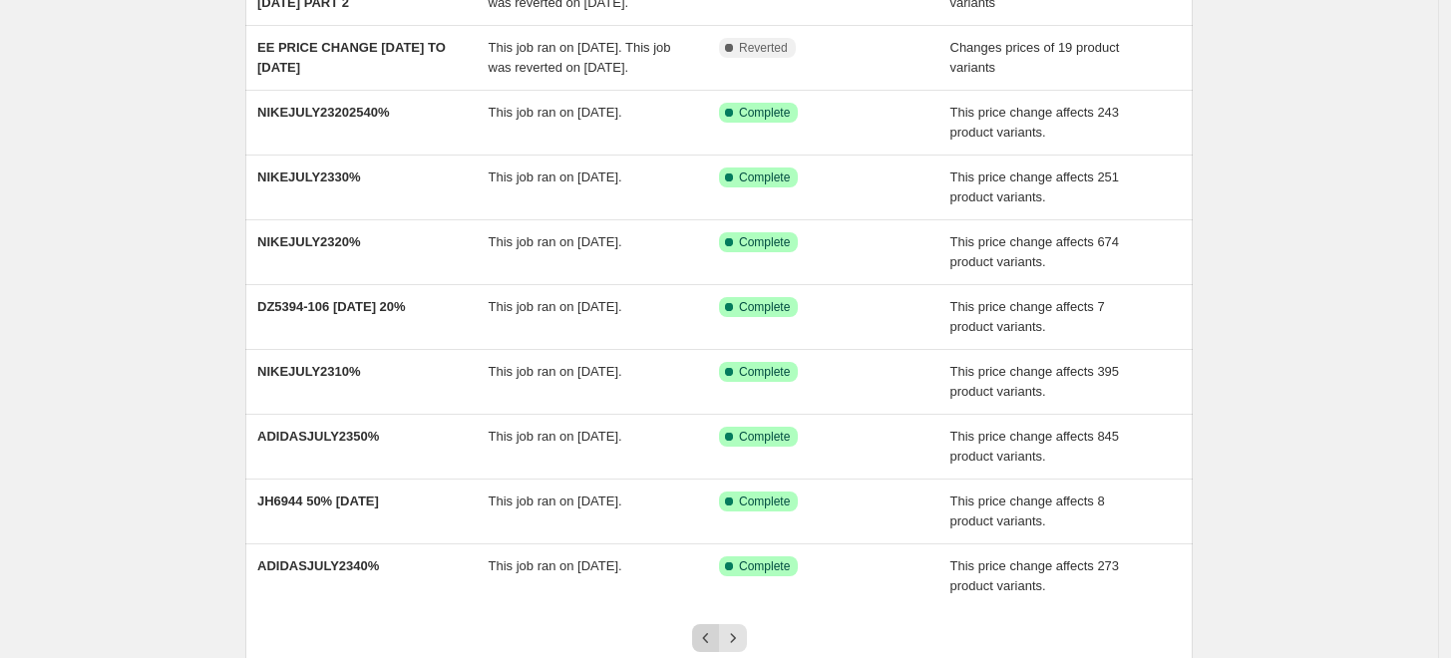
click at [716, 631] on icon "Previous" at bounding box center [706, 638] width 20 height 20
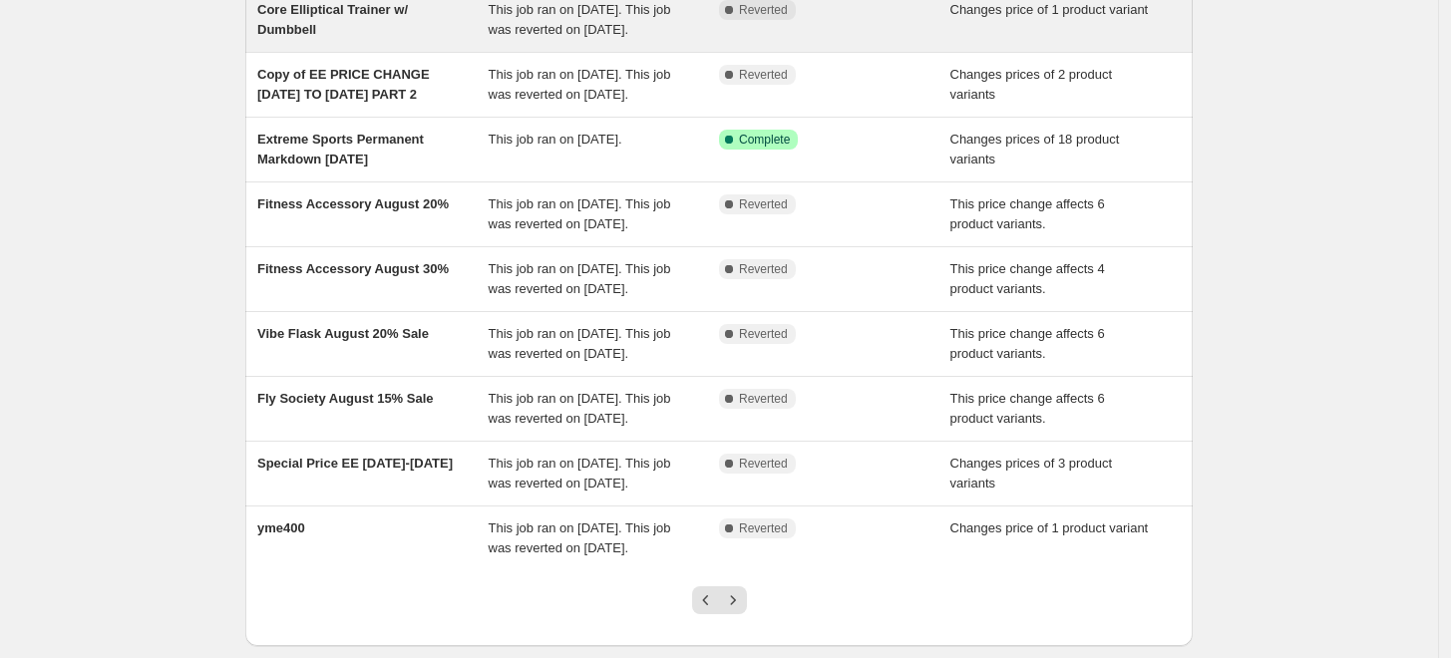
scroll to position [332, 0]
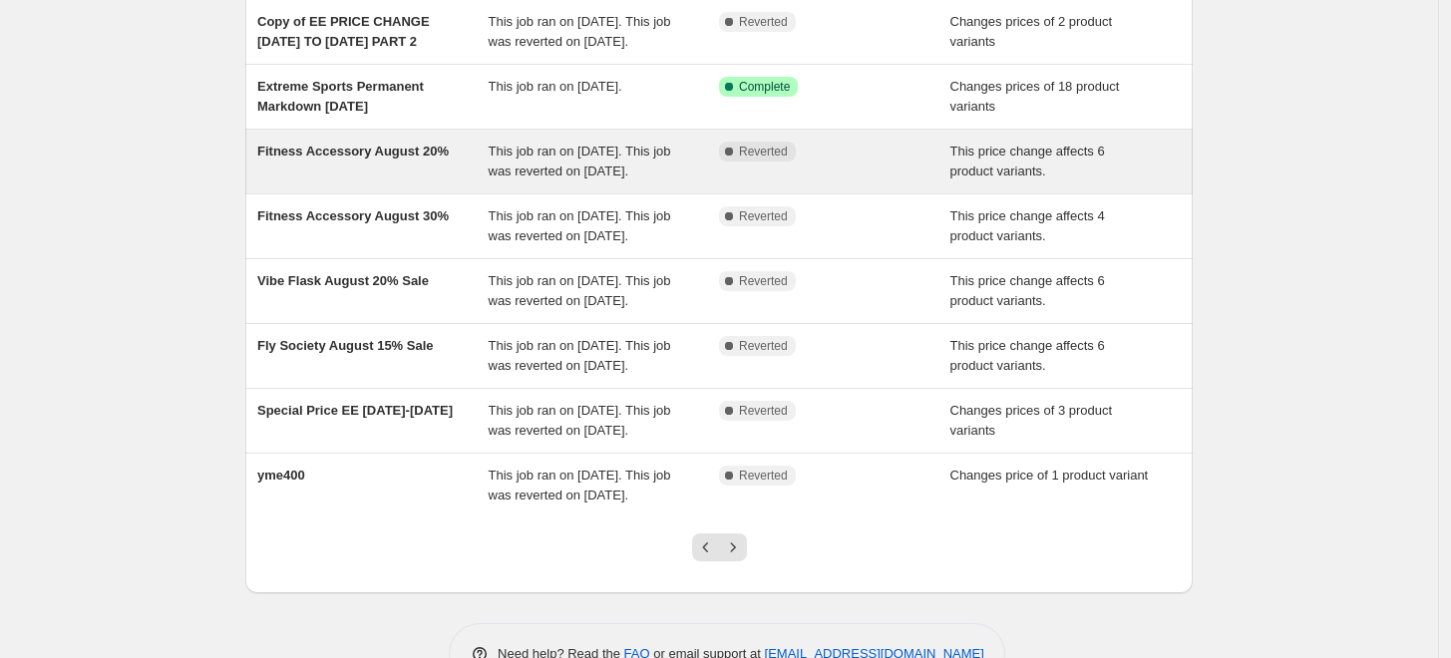
click at [382, 181] on div "Fitness Accessory August 20%" at bounding box center [372, 162] width 231 height 40
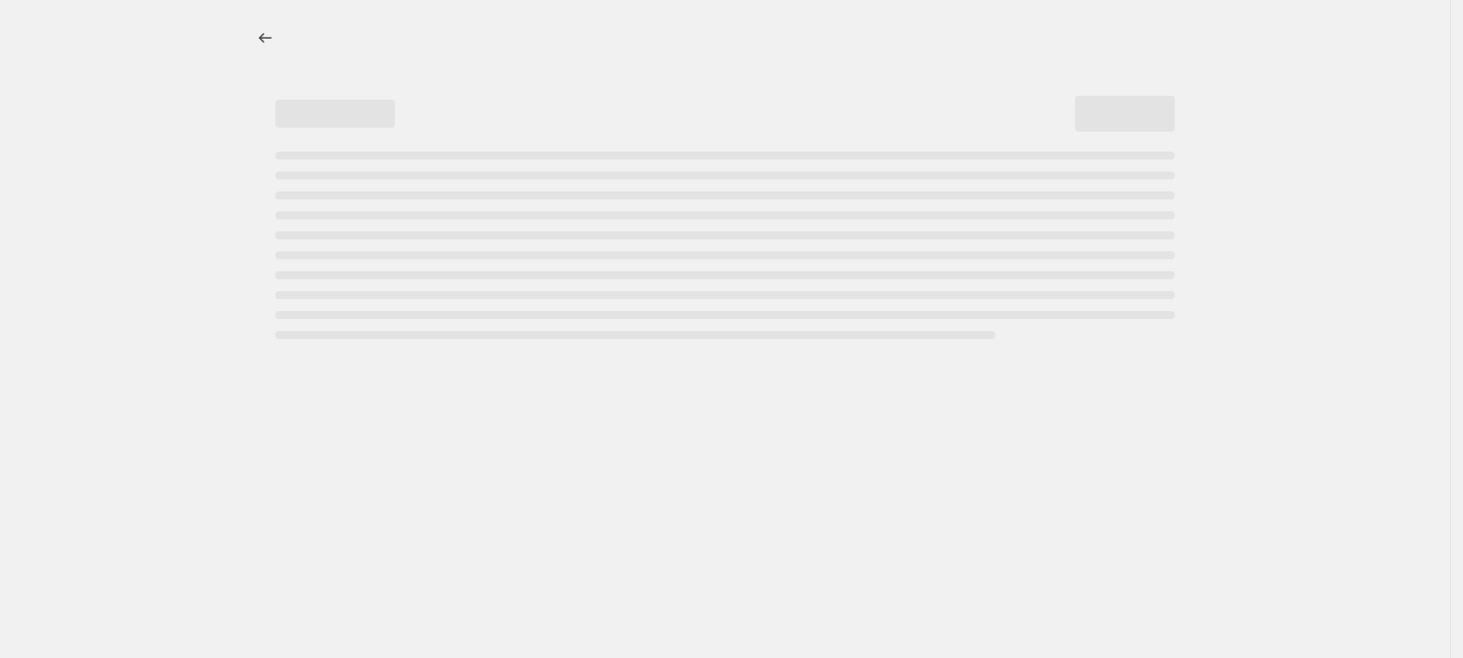
select select "pcap"
select select "no_change"
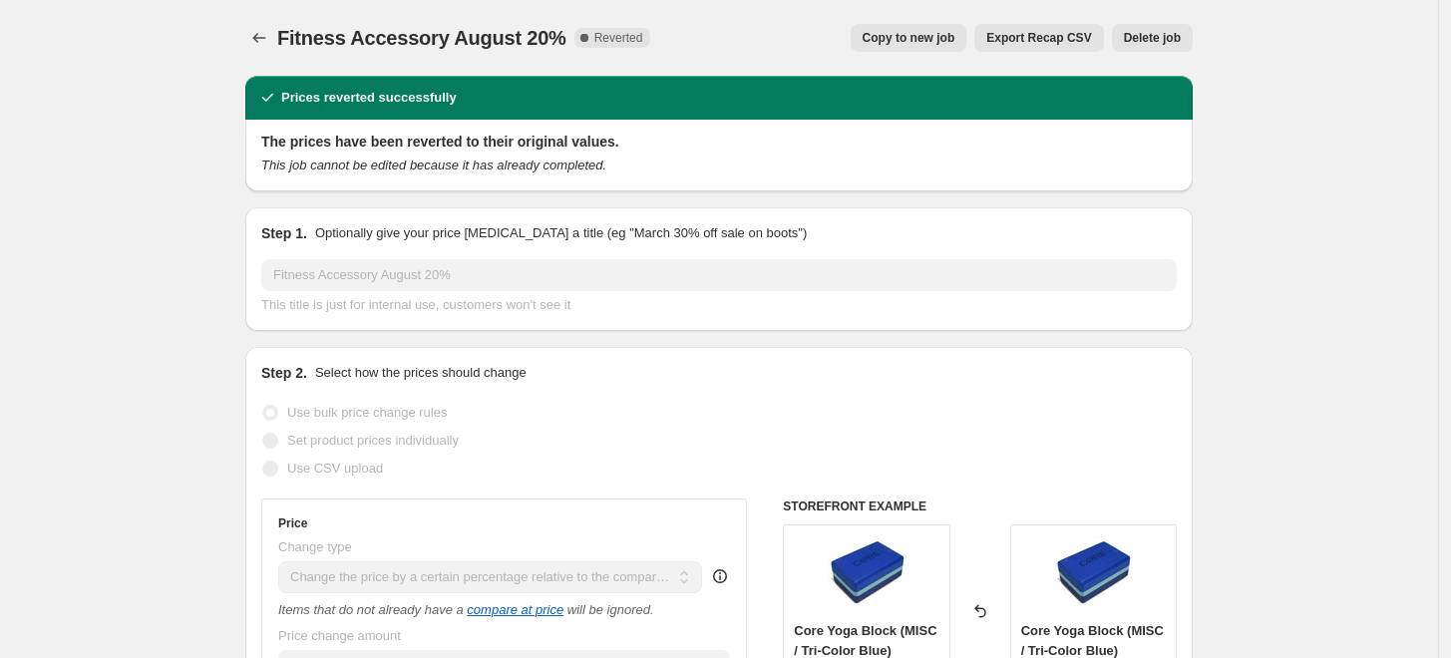
click at [937, 42] on span "Copy to new job" at bounding box center [909, 38] width 93 height 16
select select "pcap"
select select "no_change"
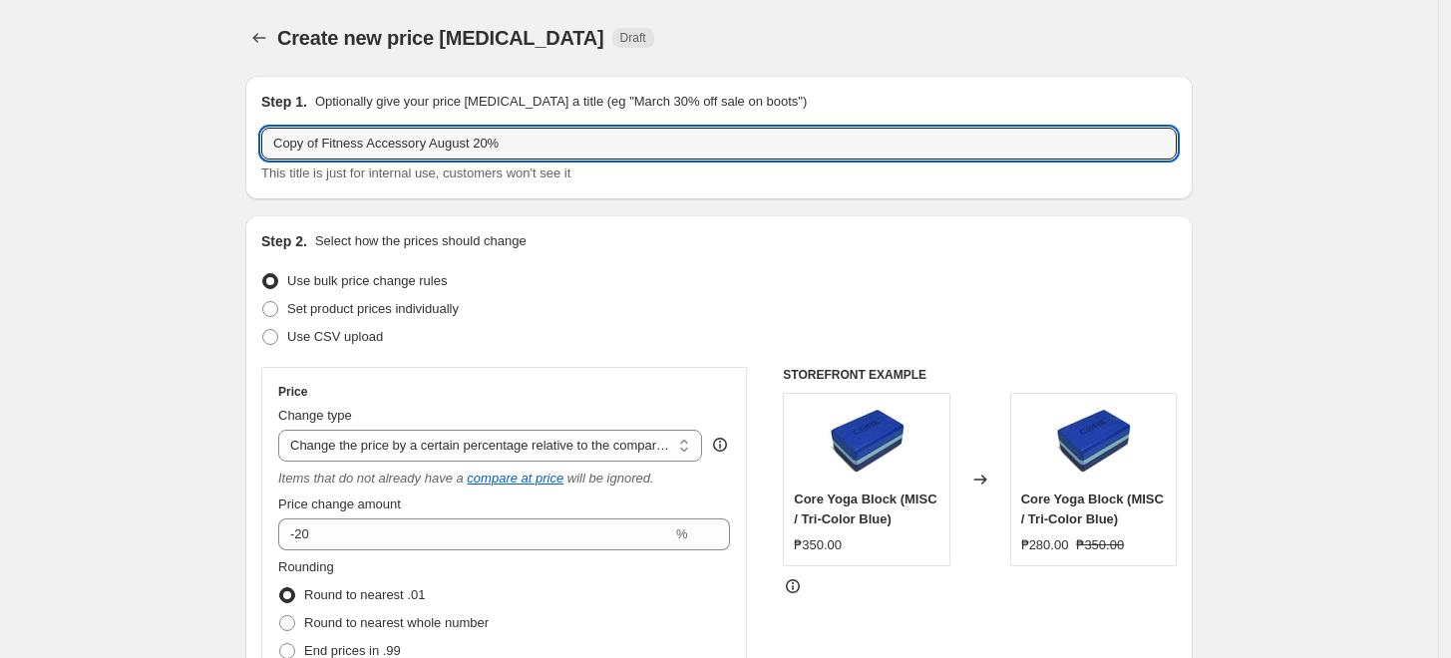
drag, startPoint x: 322, startPoint y: 142, endPoint x: -183, endPoint y: 138, distance: 505.6
click at [0, 138] on html "Home Settings Plans Skip to content Create new price change job. This page is r…" at bounding box center [725, 329] width 1451 height 658
click at [423, 148] on input "Fitness Accessory August 20%" at bounding box center [718, 144] width 915 height 32
click at [510, 138] on input "Fitness Accessory SEPTEMBER 20%" at bounding box center [718, 144] width 915 height 32
click at [441, 149] on input "Fitness Accessory SEPTEMBER 20%" at bounding box center [718, 144] width 915 height 32
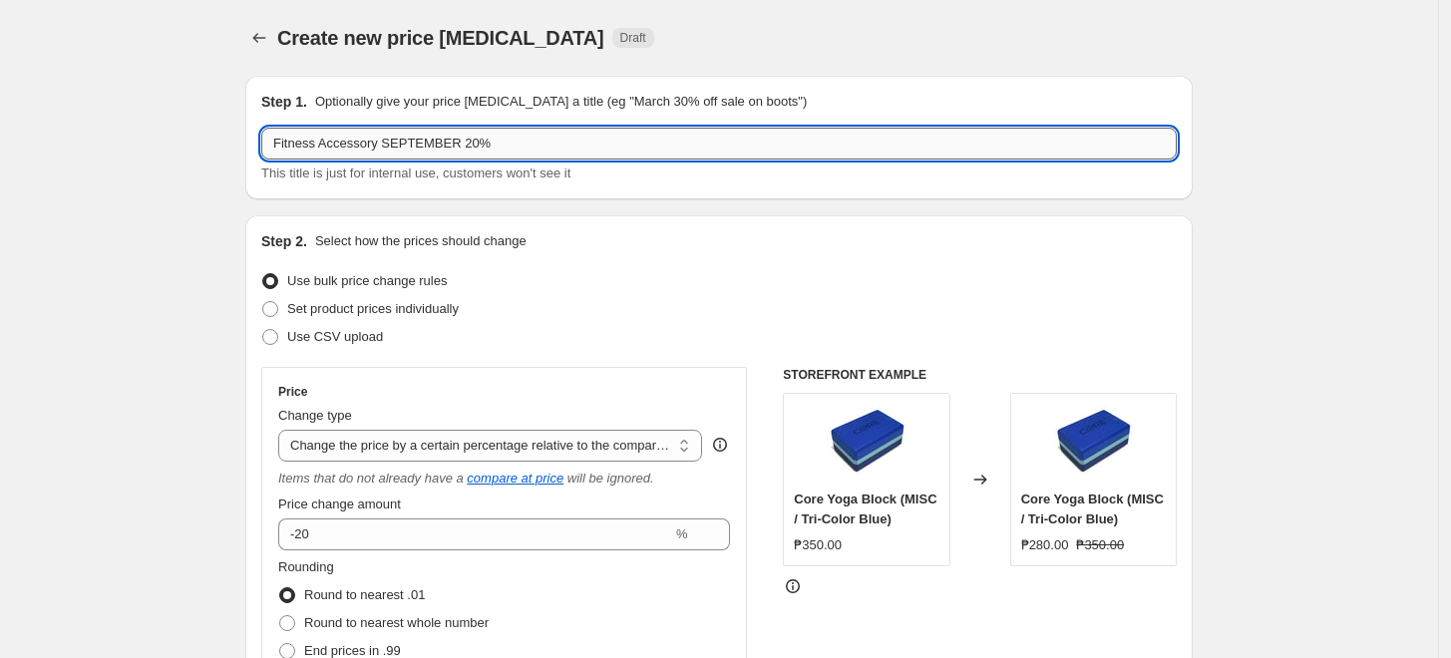
click at [449, 149] on input "Fitness Accessory SEPTEMBER 20%" at bounding box center [718, 144] width 915 height 32
type input "Fitness Accessory SEPTEMBER 2025 20%"
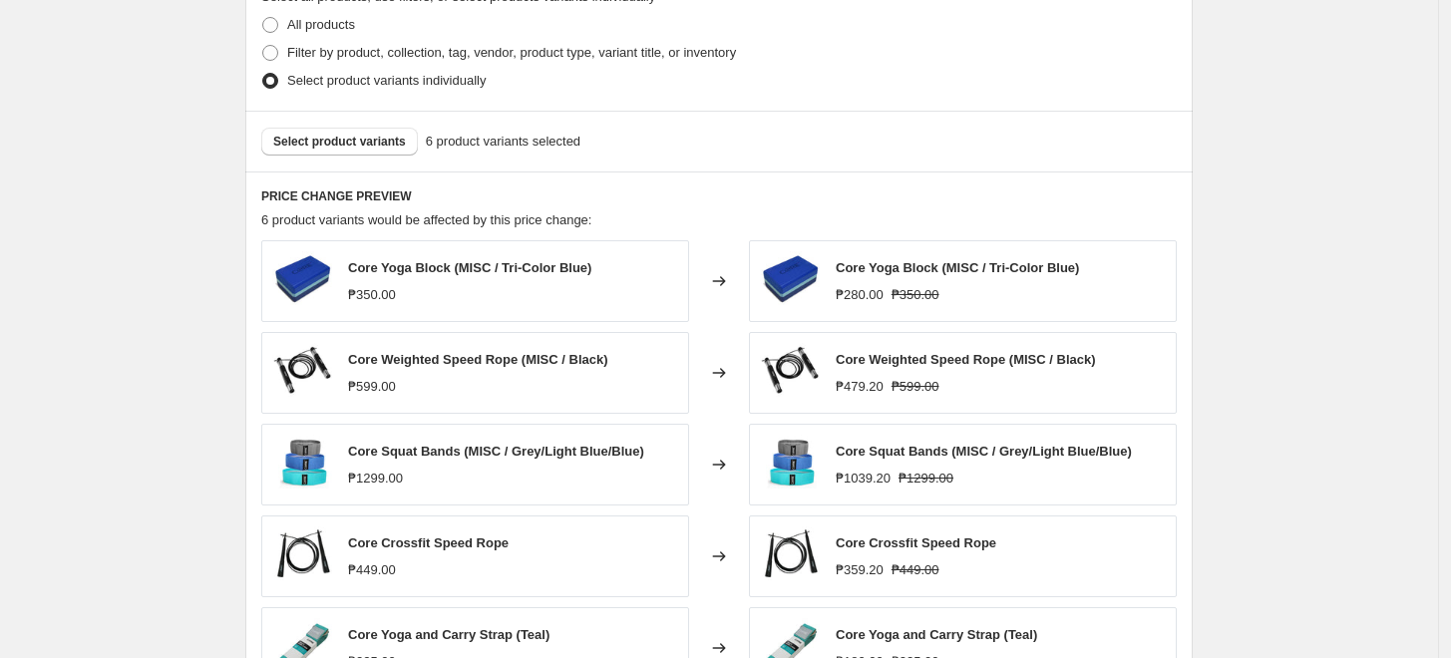
scroll to position [1421, 0]
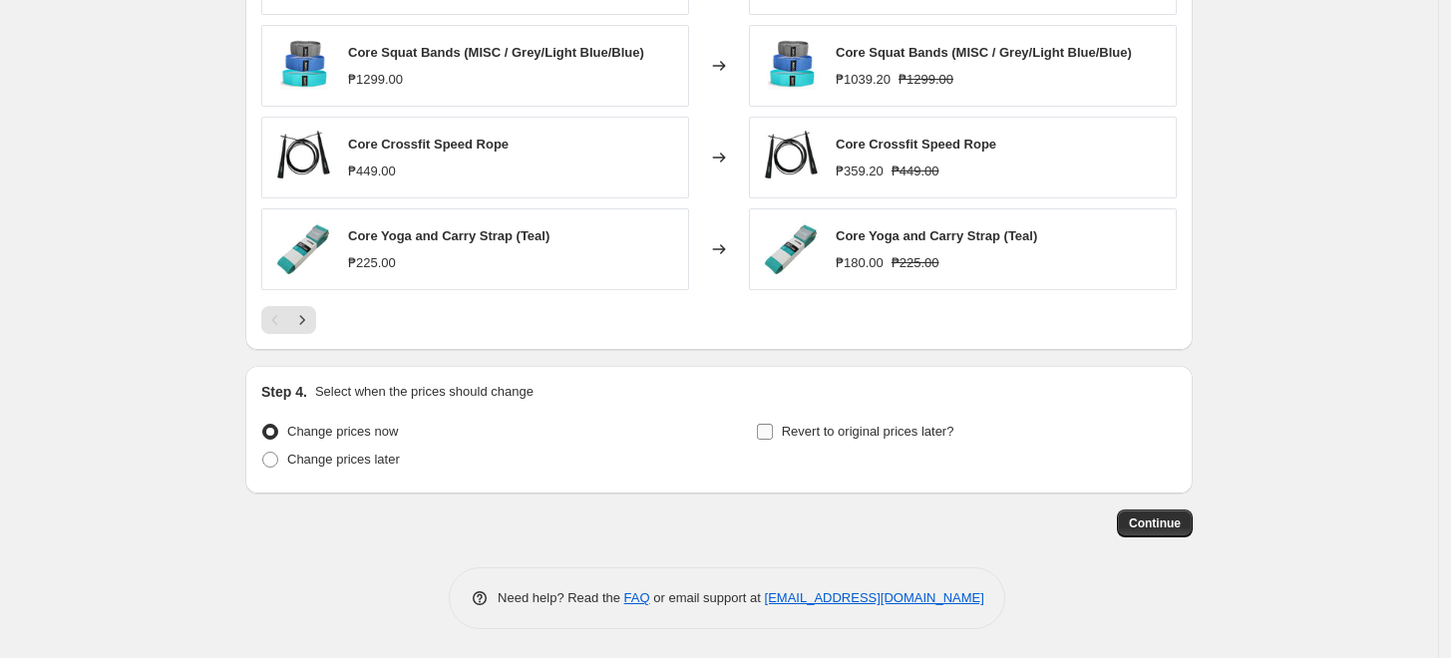
click at [895, 441] on span "Revert to original prices later?" at bounding box center [868, 432] width 173 height 20
click at [773, 440] on input "Revert to original prices later?" at bounding box center [765, 432] width 16 height 16
checkbox input "true"
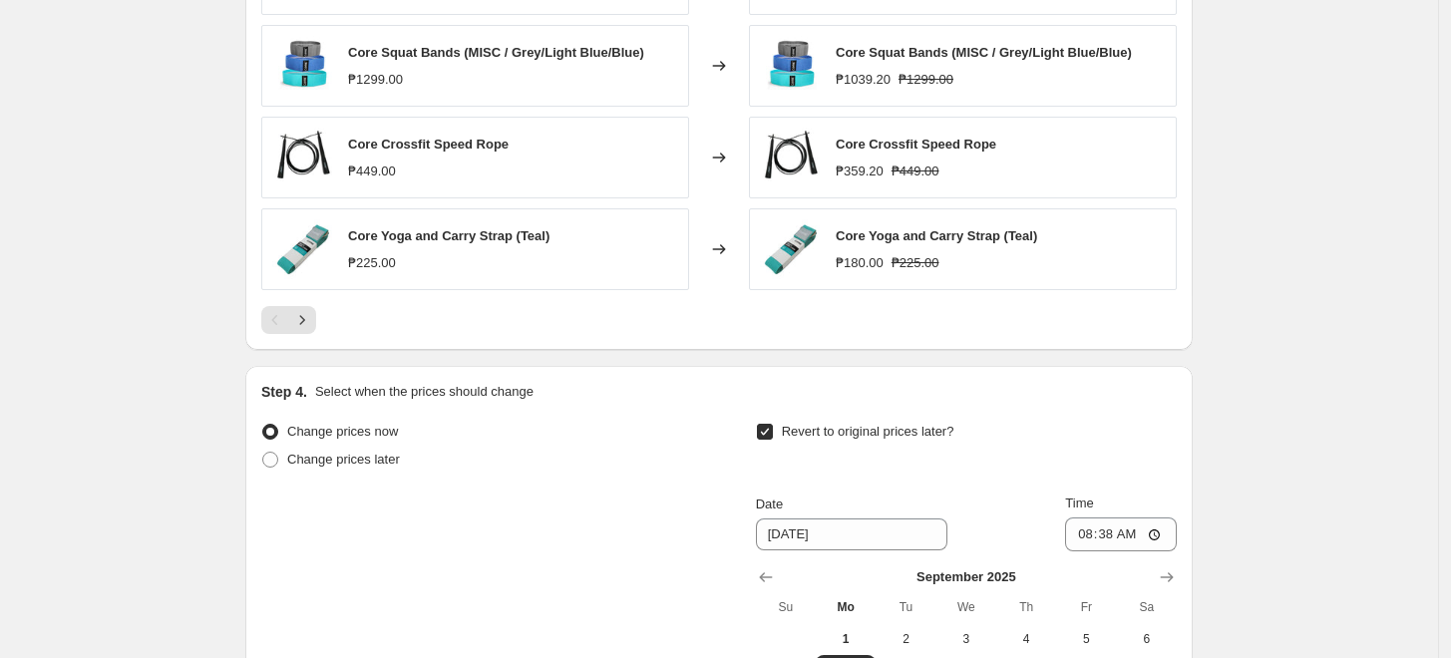
scroll to position [1643, 0]
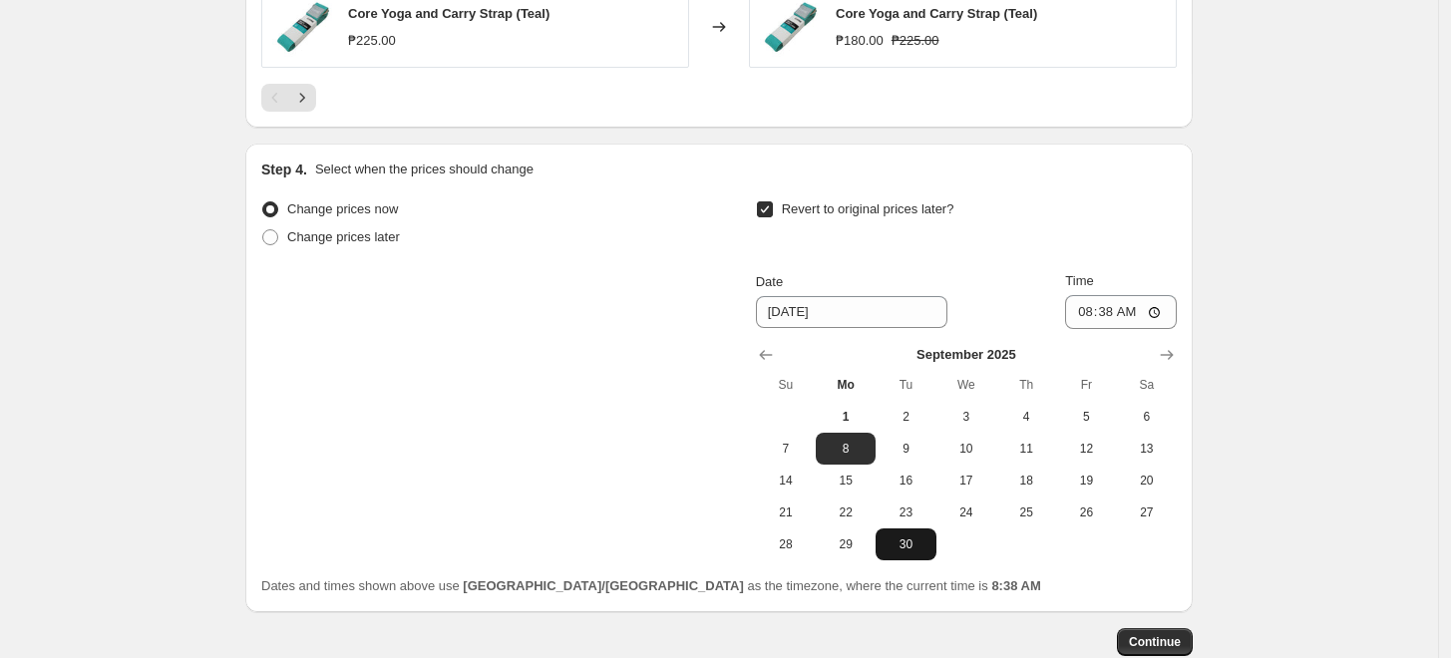
click at [894, 553] on button "30" at bounding box center [906, 545] width 60 height 32
type input "9/30/2025"
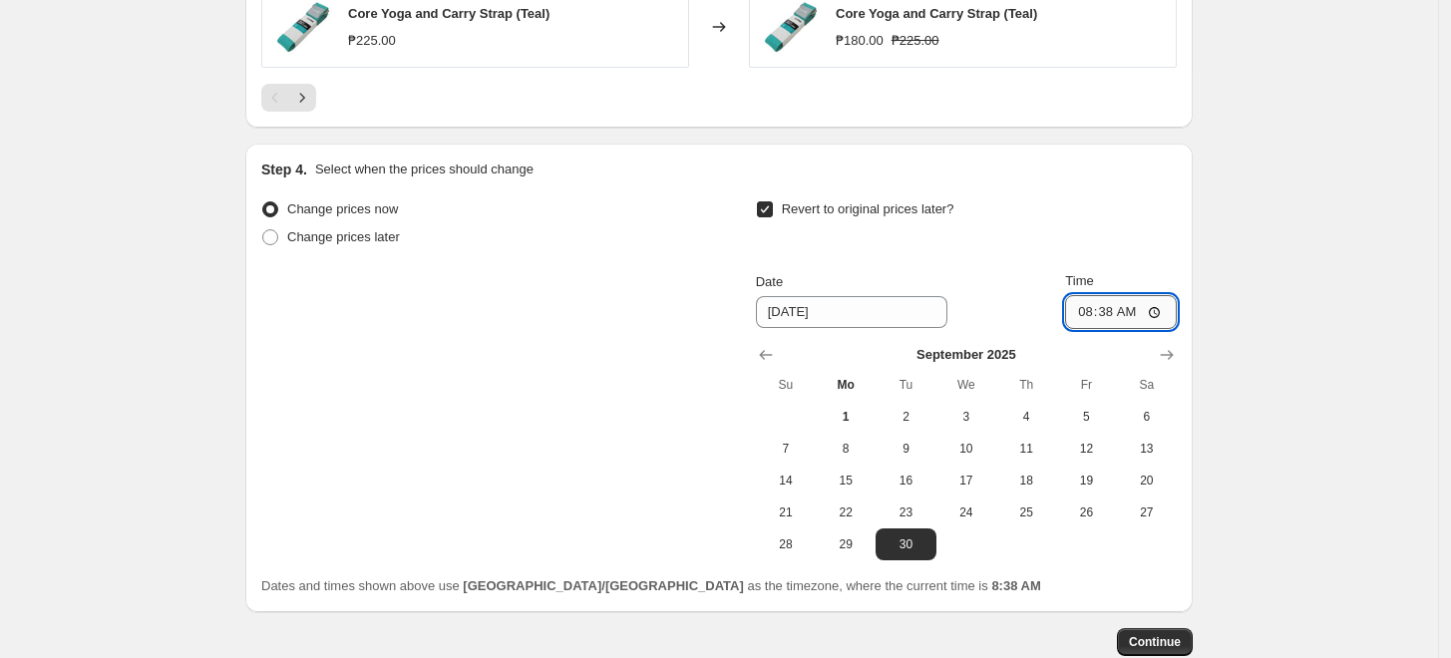
click at [1087, 305] on input "08:38" at bounding box center [1121, 312] width 112 height 34
type input "23:59"
click at [1160, 637] on span "Continue" at bounding box center [1155, 642] width 52 height 16
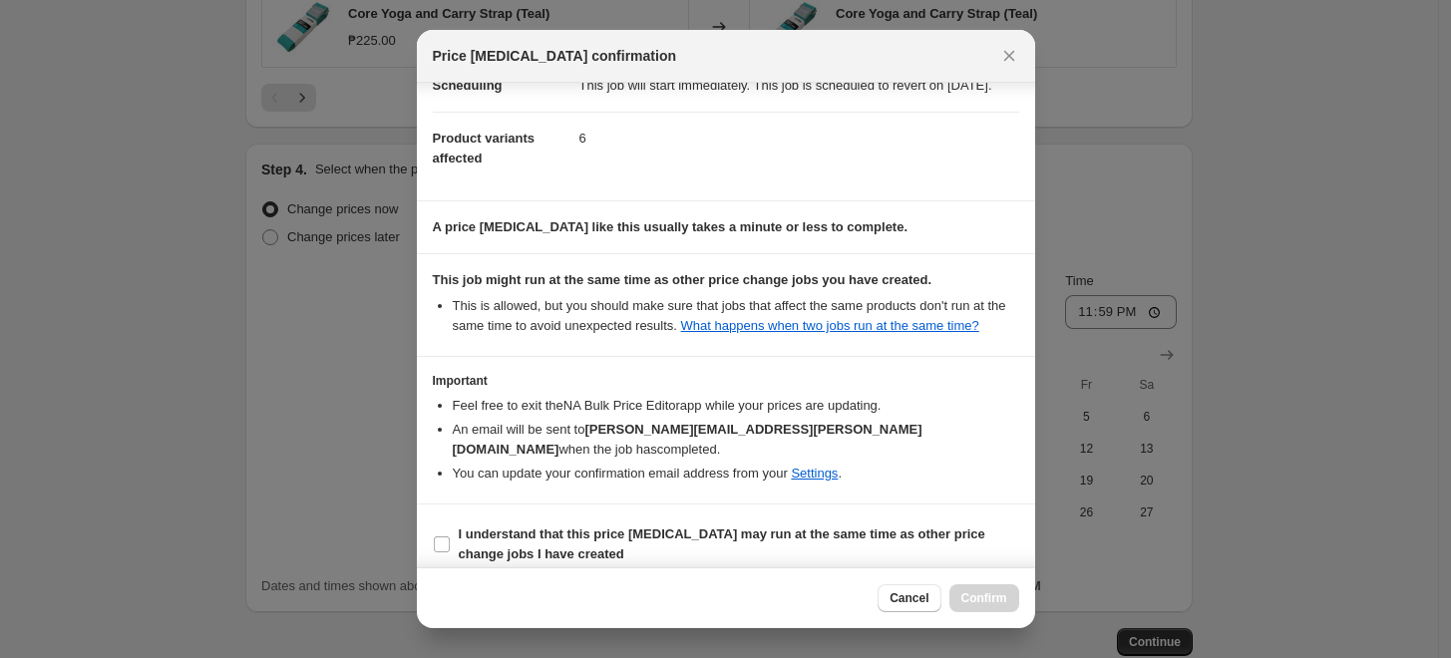
scroll to position [218, 0]
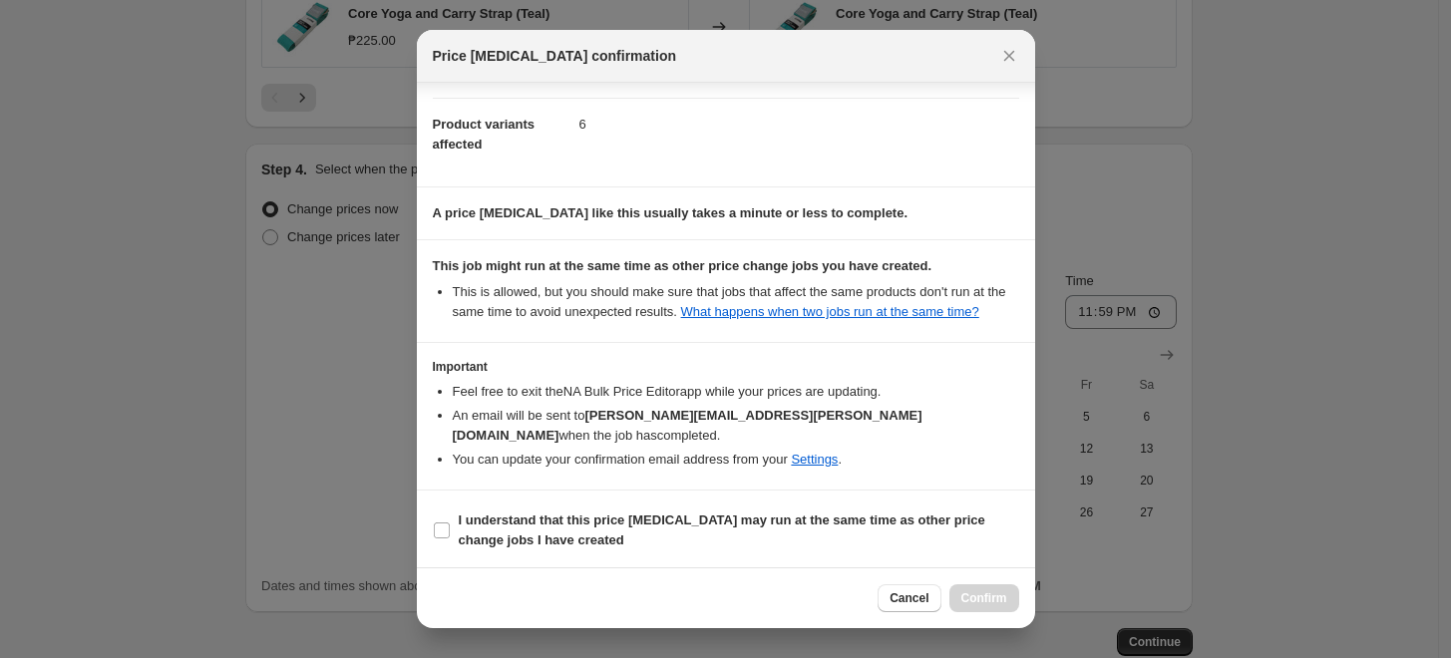
click at [953, 540] on span "I understand that this price change job may run at the same time as other price…" at bounding box center [739, 531] width 560 height 40
click at [450, 539] on input "I understand that this price change job may run at the same time as other price…" at bounding box center [442, 531] width 16 height 16
checkbox input "true"
click at [989, 603] on span "Confirm" at bounding box center [984, 598] width 46 height 16
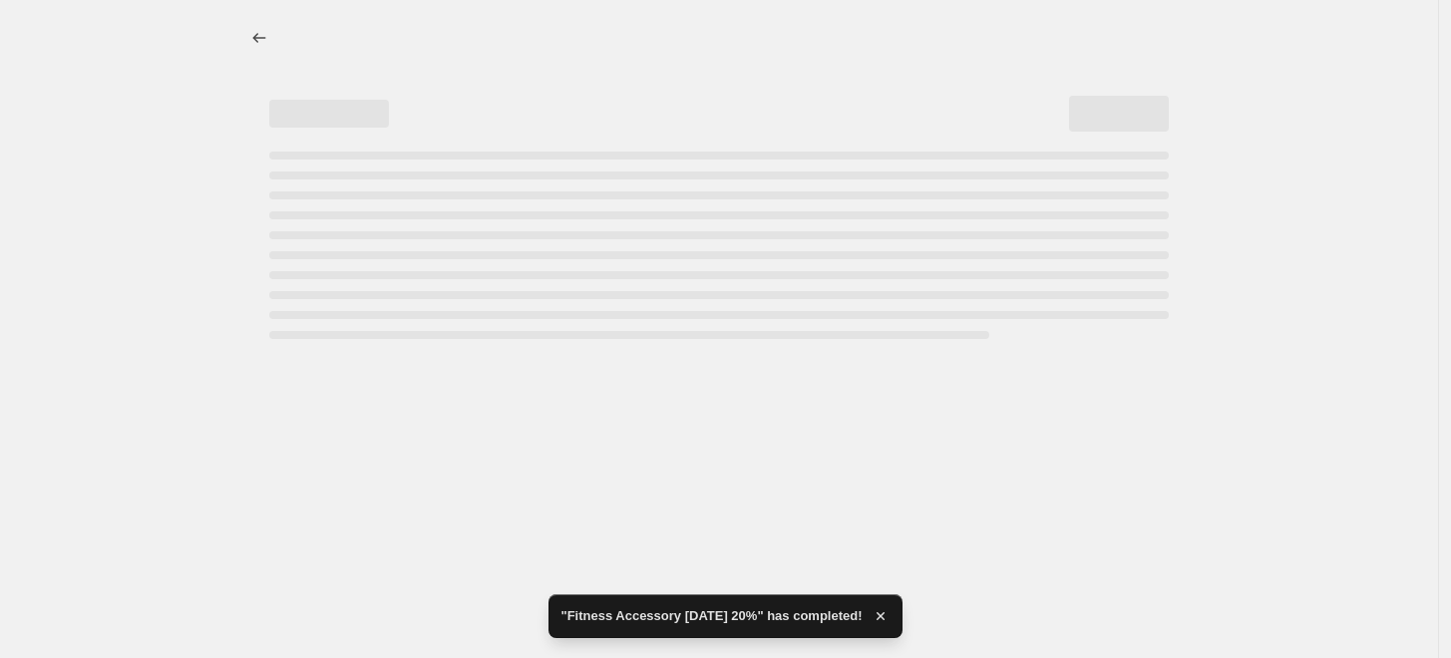
select select "pcap"
select select "no_change"
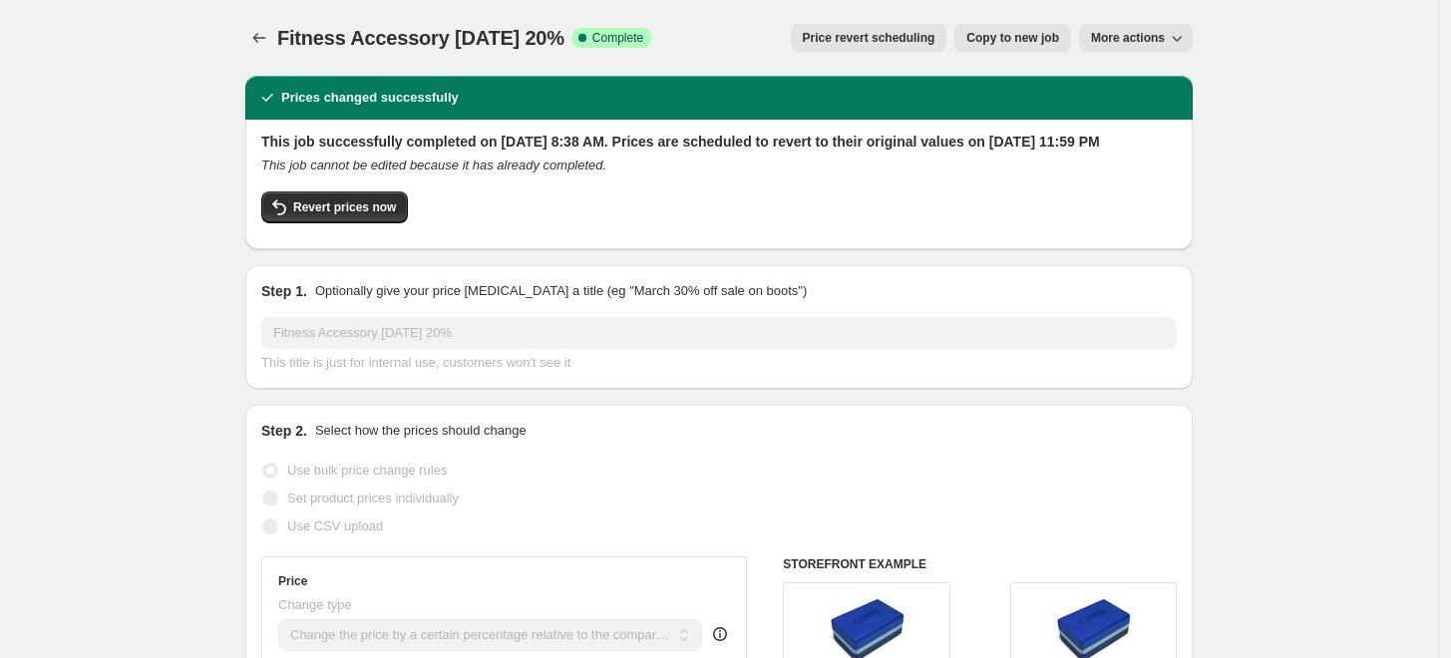
click at [253, 37] on button "Price change jobs" at bounding box center [259, 38] width 28 height 28
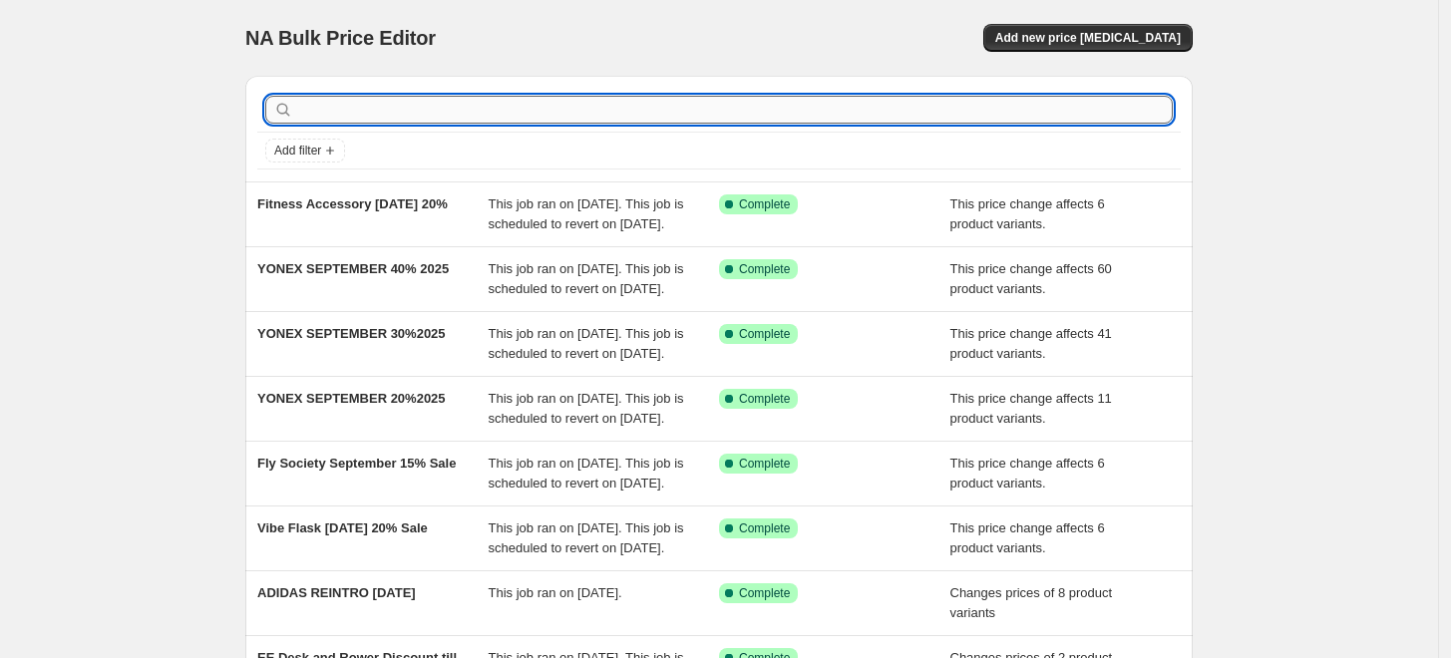
click at [603, 100] on input "text" at bounding box center [735, 110] width 876 height 28
type input "FITNESS"
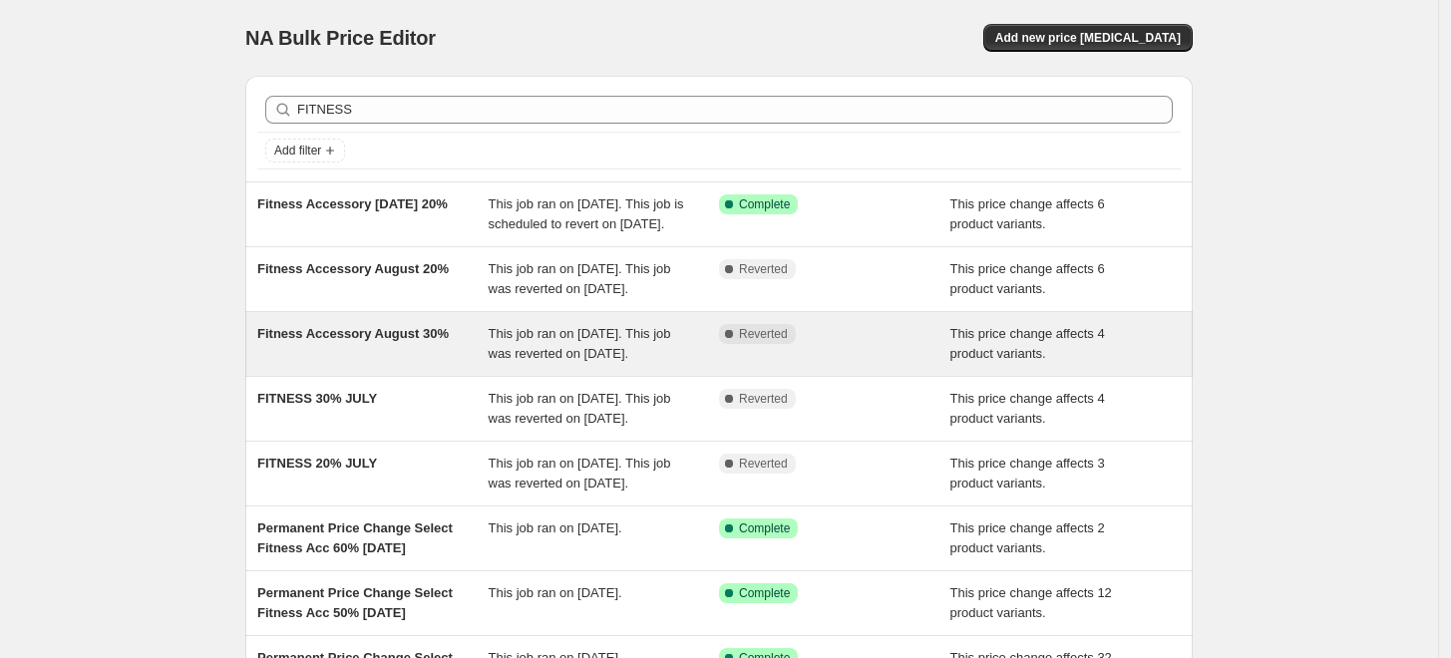
click at [357, 341] on span "Fitness Accessory August 30%" at bounding box center [352, 333] width 191 height 15
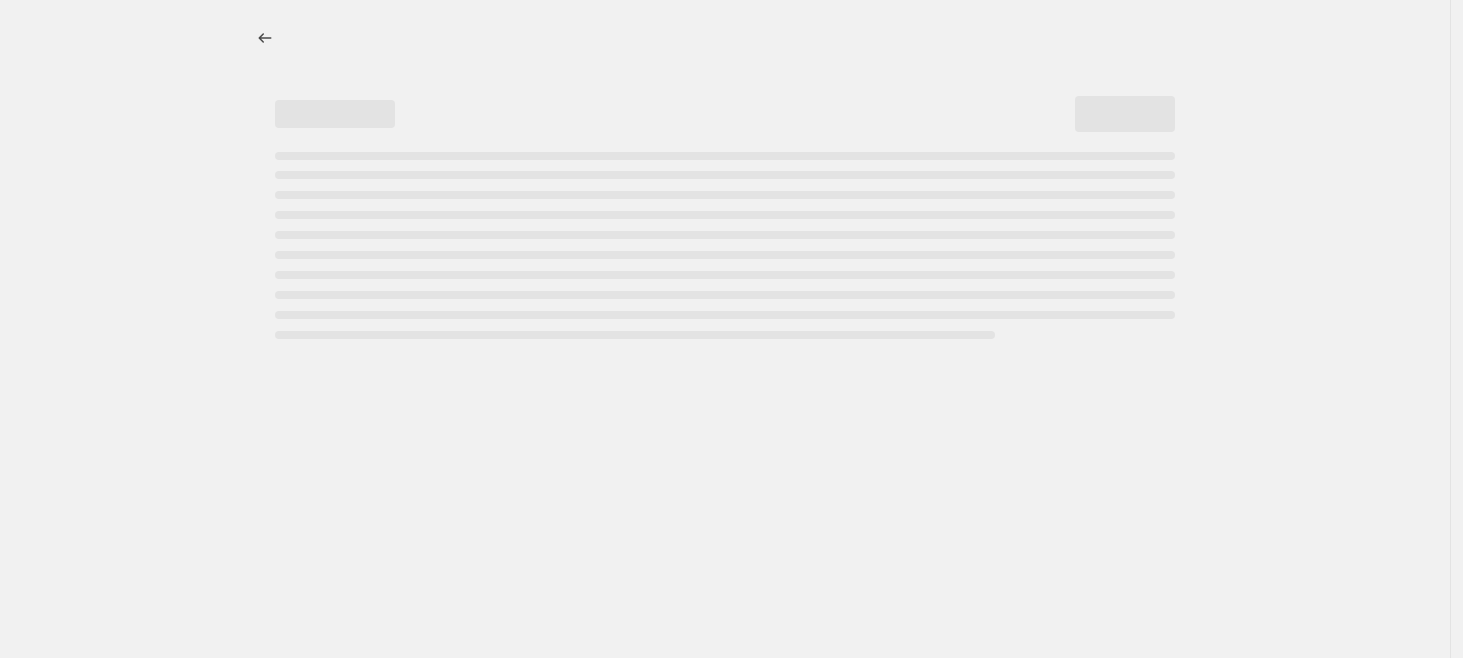
select select "pcap"
select select "no_change"
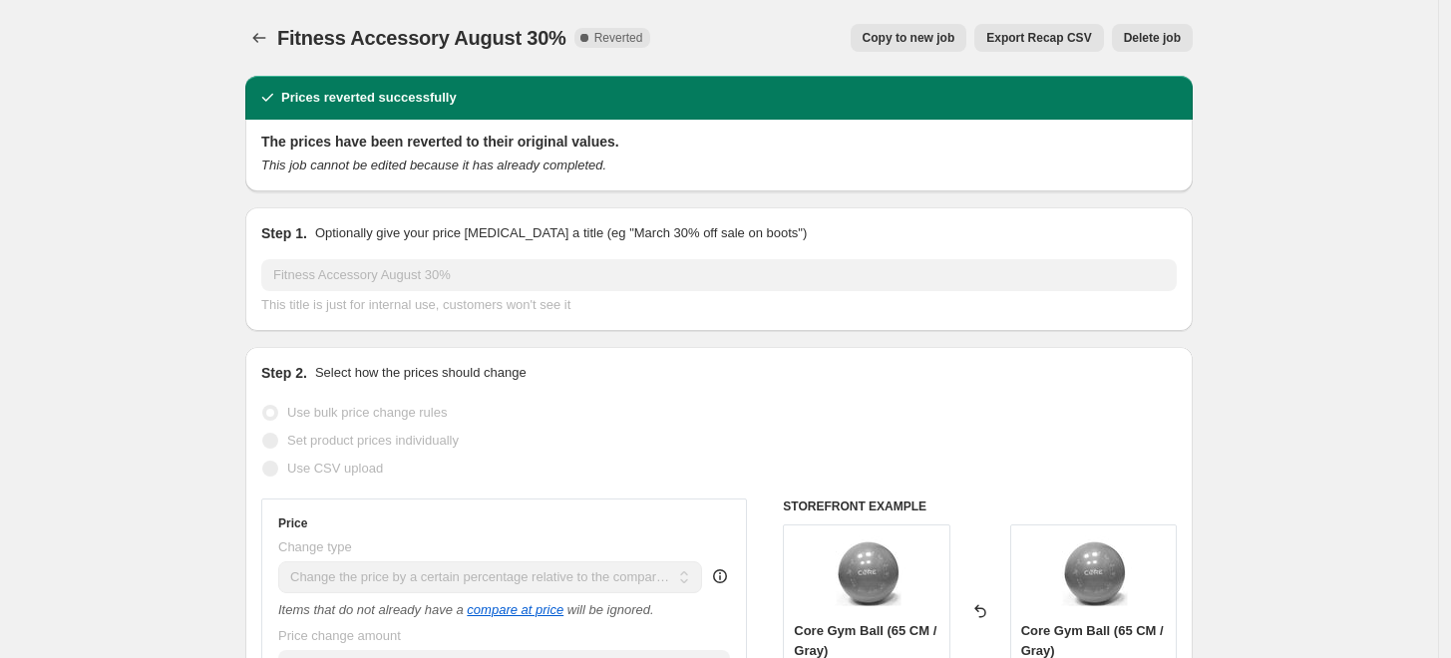
click at [926, 30] on button "Copy to new job" at bounding box center [909, 38] width 117 height 28
select select "pcap"
select select "no_change"
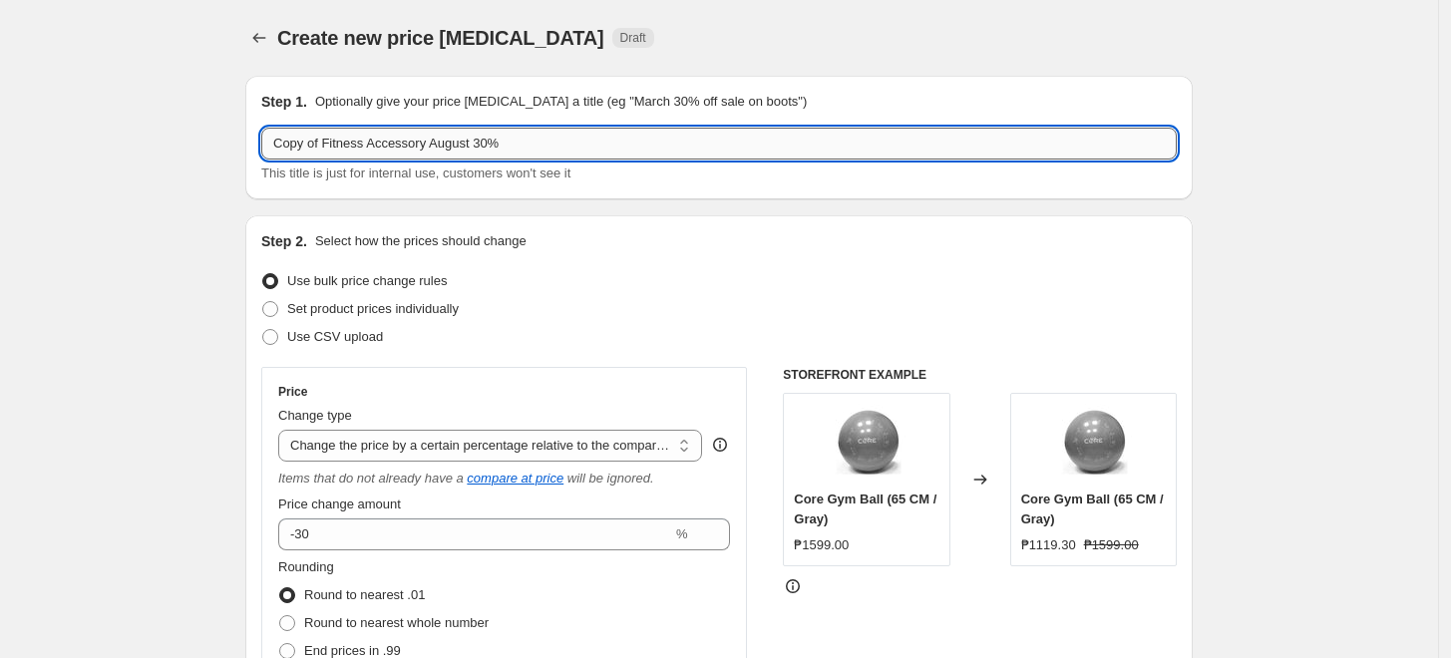
click at [337, 139] on input "Copy of Fitness Accessory August 30%" at bounding box center [718, 144] width 915 height 32
drag, startPoint x: 326, startPoint y: 146, endPoint x: 191, endPoint y: 134, distance: 135.2
click at [424, 147] on input "Fitness Accessory August 30%" at bounding box center [718, 144] width 915 height 32
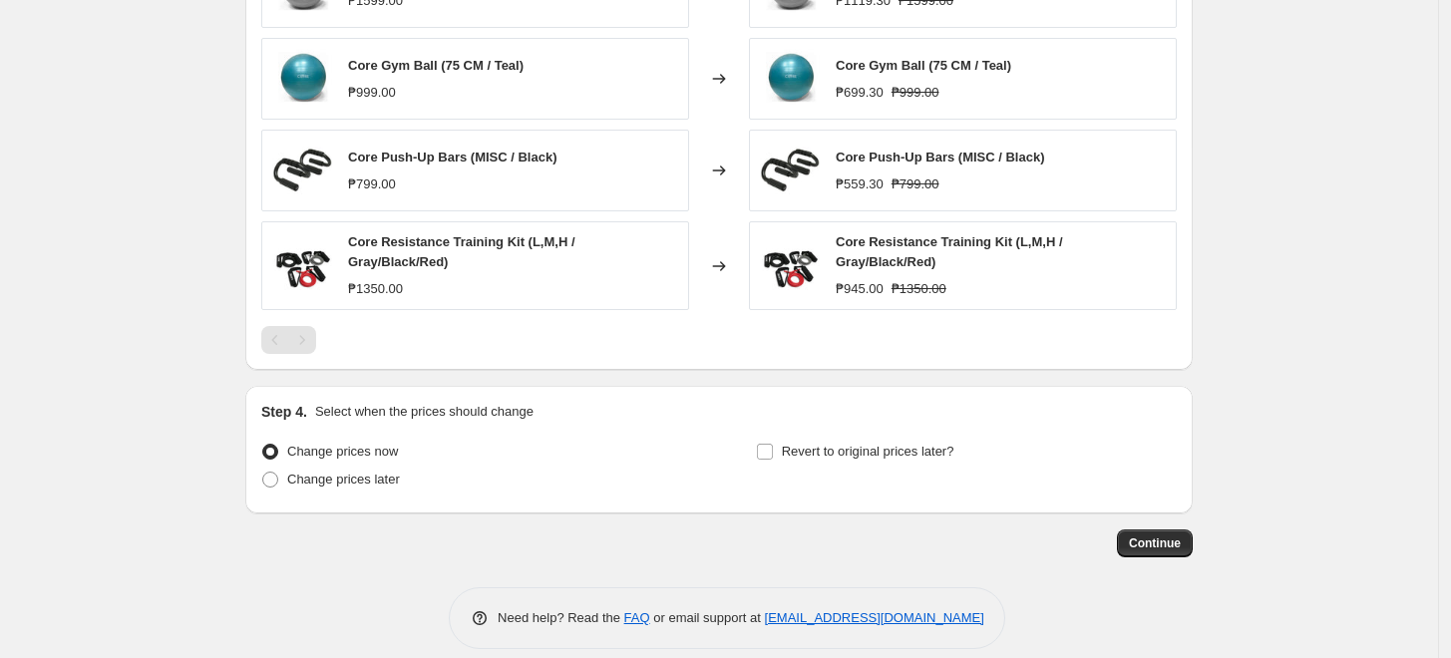
scroll to position [1330, 0]
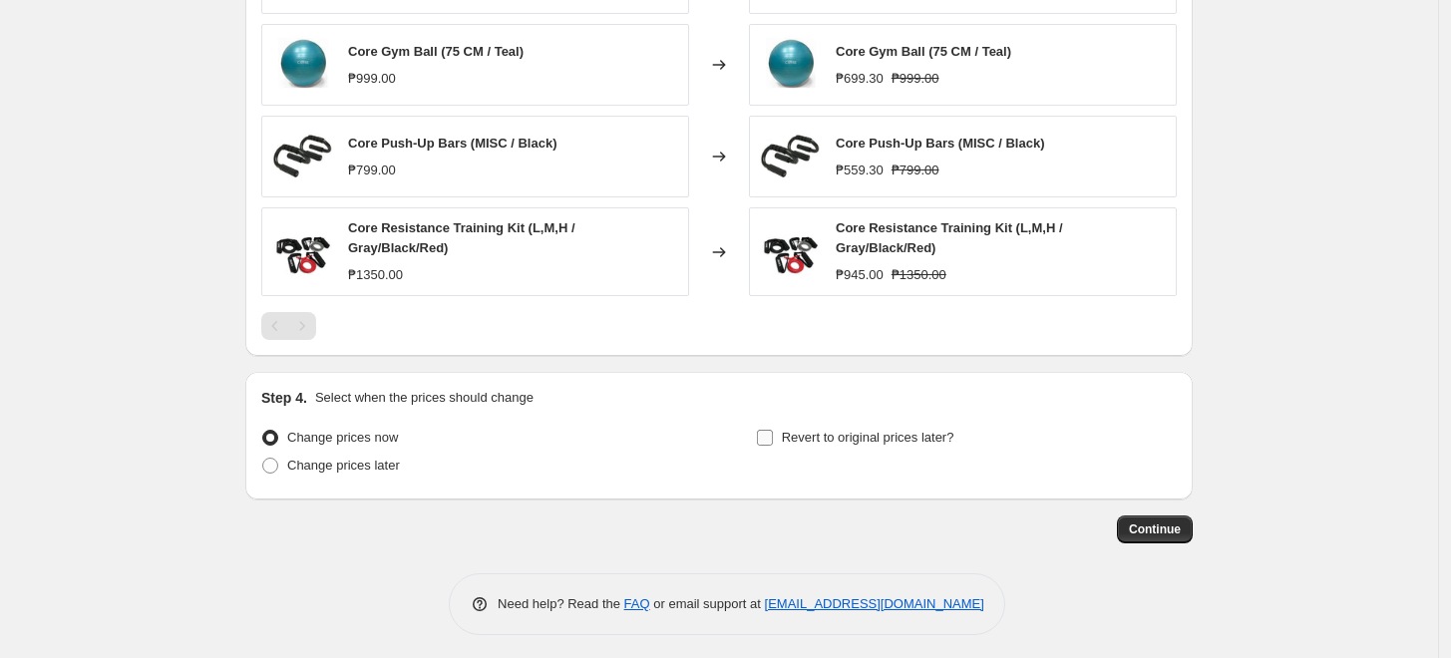
type input "Fitness Accessory SEPTEMBER 2025 30%"
click at [942, 430] on span "Revert to original prices later?" at bounding box center [868, 437] width 173 height 15
click at [773, 430] on input "Revert to original prices later?" at bounding box center [765, 438] width 16 height 16
checkbox input "true"
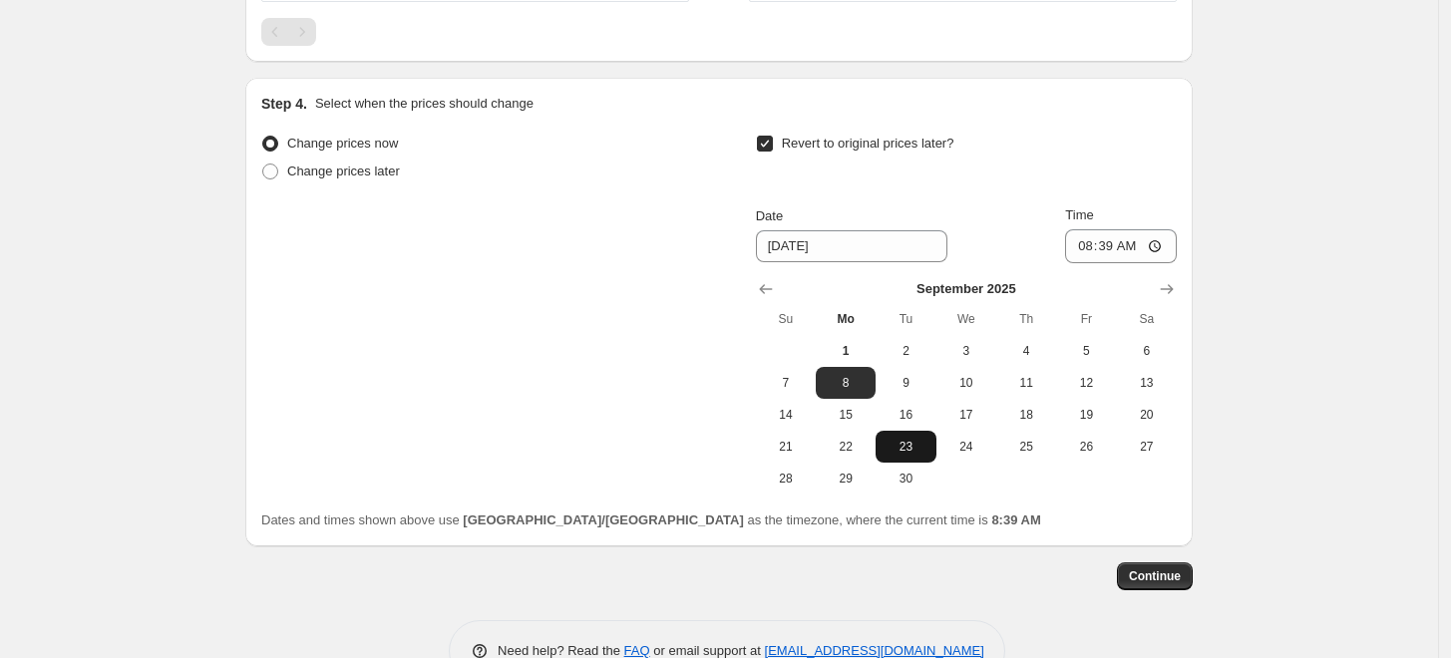
scroll to position [1662, 0]
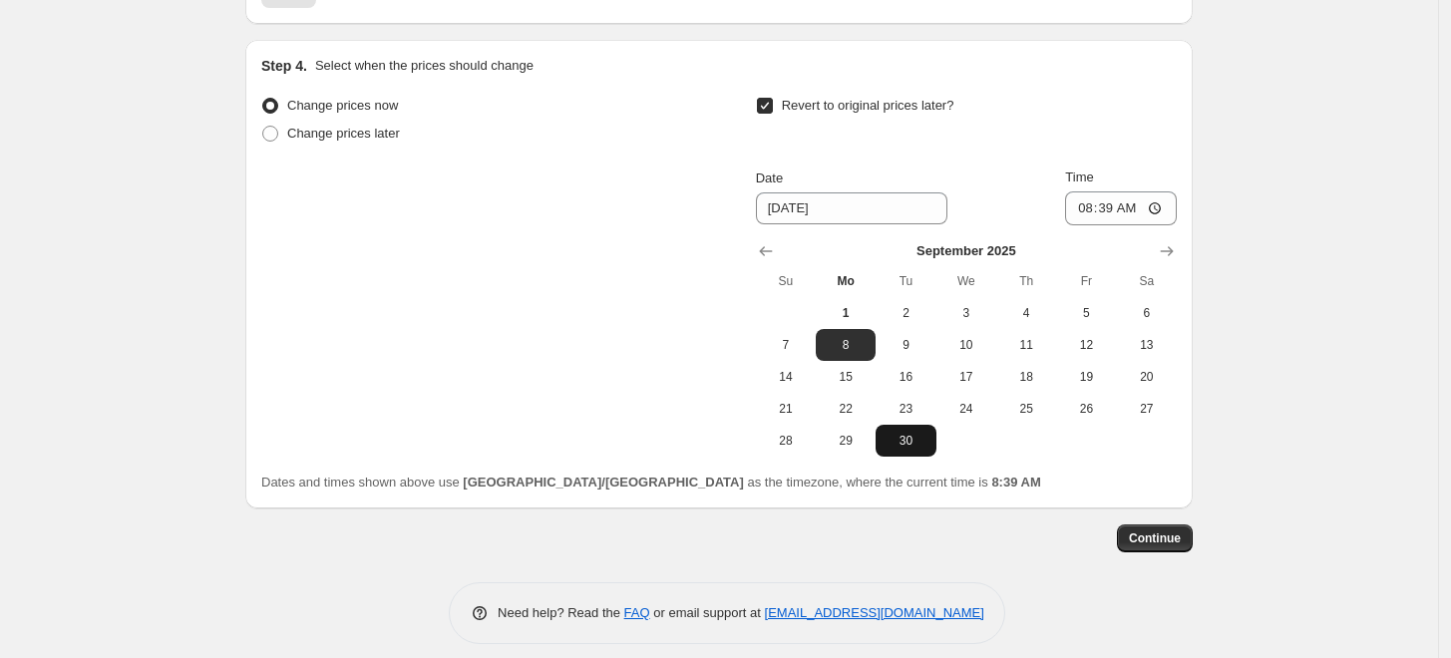
click at [908, 437] on span "30" at bounding box center [906, 441] width 44 height 16
type input "9/30/2025"
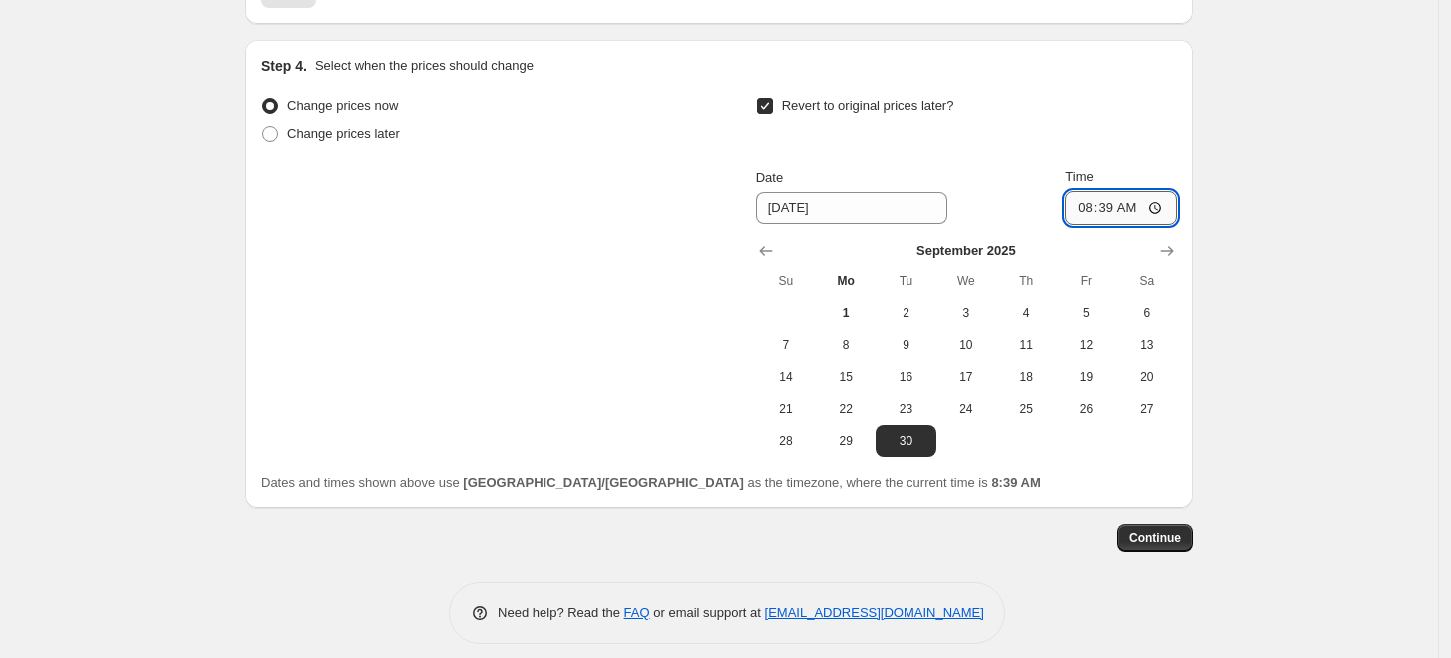
click at [1091, 197] on input "08:39" at bounding box center [1121, 208] width 112 height 34
type input "23:59"
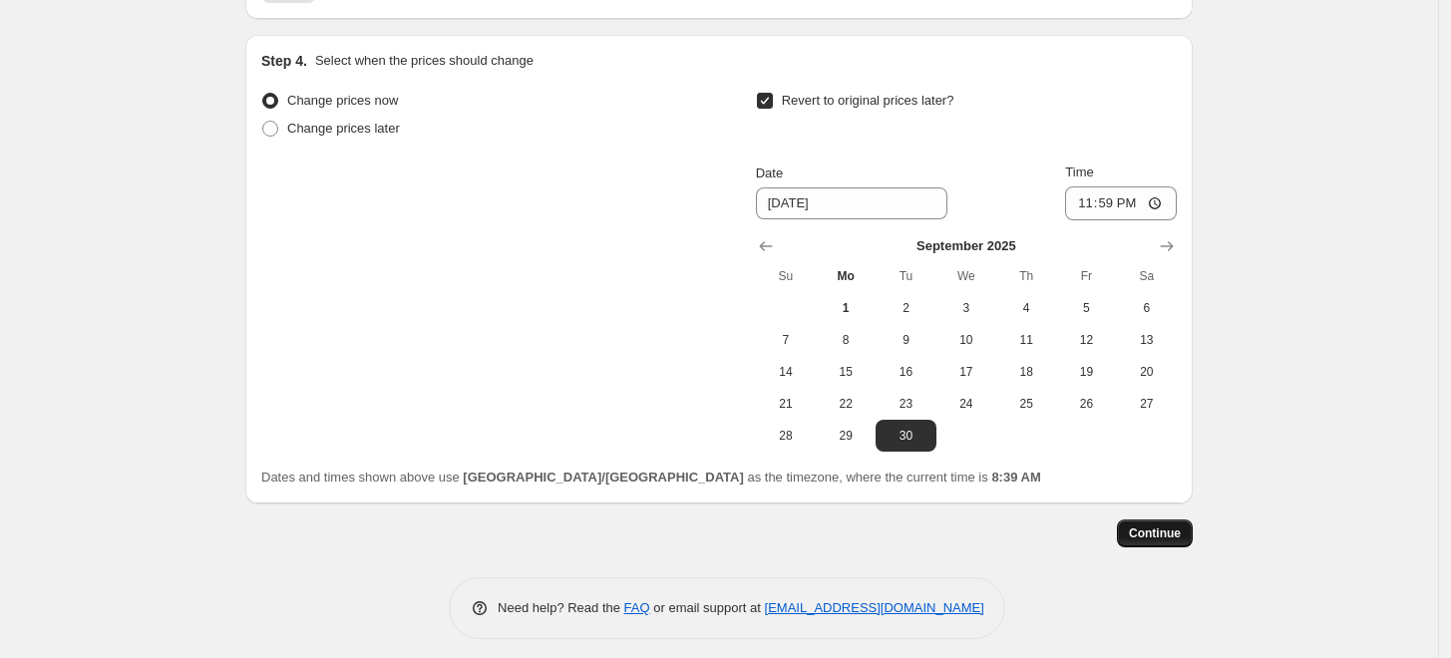
click at [1172, 531] on span "Continue" at bounding box center [1155, 534] width 52 height 16
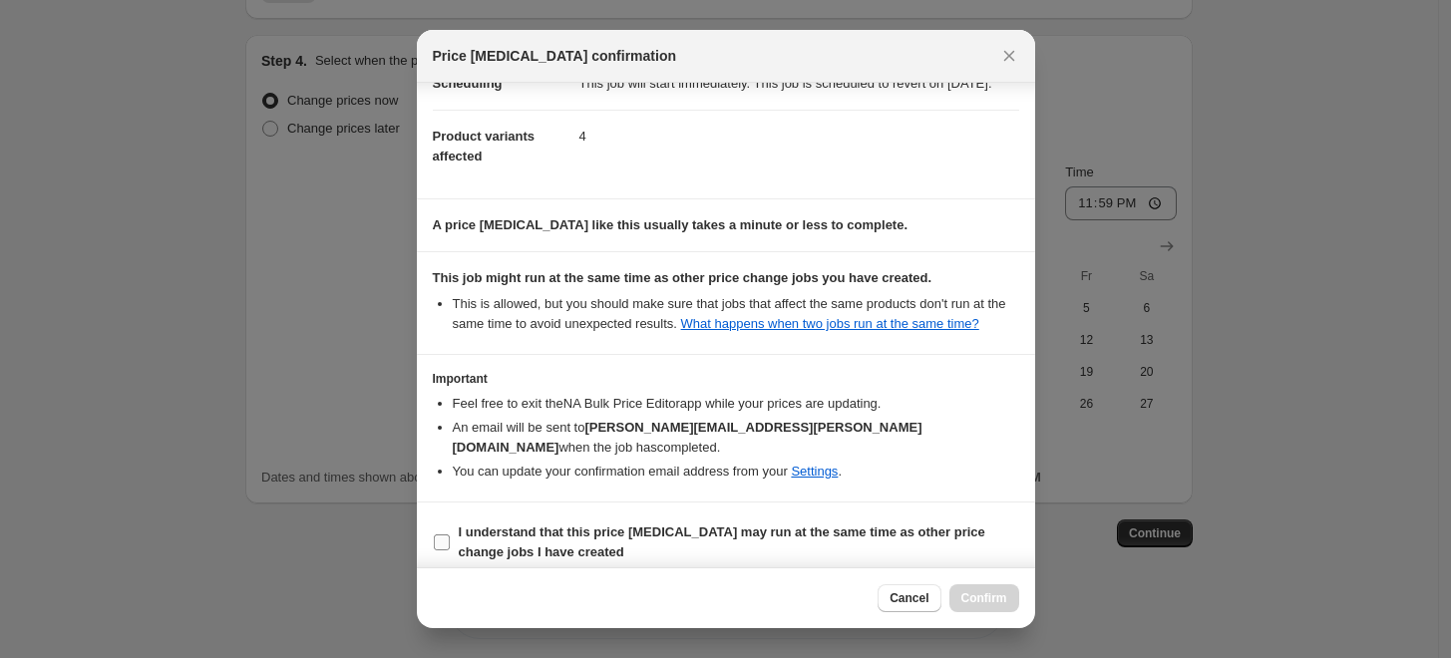
scroll to position [218, 0]
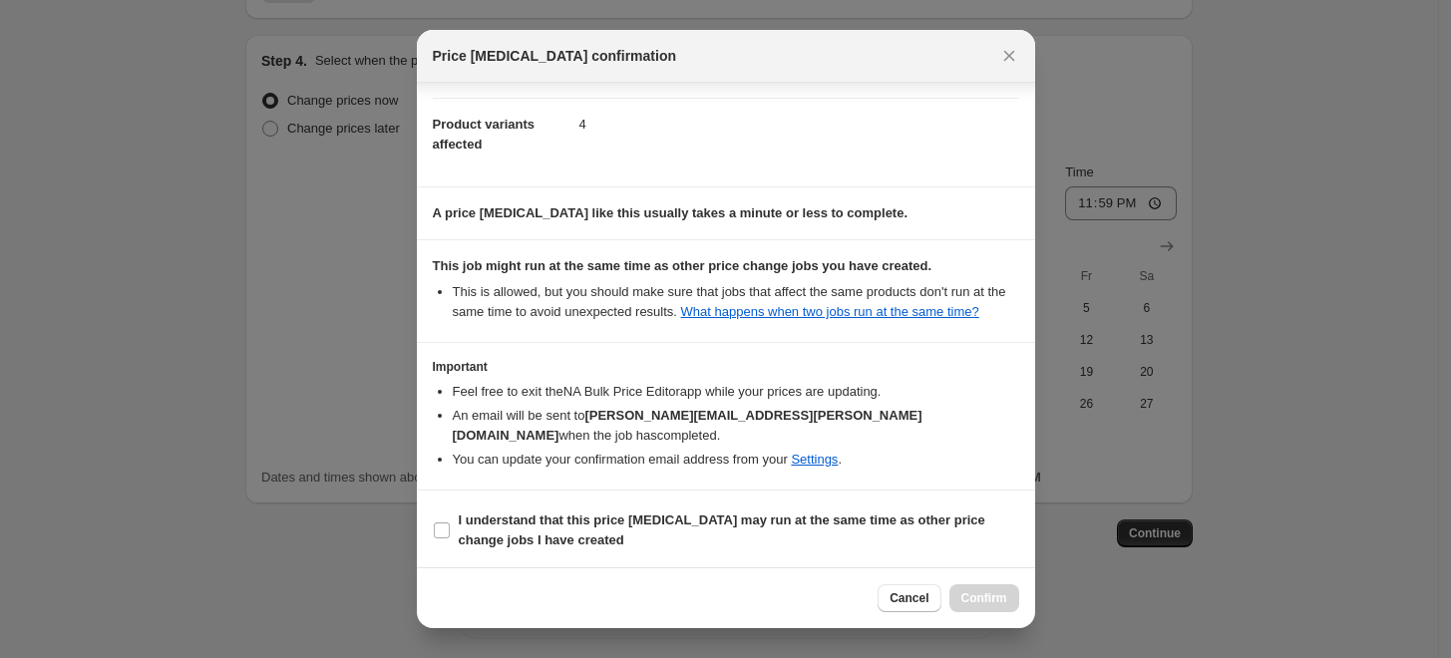
drag, startPoint x: 870, startPoint y: 526, endPoint x: 945, endPoint y: 583, distance: 95.3
click at [871, 526] on b "I understand that this price change job may run at the same time as other price…" at bounding box center [722, 530] width 527 height 35
click at [450, 526] on input "I understand that this price change job may run at the same time as other price…" at bounding box center [442, 531] width 16 height 16
checkbox input "true"
click at [989, 591] on span "Confirm" at bounding box center [984, 598] width 46 height 16
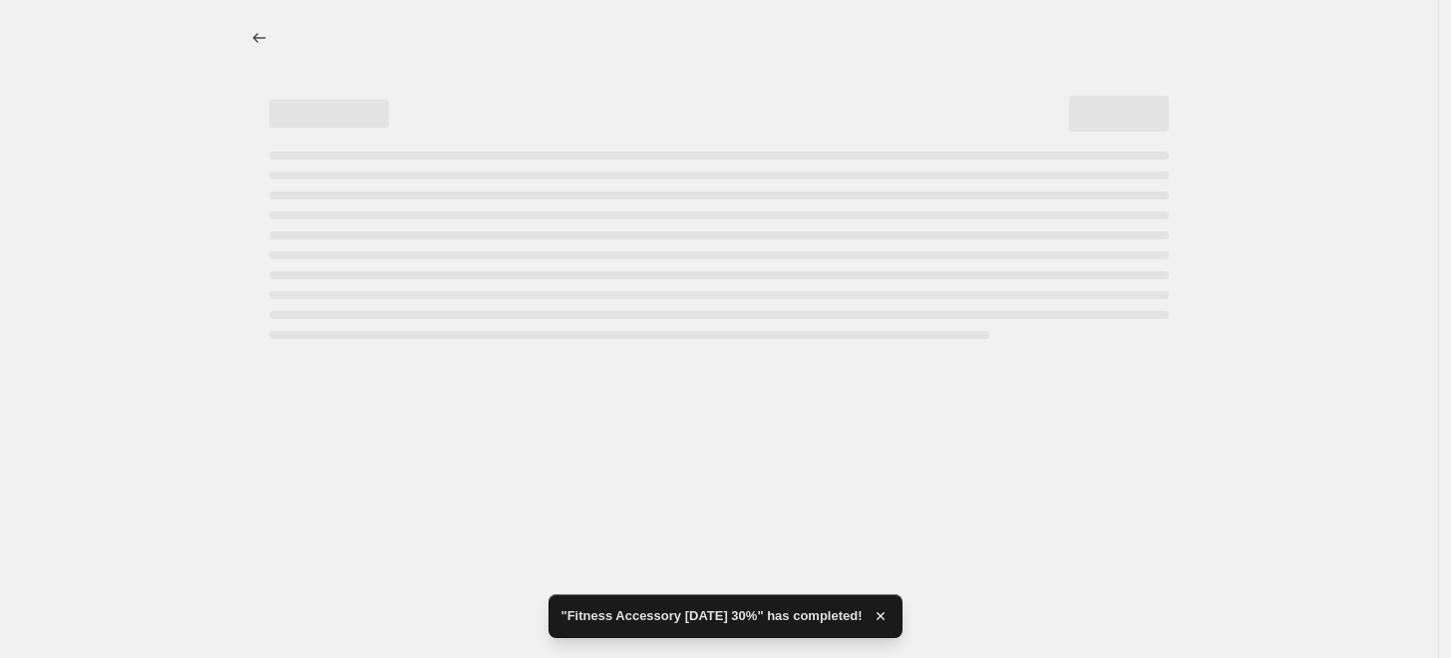
select select "pcap"
select select "no_change"
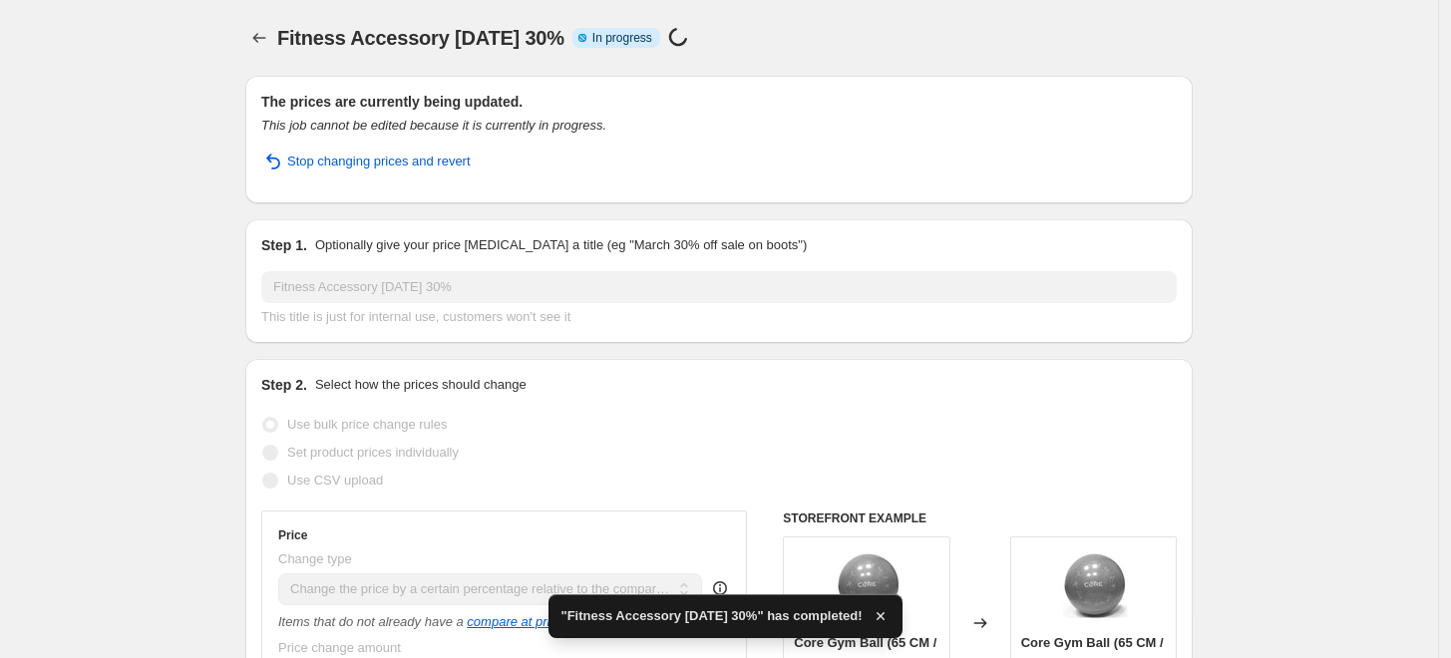
click at [512, 11] on div "Fitness Accessory SEPTEMBER 2025 30%. This page is ready Fitness Accessory SEPT…" at bounding box center [718, 38] width 947 height 76
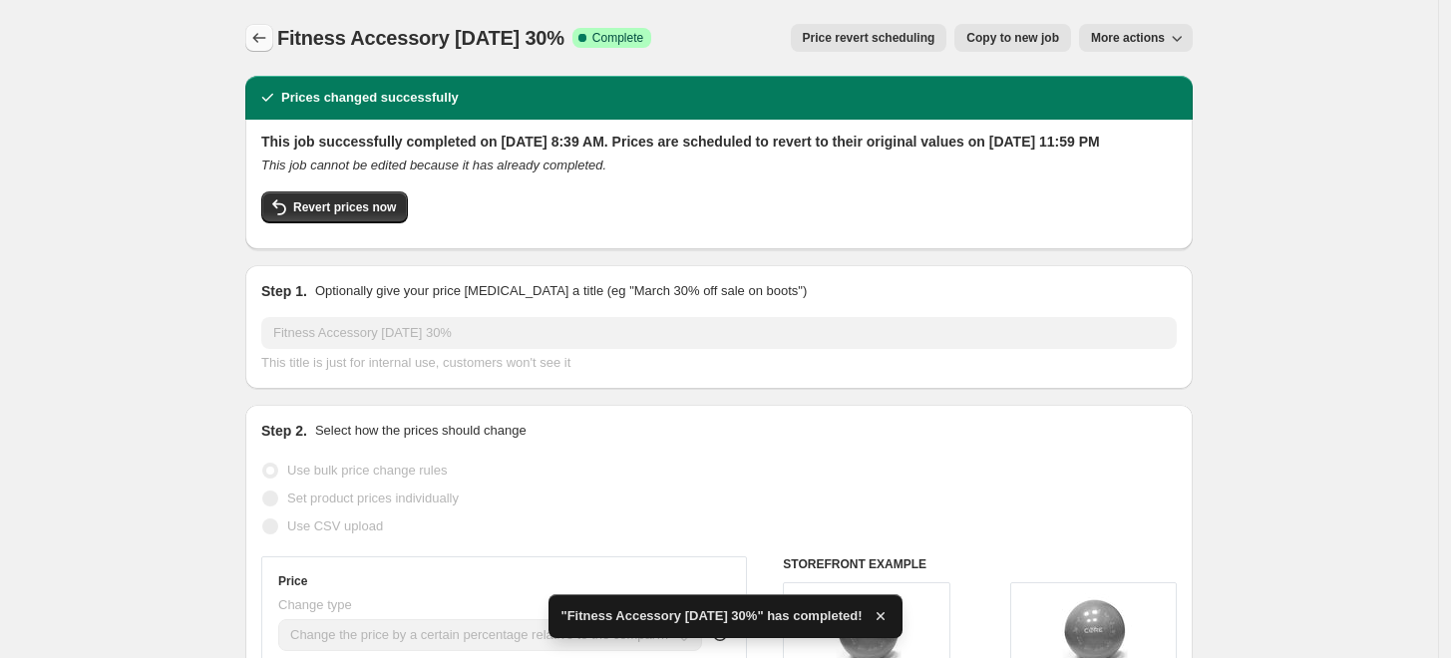
click at [263, 50] on button "Price change jobs" at bounding box center [259, 38] width 28 height 28
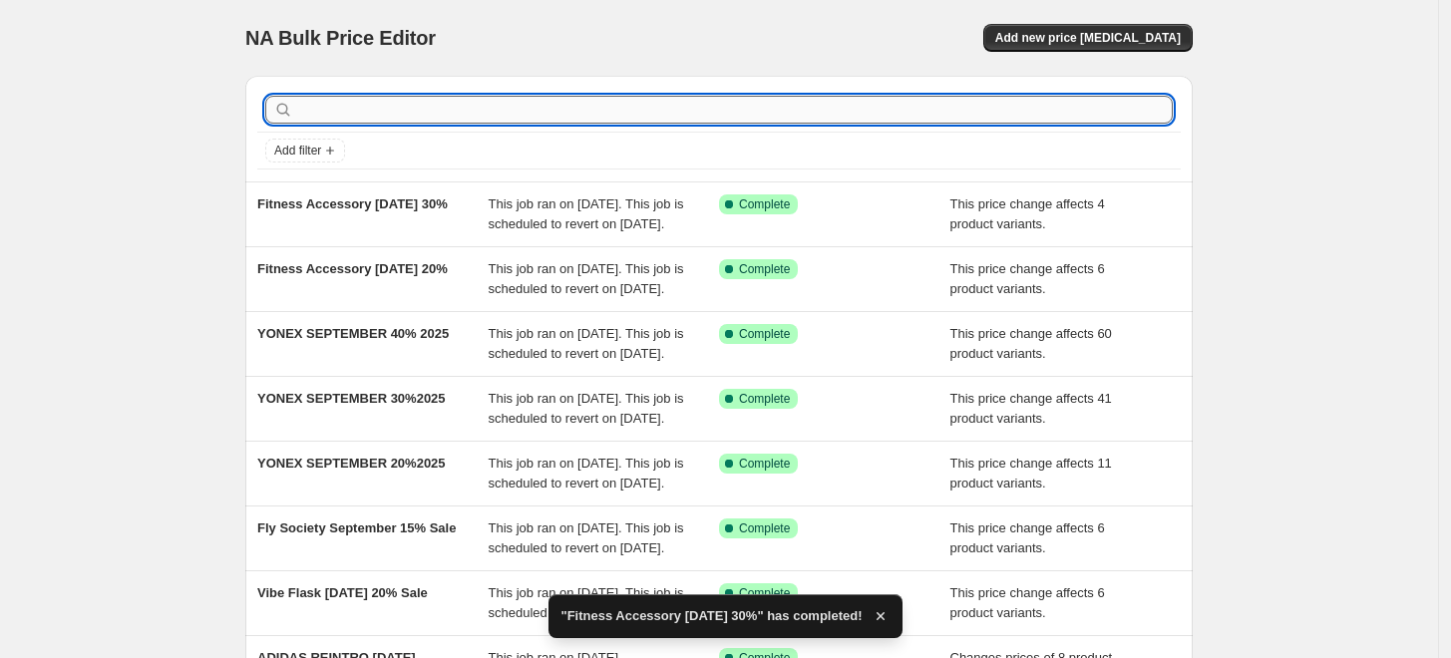
click at [429, 120] on input "text" at bounding box center [735, 110] width 876 height 28
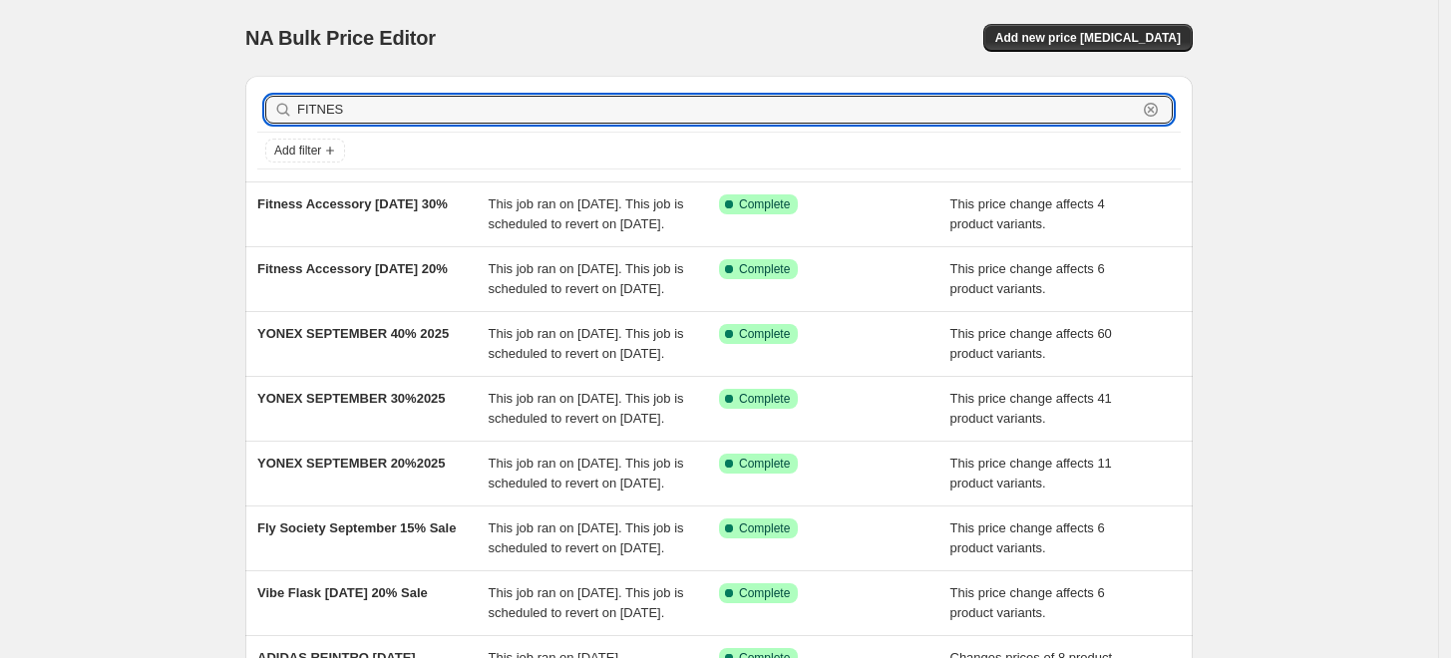
type input "FITNESS"
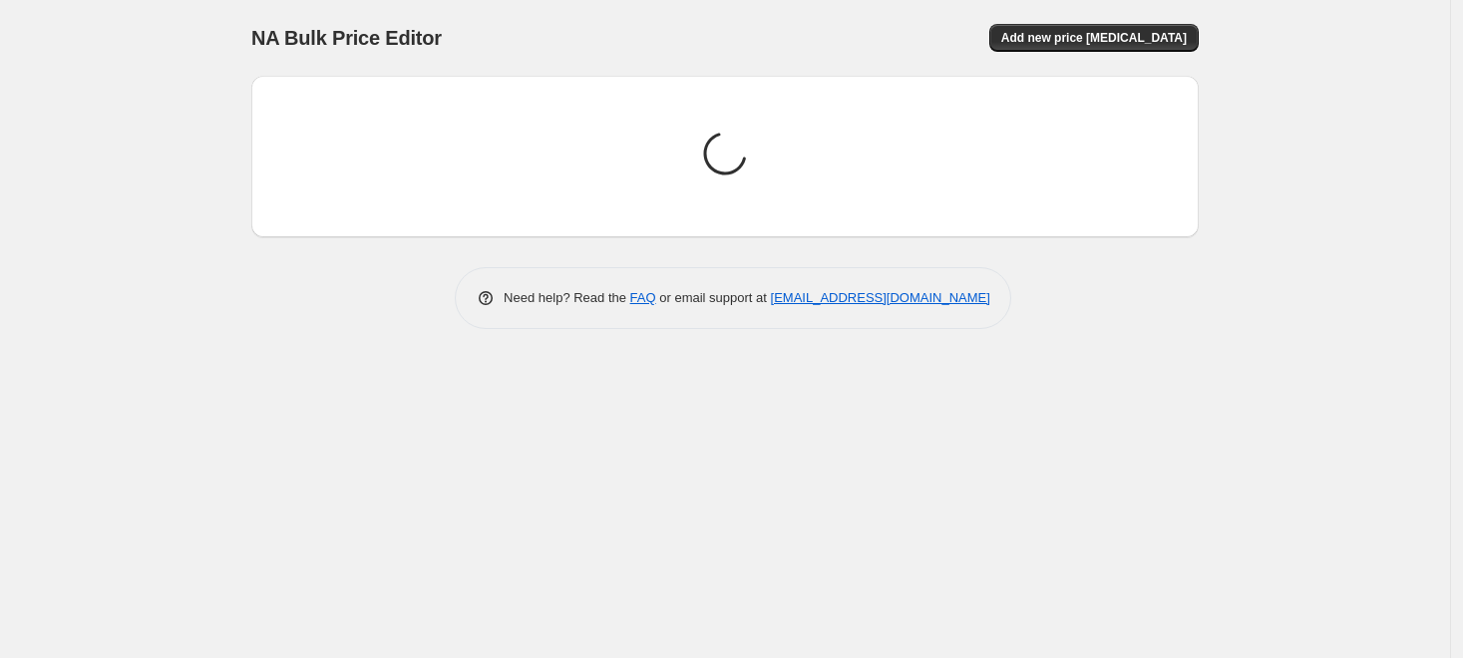
click at [124, 216] on div "NA Bulk Price Editor. This page is ready NA Bulk Price Editor Add new price cha…" at bounding box center [725, 329] width 1450 height 658
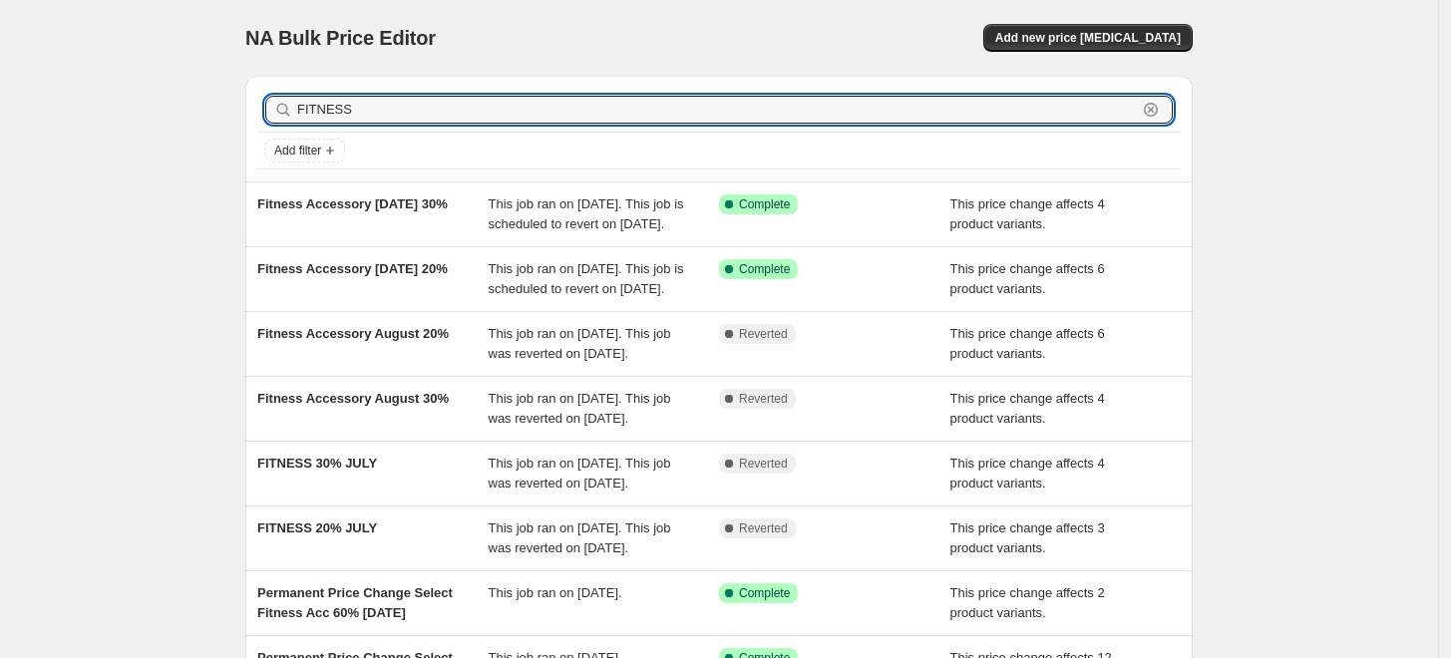
drag, startPoint x: 470, startPoint y: 110, endPoint x: -201, endPoint y: -47, distance: 689.2
click at [0, 0] on html "Home Settings Plans Skip to content NA Bulk Price Editor. This page is ready NA…" at bounding box center [725, 329] width 1451 height 658
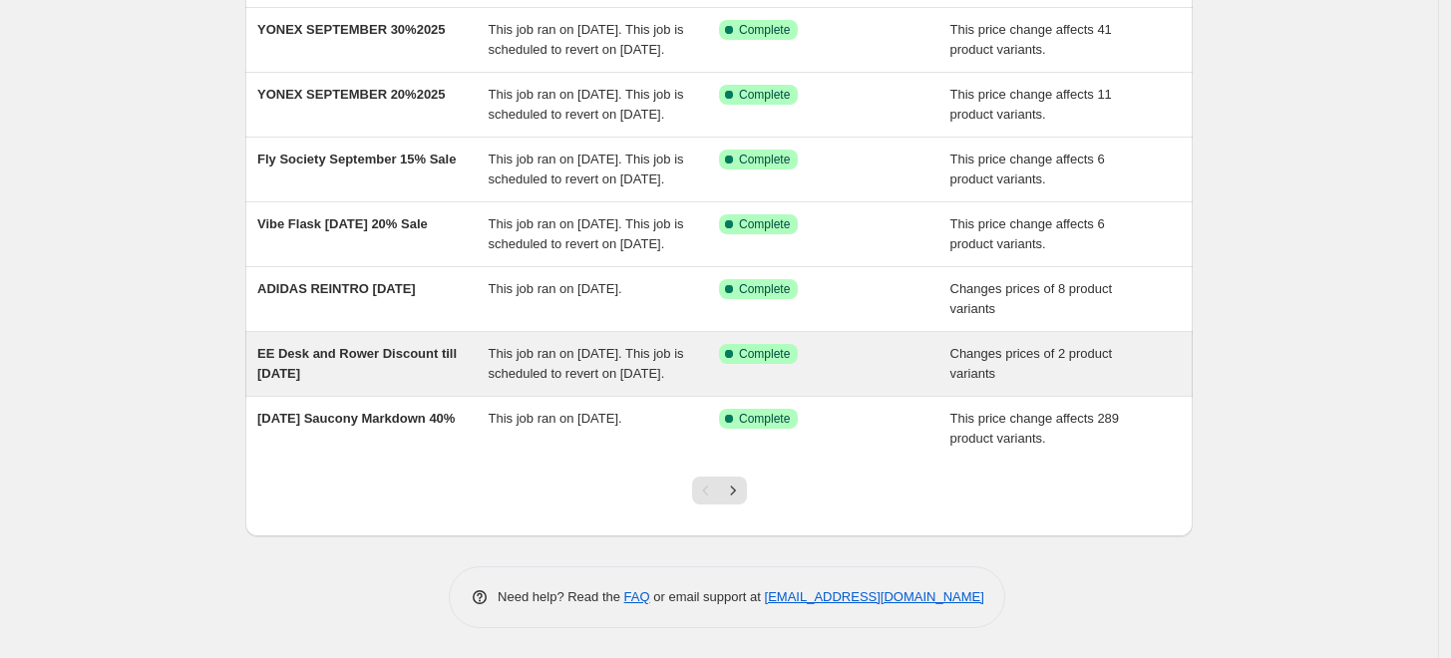
scroll to position [527, 0]
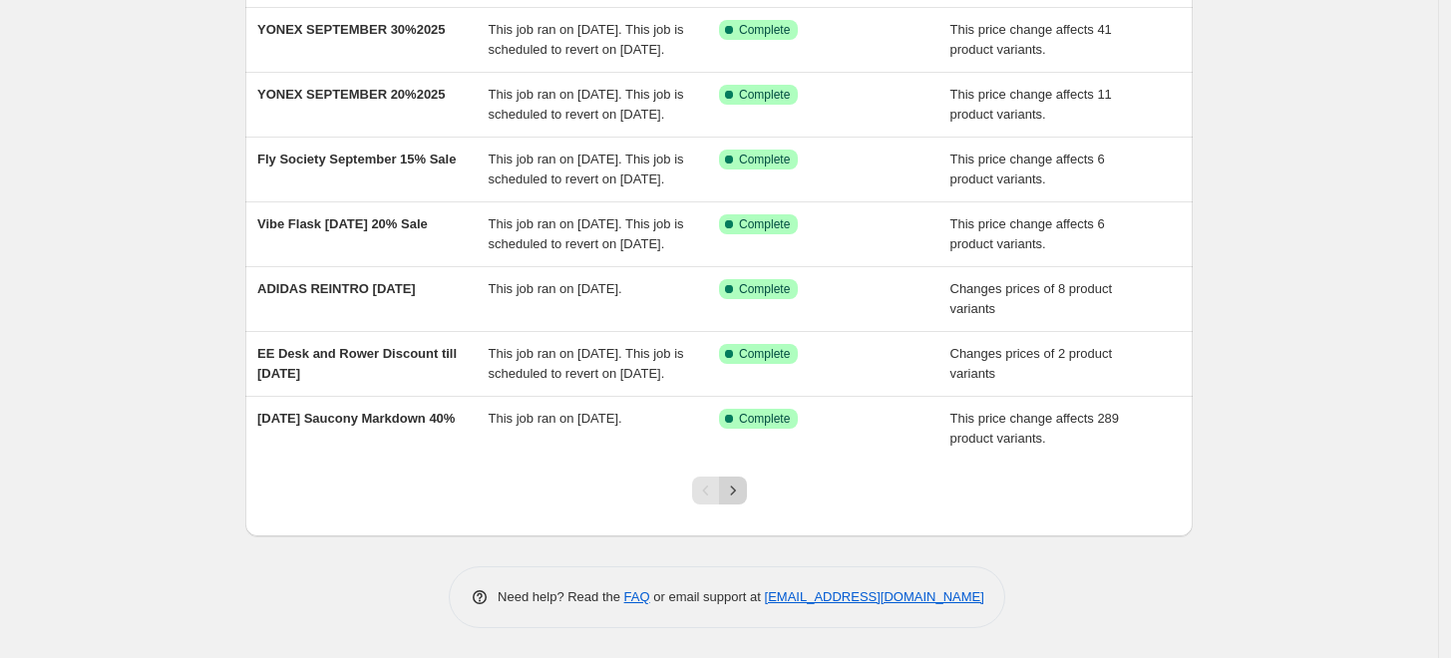
click at [739, 482] on icon "Next" at bounding box center [733, 491] width 20 height 20
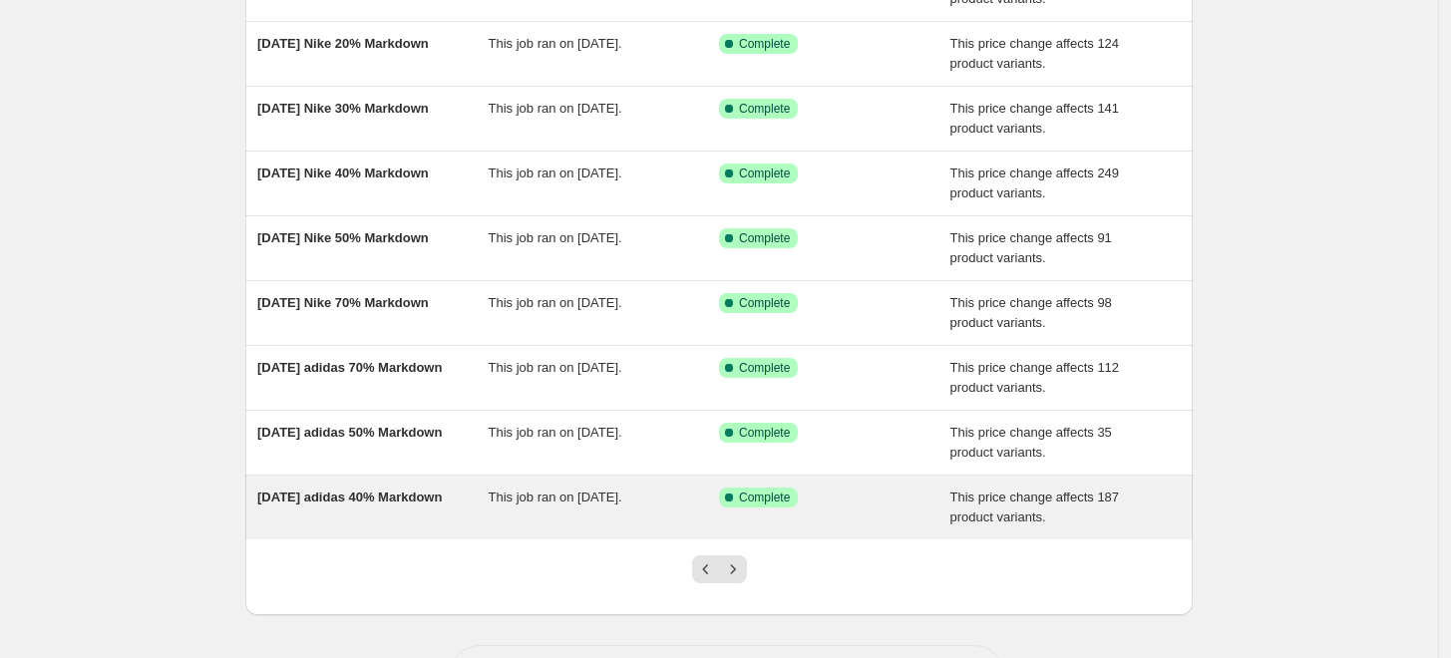
scroll to position [332, 0]
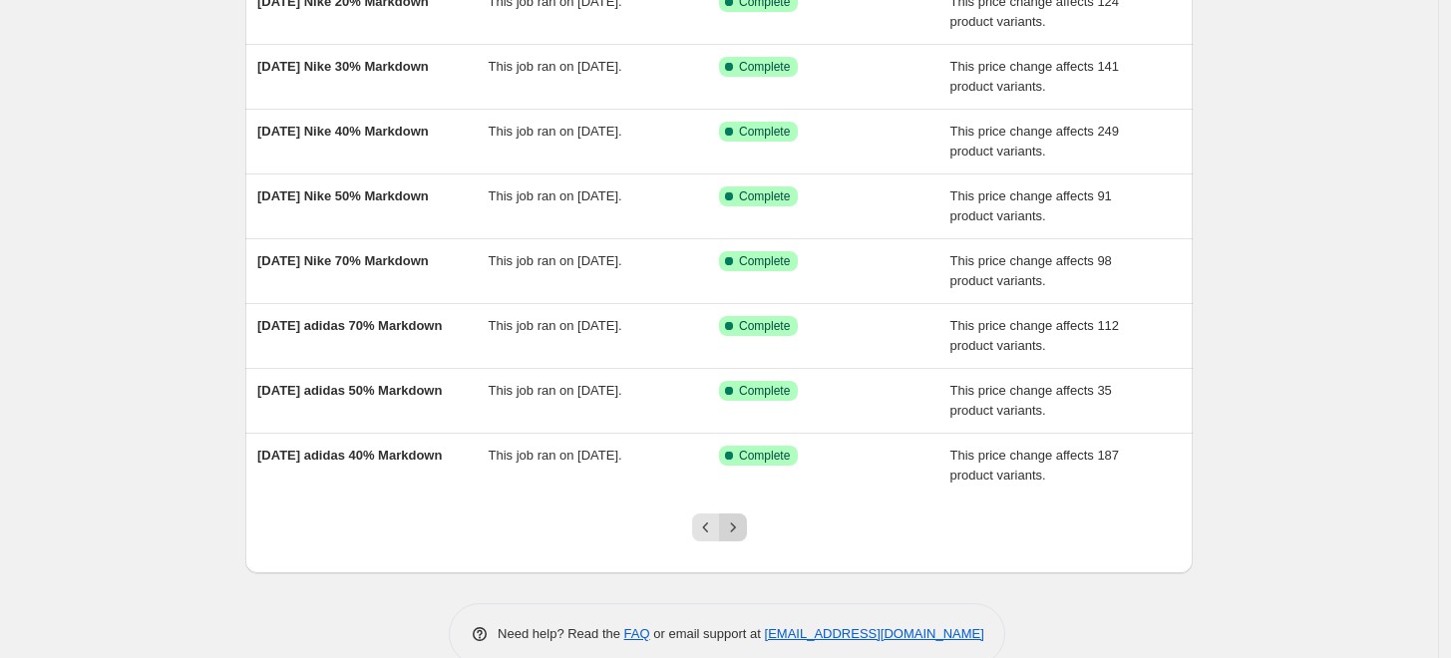
click at [733, 519] on icon "Next" at bounding box center [733, 528] width 20 height 20
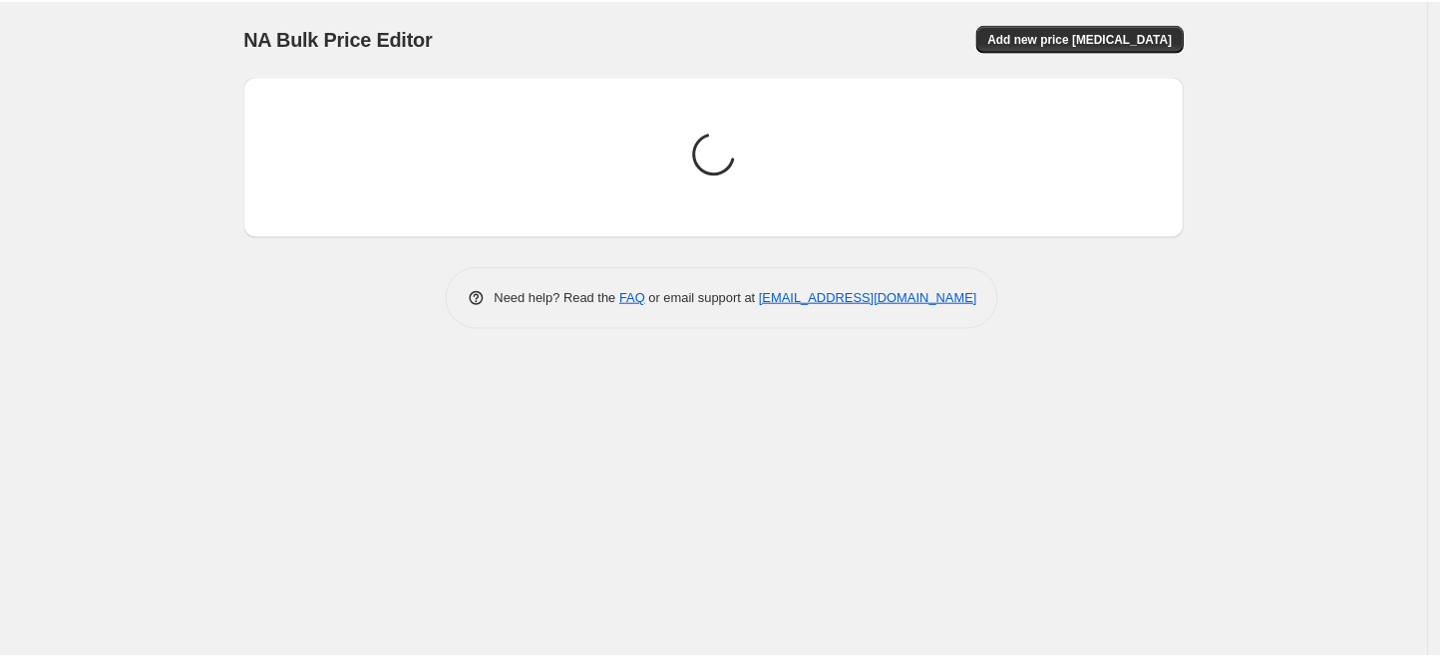
scroll to position [0, 0]
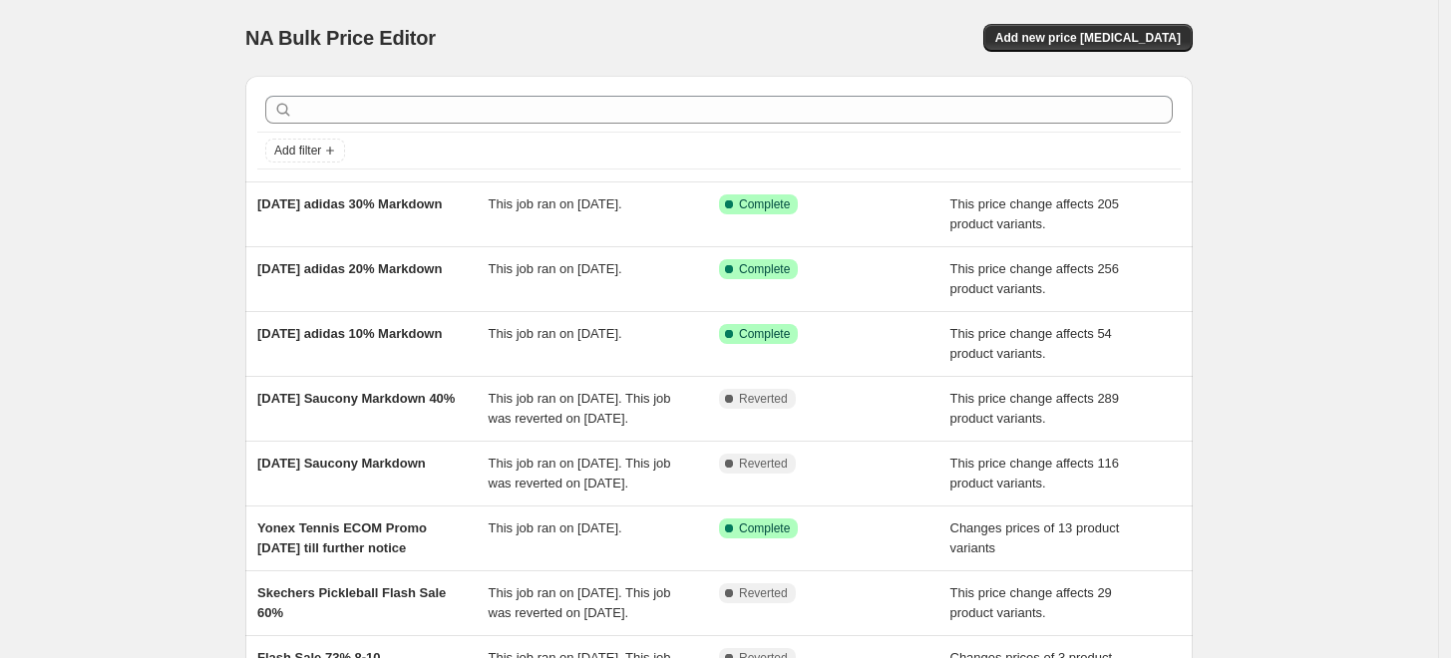
click at [160, 194] on div "NA Bulk Price Editor. This page is ready NA Bulk Price Editor Add new price cha…" at bounding box center [719, 513] width 1438 height 1027
click at [117, 188] on div "NA Bulk Price Editor. This page is ready NA Bulk Price Editor Add new price cha…" at bounding box center [719, 513] width 1438 height 1027
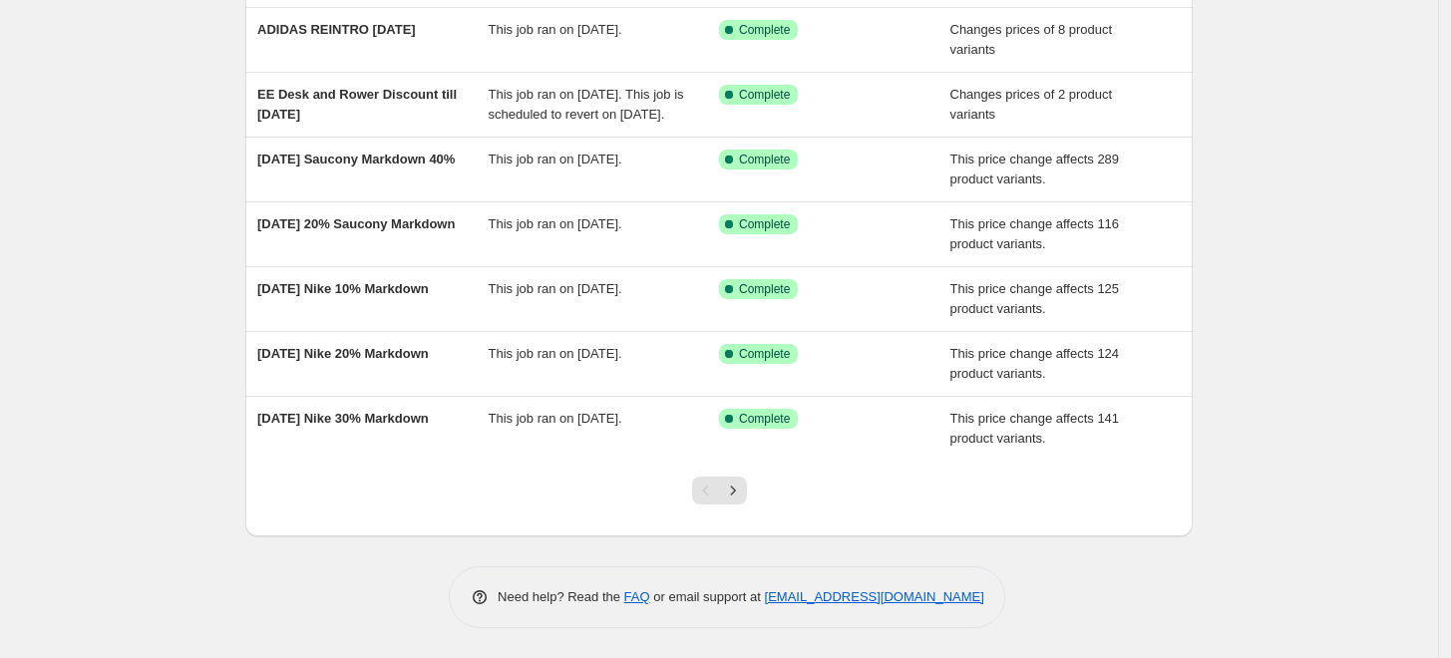
scroll to position [447, 0]
